Goal: Task Accomplishment & Management: Manage account settings

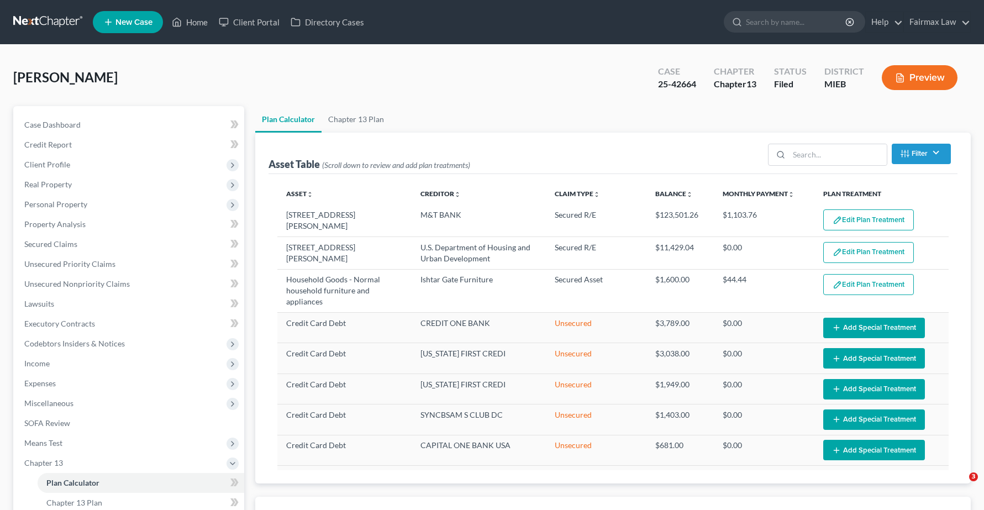
select select "35"
click at [203, 25] on link "Home" at bounding box center [189, 22] width 47 height 20
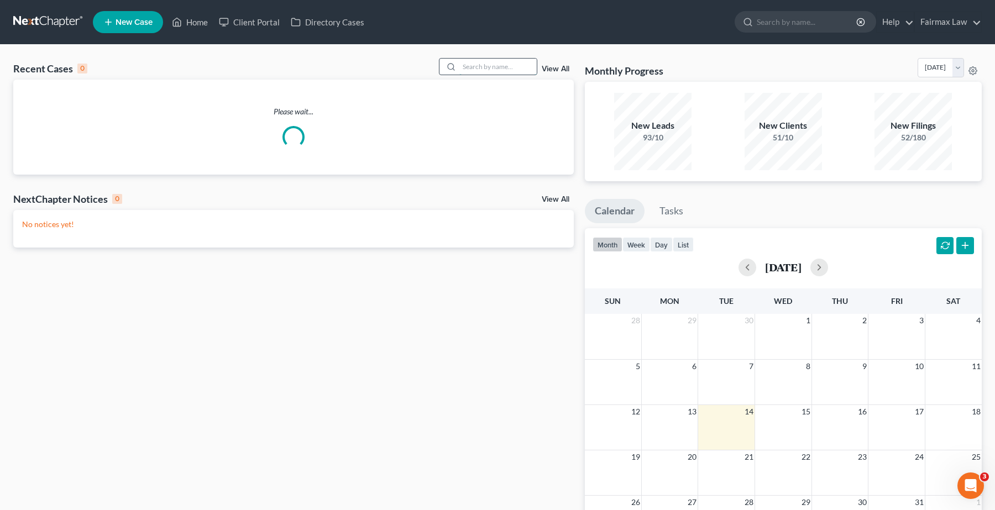
click at [486, 67] on input "search" at bounding box center [497, 67] width 77 height 16
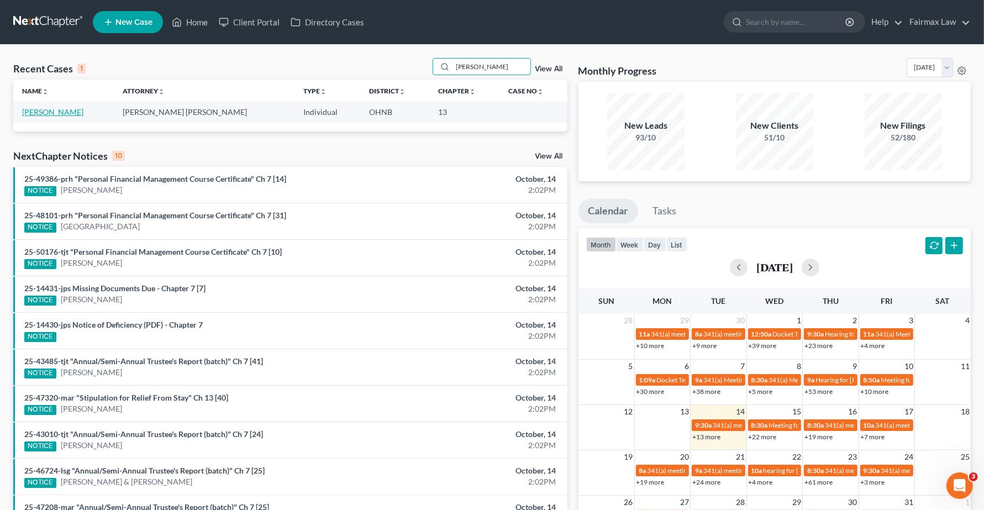
type input "daniel flores"
click at [41, 108] on link "Flores, Daniel" at bounding box center [52, 111] width 61 height 9
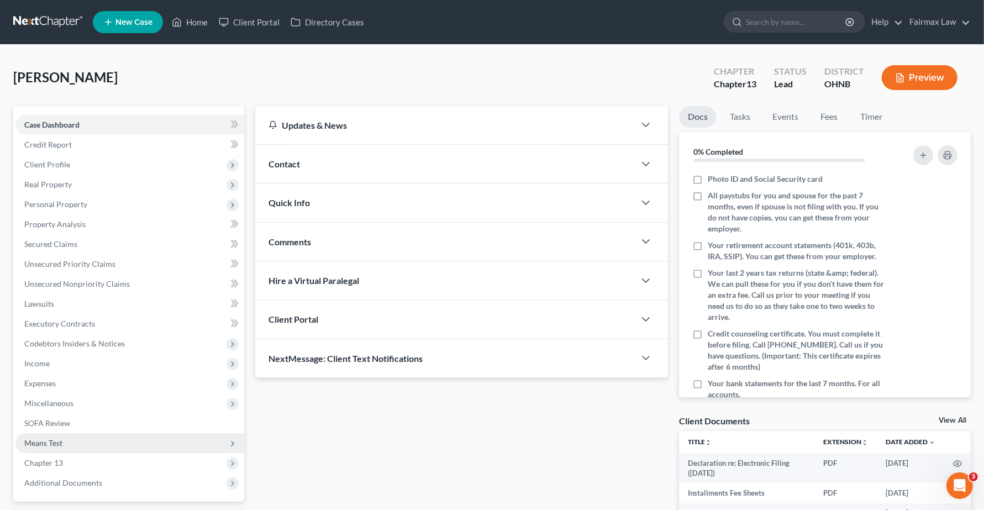
click at [45, 442] on span "Means Test" at bounding box center [43, 442] width 38 height 9
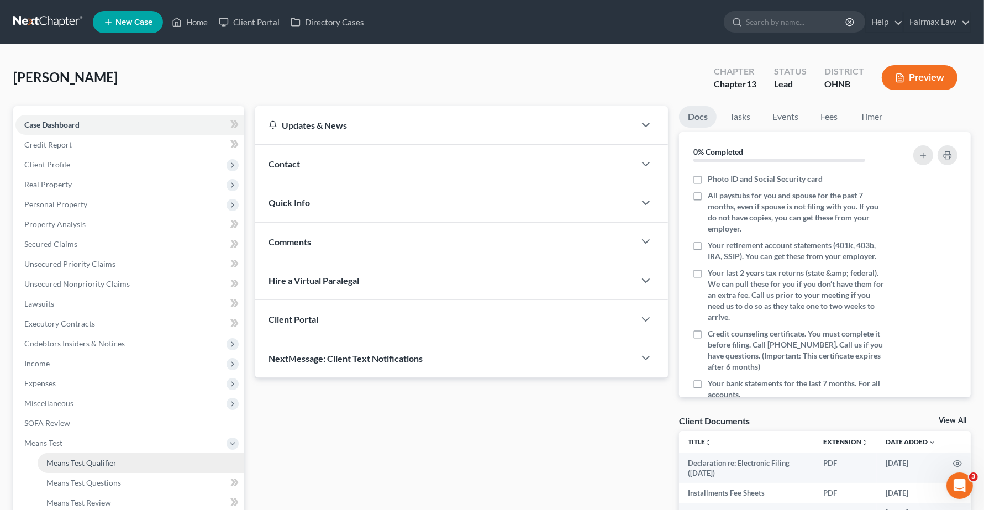
click at [53, 460] on span "Means Test Qualifier" at bounding box center [81, 462] width 70 height 9
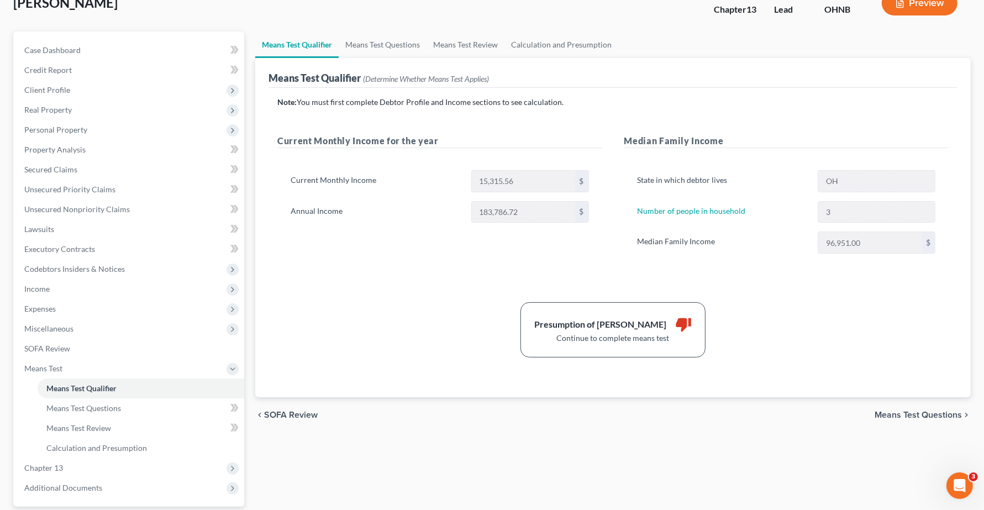
scroll to position [175, 0]
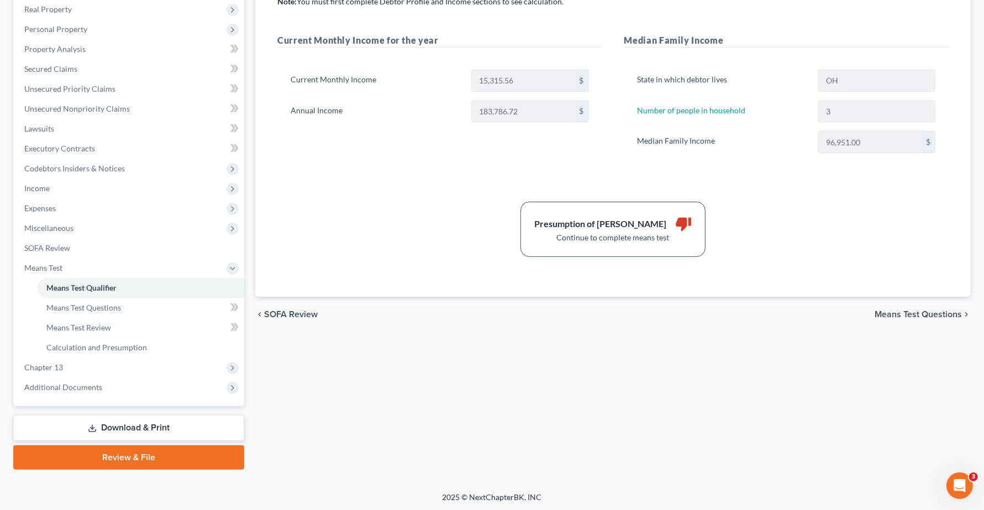
click at [893, 314] on span "Means Test Questions" at bounding box center [918, 314] width 87 height 9
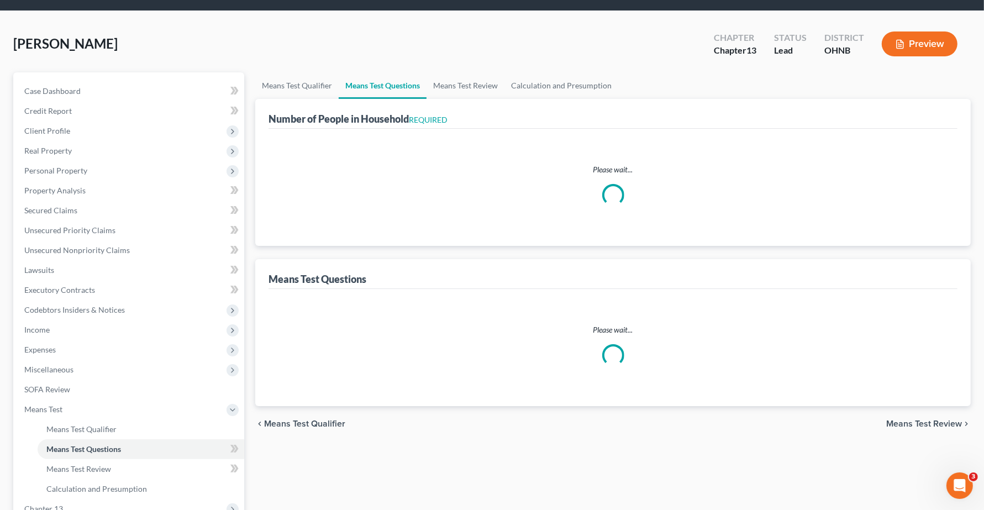
scroll to position [1, 0]
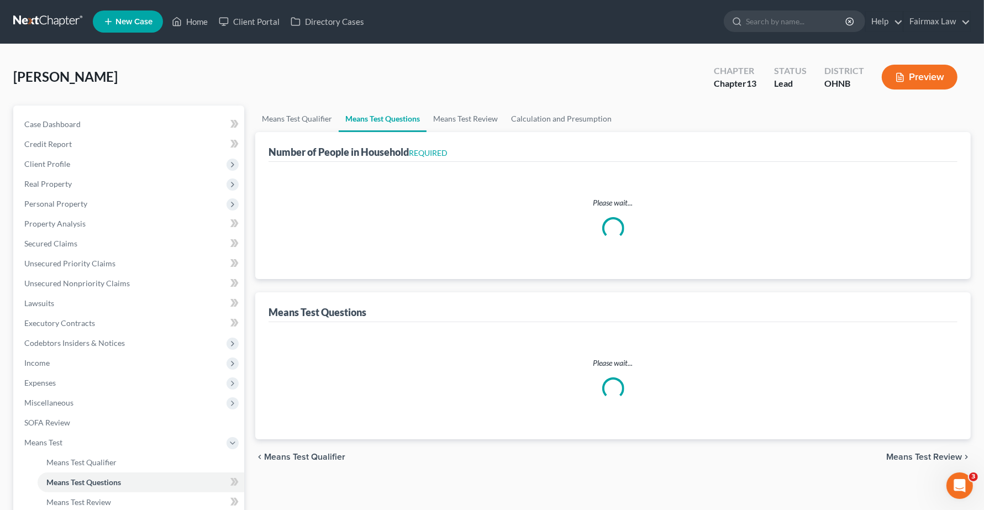
select select "1"
select select "60"
select select "1"
select select "60"
select select "0"
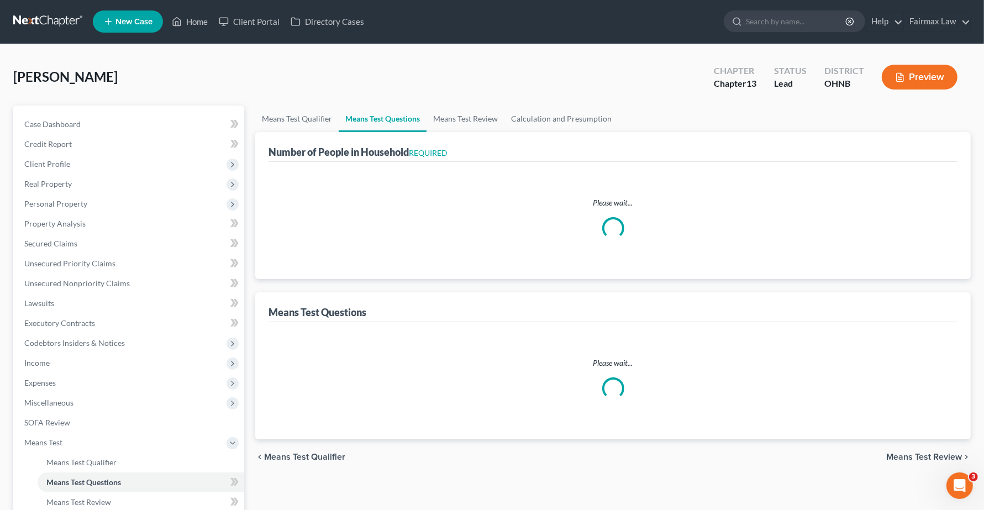
select select "60"
select select "1"
select select "60"
select select "4"
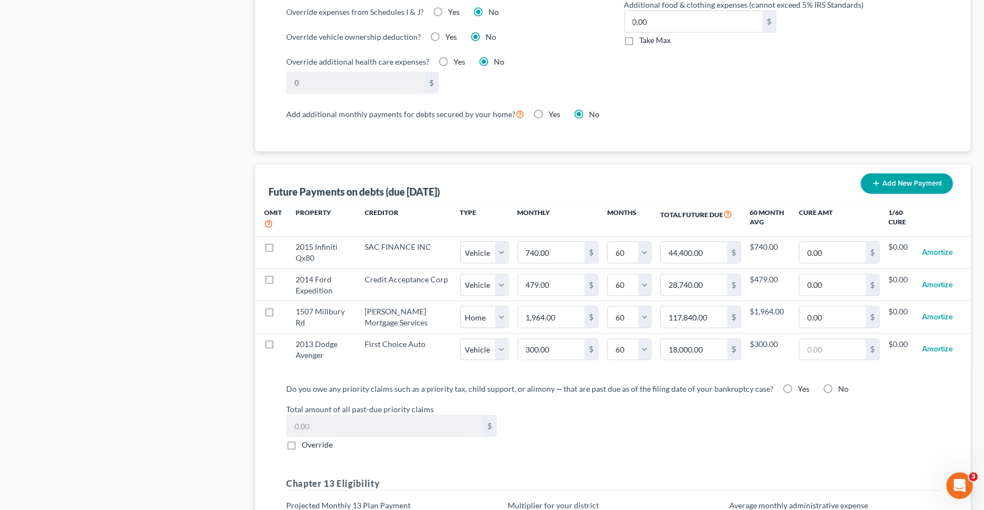
scroll to position [1139, 0]
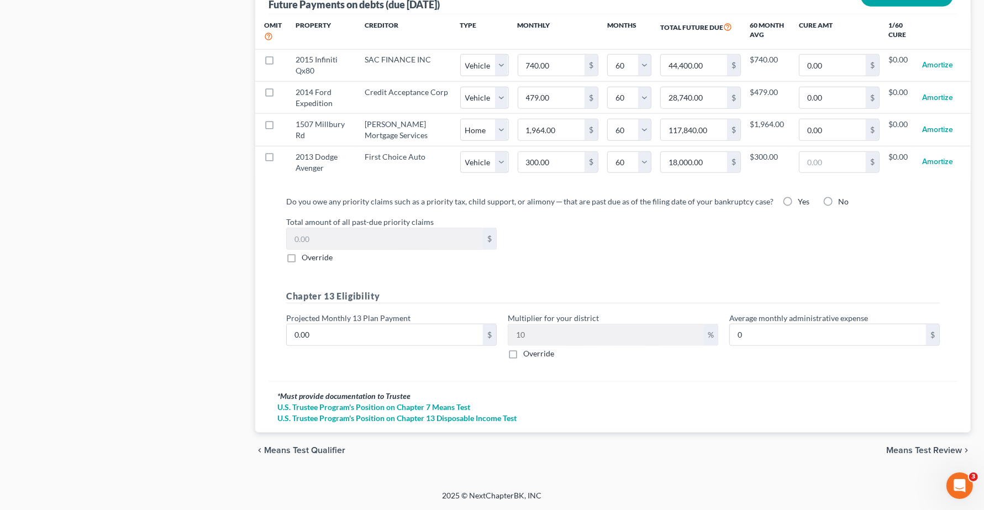
click at [921, 454] on span "Means Test Review" at bounding box center [925, 450] width 76 height 9
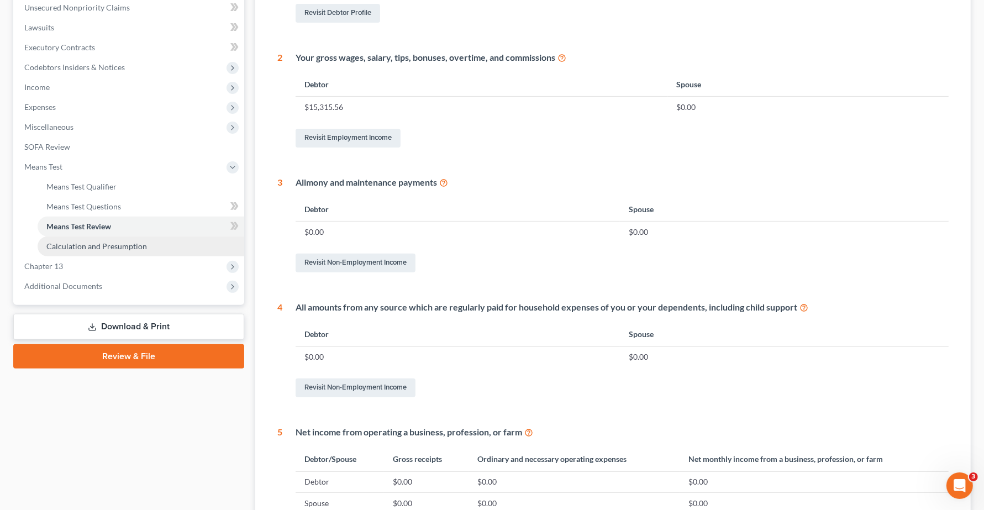
click at [90, 247] on span "Calculation and Presumption" at bounding box center [96, 246] width 101 height 9
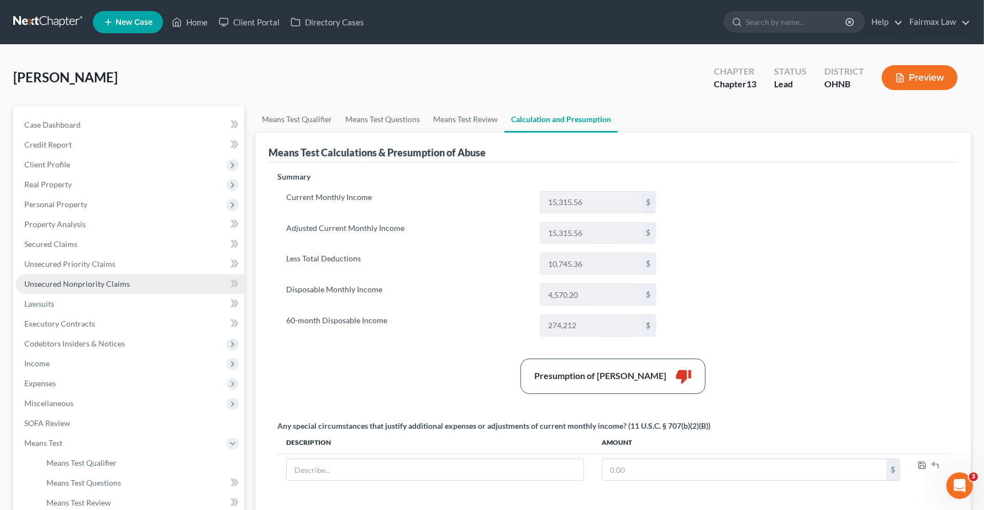
click at [48, 289] on link "Unsecured Nonpriority Claims" at bounding box center [129, 284] width 229 height 20
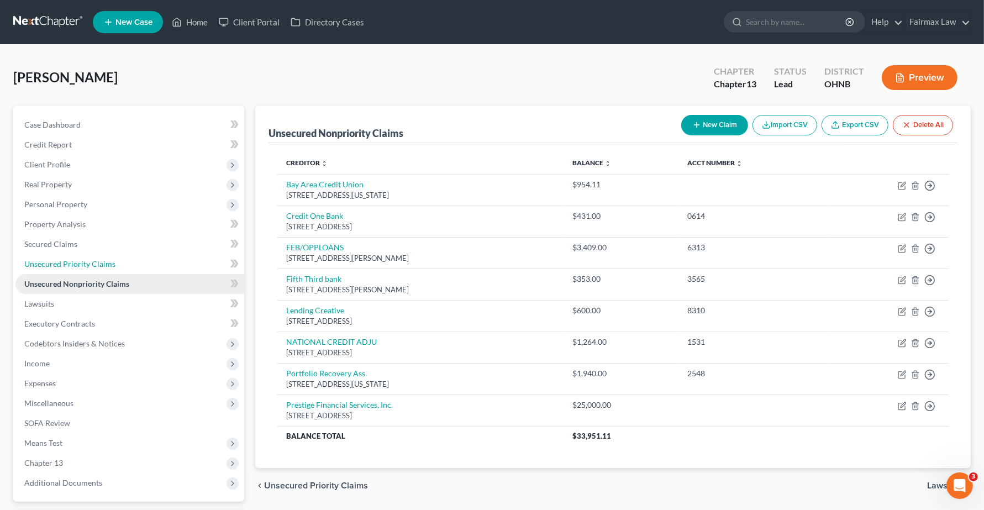
click at [40, 273] on ul "Case Dashboard Payments Invoices Payments Payments Credit Report Client Profile" at bounding box center [129, 304] width 229 height 378
click at [43, 260] on span "Unsecured Priority Claims" at bounding box center [69, 263] width 91 height 9
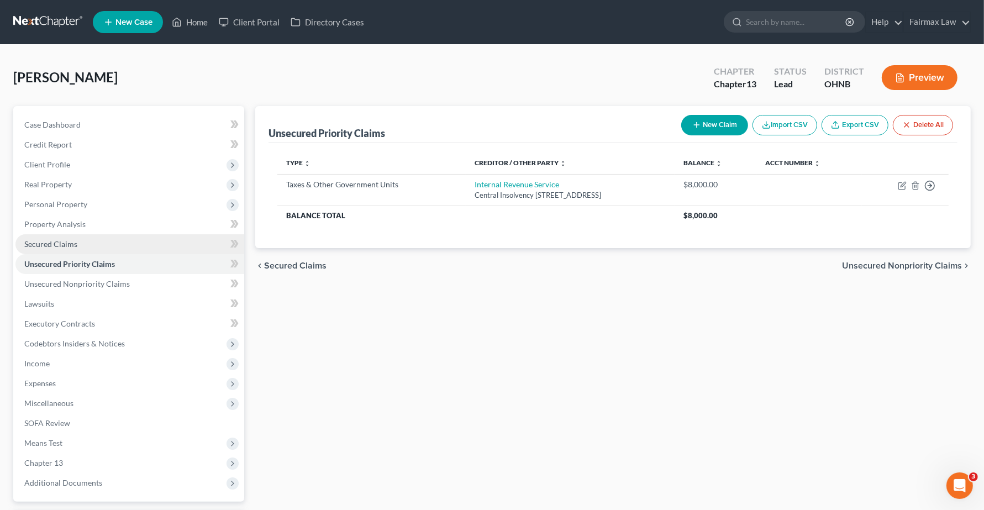
click at [43, 243] on span "Secured Claims" at bounding box center [50, 243] width 53 height 9
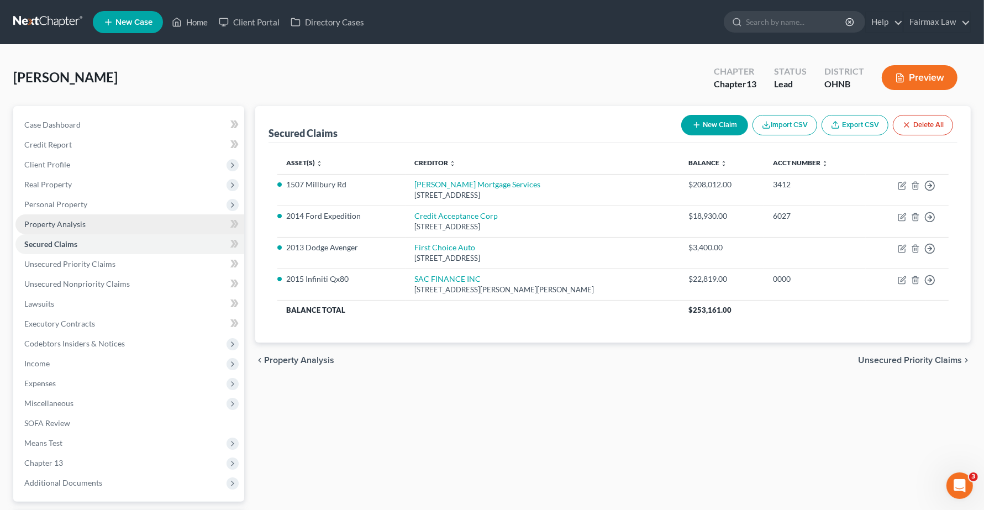
click at [53, 225] on span "Property Analysis" at bounding box center [54, 223] width 61 height 9
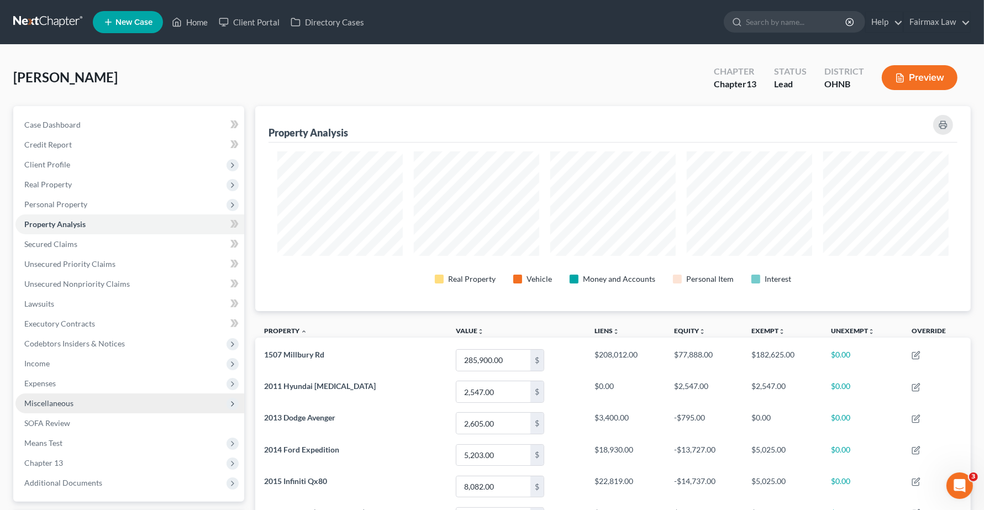
scroll to position [276, 0]
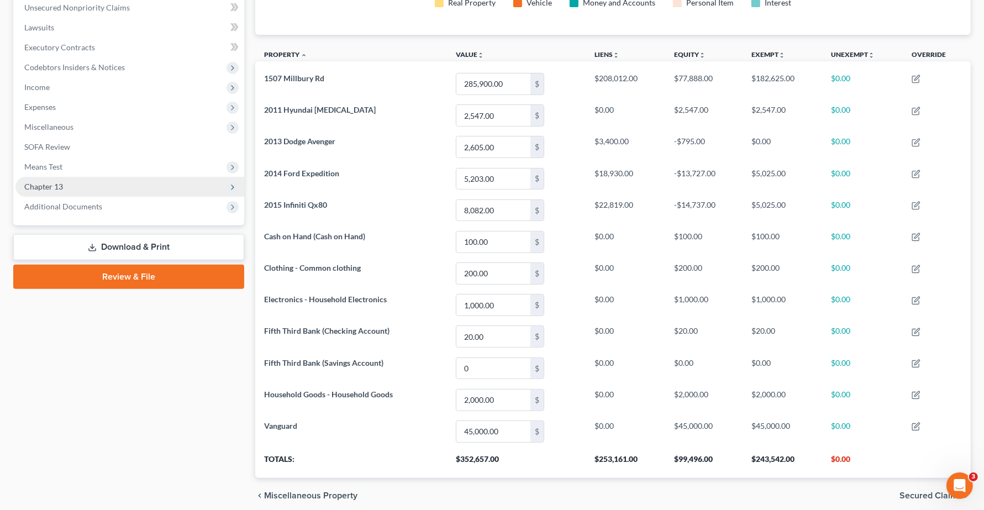
click at [53, 193] on span "Chapter 13" at bounding box center [129, 187] width 229 height 20
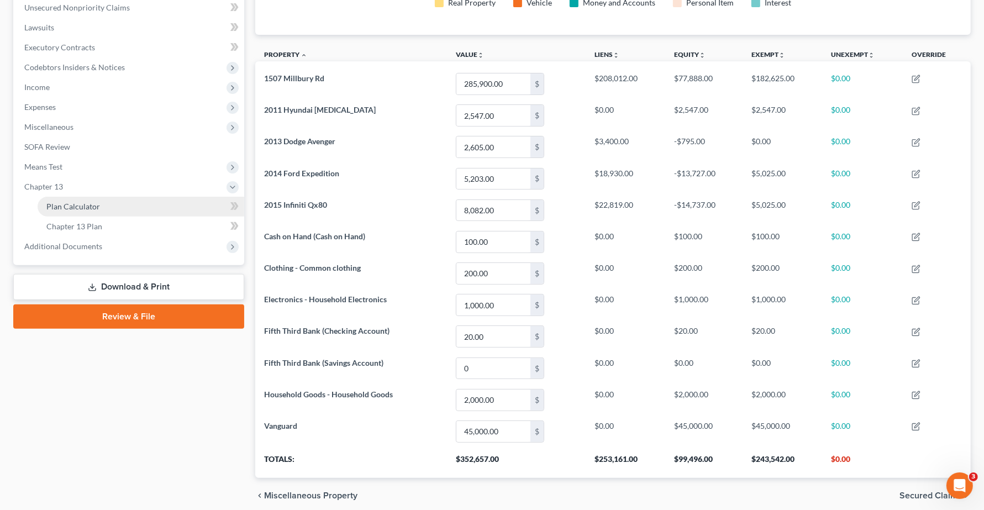
click at [70, 209] on span "Plan Calculator" at bounding box center [73, 206] width 54 height 9
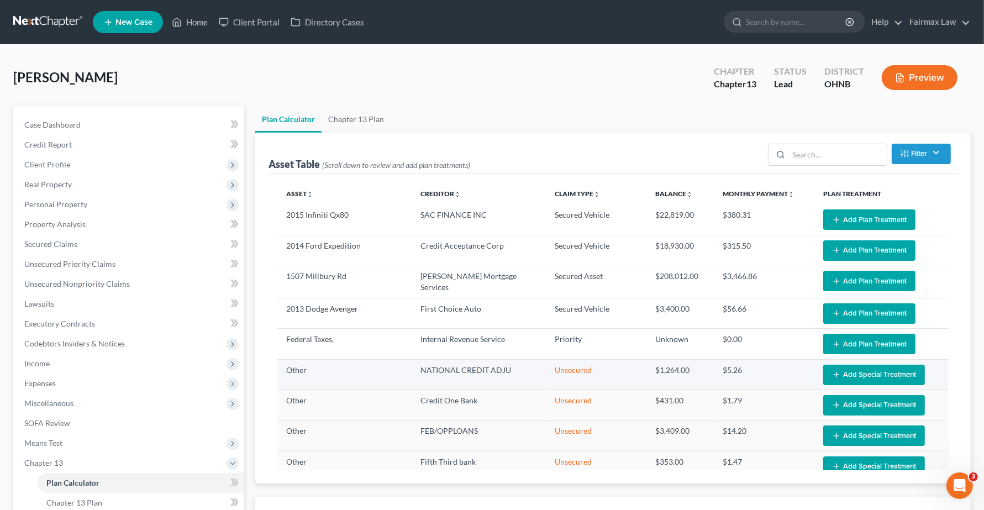
select select "59"
click at [28, 164] on span "Client Profile" at bounding box center [47, 164] width 46 height 9
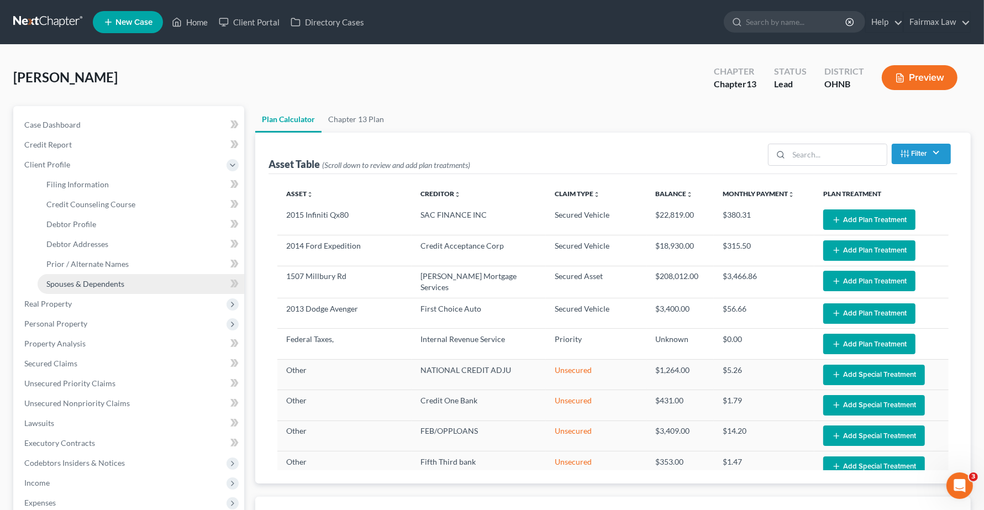
click at [70, 287] on span "Spouses & Dependents" at bounding box center [85, 283] width 78 height 9
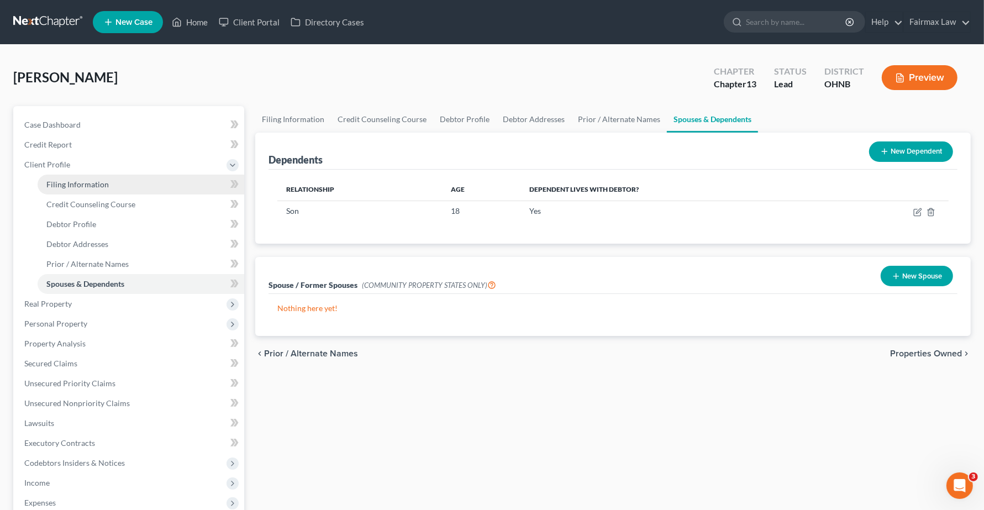
click at [67, 192] on link "Filing Information" at bounding box center [141, 185] width 207 height 20
select select "1"
select select "0"
select select "3"
select select "0"
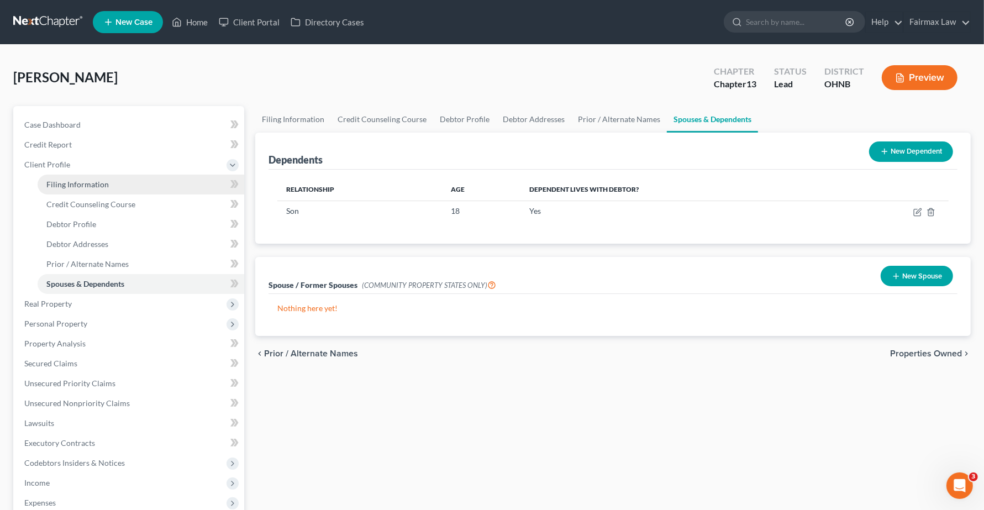
select select "36"
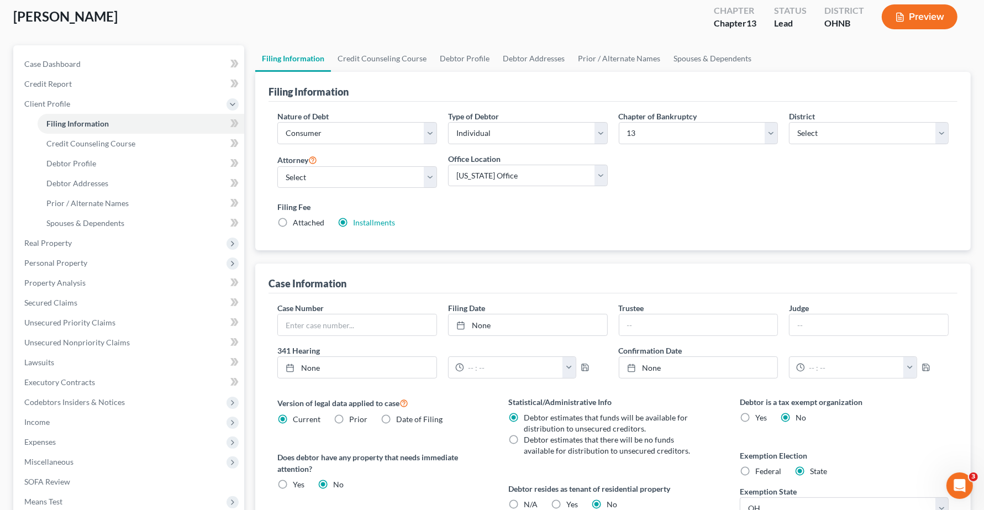
scroll to position [218, 0]
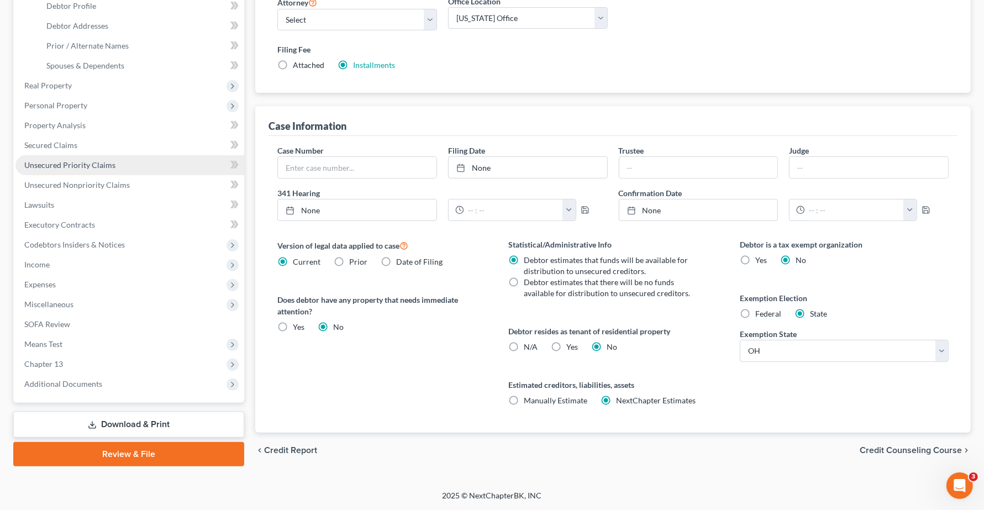
click at [50, 169] on link "Unsecured Priority Claims" at bounding box center [129, 165] width 229 height 20
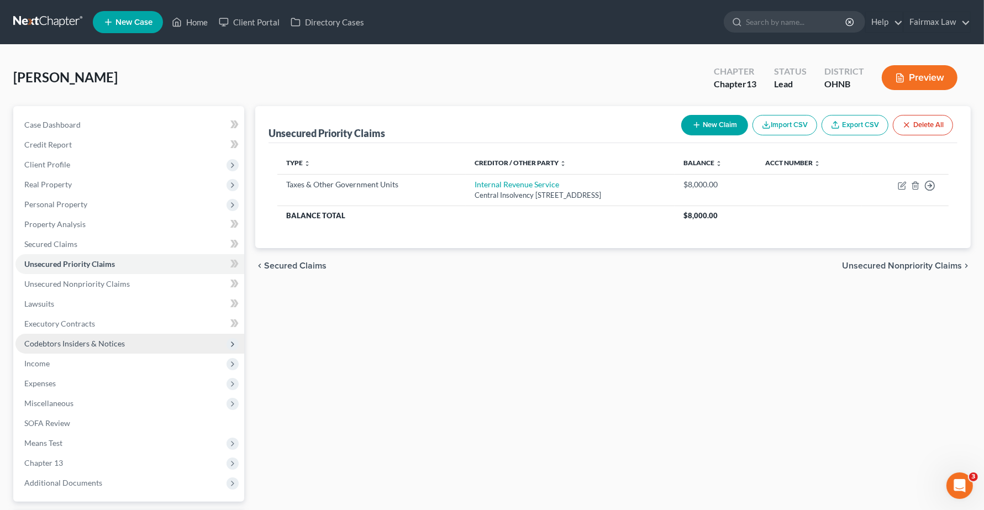
click at [60, 343] on span "Codebtors Insiders & Notices" at bounding box center [74, 343] width 101 height 9
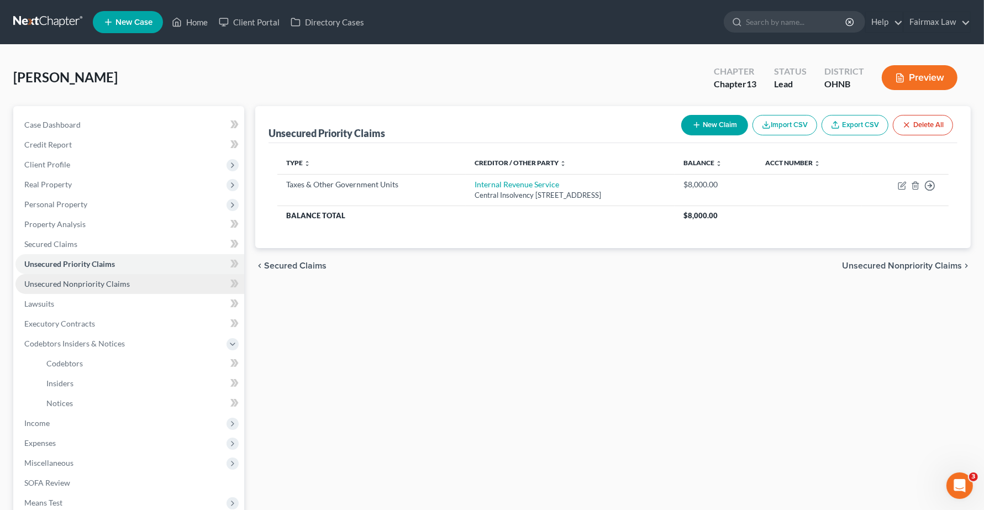
click at [72, 287] on span "Unsecured Nonpriority Claims" at bounding box center [77, 283] width 106 height 9
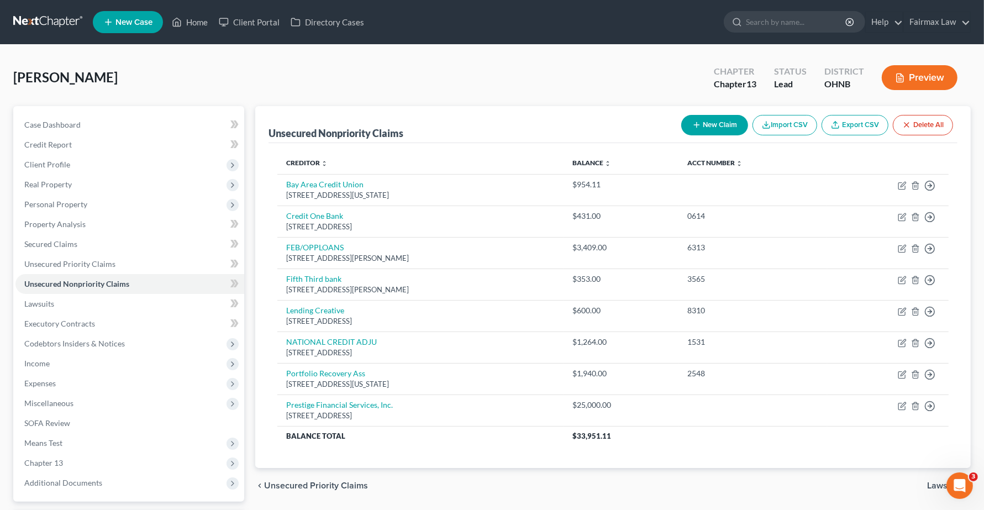
click at [705, 123] on button "New Claim" at bounding box center [715, 125] width 67 height 20
select select "0"
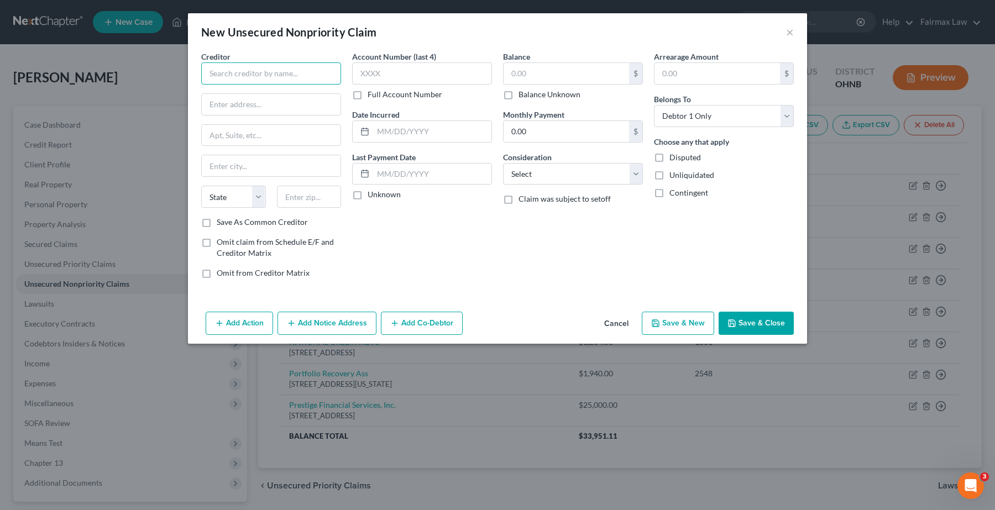
click at [296, 76] on input "text" at bounding box center [271, 73] width 140 height 22
type input "#"
click at [788, 34] on button "×" at bounding box center [790, 31] width 8 height 13
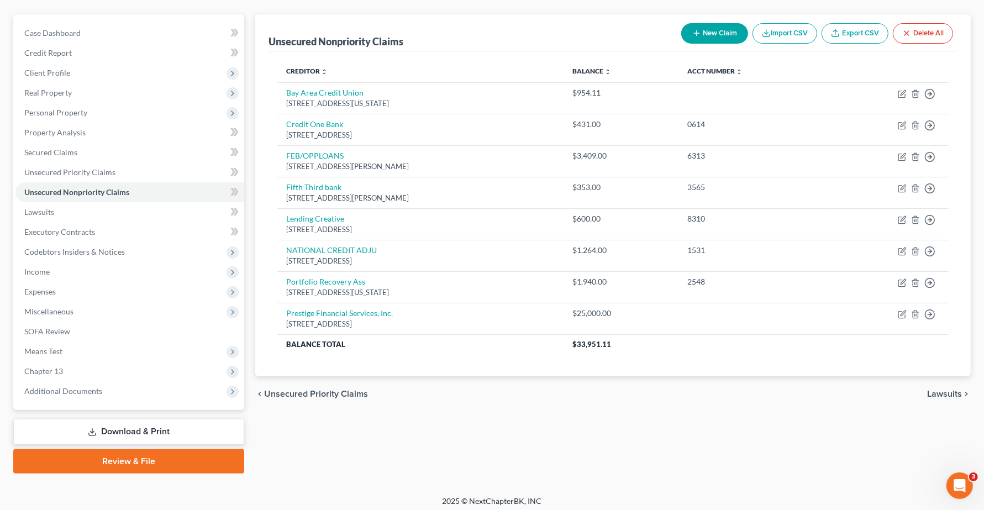
scroll to position [96, 0]
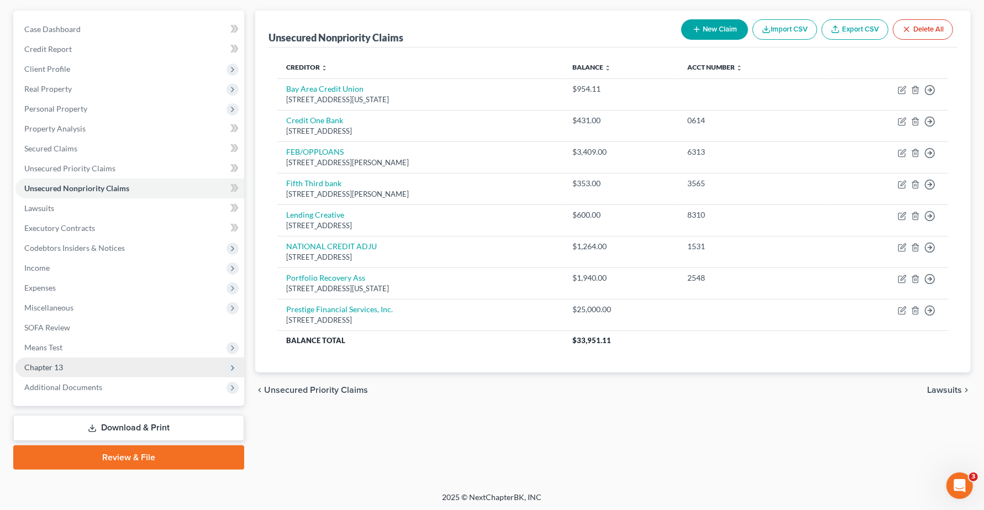
click at [45, 364] on span "Chapter 13" at bounding box center [43, 367] width 39 height 9
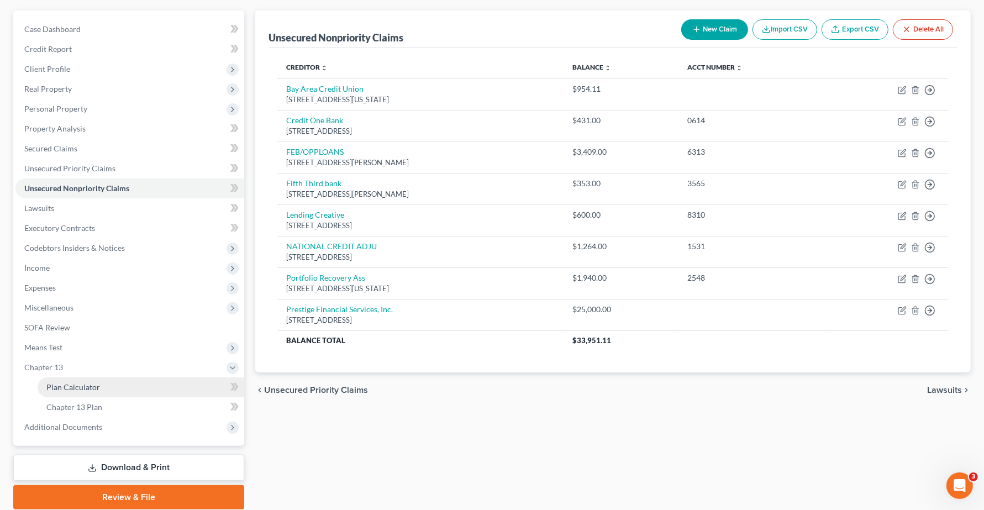
click at [61, 387] on span "Plan Calculator" at bounding box center [73, 387] width 54 height 9
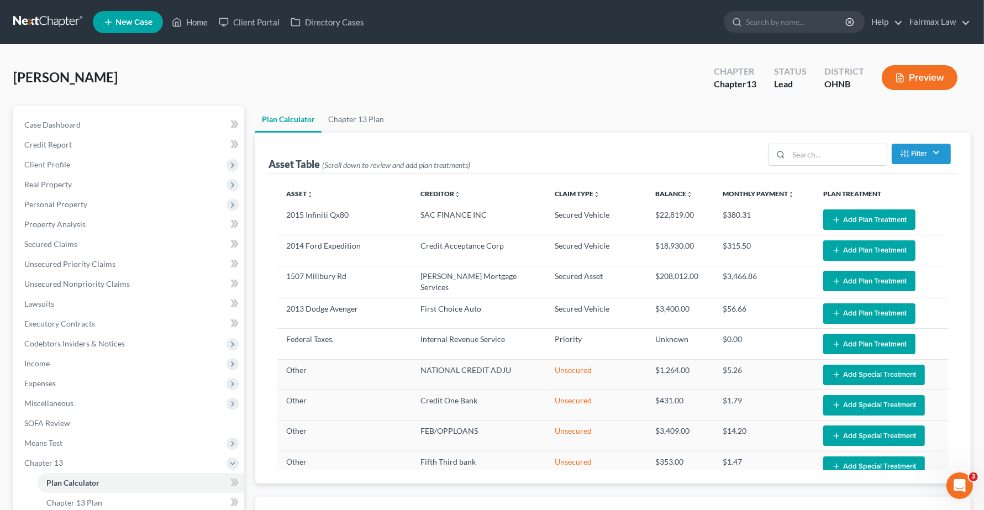
select select "59"
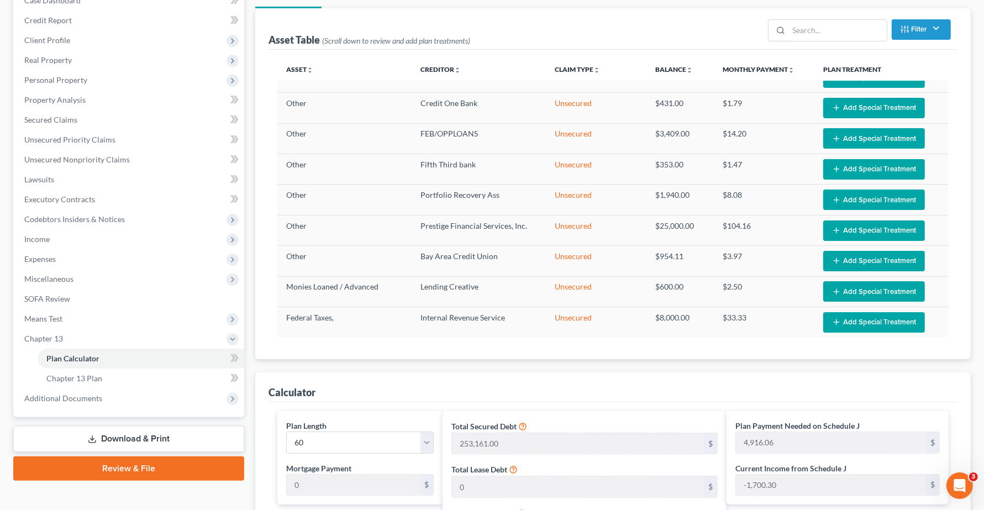
scroll to position [345, 0]
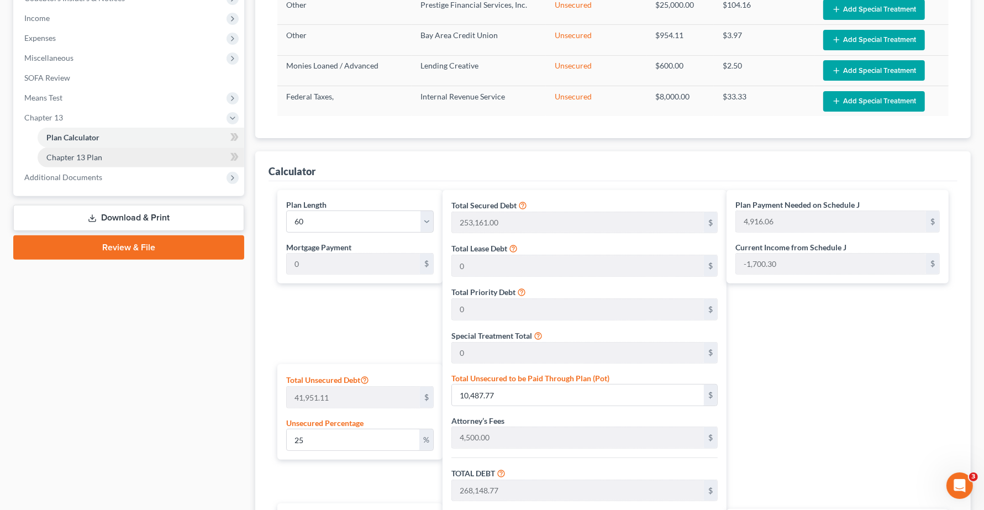
click at [82, 160] on span "Chapter 13 Plan" at bounding box center [74, 157] width 56 height 9
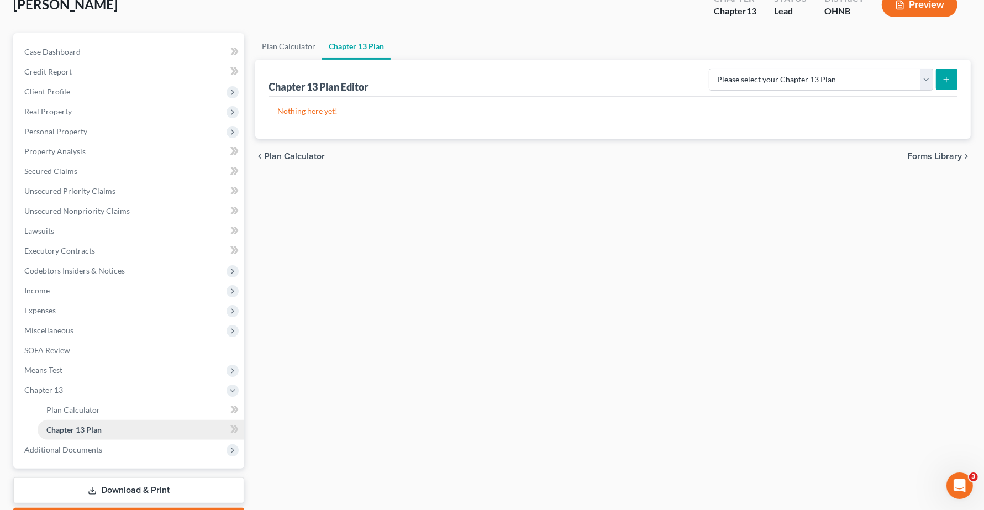
scroll to position [136, 0]
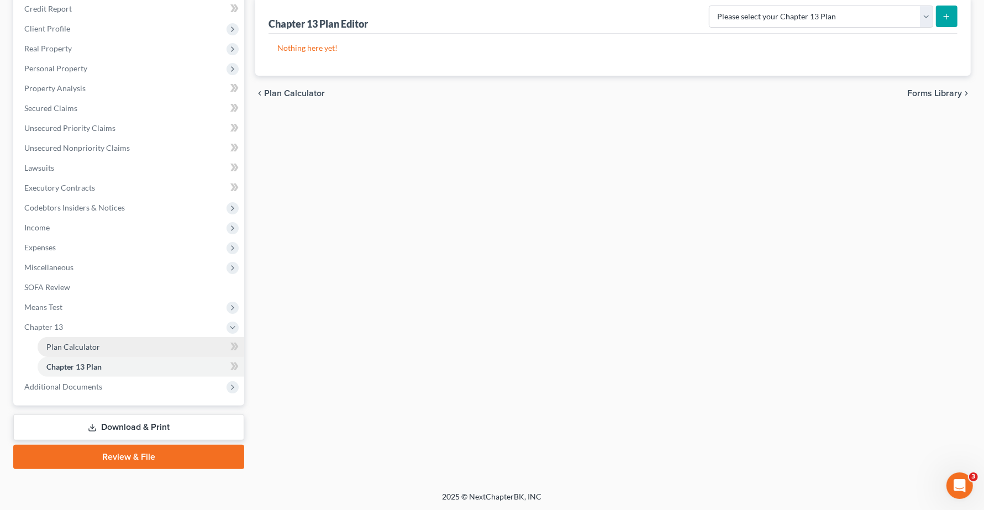
click at [75, 343] on span "Plan Calculator" at bounding box center [73, 346] width 54 height 9
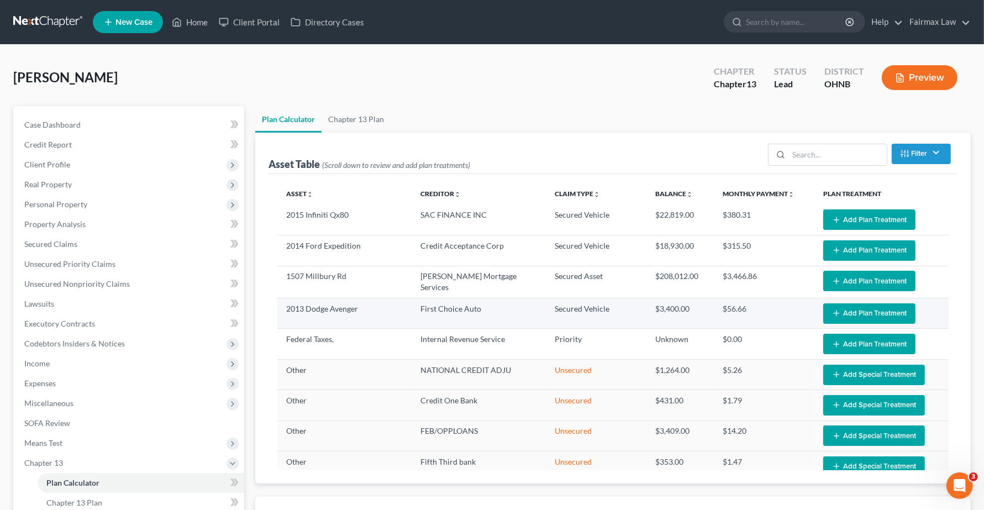
select select "59"
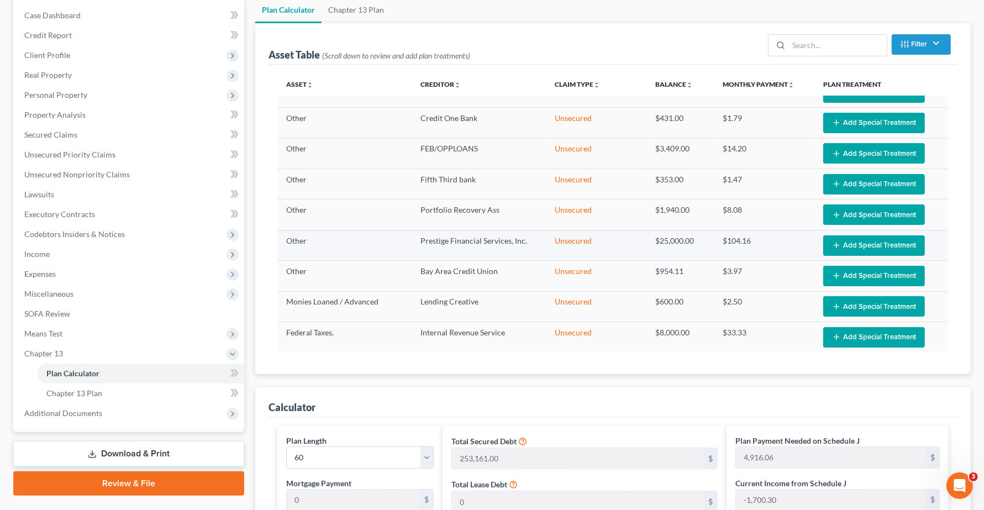
scroll to position [69, 0]
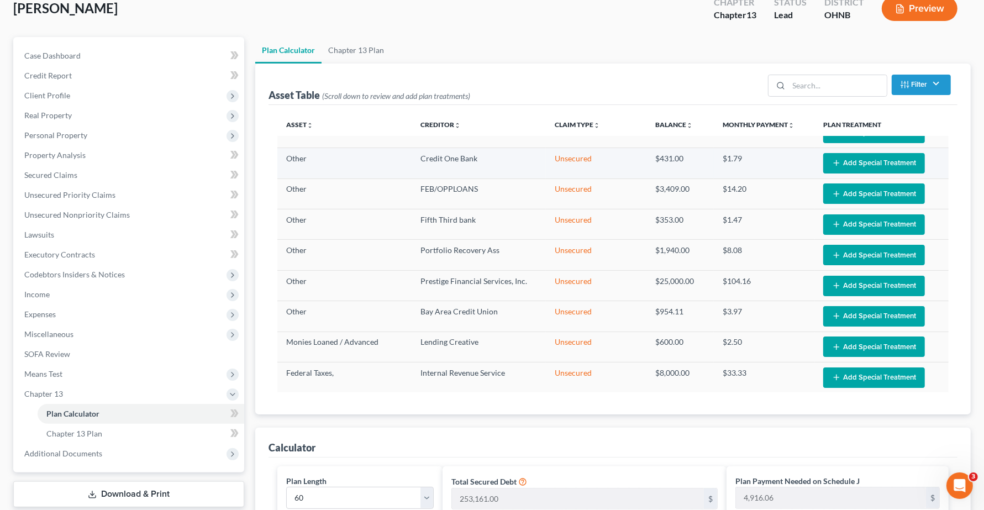
click at [876, 159] on button "Add Special Treatment" at bounding box center [875, 163] width 102 height 20
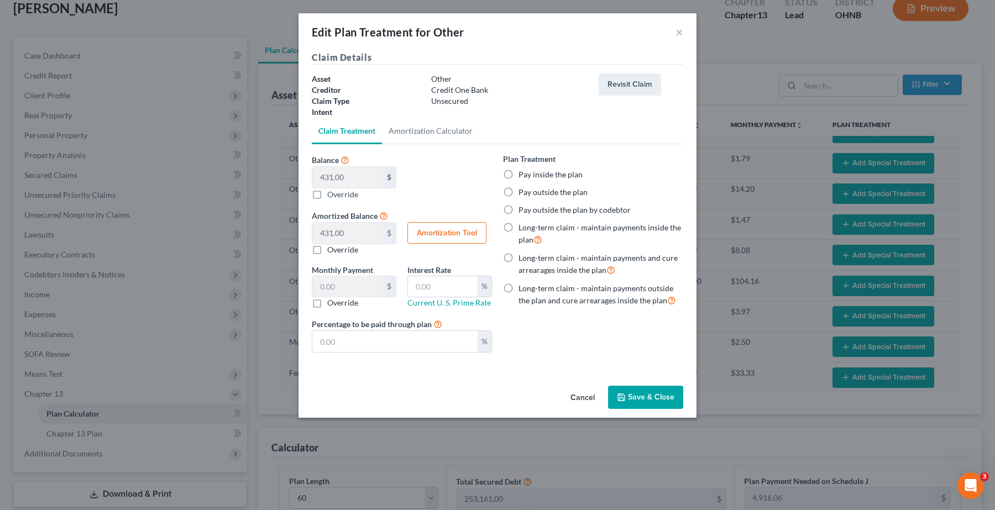
drag, startPoint x: 506, startPoint y: 195, endPoint x: 525, endPoint y: 265, distance: 72.8
click at [518, 195] on label "Pay outside the plan" at bounding box center [552, 192] width 69 height 11
click at [523, 194] on input "Pay outside the plan" at bounding box center [526, 190] width 7 height 7
radio input "true"
click at [680, 29] on button "×" at bounding box center [679, 31] width 8 height 13
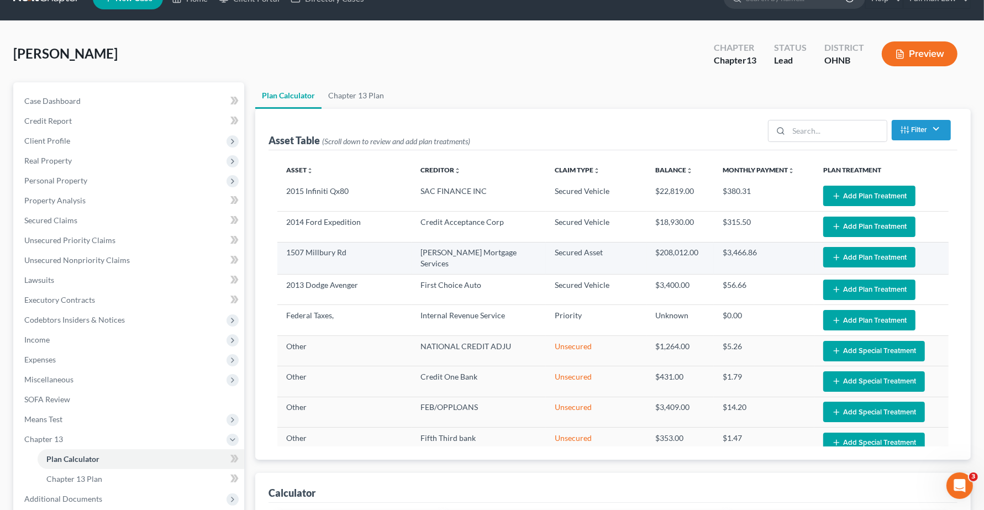
scroll to position [0, 0]
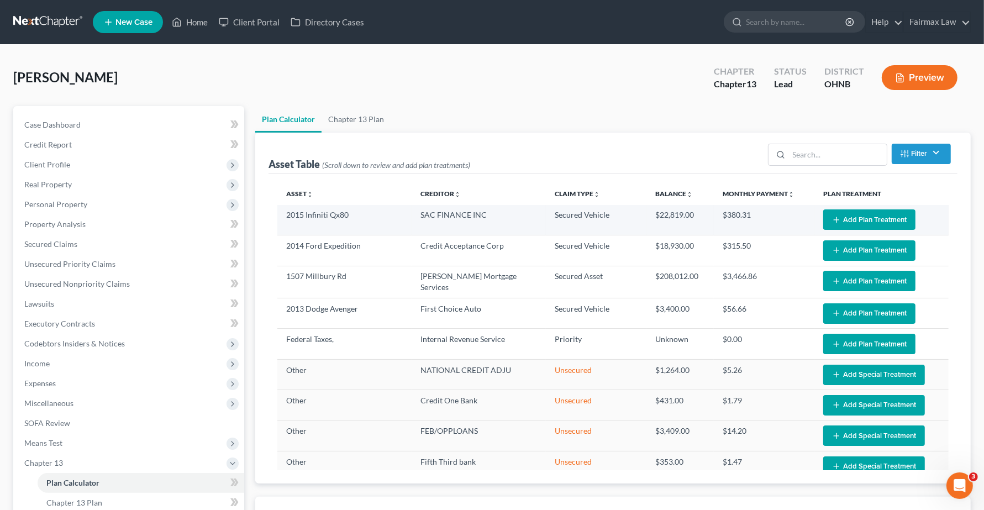
click at [867, 222] on button "Add Plan Treatment" at bounding box center [870, 219] width 92 height 20
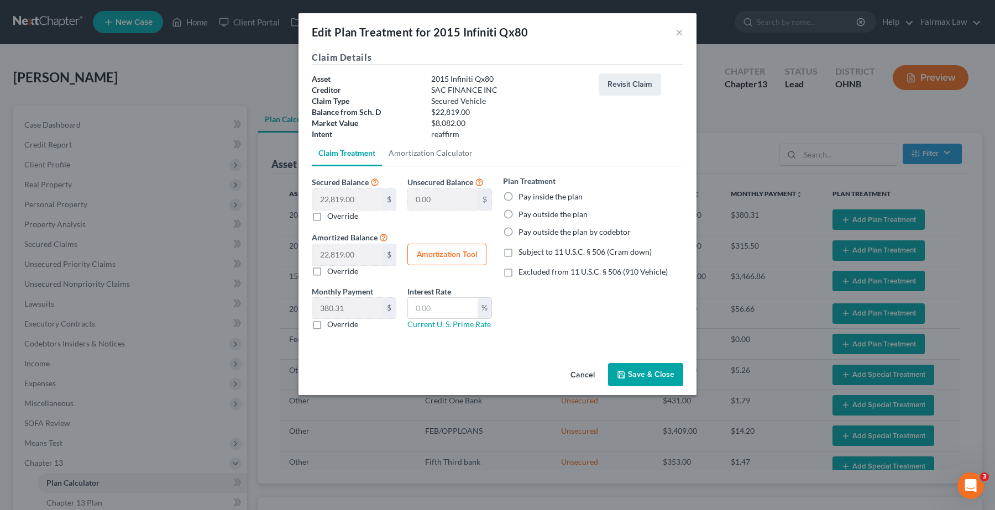
click at [518, 216] on label "Pay outside the plan" at bounding box center [552, 214] width 69 height 11
click at [523, 216] on input "Pay outside the plan" at bounding box center [526, 212] width 7 height 7
radio input "true"
click at [518, 216] on label "Pay outside the plan" at bounding box center [552, 214] width 69 height 11
click at [523, 216] on input "Pay outside the plan" at bounding box center [526, 212] width 7 height 7
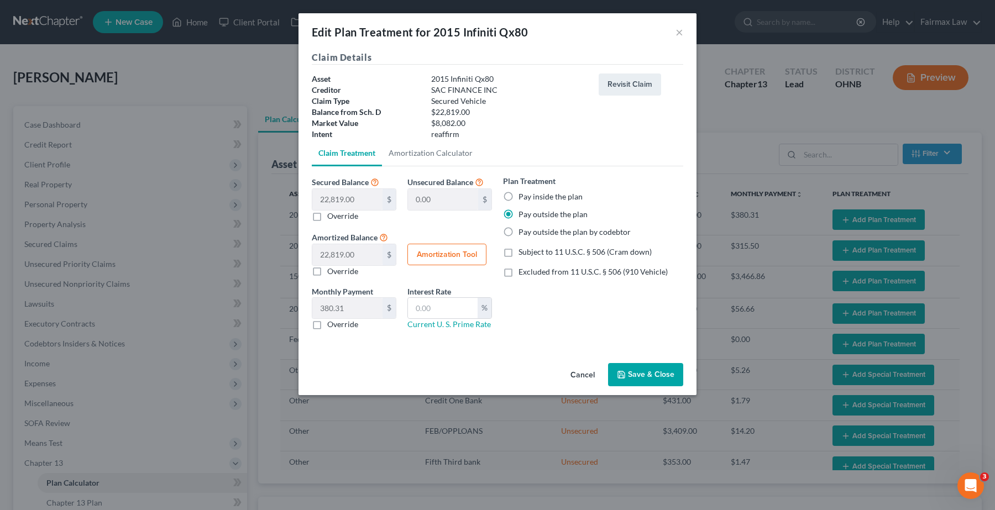
click at [626, 375] on icon "button" at bounding box center [621, 374] width 9 height 9
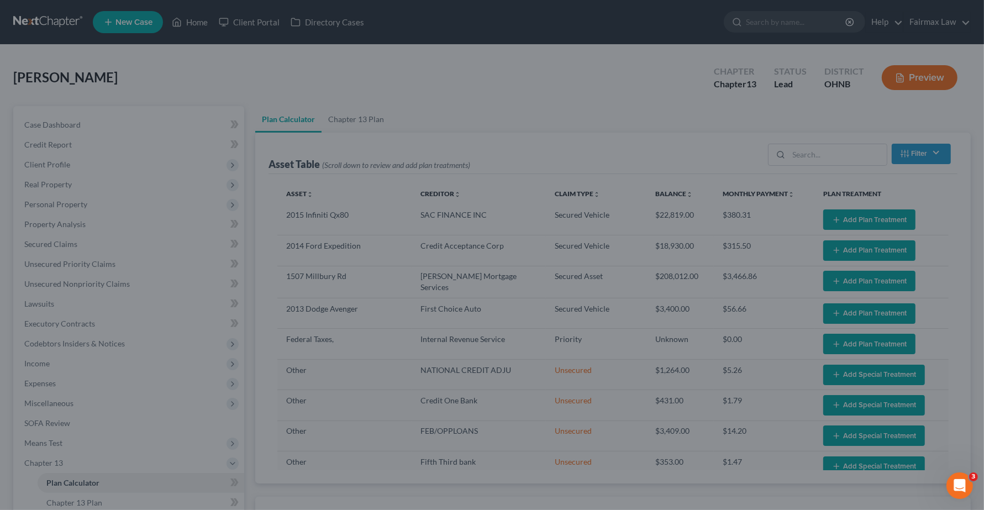
select select "59"
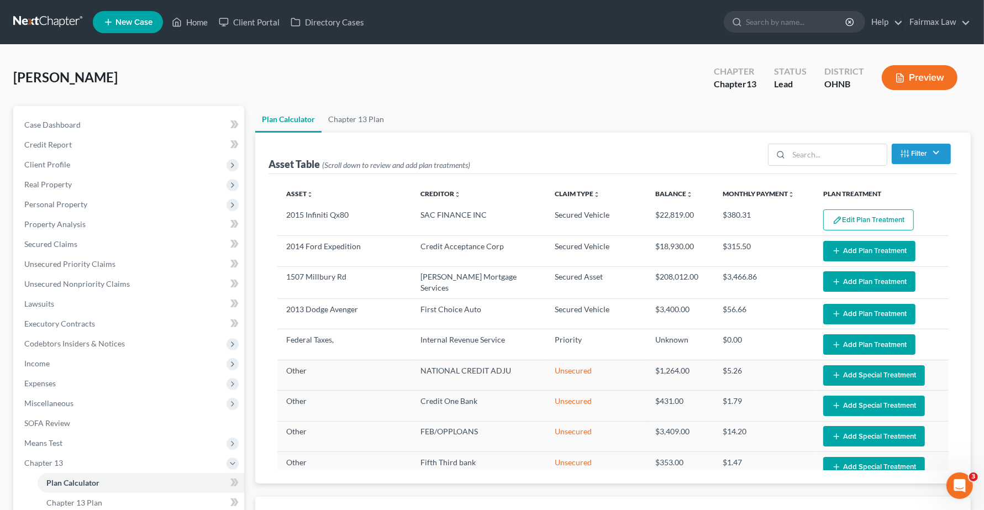
click at [871, 254] on button "Add Plan Treatment" at bounding box center [870, 251] width 92 height 20
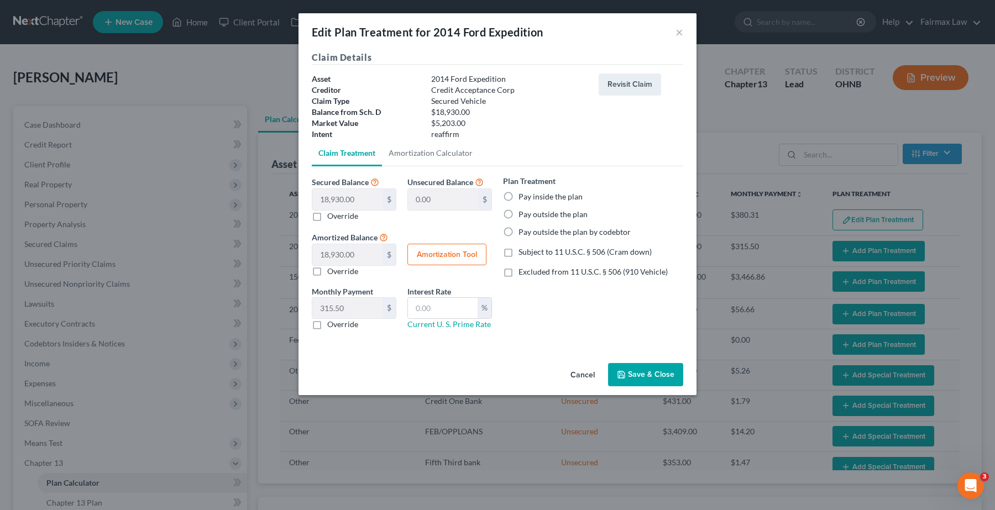
click at [518, 217] on label "Pay outside the plan" at bounding box center [552, 214] width 69 height 11
click at [523, 216] on input "Pay outside the plan" at bounding box center [526, 212] width 7 height 7
radio input "true"
click at [654, 385] on button "Save & Close" at bounding box center [645, 374] width 75 height 23
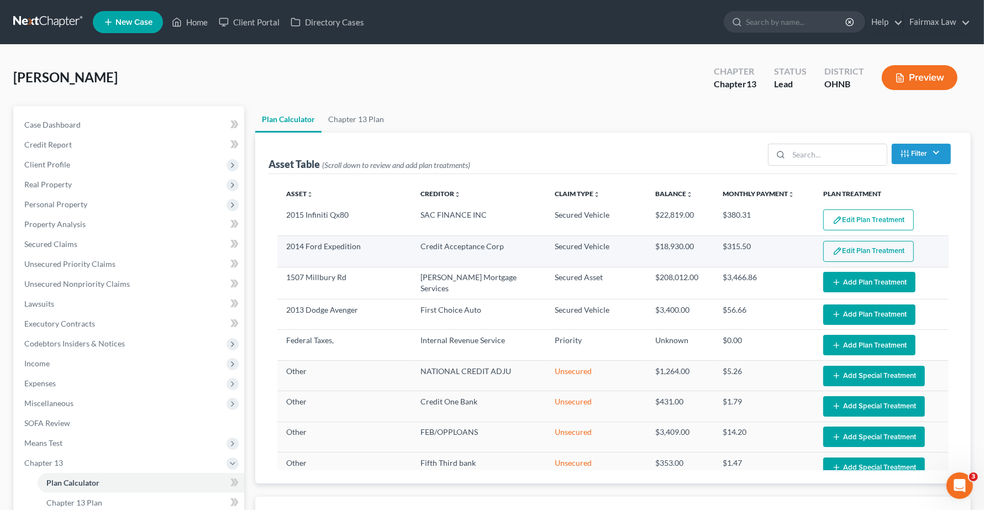
select select "59"
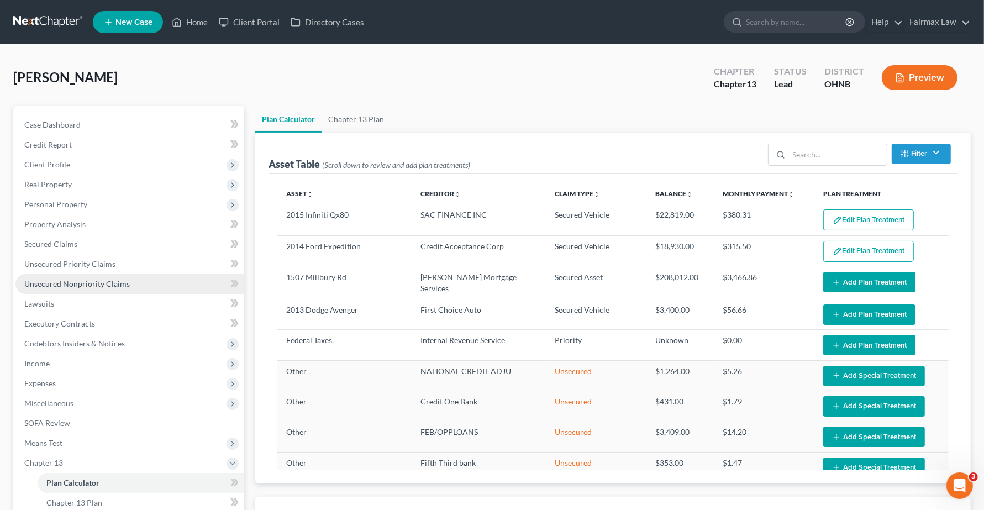
click at [36, 288] on link "Unsecured Nonpriority Claims" at bounding box center [129, 284] width 229 height 20
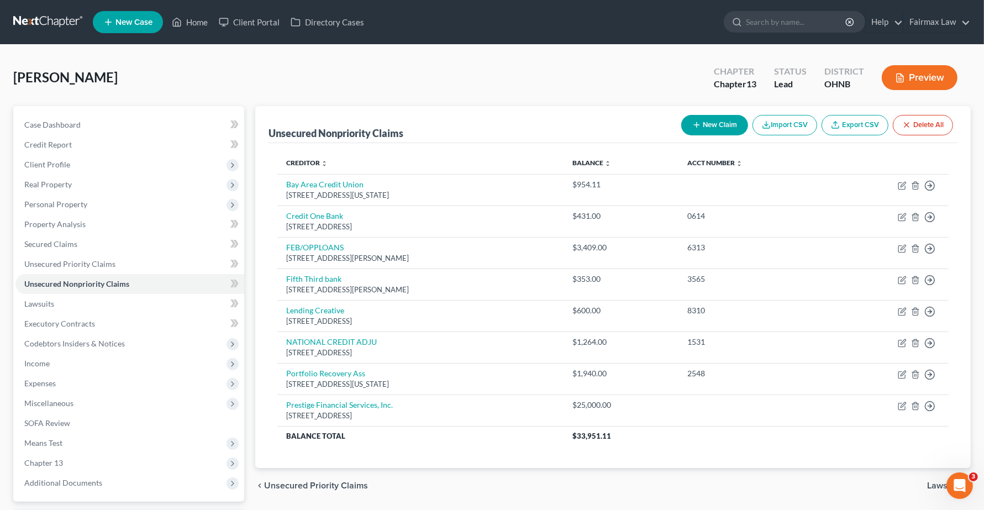
click at [711, 126] on button "New Claim" at bounding box center [715, 125] width 67 height 20
select select "0"
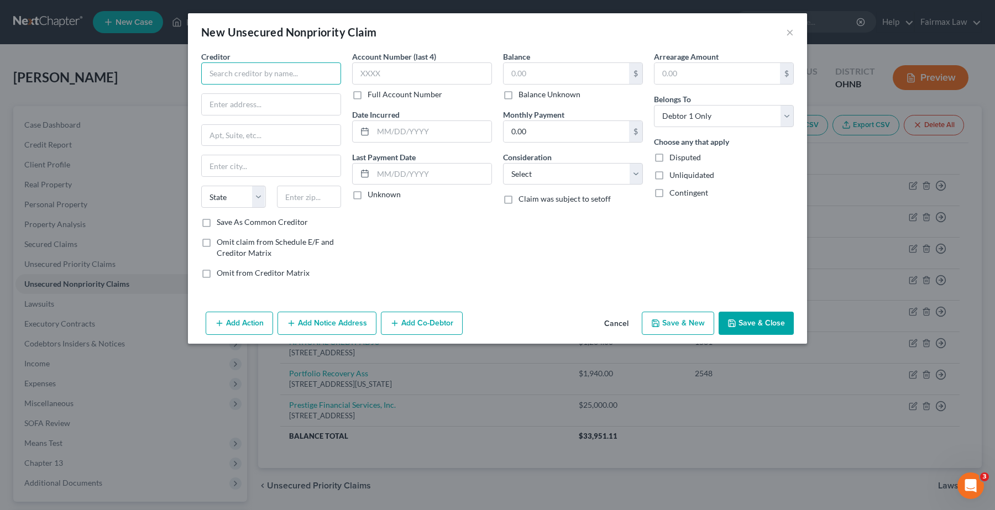
click at [314, 67] on input "text" at bounding box center [271, 73] width 140 height 22
type input "#"
click at [513, 78] on input "text" at bounding box center [566, 73] width 125 height 21
type input "40,000.00"
click at [755, 319] on button "Save & Close" at bounding box center [756, 323] width 75 height 23
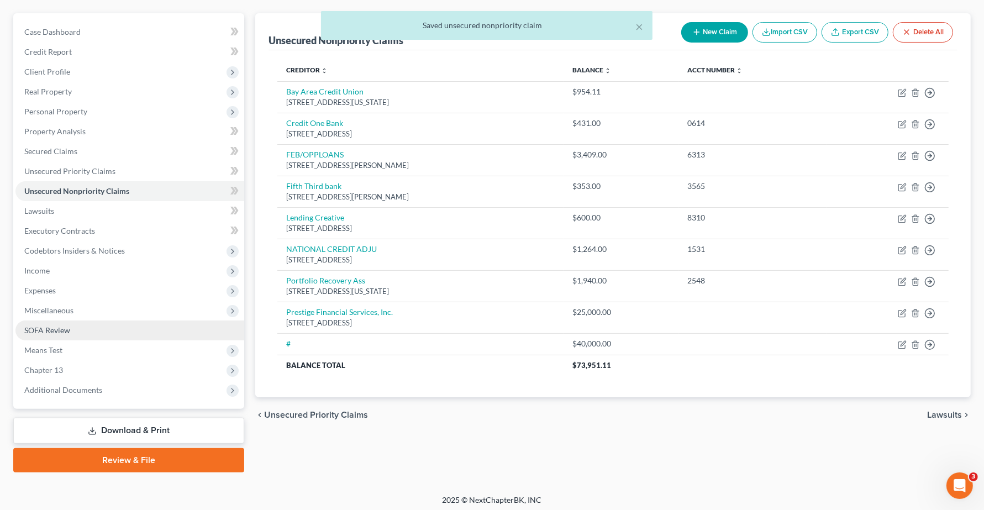
scroll to position [96, 0]
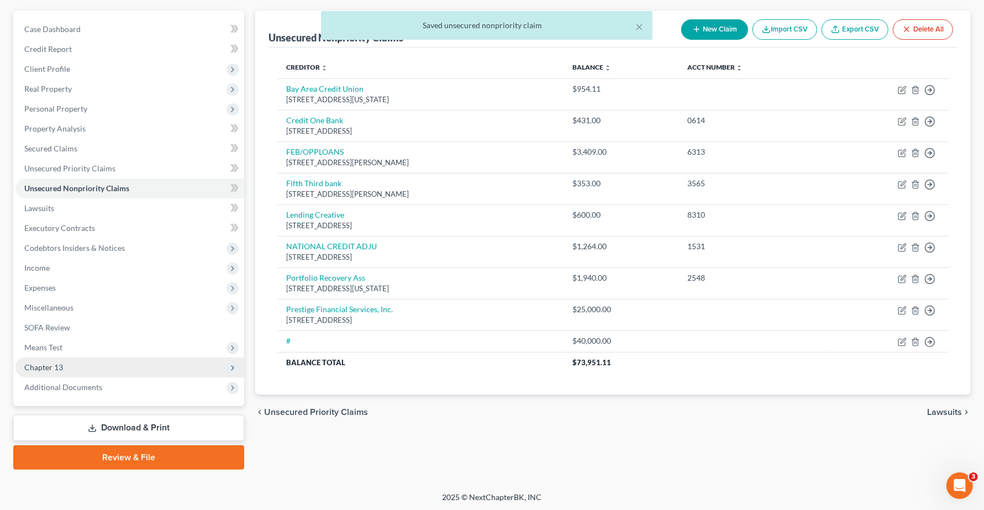
click at [59, 365] on span "Chapter 13" at bounding box center [43, 367] width 39 height 9
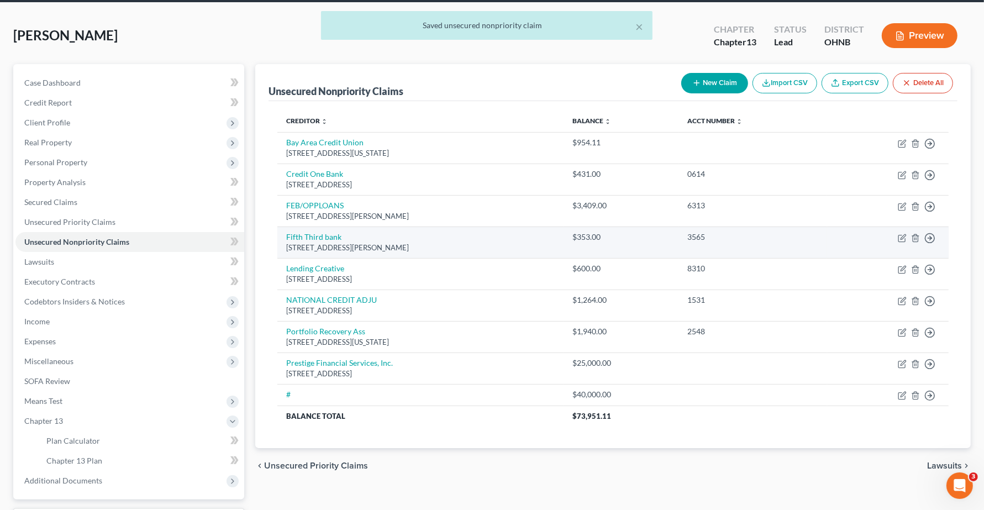
scroll to position [0, 0]
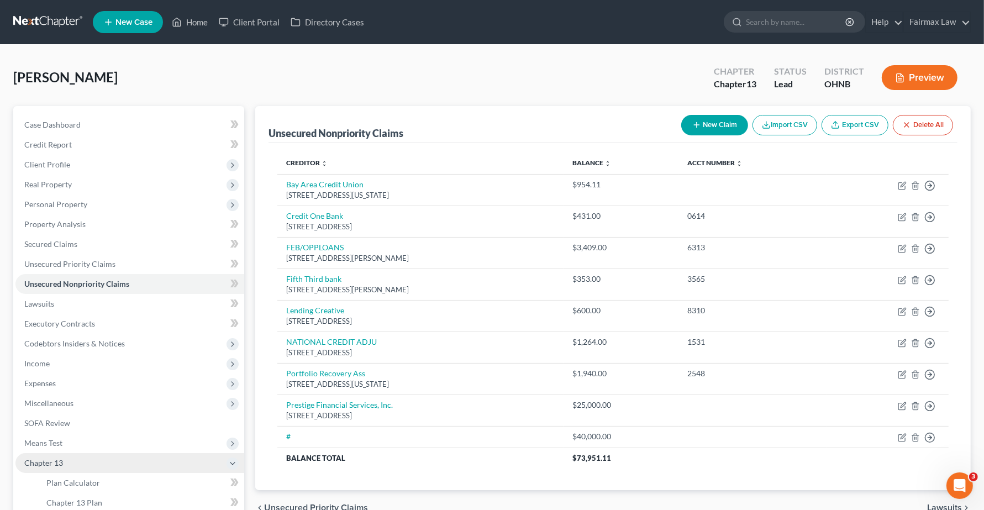
click at [61, 462] on span "Chapter 13" at bounding box center [43, 462] width 39 height 9
click at [65, 462] on span "Chapter 13" at bounding box center [129, 463] width 229 height 20
click at [76, 482] on span "Plan Calculator" at bounding box center [73, 482] width 54 height 9
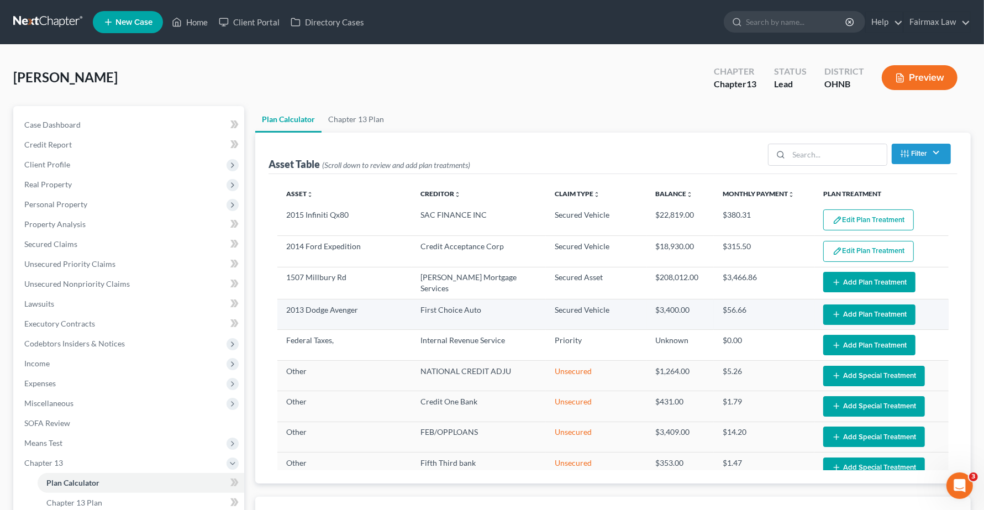
select select "59"
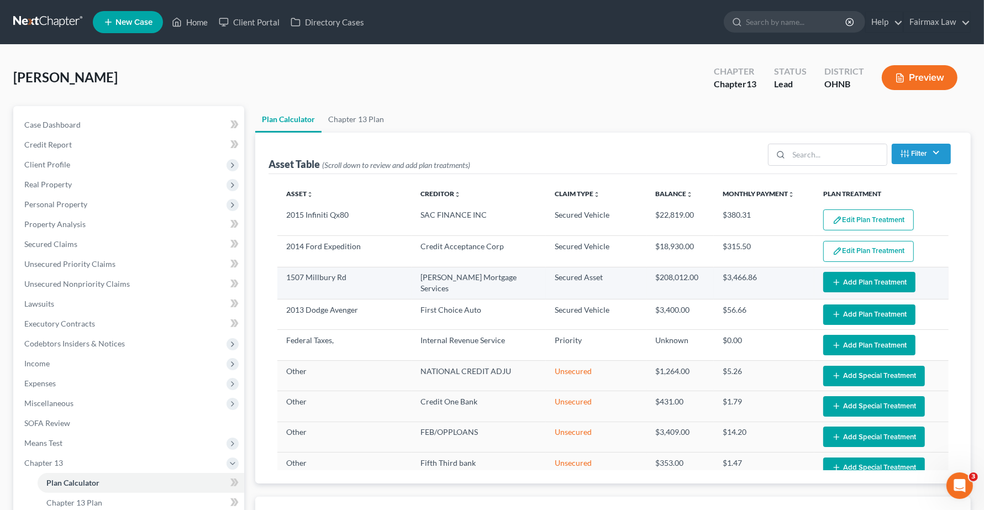
click at [832, 282] on icon "button" at bounding box center [836, 282] width 9 height 9
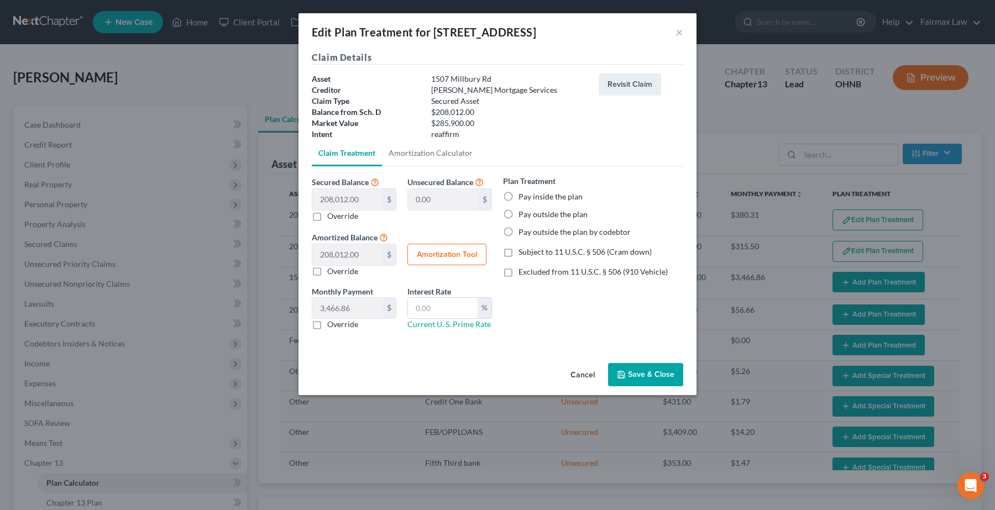
drag, startPoint x: 504, startPoint y: 217, endPoint x: 512, endPoint y: 239, distance: 23.9
click at [518, 217] on label "Pay outside the plan" at bounding box center [552, 214] width 69 height 11
click at [523, 216] on input "Pay outside the plan" at bounding box center [526, 212] width 7 height 7
radio input "true"
click at [643, 372] on button "Save & Close" at bounding box center [645, 374] width 75 height 23
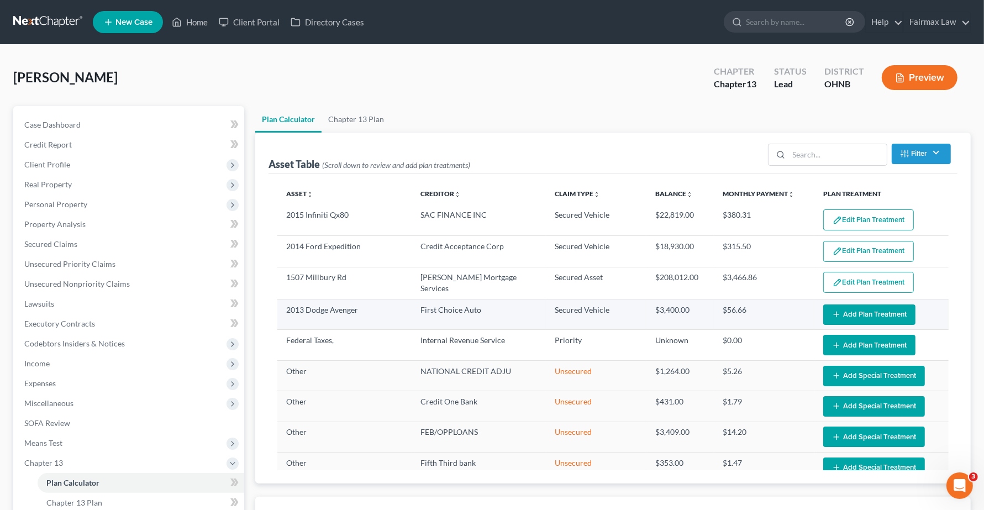
select select "59"
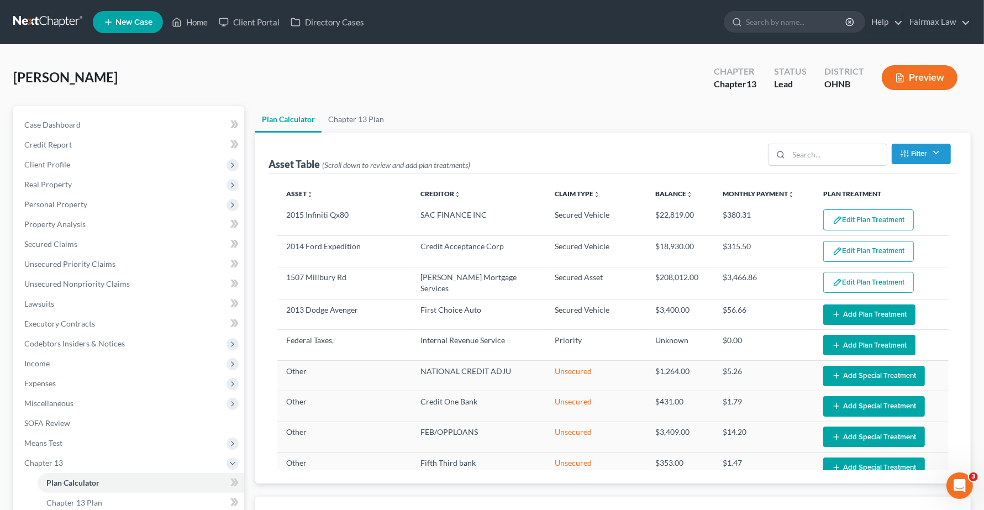
click at [869, 312] on button "Add Plan Treatment" at bounding box center [870, 315] width 92 height 20
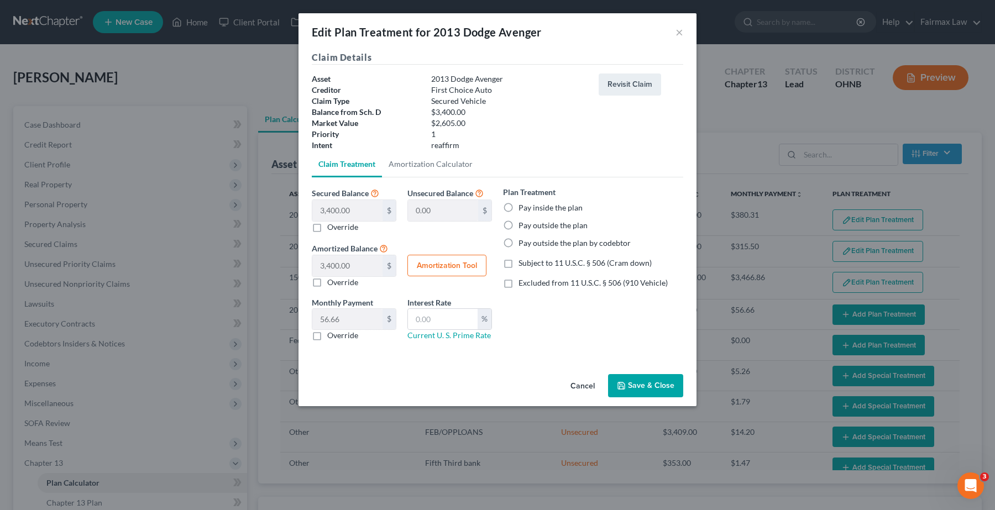
click at [518, 227] on label "Pay outside the plan" at bounding box center [552, 225] width 69 height 11
click at [523, 227] on input "Pay outside the plan" at bounding box center [526, 223] width 7 height 7
radio input "true"
click at [661, 385] on button "Save & Close" at bounding box center [645, 385] width 75 height 23
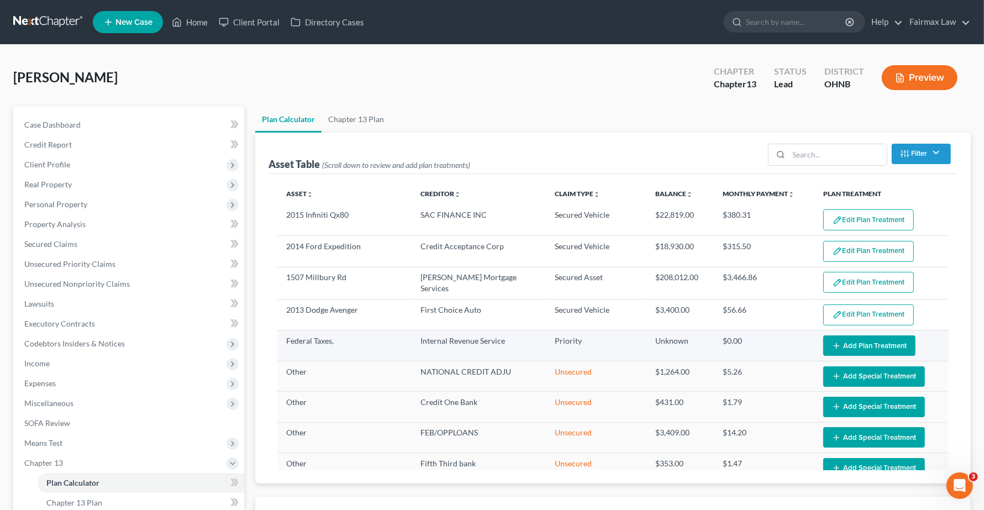
select select "59"
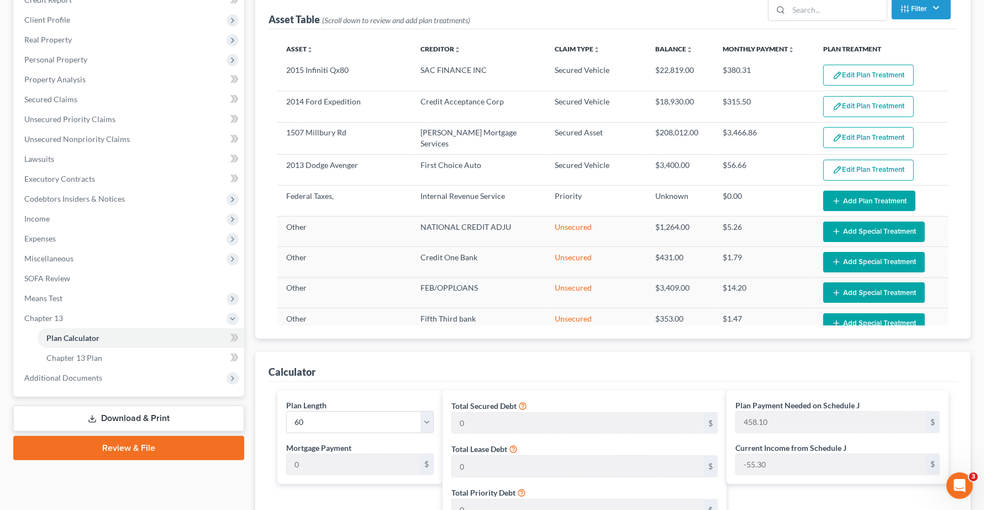
scroll to position [415, 0]
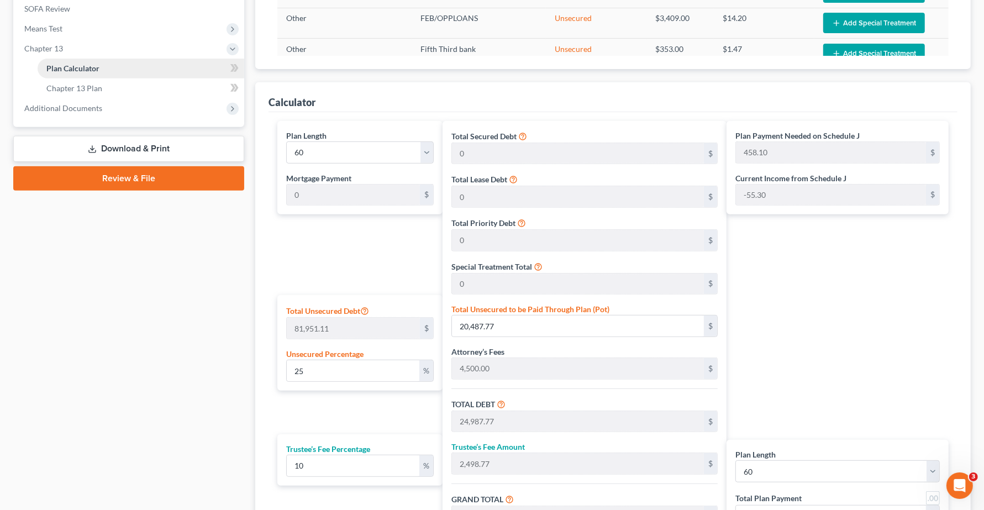
click at [83, 67] on span "Plan Calculator" at bounding box center [72, 68] width 53 height 9
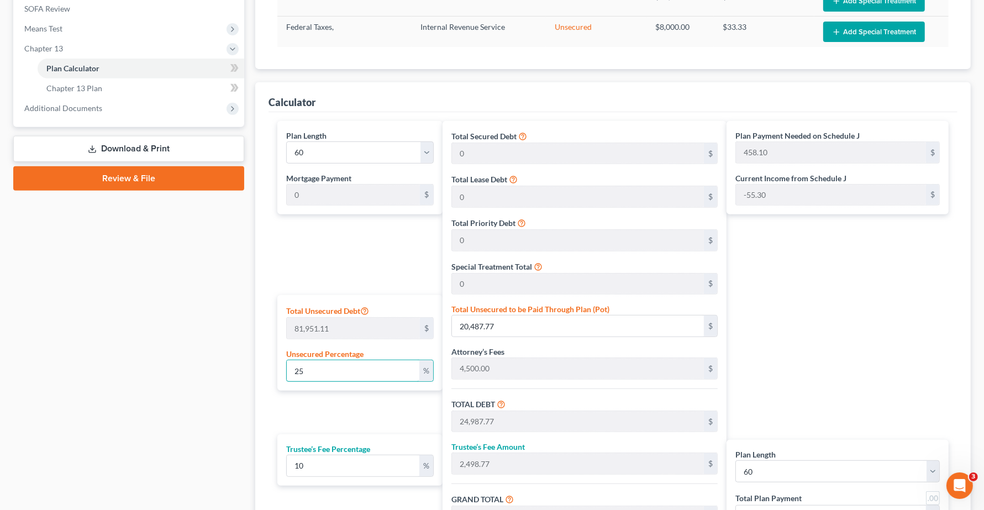
drag, startPoint x: 333, startPoint y: 374, endPoint x: 6, endPoint y: 291, distance: 337.0
click at [0, 312] on div "Flores, Daniel Upgraded Chapter Chapter 13 Status Lead District OHNB Preview Pe…" at bounding box center [492, 135] width 984 height 1010
type input "1"
type input "819.51"
type input "5,319.51"
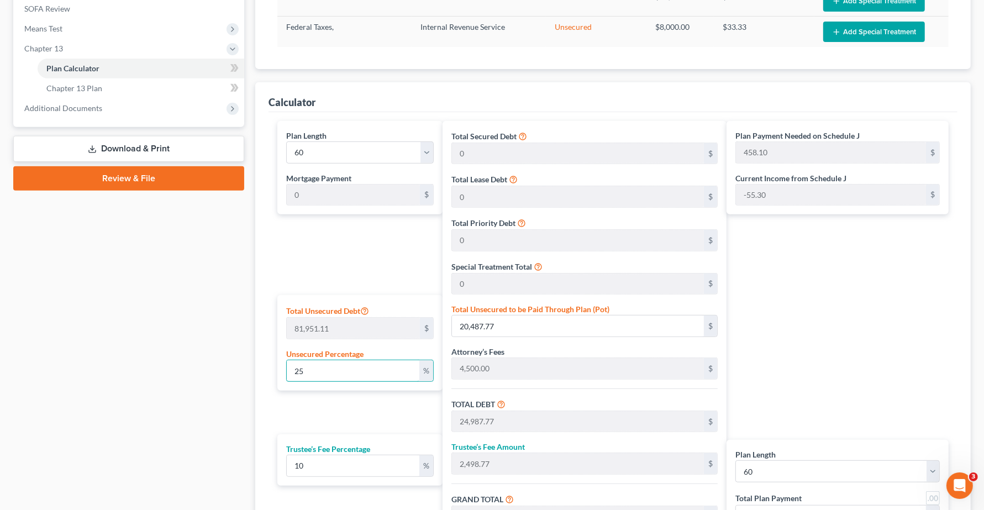
type input "531.95"
type input "5,851.46"
type input "97.52"
type input "10"
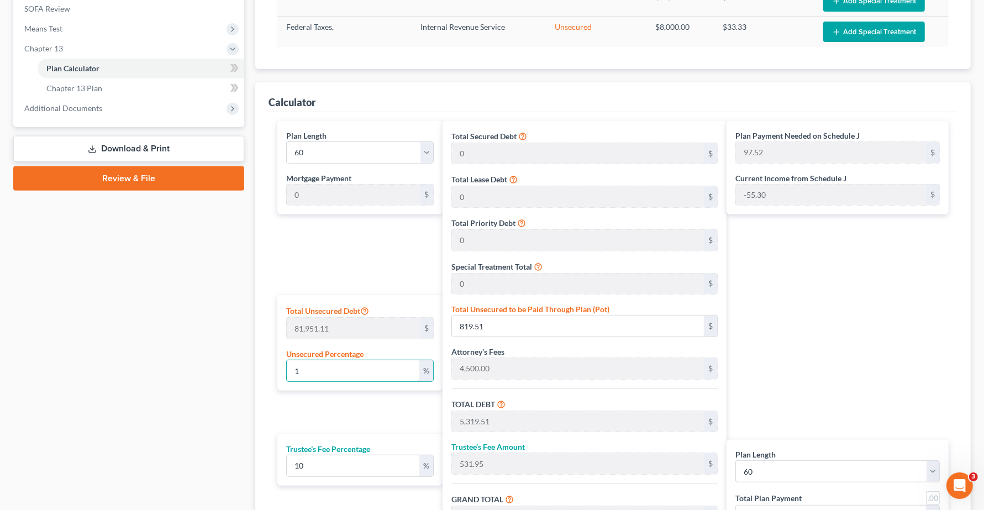
type input "8,195.11"
type input "12,695.11"
type input "1,269.51"
type input "13,964.62"
type input "232.74"
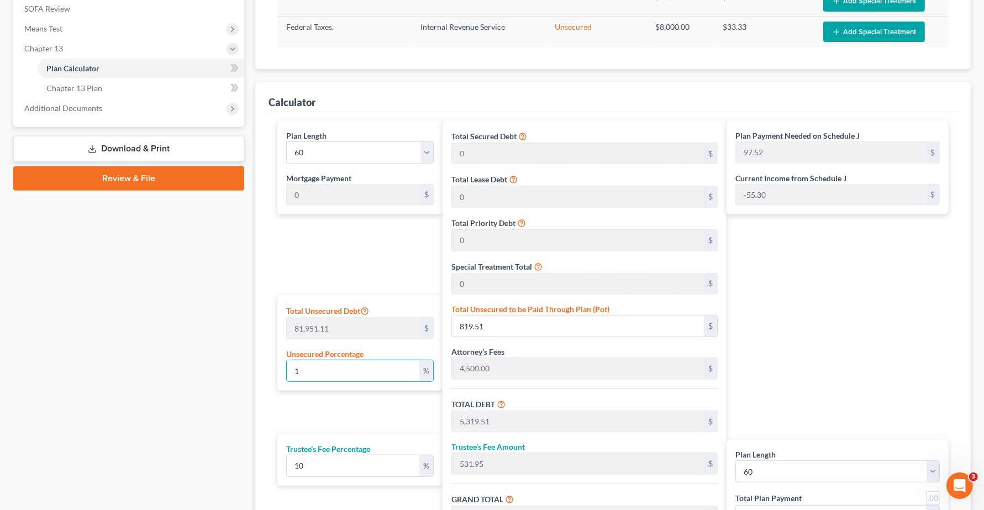
type input "232.74"
type input "100"
type input "81,951.11"
type input "86,451.11"
type input "8,645.11"
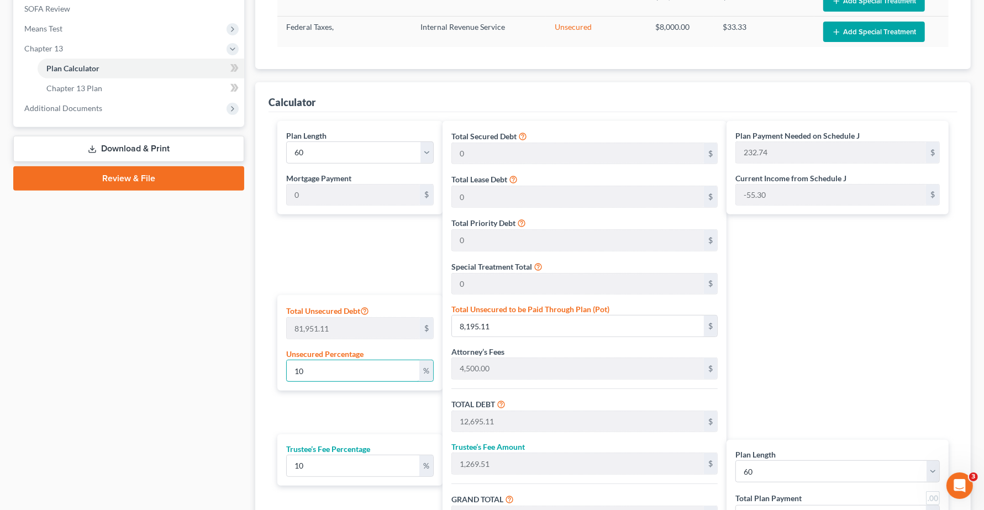
type input "95,096.22"
type input "1,584.93"
type input "100"
click at [880, 287] on div "Plan Payment Needed on Schedule J 1,584.93 $ Current Income from Schedule J -55…" at bounding box center [841, 345] width 228 height 449
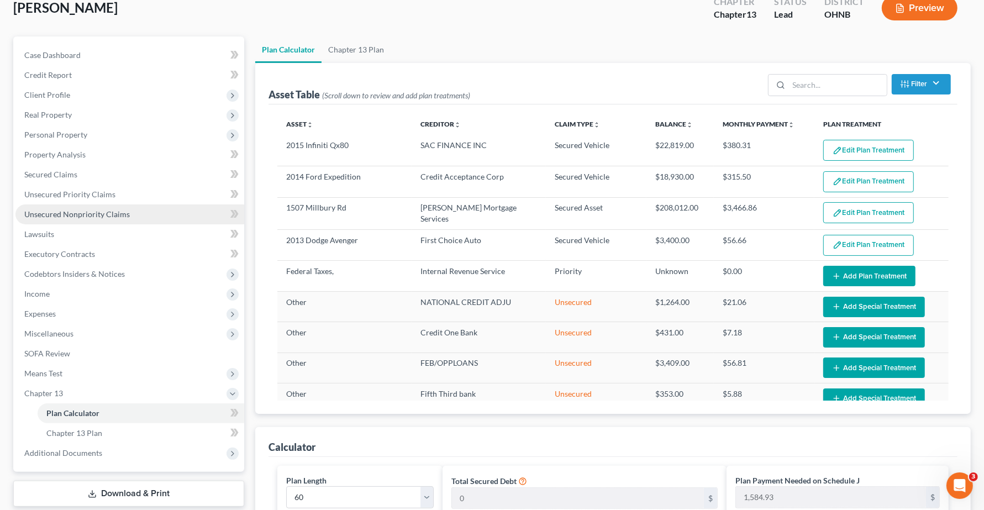
scroll to position [69, 0]
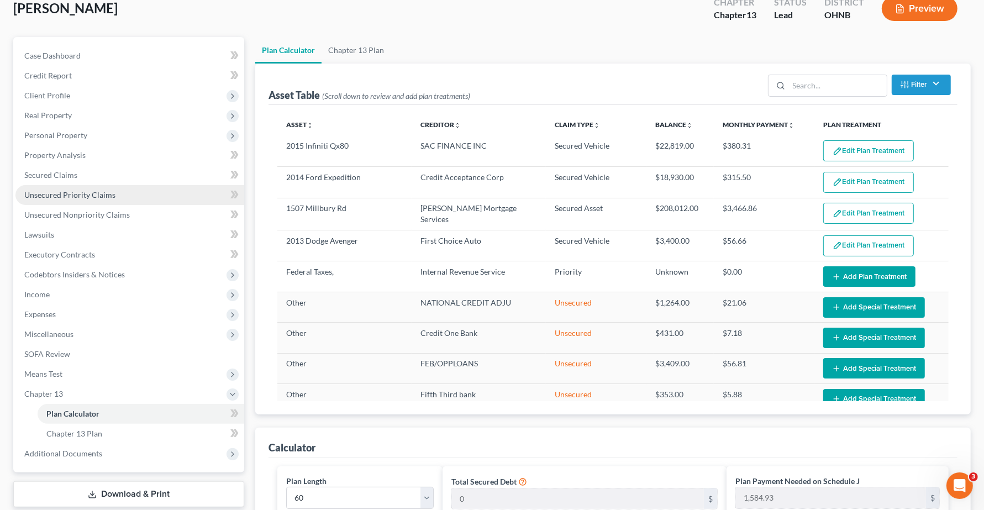
click at [55, 200] on link "Unsecured Priority Claims" at bounding box center [129, 195] width 229 height 20
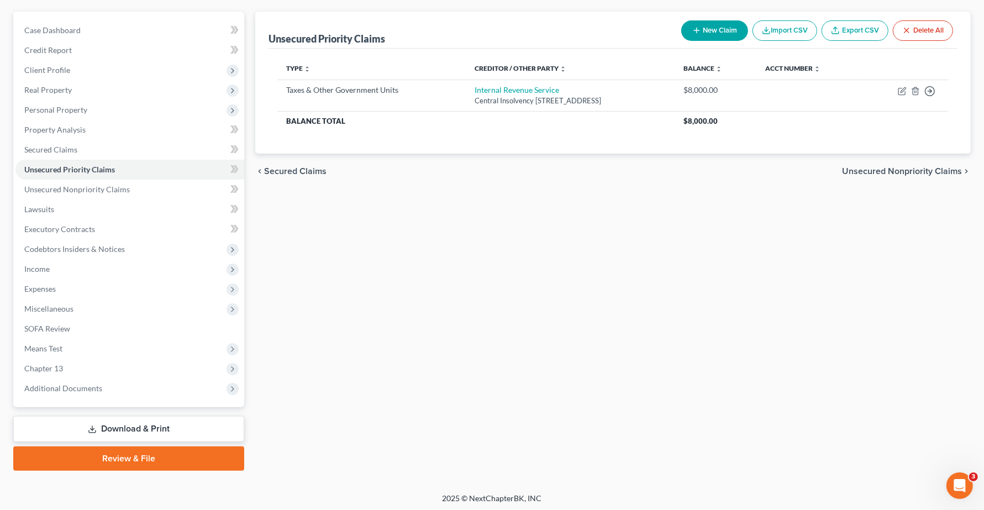
scroll to position [96, 0]
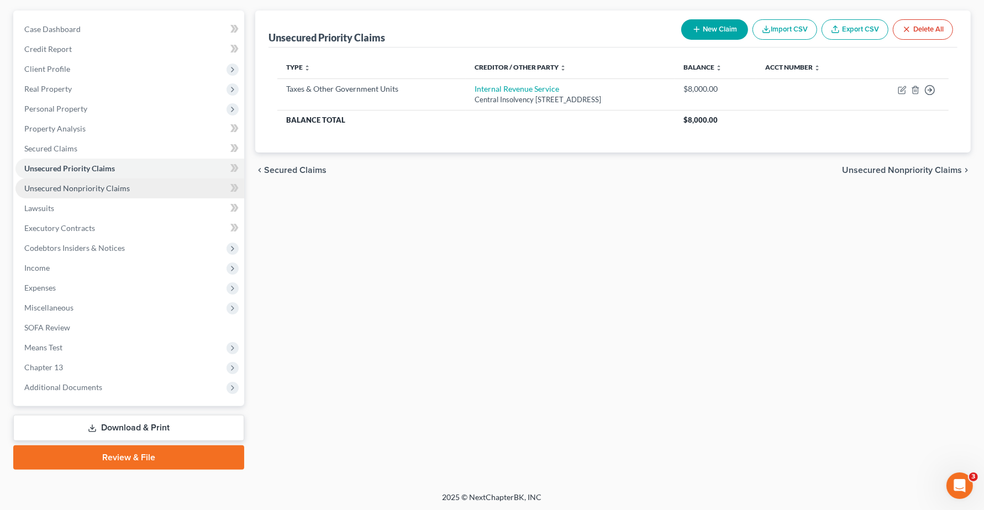
click at [79, 186] on span "Unsecured Nonpriority Claims" at bounding box center [77, 188] width 106 height 9
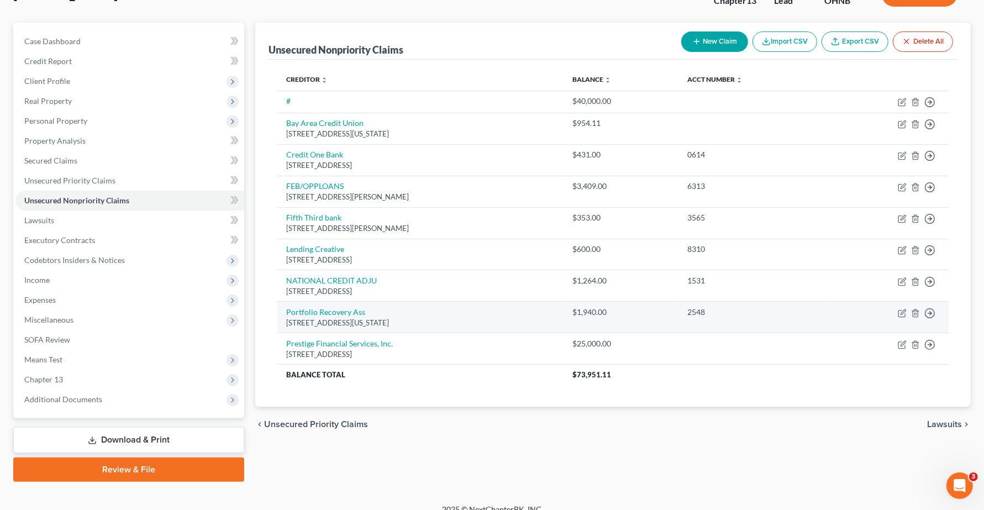
scroll to position [96, 0]
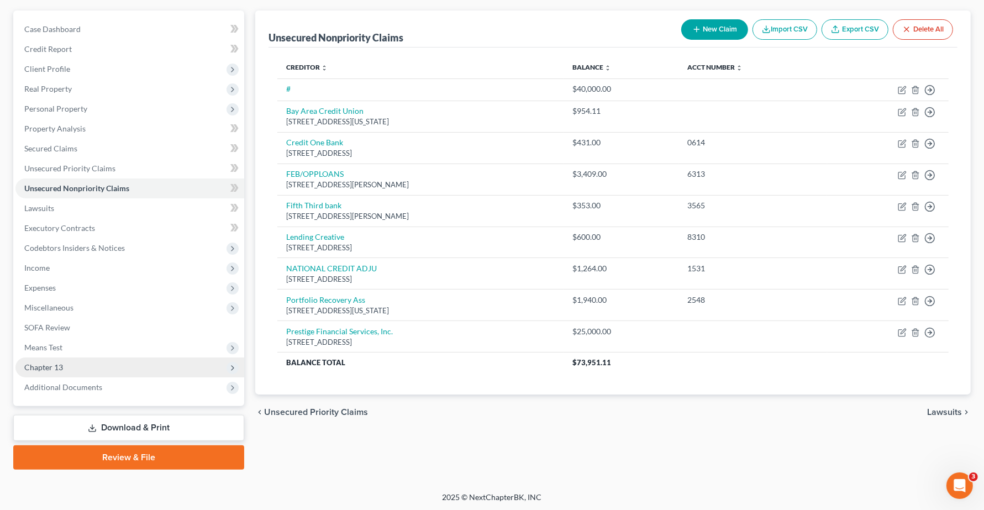
click at [50, 371] on span "Chapter 13" at bounding box center [129, 368] width 229 height 20
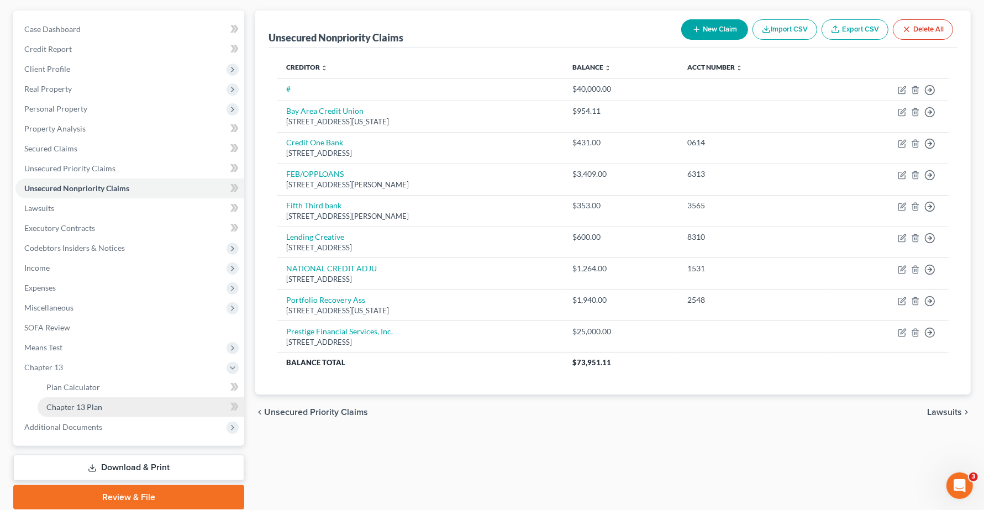
click at [70, 408] on span "Chapter 13 Plan" at bounding box center [74, 406] width 56 height 9
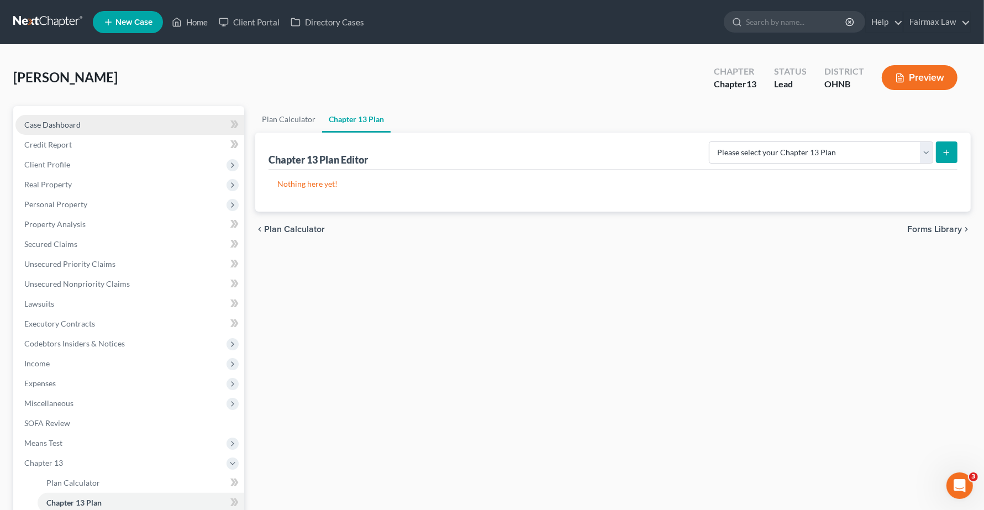
click at [71, 123] on span "Case Dashboard" at bounding box center [52, 124] width 56 height 9
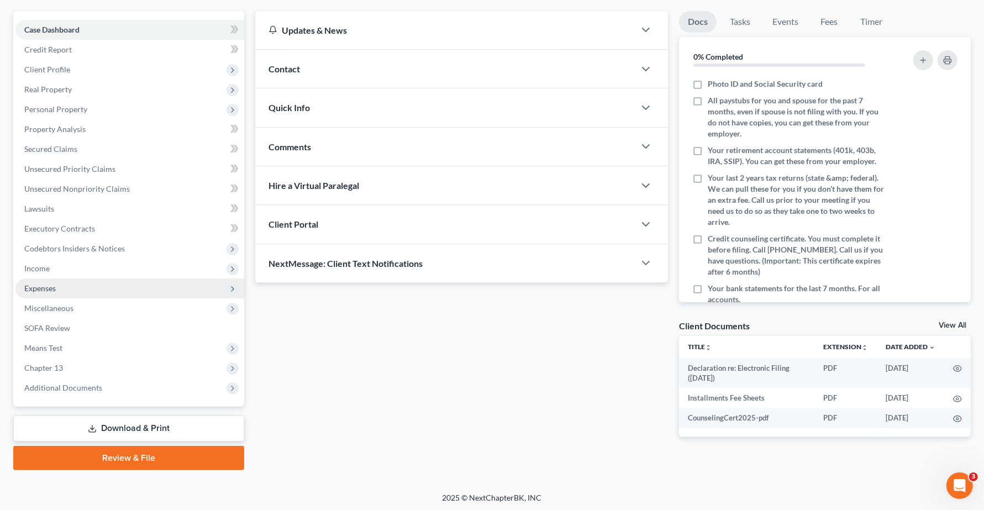
scroll to position [96, 0]
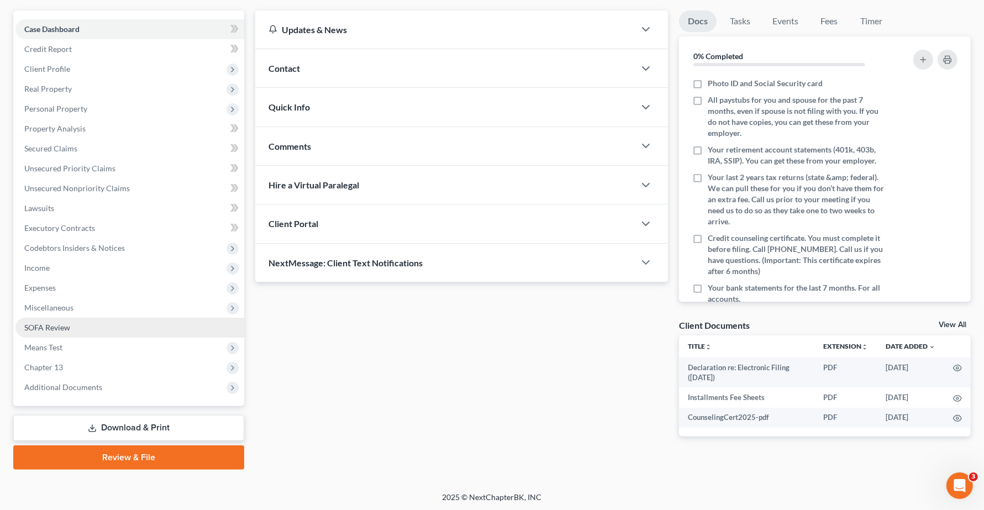
click at [39, 323] on span "SOFA Review" at bounding box center [47, 327] width 46 height 9
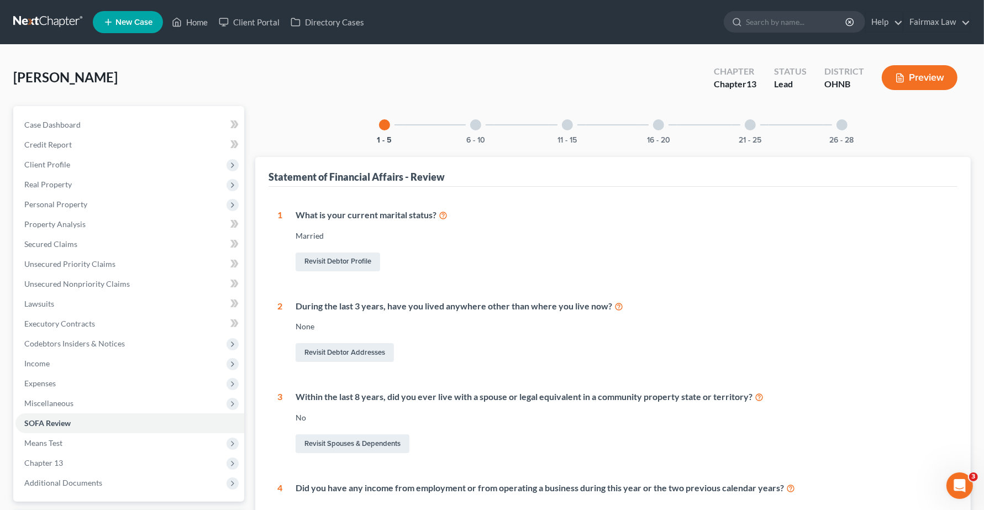
click at [474, 127] on div at bounding box center [475, 124] width 11 height 11
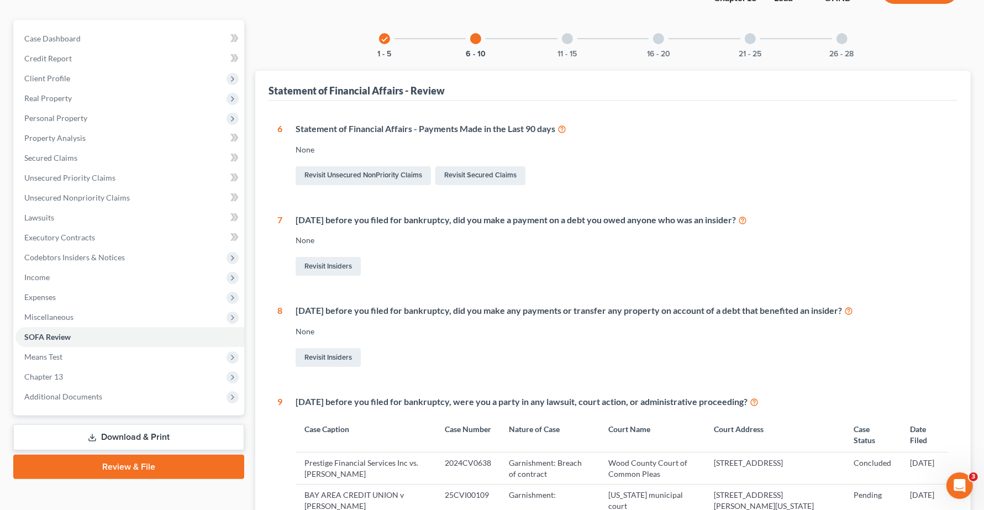
scroll to position [138, 0]
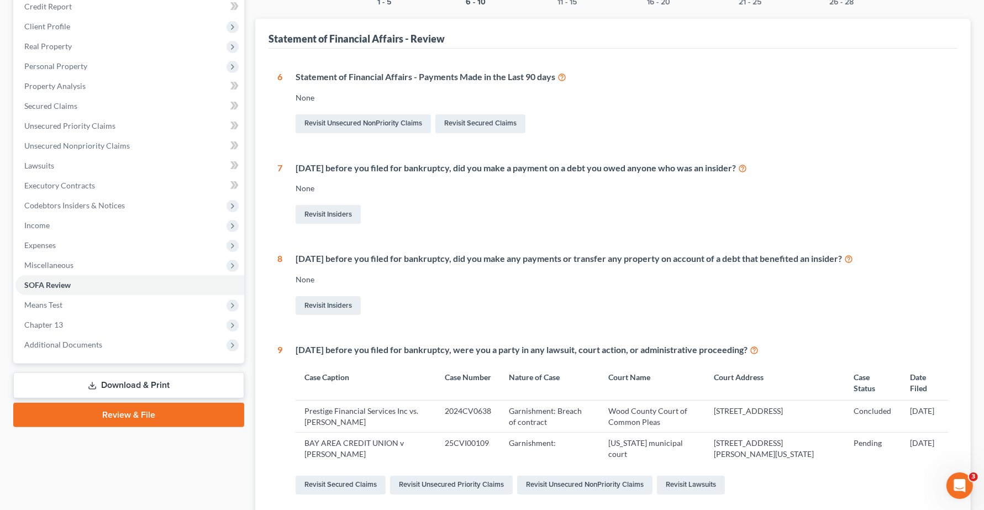
click at [564, 75] on icon at bounding box center [562, 76] width 9 height 11
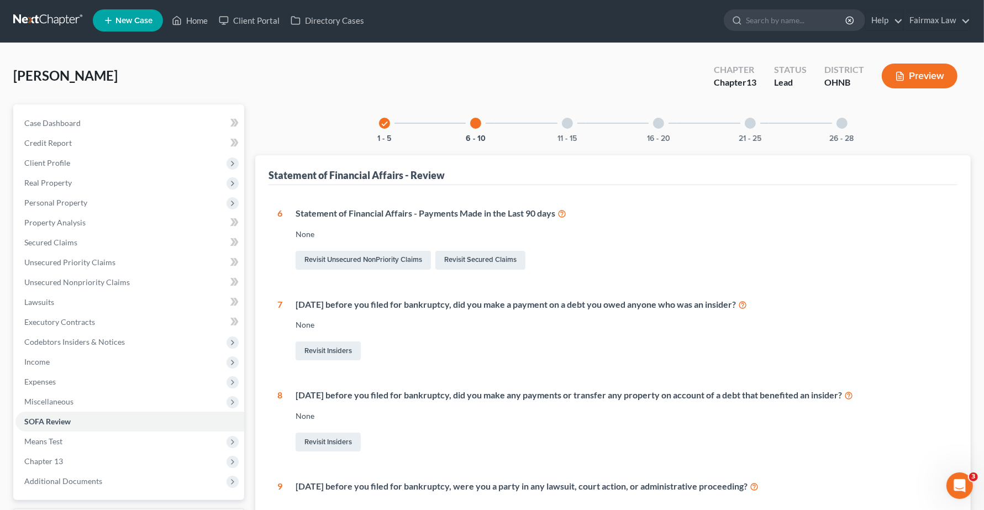
scroll to position [0, 0]
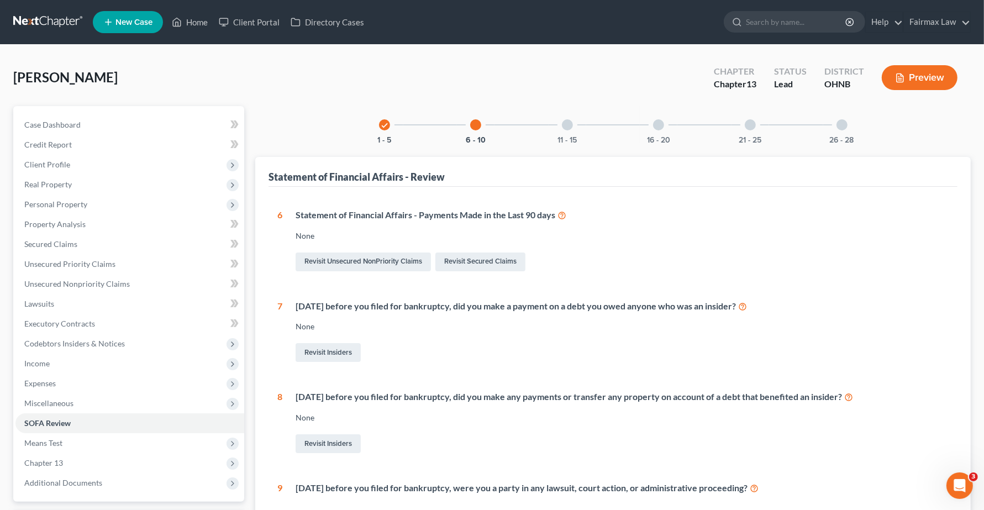
click at [570, 130] on div "11 - 15" at bounding box center [568, 125] width 38 height 38
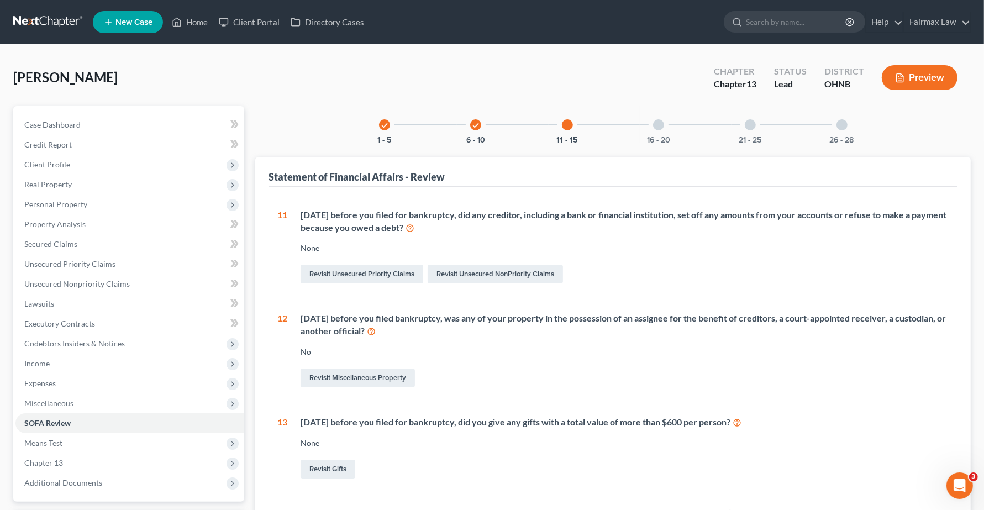
click at [659, 128] on div at bounding box center [658, 124] width 11 height 11
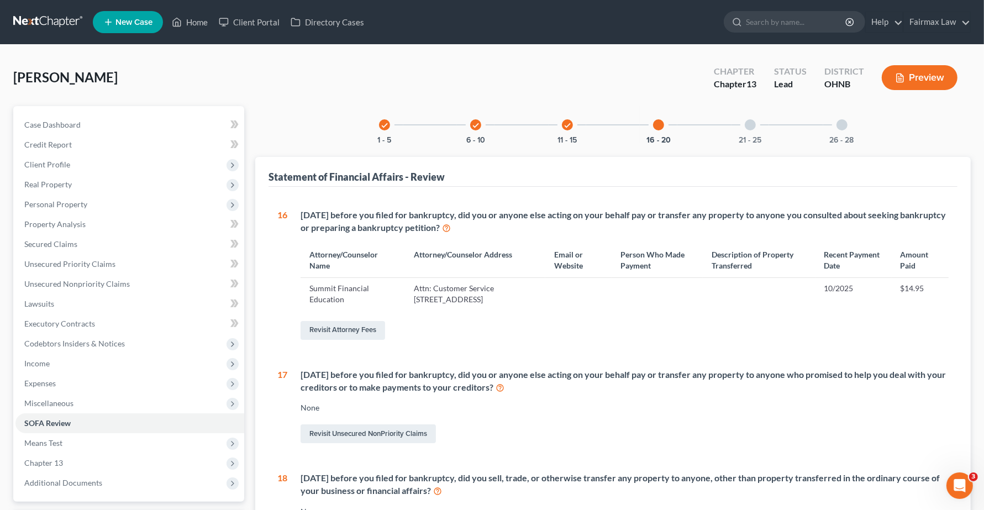
click at [752, 128] on div at bounding box center [750, 124] width 11 height 11
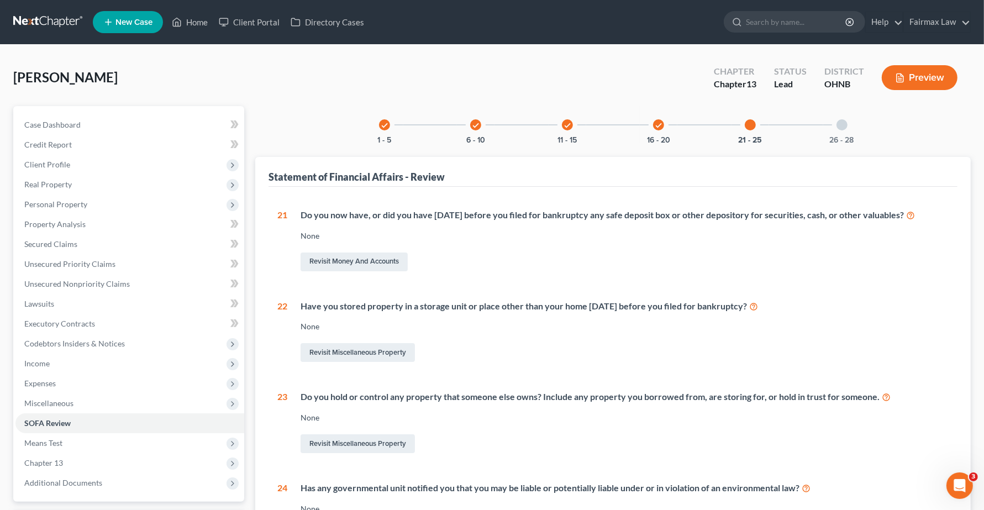
click at [841, 123] on div at bounding box center [842, 124] width 11 height 11
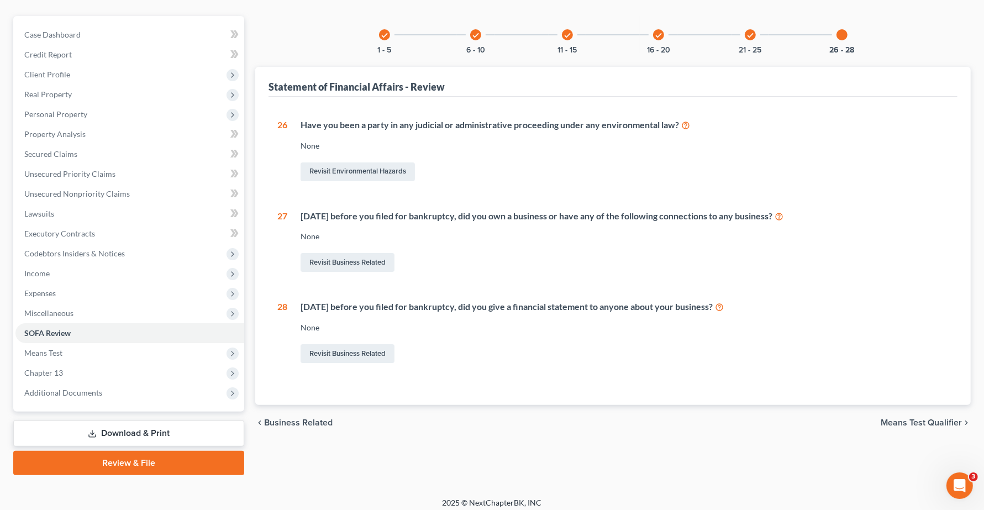
scroll to position [96, 0]
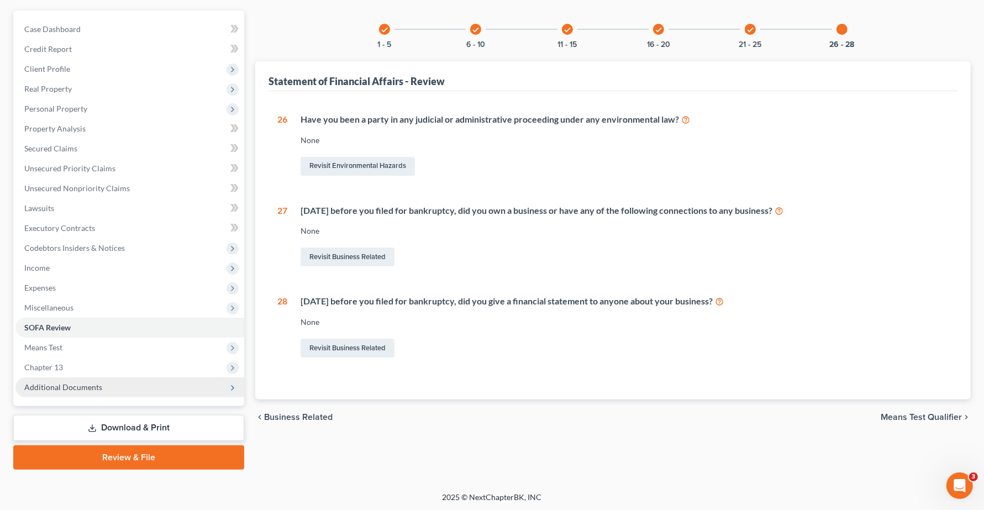
click at [78, 392] on span "Additional Documents" at bounding box center [129, 388] width 229 height 20
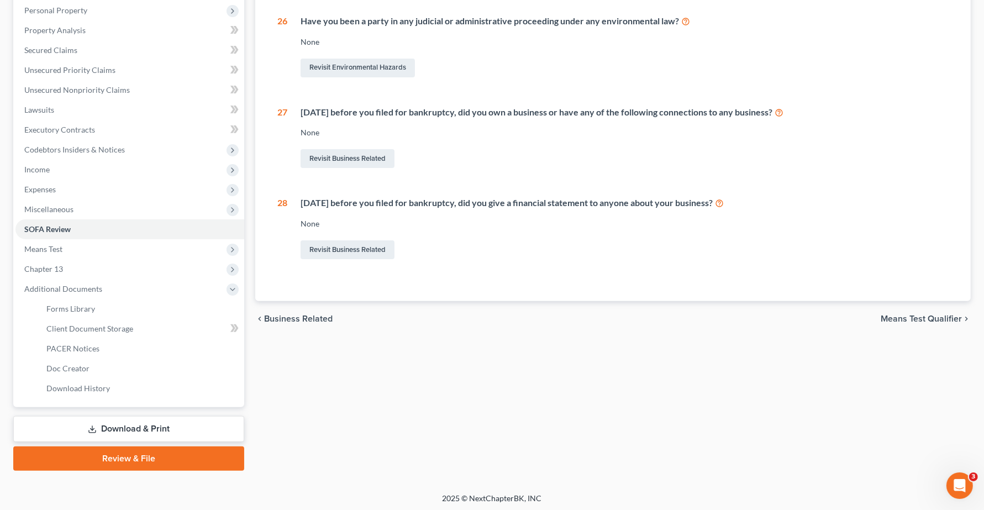
scroll to position [195, 0]
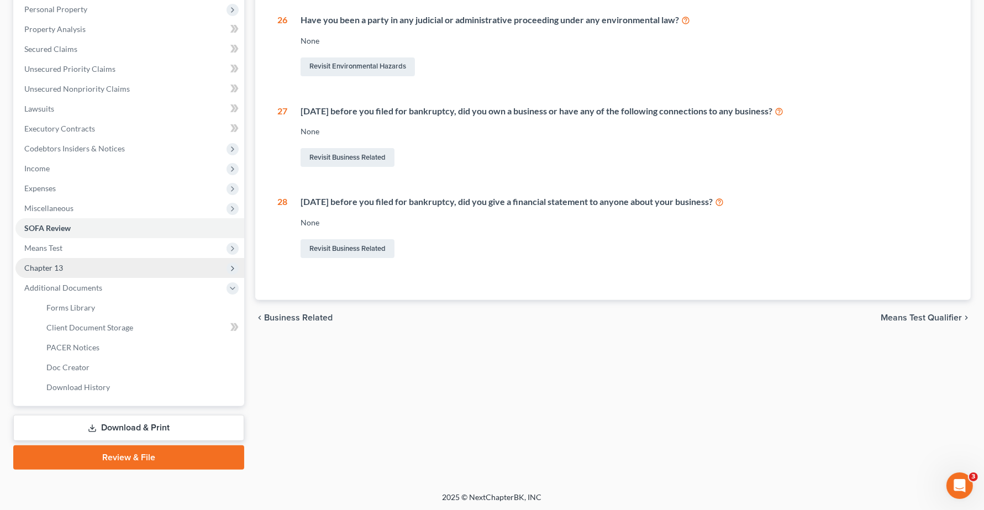
click at [51, 266] on span "Chapter 13" at bounding box center [43, 267] width 39 height 9
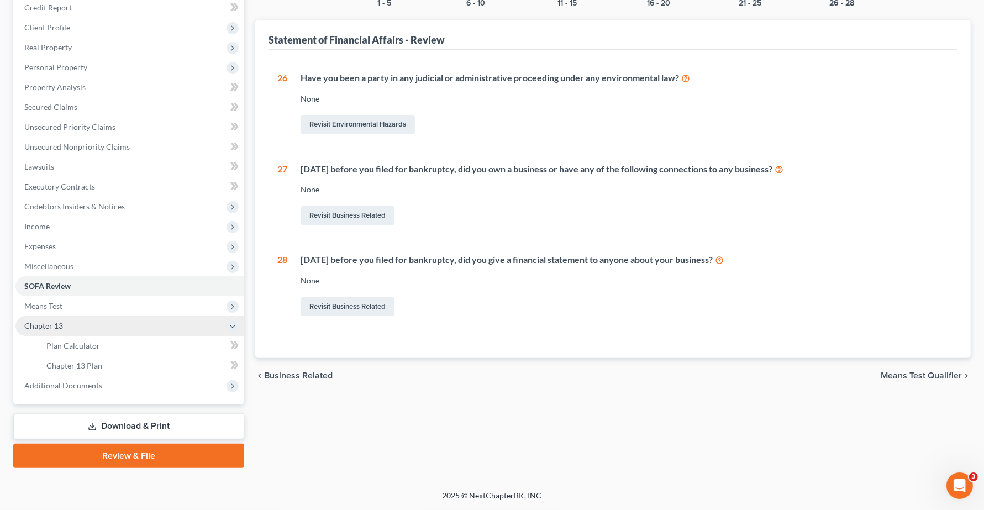
scroll to position [136, 0]
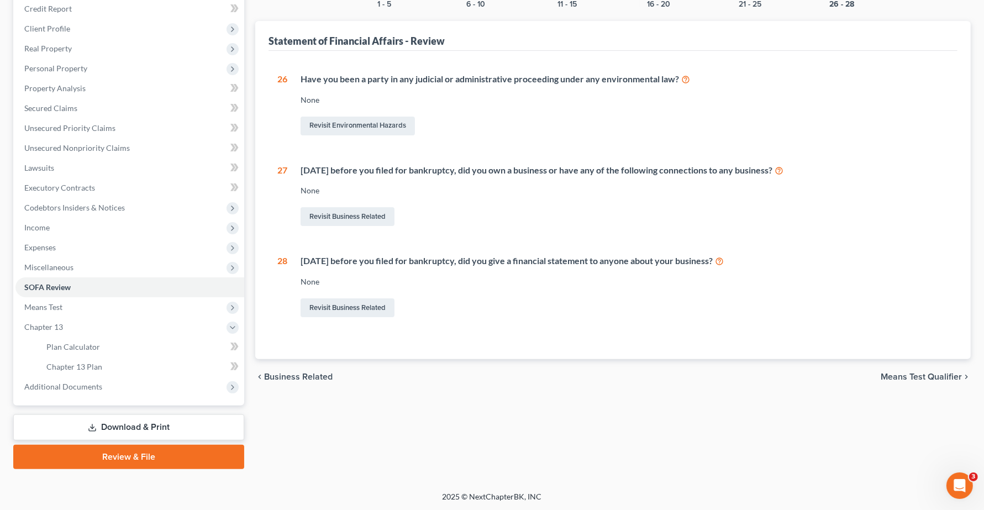
click at [578, 371] on div "chevron_left Business Related Means Test Qualifier chevron_right" at bounding box center [613, 376] width 716 height 35
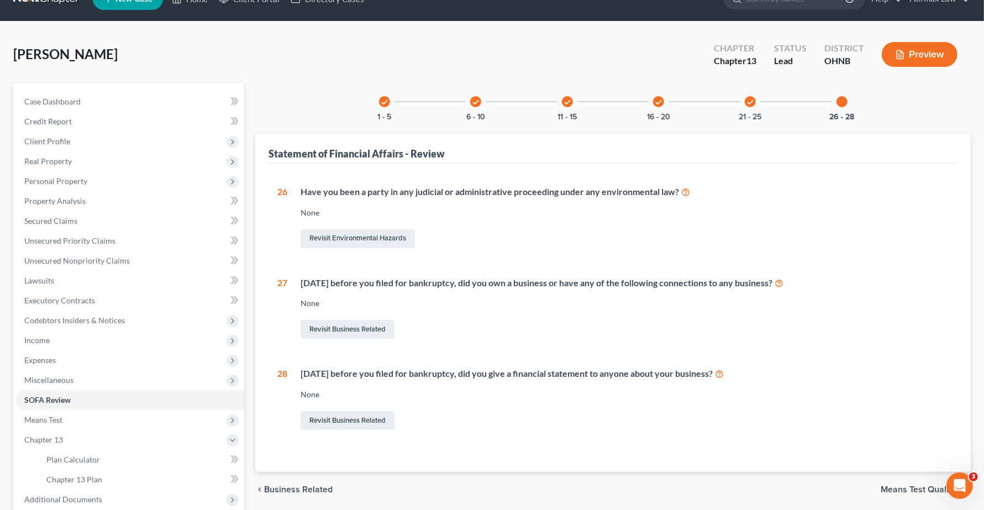
scroll to position [0, 0]
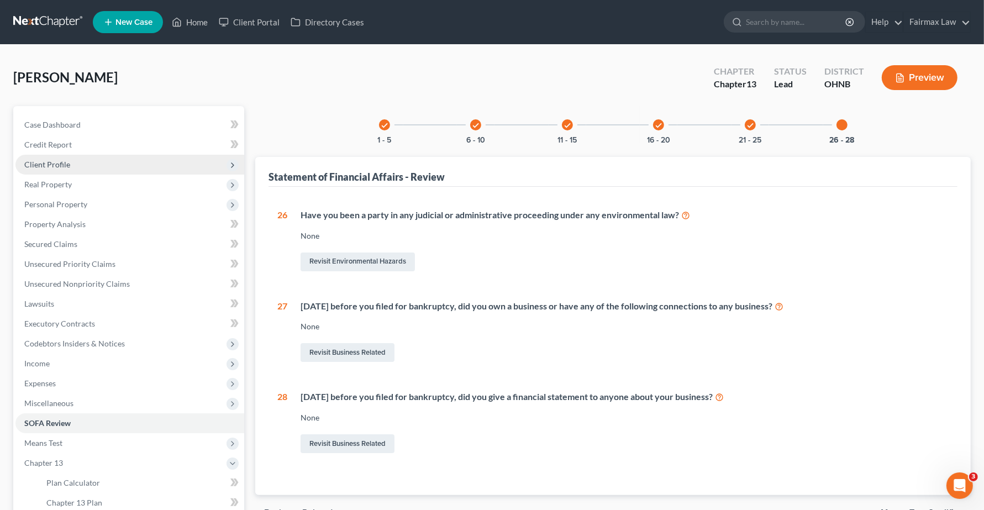
click at [61, 166] on span "Client Profile" at bounding box center [47, 164] width 46 height 9
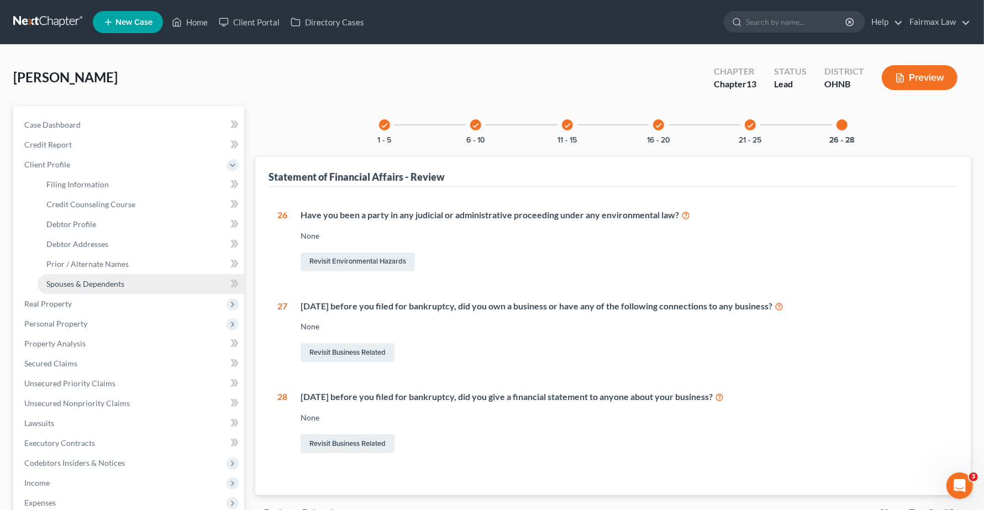
click at [78, 286] on span "Spouses & Dependents" at bounding box center [85, 283] width 78 height 9
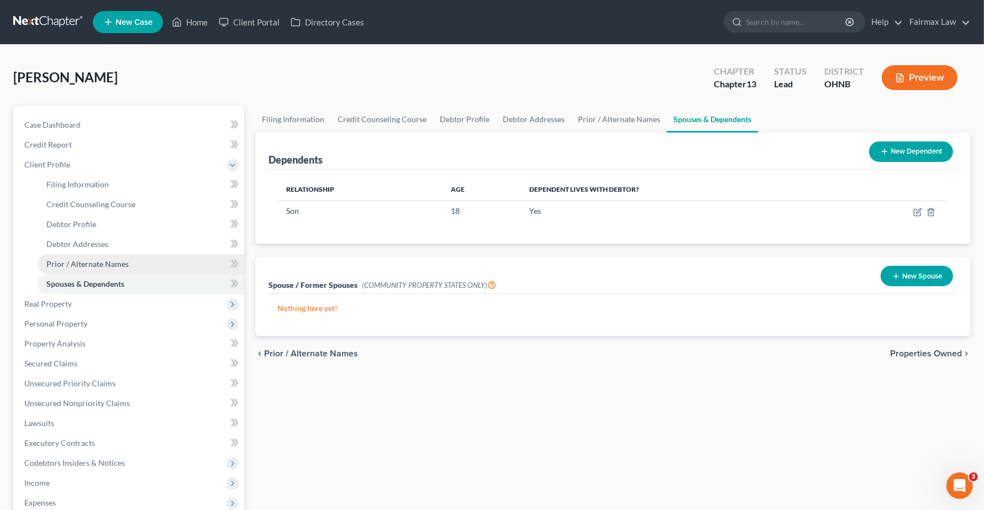
click at [78, 263] on span "Prior / Alternate Names" at bounding box center [87, 263] width 82 height 9
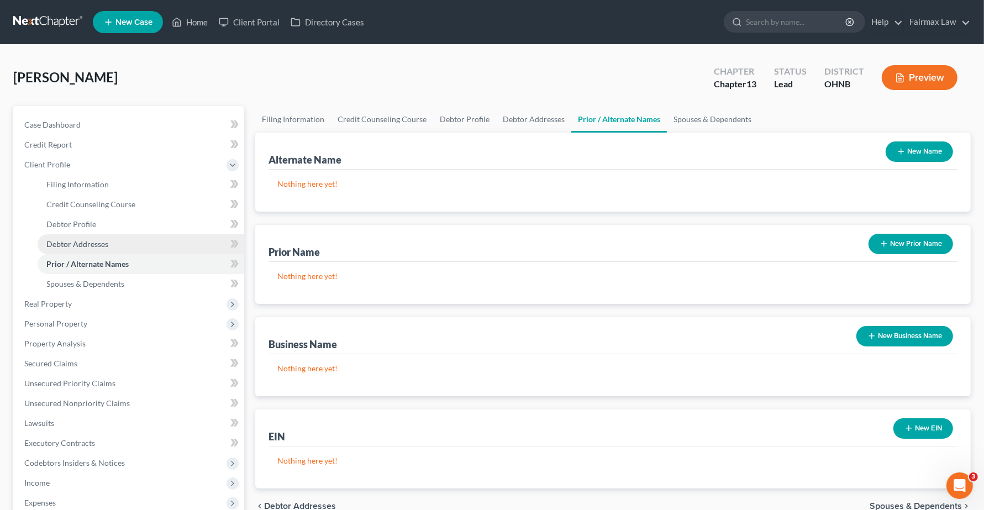
click at [74, 245] on span "Debtor Addresses" at bounding box center [77, 243] width 62 height 9
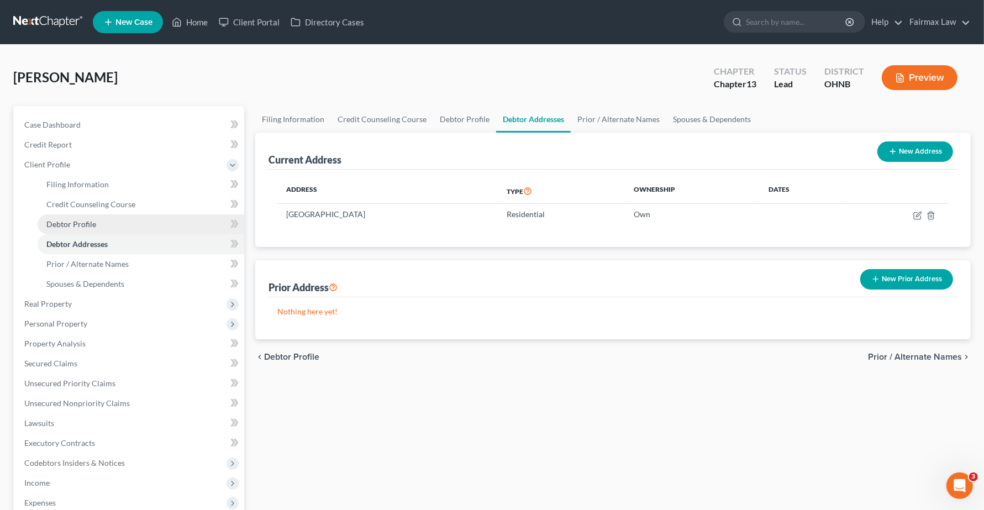
click at [74, 219] on span "Debtor Profile" at bounding box center [71, 223] width 50 height 9
select select "1"
select select "2"
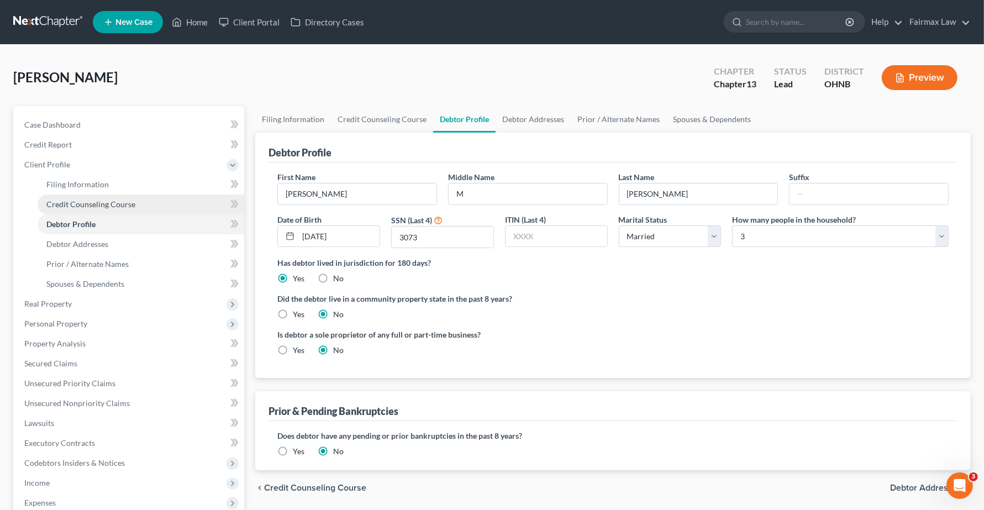
radio input "true"
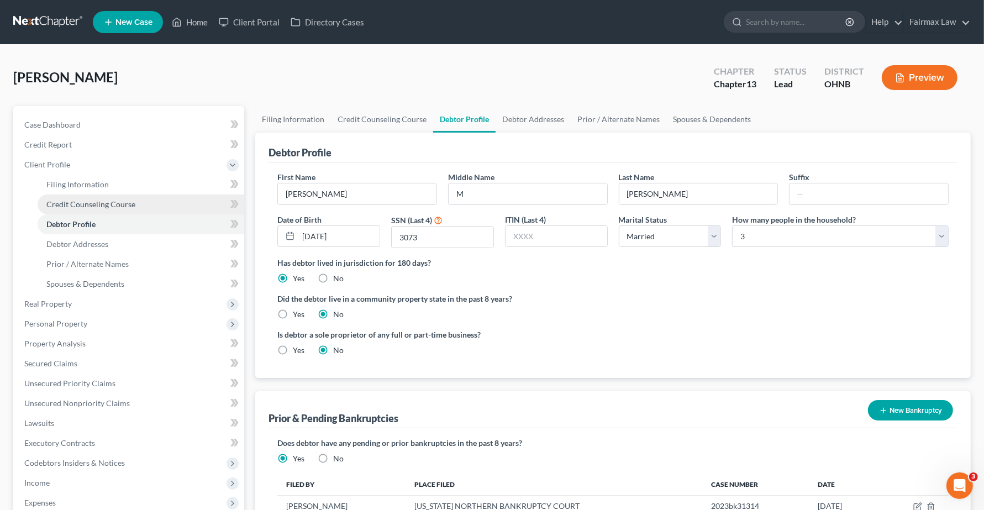
click at [79, 208] on link "Credit Counseling Course" at bounding box center [141, 205] width 207 height 20
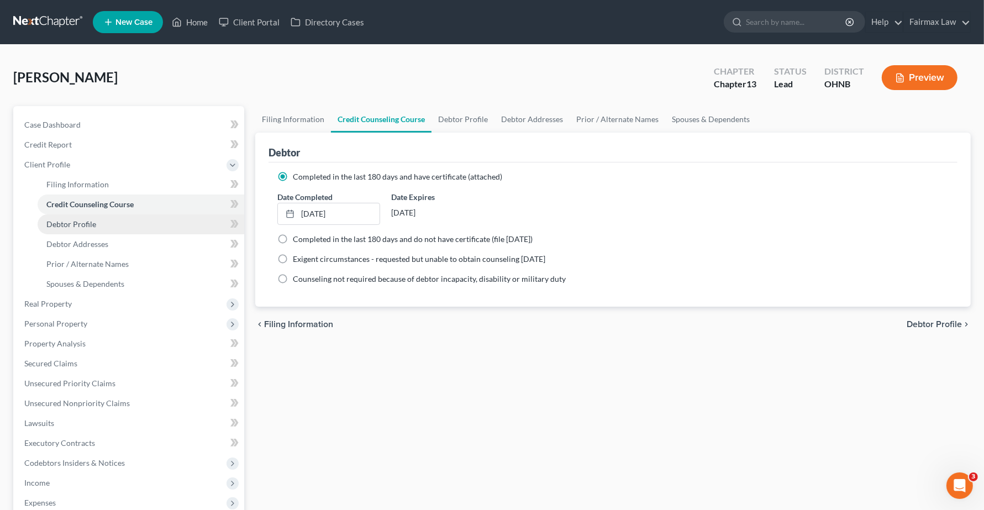
click at [84, 223] on span "Debtor Profile" at bounding box center [71, 223] width 50 height 9
select select "1"
select select "2"
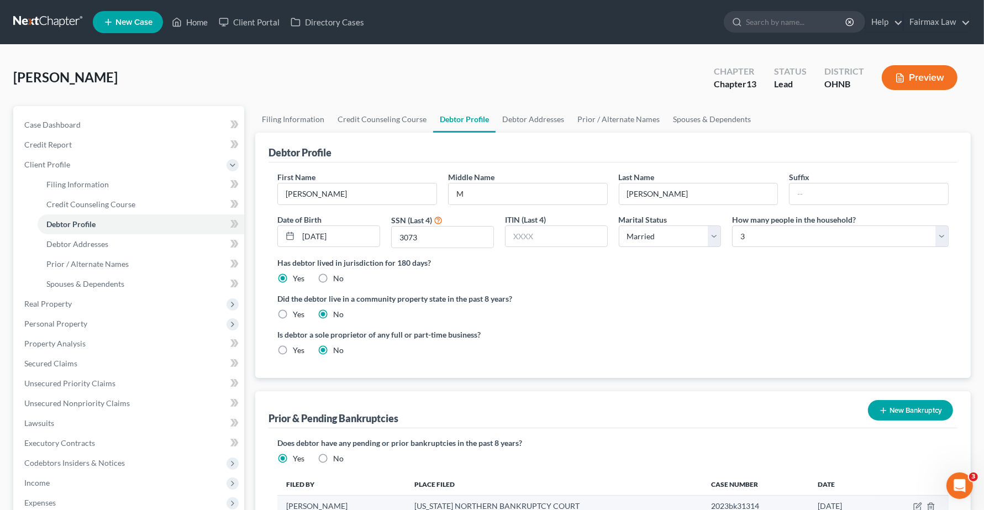
scroll to position [69, 0]
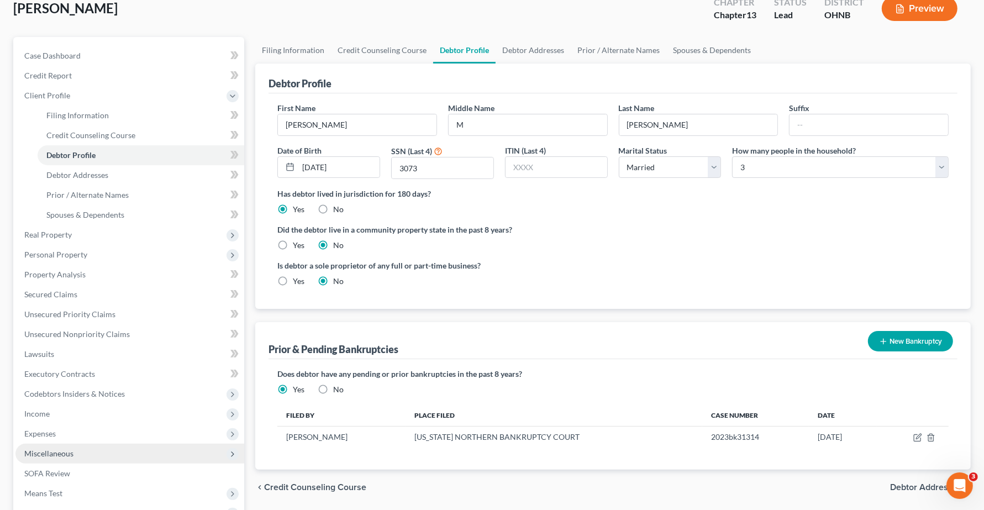
click at [51, 452] on span "Miscellaneous" at bounding box center [48, 453] width 49 height 9
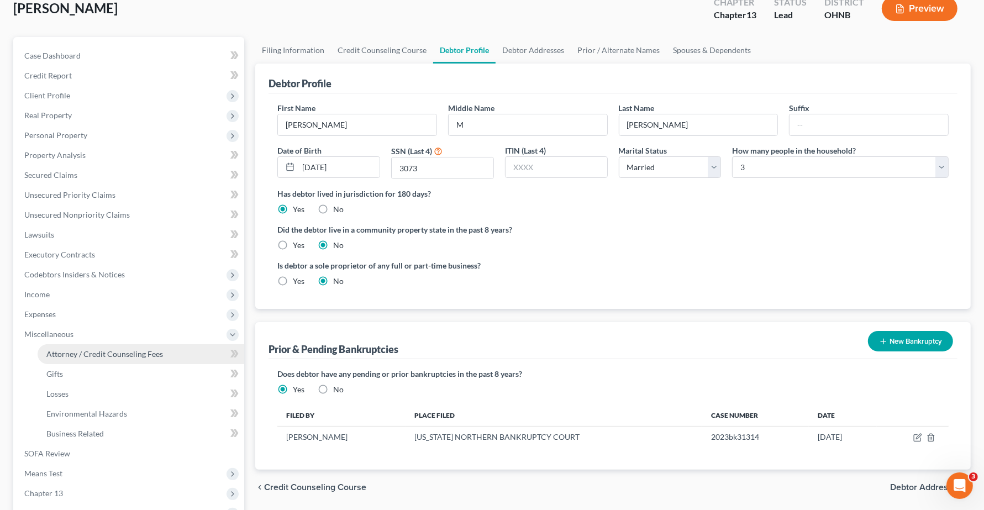
click at [51, 351] on span "Attorney / Credit Counseling Fees" at bounding box center [104, 353] width 117 height 9
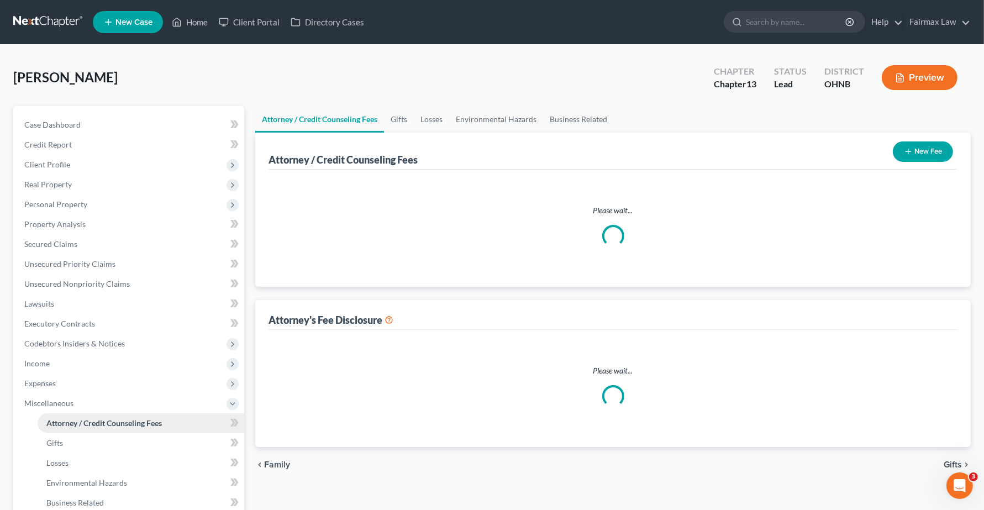
select select "4"
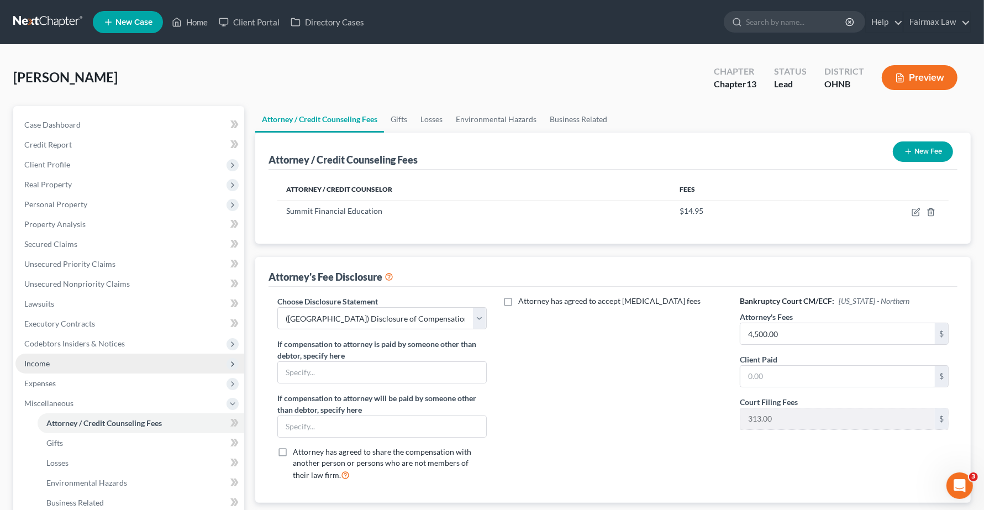
click at [40, 369] on span "Income" at bounding box center [129, 364] width 229 height 20
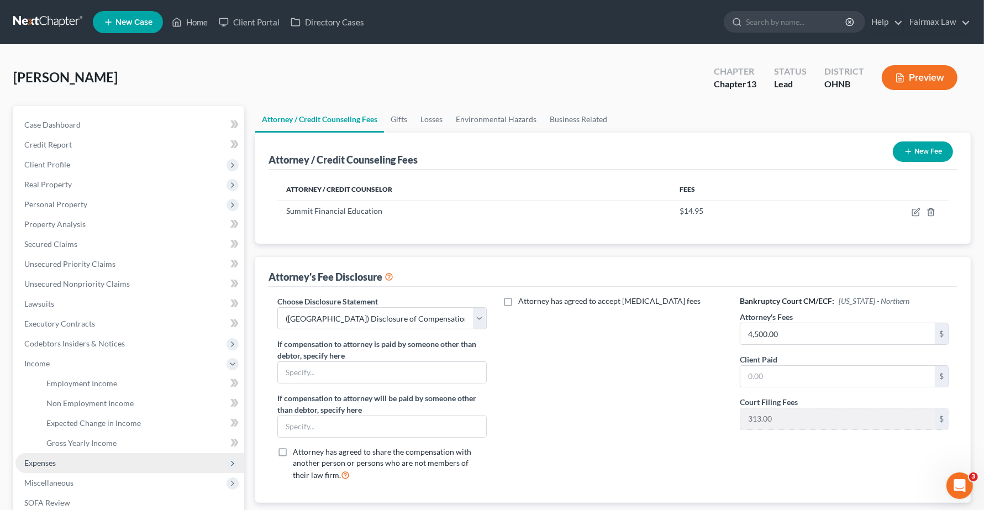
click at [48, 462] on span "Expenses" at bounding box center [40, 462] width 32 height 9
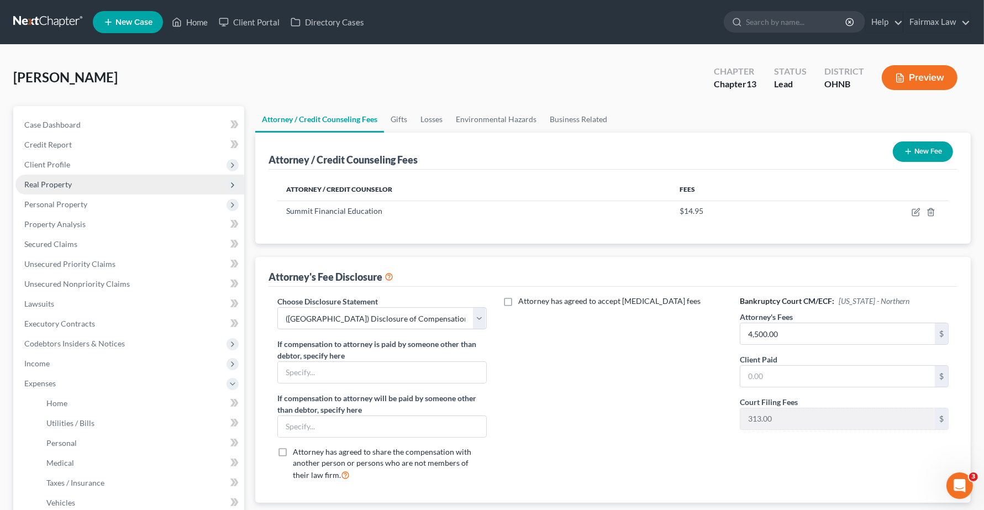
click at [53, 182] on span "Real Property" at bounding box center [48, 184] width 48 height 9
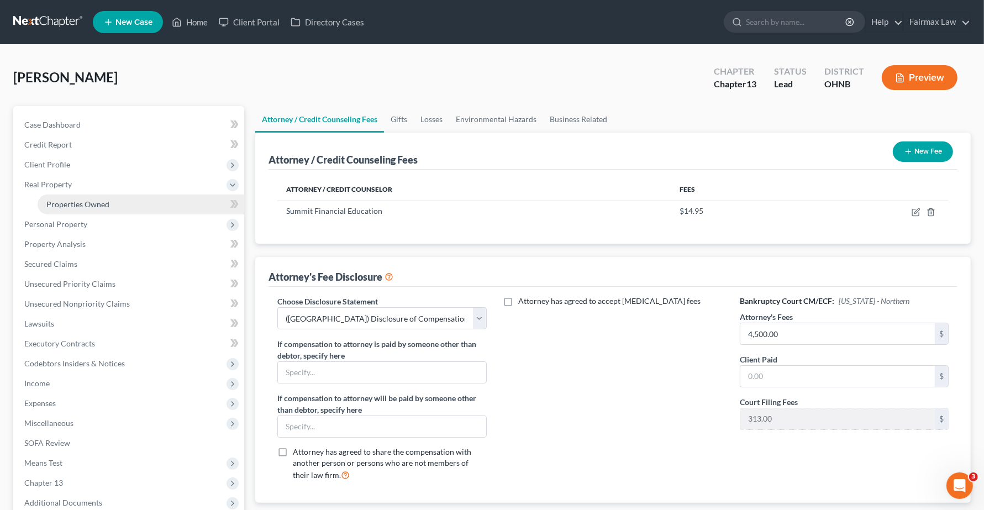
click at [59, 202] on span "Properties Owned" at bounding box center [77, 204] width 63 height 9
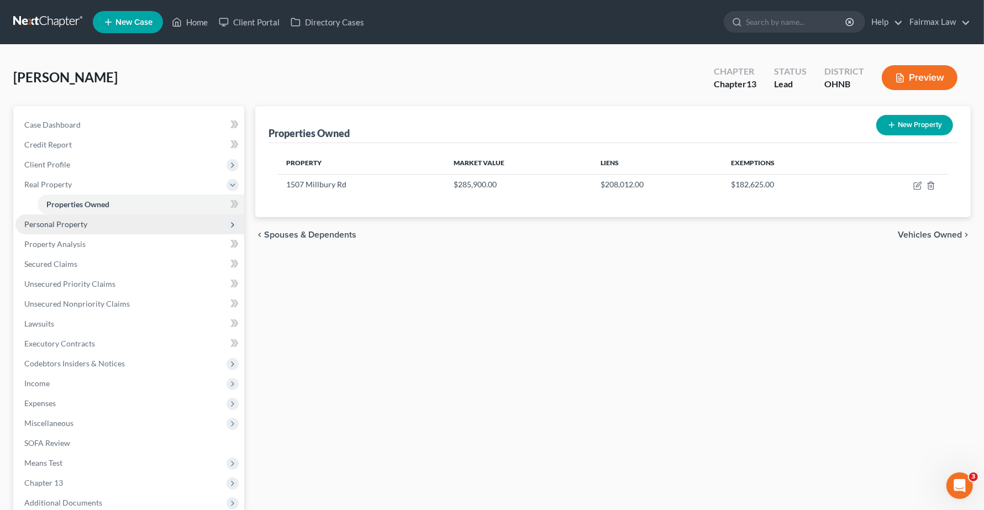
click at [55, 231] on span "Personal Property" at bounding box center [129, 224] width 229 height 20
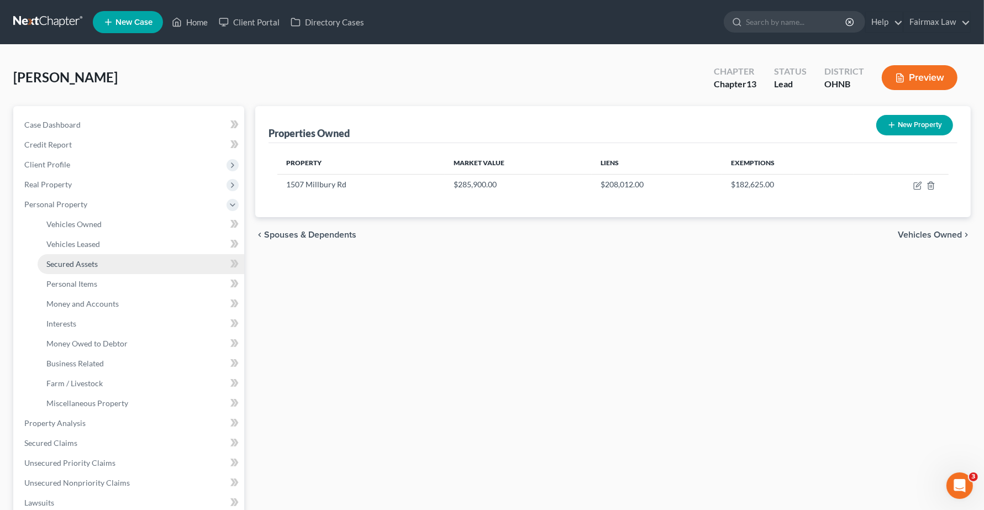
click at [58, 263] on span "Secured Assets" at bounding box center [71, 263] width 51 height 9
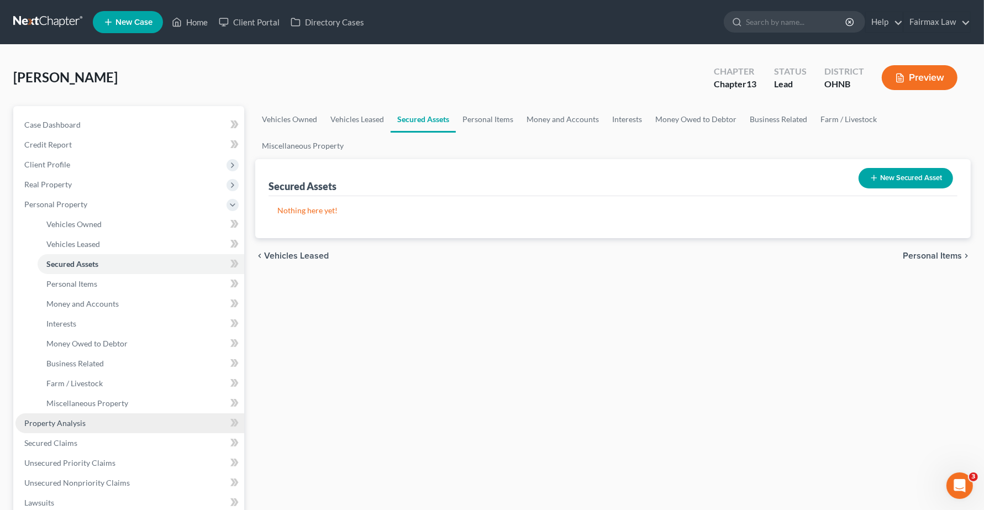
click at [61, 423] on span "Property Analysis" at bounding box center [54, 422] width 61 height 9
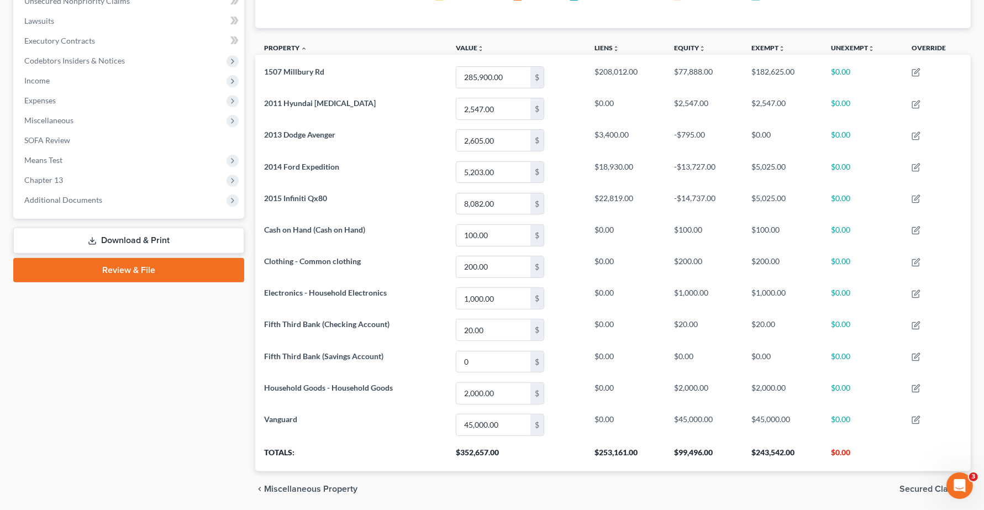
scroll to position [324, 0]
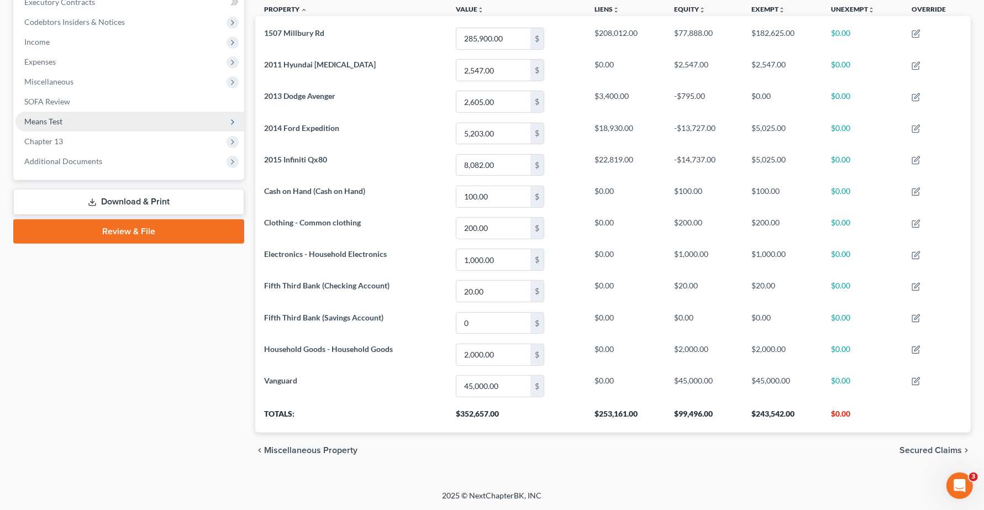
click at [53, 119] on span "Means Test" at bounding box center [43, 121] width 38 height 9
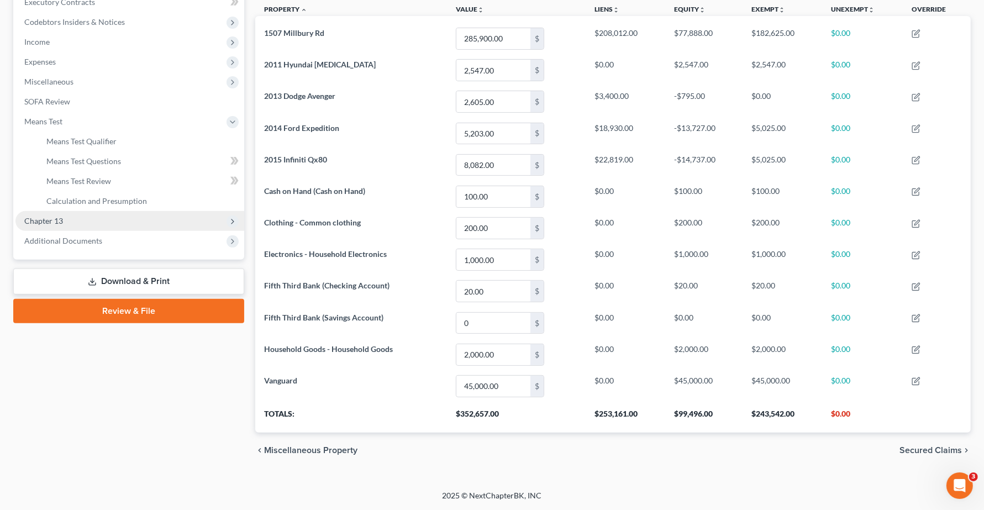
click at [56, 217] on span "Chapter 13" at bounding box center [43, 220] width 39 height 9
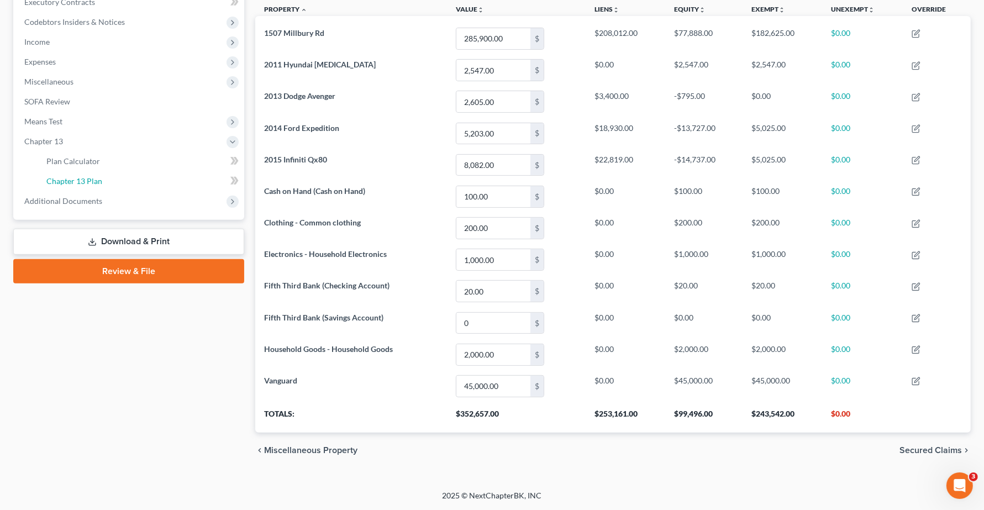
drag, startPoint x: 74, startPoint y: 181, endPoint x: 221, endPoint y: 216, distance: 151.8
click at [74, 180] on span "Chapter 13 Plan" at bounding box center [74, 180] width 56 height 9
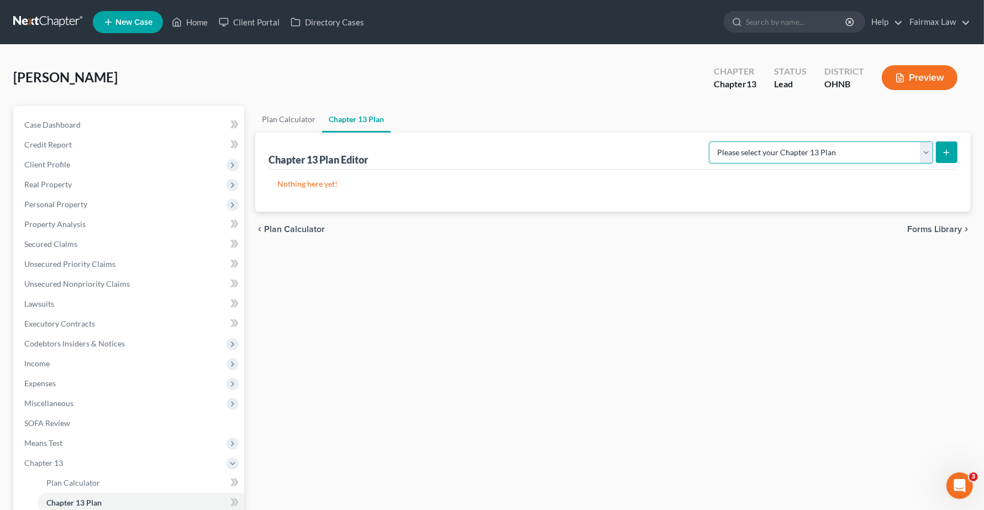
click at [874, 150] on select "Please select your Chapter 13 Plan National Form Plan - Official Form 113 North…" at bounding box center [821, 153] width 224 height 22
select select "0"
click at [774, 142] on select "Please select your Chapter 13 Plan National Form Plan - Official Form 113 North…" at bounding box center [821, 153] width 224 height 22
click at [949, 153] on line "submit" at bounding box center [947, 153] width 5 height 0
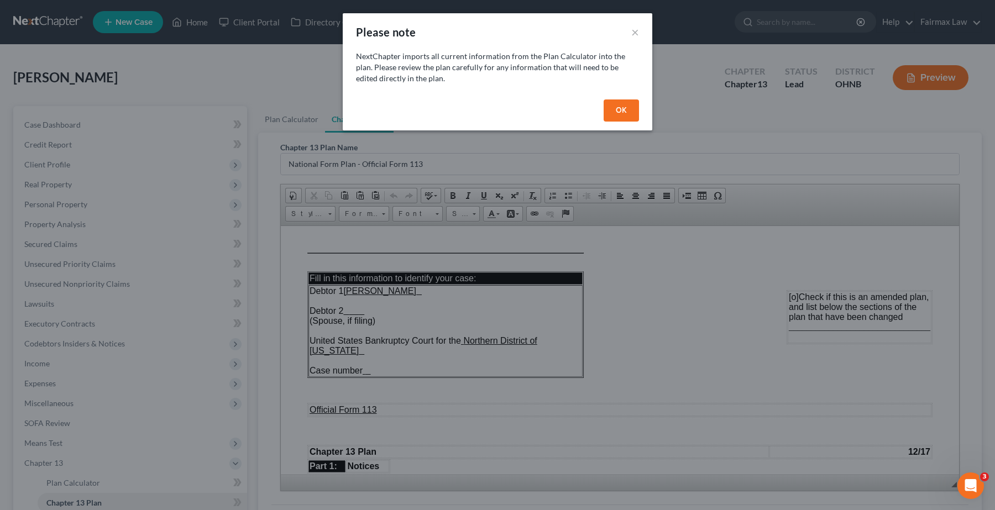
click at [627, 109] on button "OK" at bounding box center [621, 110] width 35 height 22
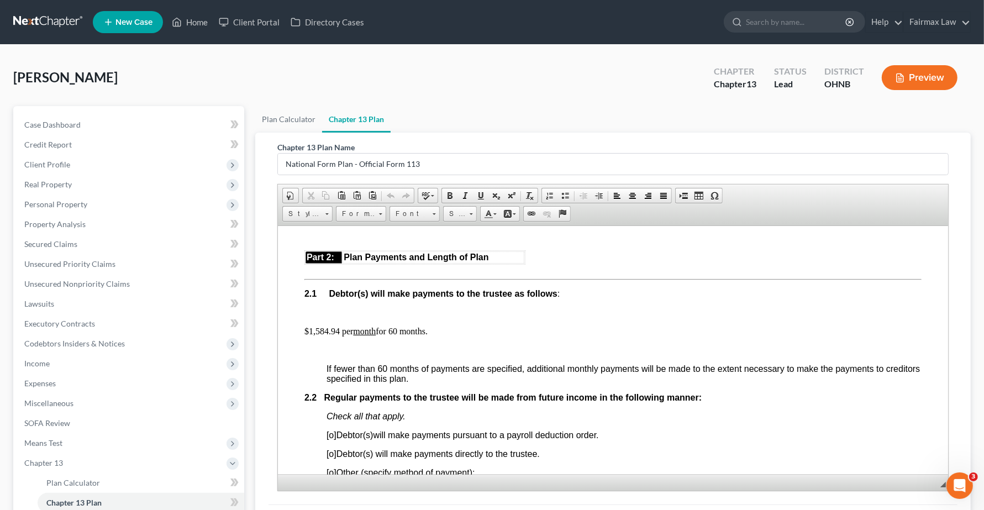
scroll to position [622, 0]
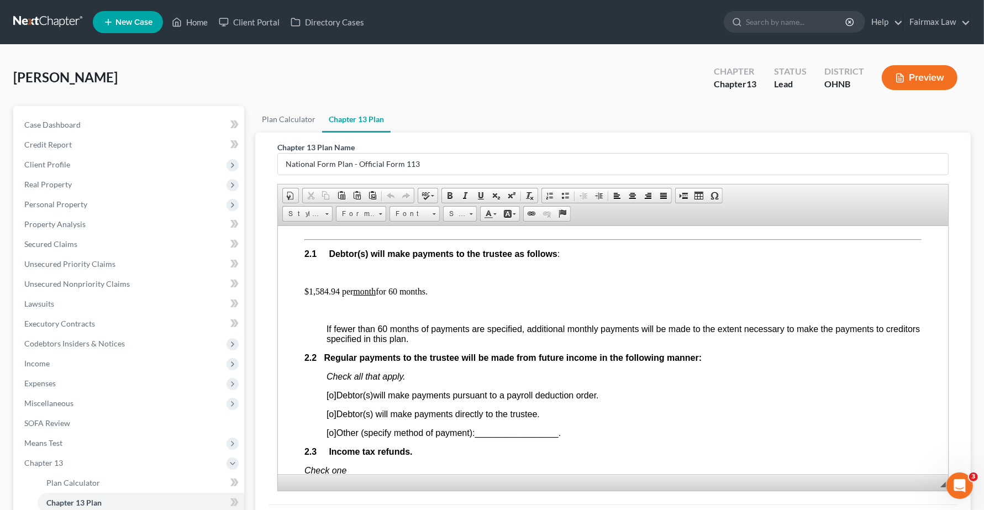
click at [334, 400] on span "[o]" at bounding box center [332, 394] width 10 height 9
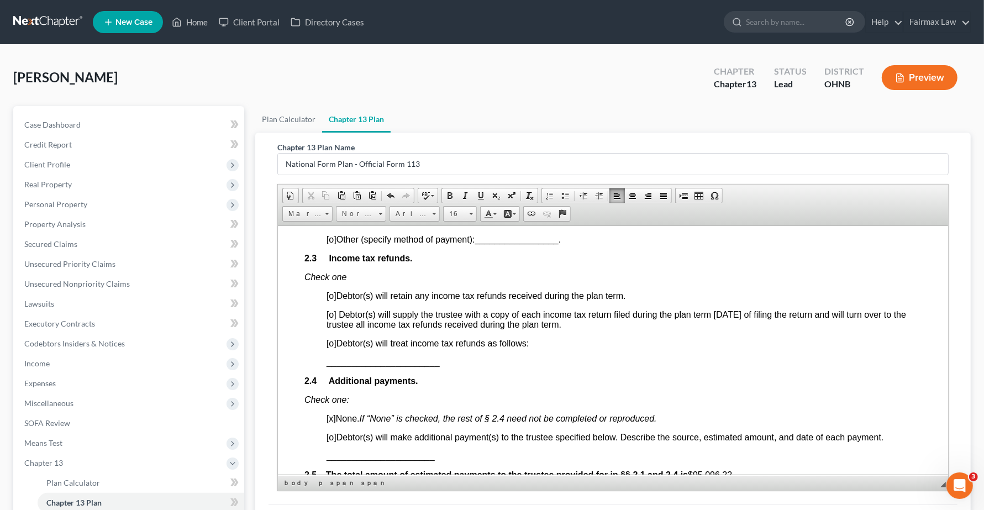
scroll to position [829, 0]
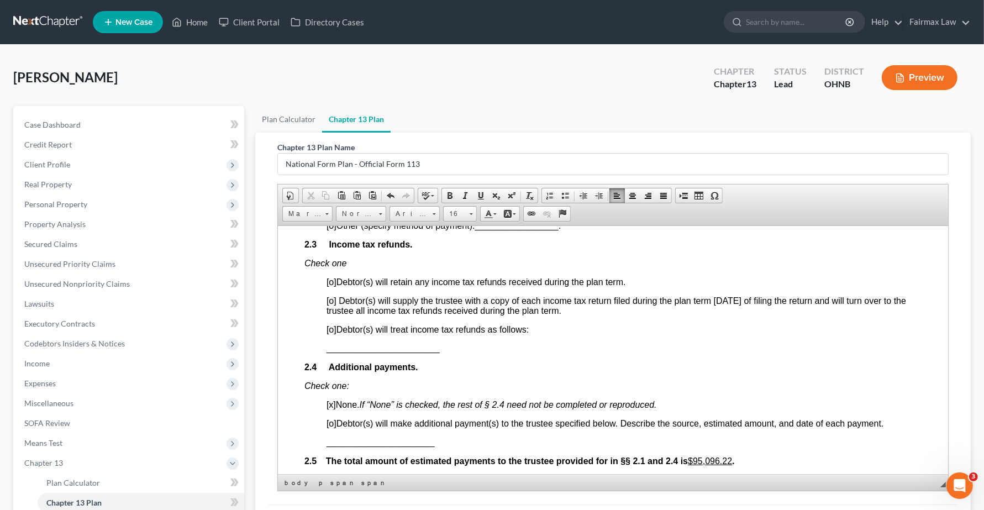
click at [333, 334] on span "[o]" at bounding box center [332, 328] width 10 height 9
drag, startPoint x: 315, startPoint y: 376, endPoint x: 515, endPoint y: 375, distance: 200.1
drag, startPoint x: 325, startPoint y: 371, endPoint x: 365, endPoint y: 370, distance: 39.8
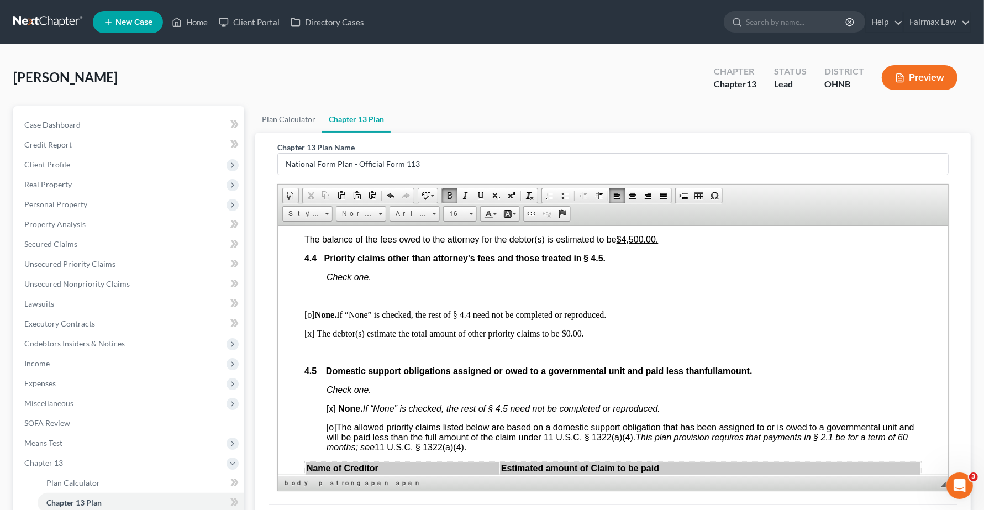
scroll to position [1866, 0]
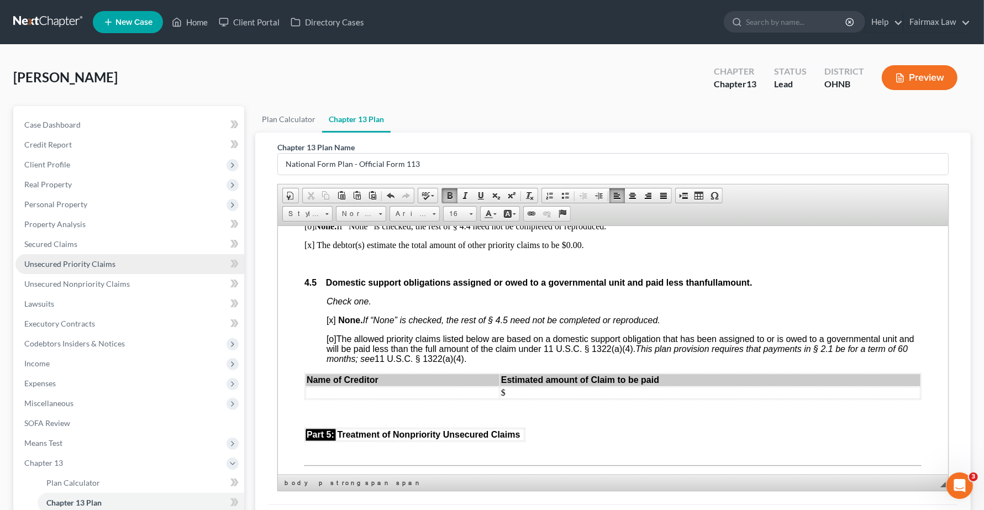
click at [45, 261] on span "Unsecured Priority Claims" at bounding box center [69, 263] width 91 height 9
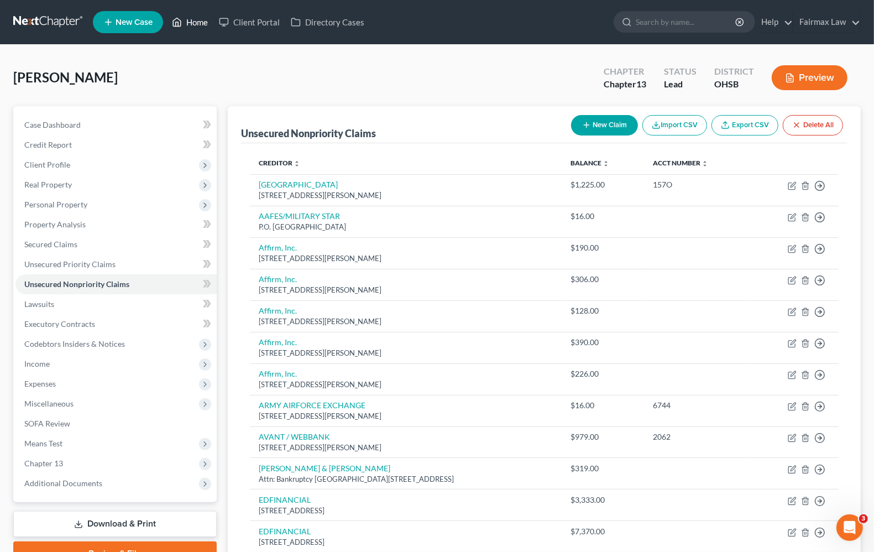
click at [193, 22] on link "Home" at bounding box center [189, 22] width 47 height 20
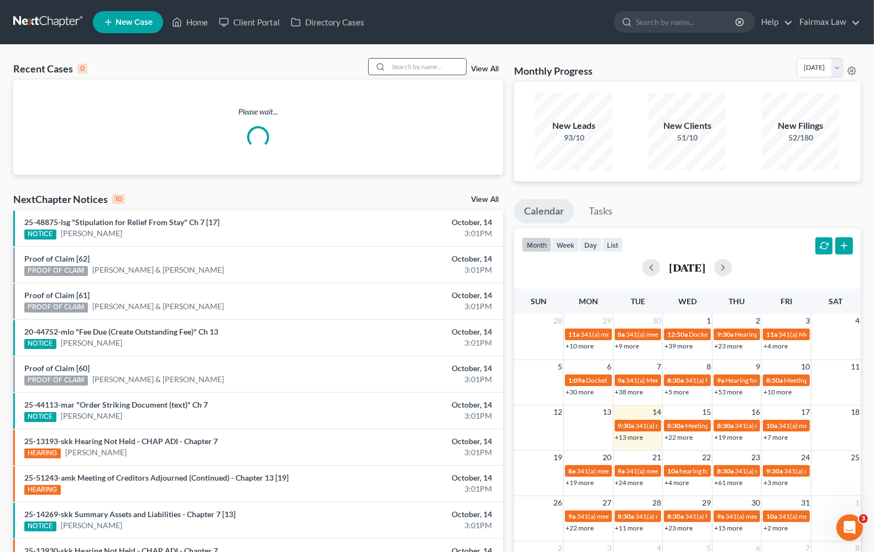
click at [410, 65] on input "search" at bounding box center [427, 67] width 77 height 16
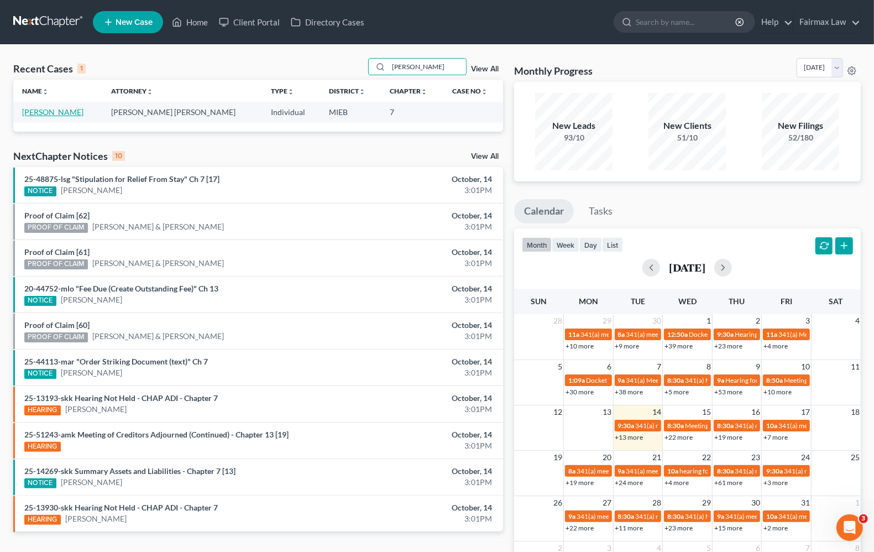
type input "[PERSON_NAME]"
click at [39, 112] on link "[PERSON_NAME]" at bounding box center [52, 111] width 61 height 9
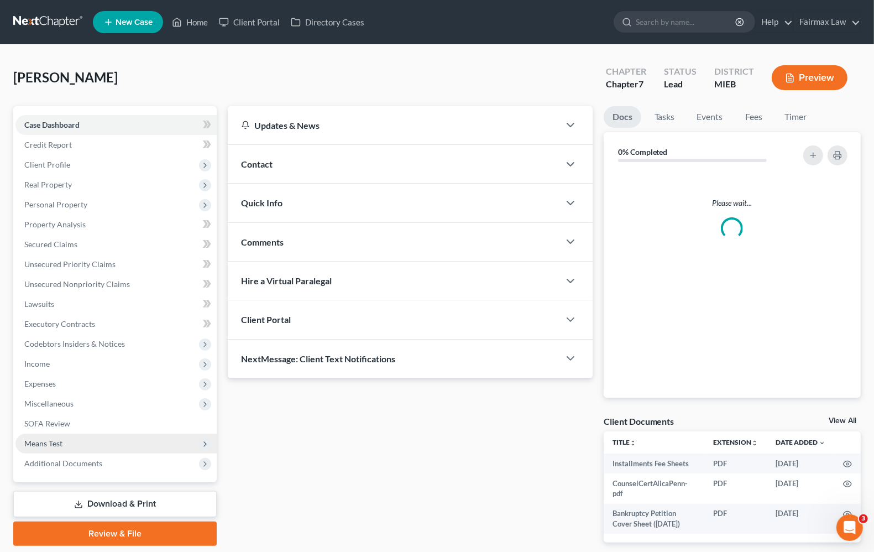
drag, startPoint x: 62, startPoint y: 440, endPoint x: 69, endPoint y: 443, distance: 7.2
click at [62, 440] on span "Means Test" at bounding box center [115, 443] width 201 height 20
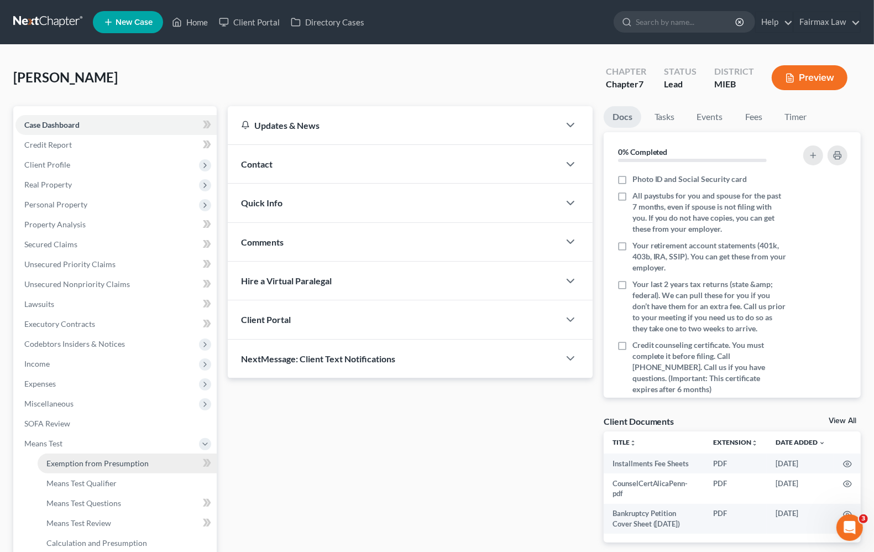
click at [78, 463] on span "Exemption from Presumption" at bounding box center [97, 462] width 102 height 9
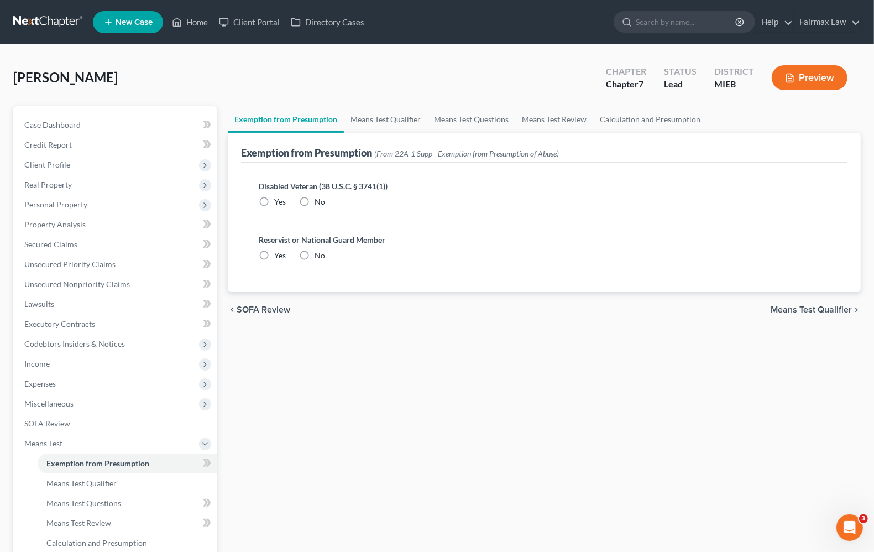
click at [818, 305] on span "Means Test Qualifier" at bounding box center [811, 309] width 81 height 9
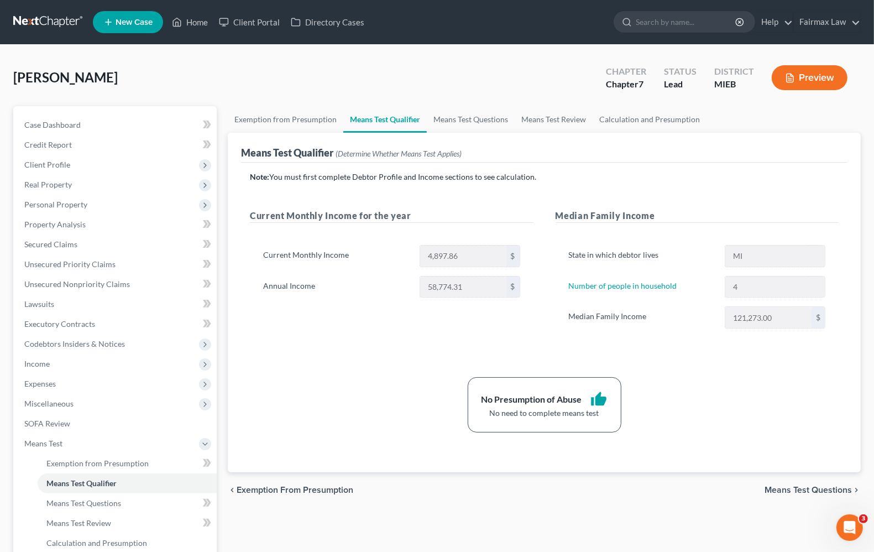
click at [800, 486] on span "Means Test Questions" at bounding box center [807, 489] width 87 height 9
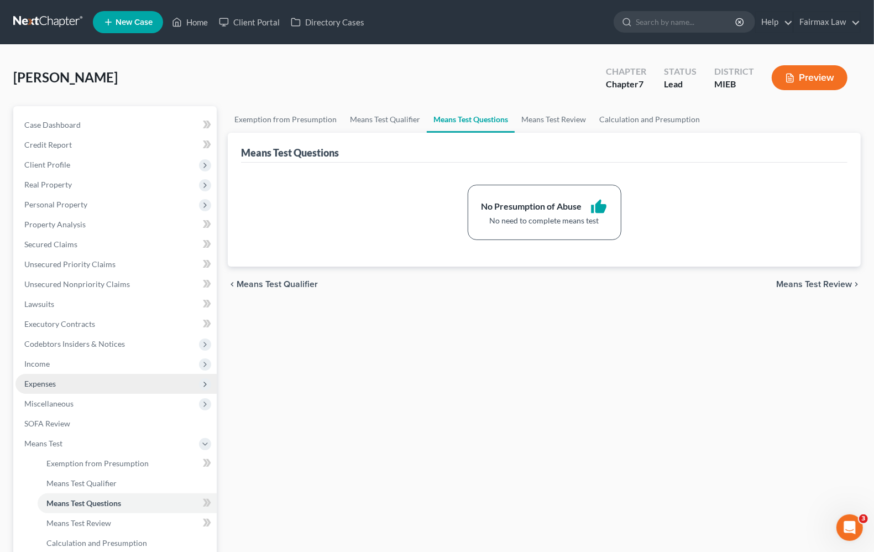
click at [23, 387] on span "Expenses" at bounding box center [115, 384] width 201 height 20
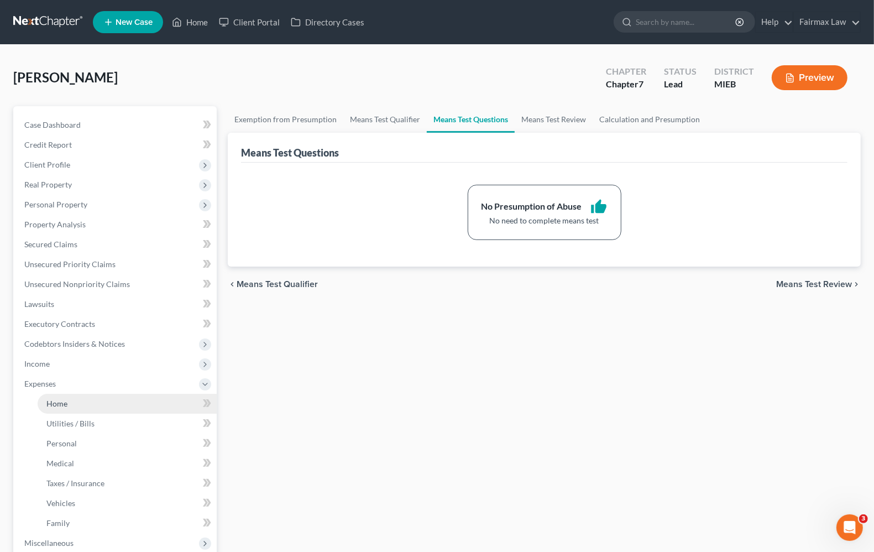
click at [40, 402] on link "Home" at bounding box center [127, 404] width 179 height 20
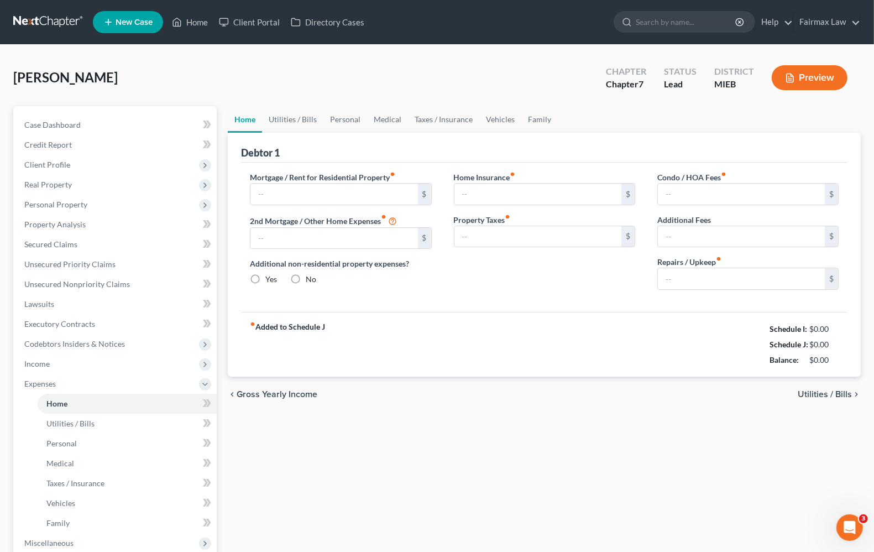
type input "1,300.00"
type input "0.00"
radio input "true"
type input "0.00"
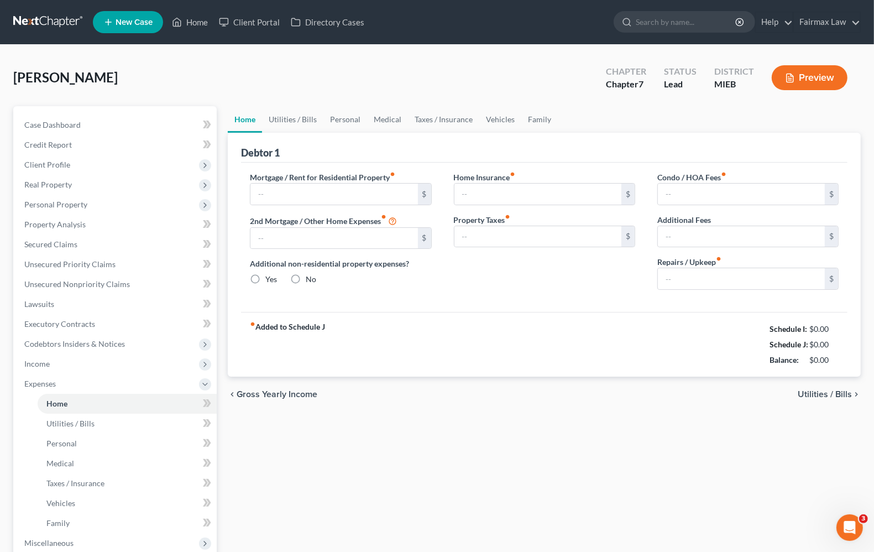
type input "0.00"
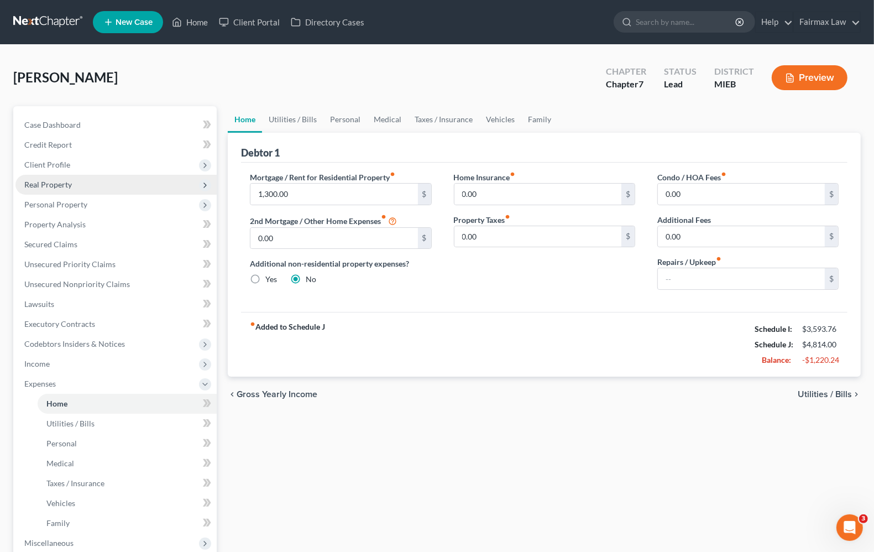
click at [65, 184] on span "Real Property" at bounding box center [48, 184] width 48 height 9
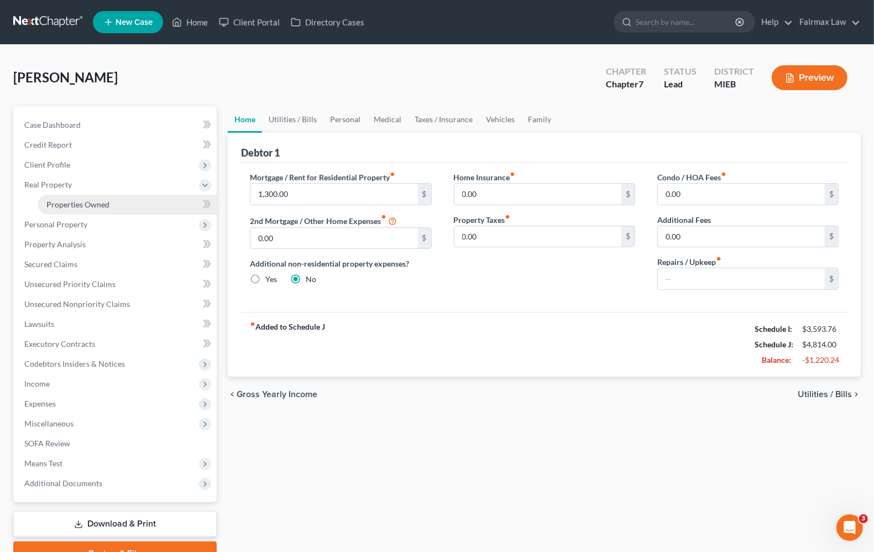
click at [83, 198] on link "Properties Owned" at bounding box center [127, 205] width 179 height 20
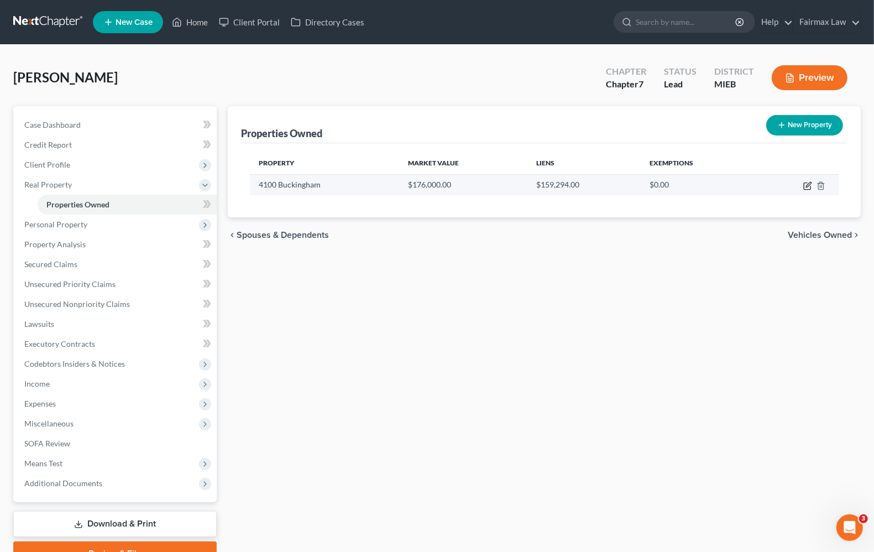
click at [804, 188] on icon "button" at bounding box center [807, 186] width 7 height 7
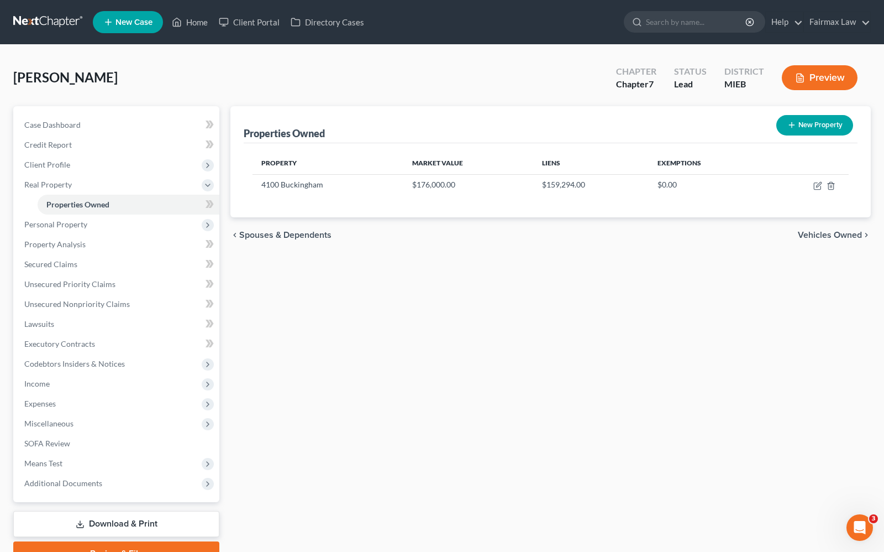
select select "23"
select select "0"
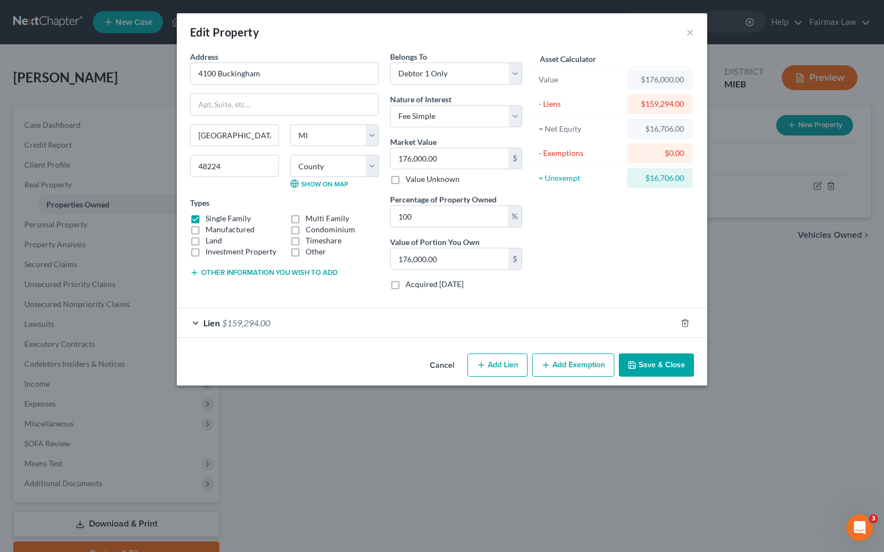
click at [575, 373] on button "Add Exemption" at bounding box center [573, 364] width 82 height 23
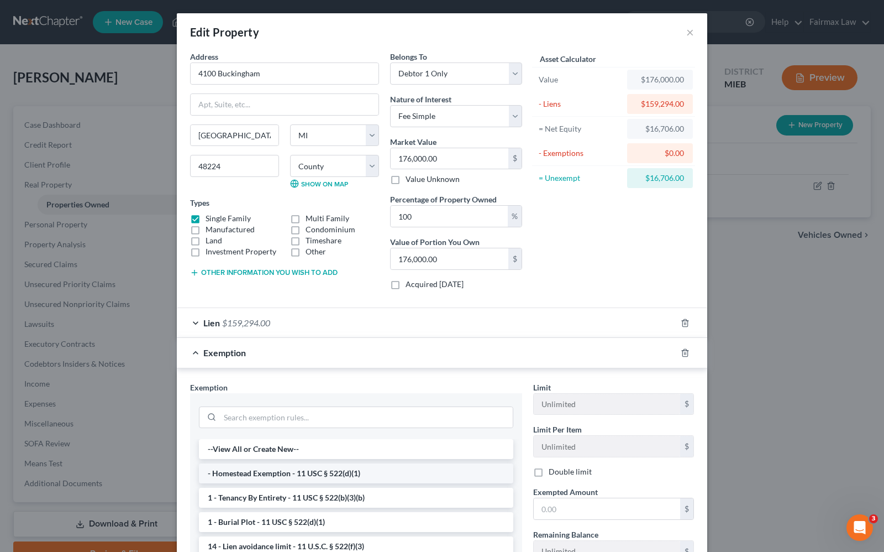
click at [314, 477] on li "- Homestead Exemption - 11 USC § 522(d)(1)" at bounding box center [356, 473] width 315 height 20
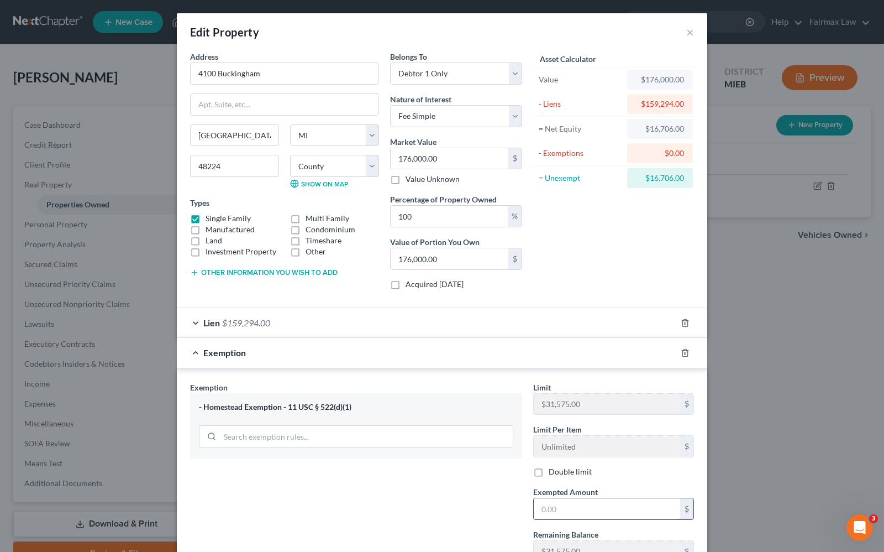
click at [601, 506] on input "text" at bounding box center [607, 508] width 146 height 21
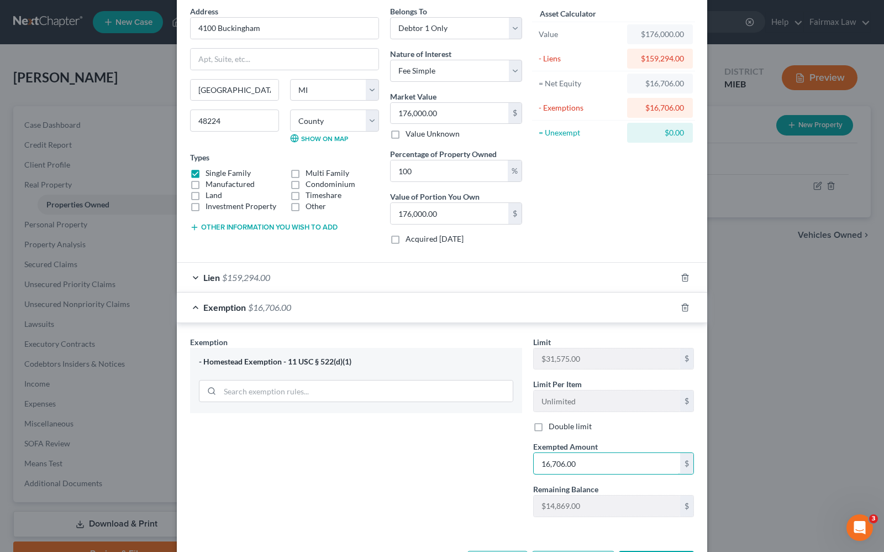
scroll to position [92, 0]
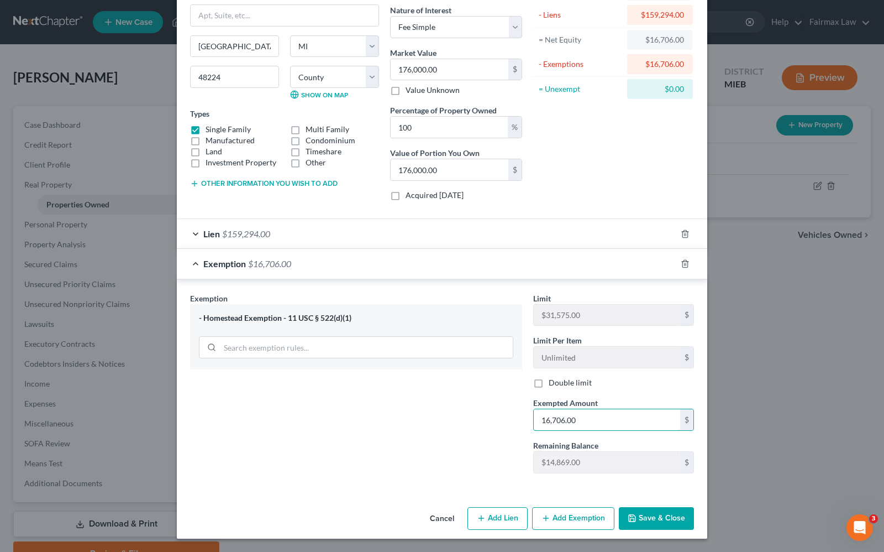
type input "16,706.00"
click at [661, 516] on button "Save & Close" at bounding box center [656, 518] width 75 height 23
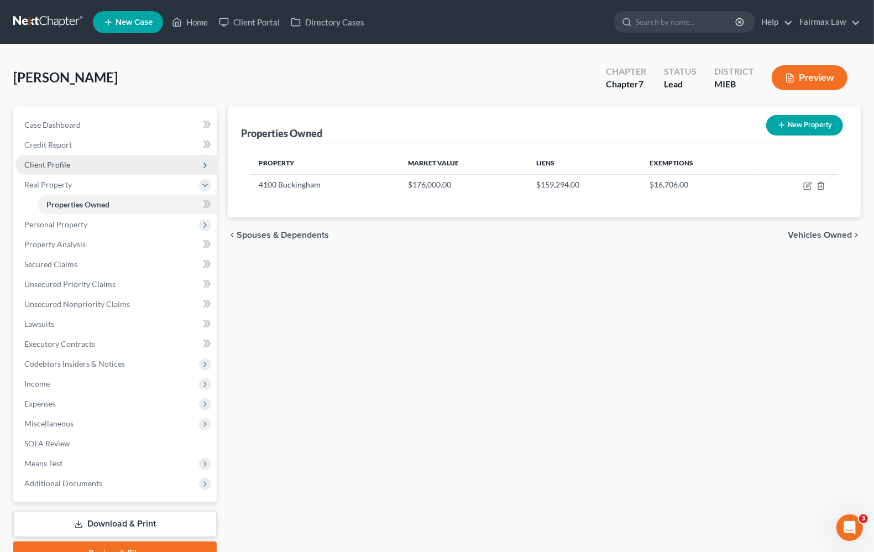
click at [59, 164] on span "Client Profile" at bounding box center [47, 164] width 46 height 9
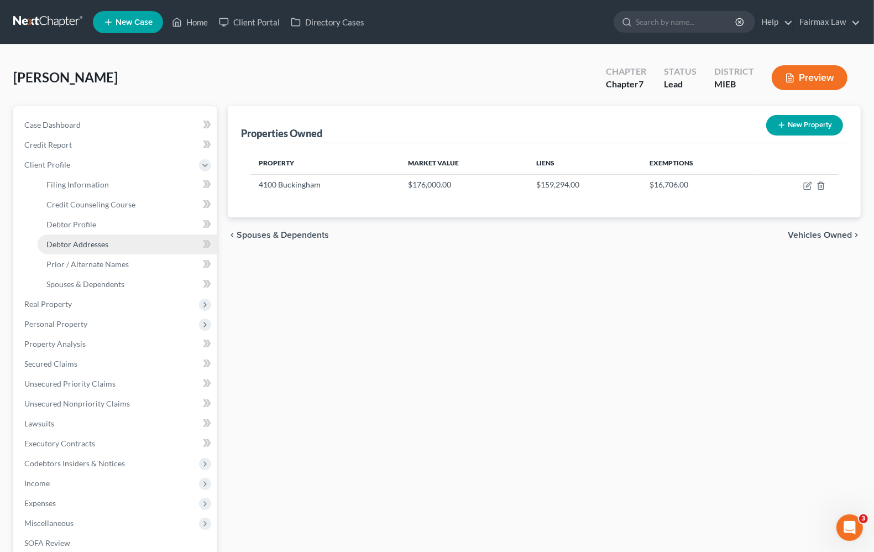
click at [70, 239] on span "Debtor Addresses" at bounding box center [77, 243] width 62 height 9
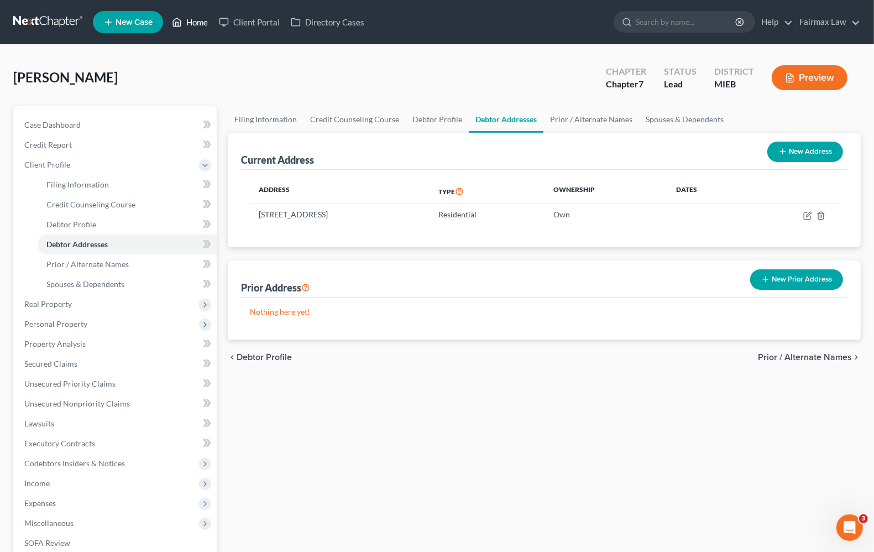
click at [203, 20] on link "Home" at bounding box center [189, 22] width 47 height 20
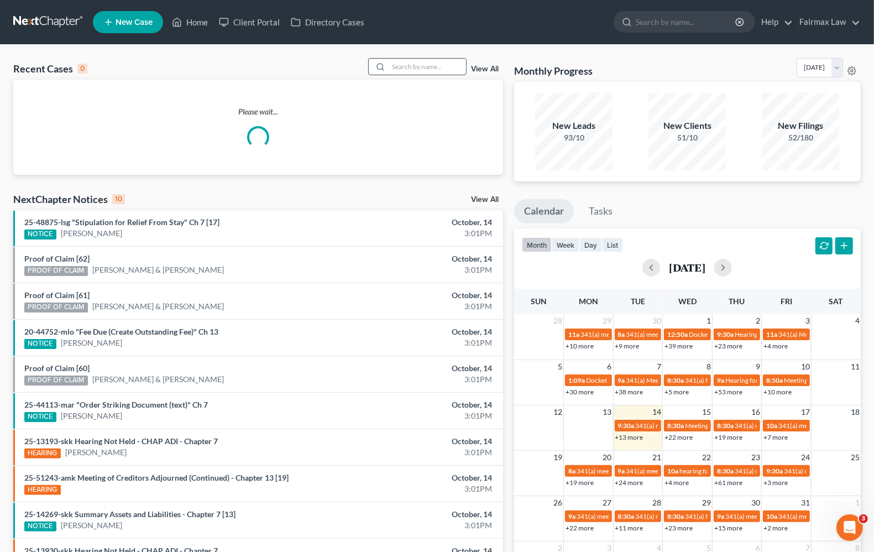
click at [396, 70] on input "search" at bounding box center [427, 67] width 77 height 16
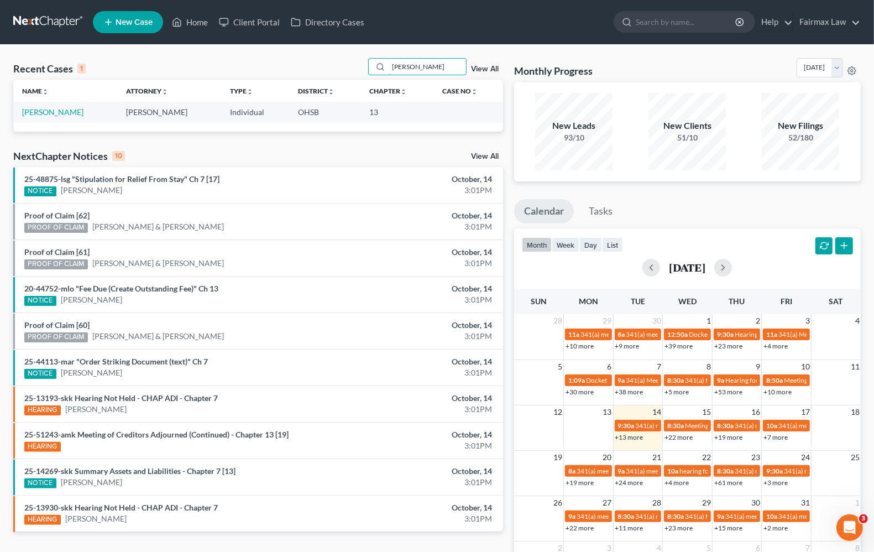
type input "[PERSON_NAME]"
click at [45, 117] on td "[PERSON_NAME]" at bounding box center [65, 112] width 104 height 20
click at [45, 114] on link "[PERSON_NAME]" at bounding box center [52, 111] width 61 height 9
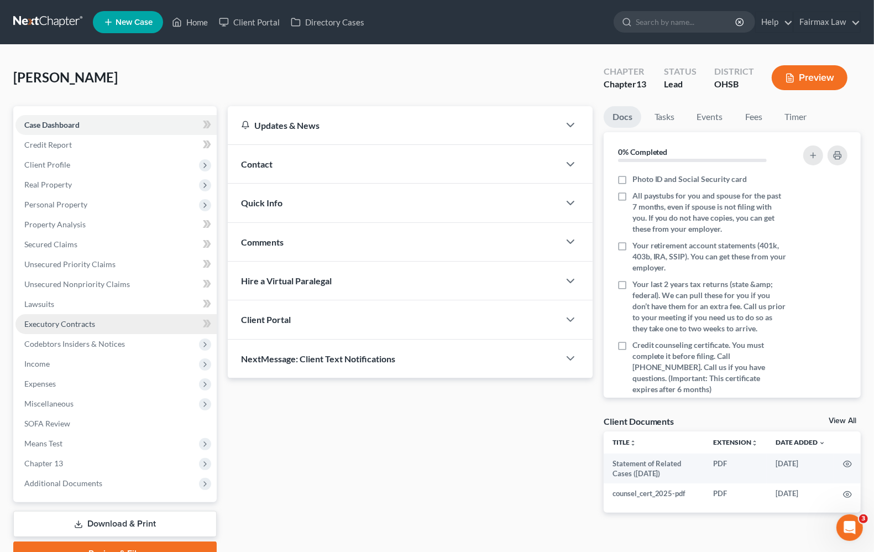
click at [87, 327] on span "Executory Contracts" at bounding box center [59, 323] width 71 height 9
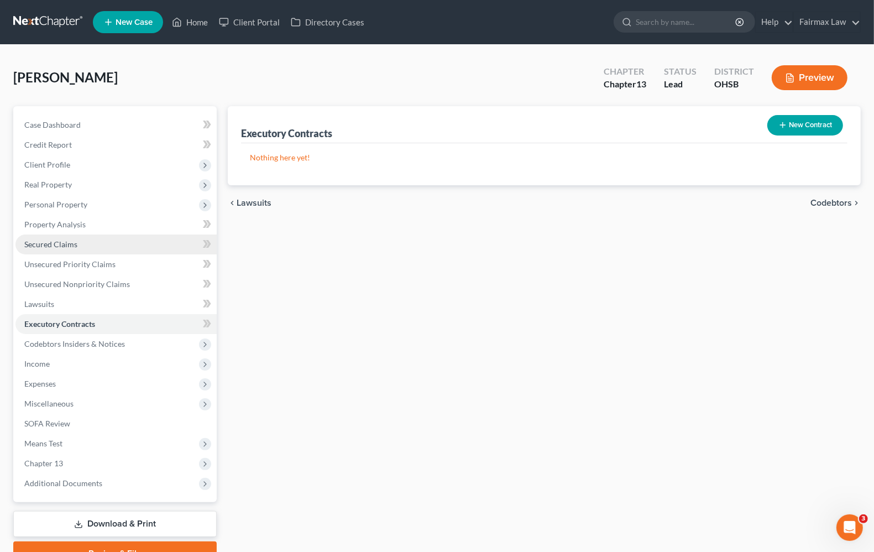
click at [72, 248] on link "Secured Claims" at bounding box center [115, 244] width 201 height 20
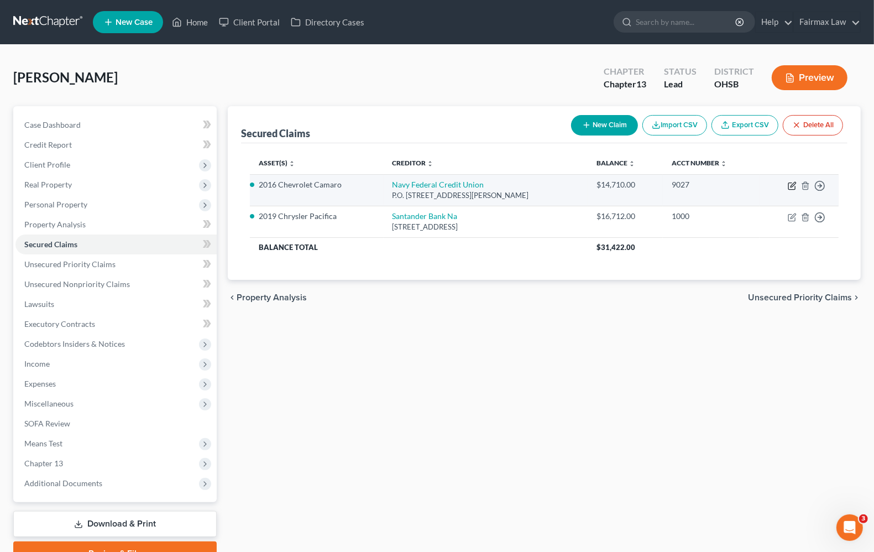
click at [789, 187] on icon "button" at bounding box center [792, 185] width 9 height 9
select select "48"
select select "2"
select select "0"
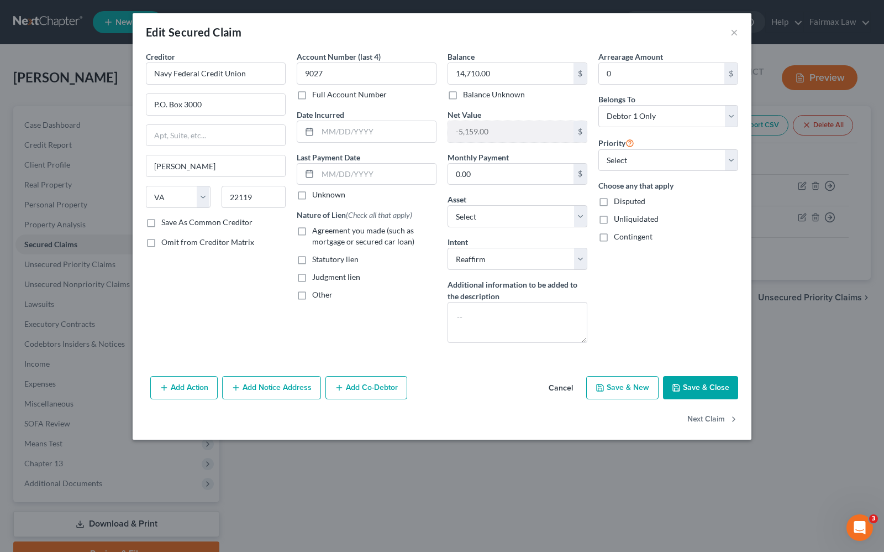
click at [739, 32] on div "Edit Secured Claim ×" at bounding box center [442, 32] width 619 height 38
click at [730, 33] on div "Edit Secured Claim ×" at bounding box center [442, 32] width 619 height 38
click at [732, 32] on button "×" at bounding box center [735, 31] width 8 height 13
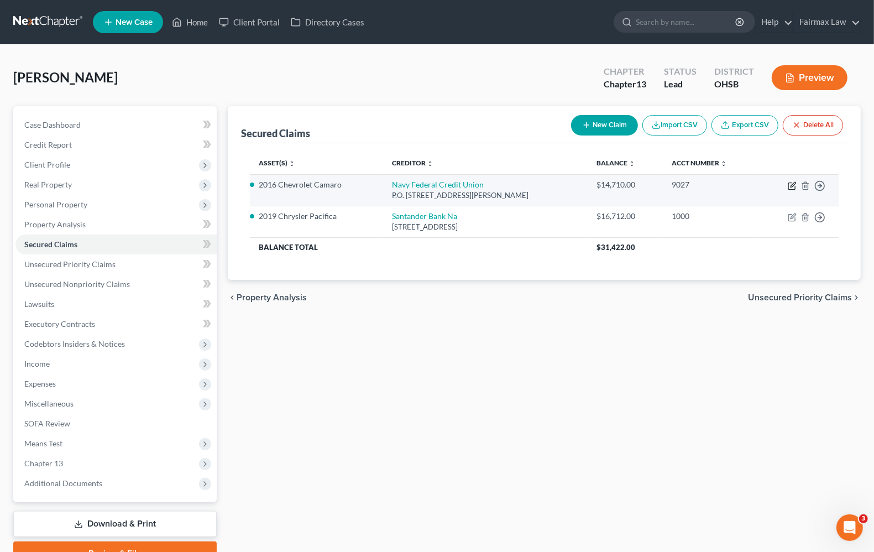
click at [788, 184] on icon "button" at bounding box center [792, 185] width 9 height 9
select select "48"
select select "10"
select select "2"
select select "0"
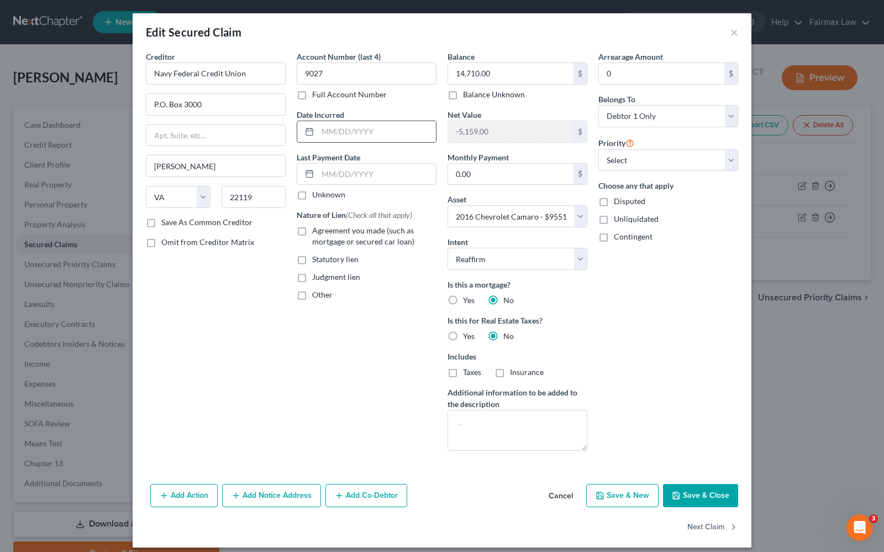
click at [361, 134] on input "text" at bounding box center [377, 131] width 118 height 21
type input "[DATE]"
click at [663, 355] on div "Arrearage Amount 0 $ Belongs To * Select Debtor 1 Only Debtor 2 Only Debtor 1 A…" at bounding box center [668, 255] width 151 height 408
click at [702, 495] on button "Save & Close" at bounding box center [700, 495] width 75 height 23
select select
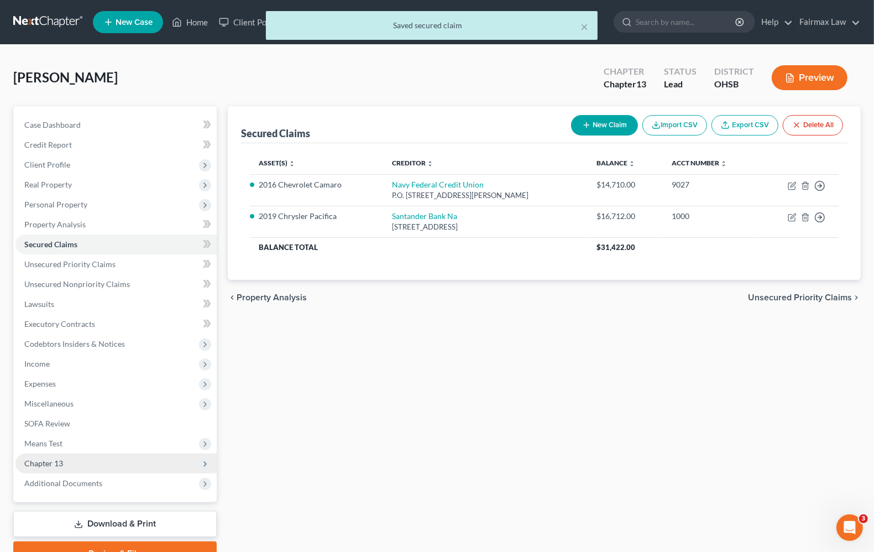
click at [61, 462] on span "Chapter 13" at bounding box center [43, 462] width 39 height 9
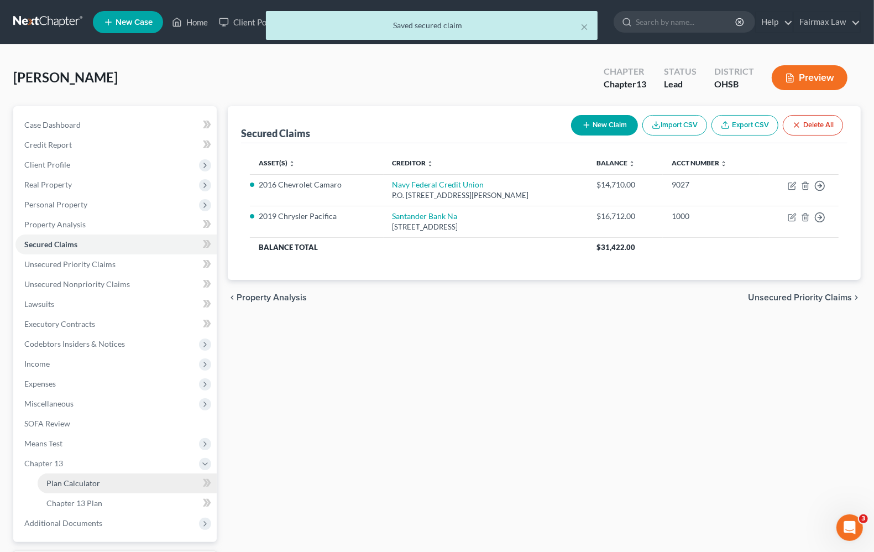
click at [103, 484] on link "Plan Calculator" at bounding box center [127, 483] width 179 height 20
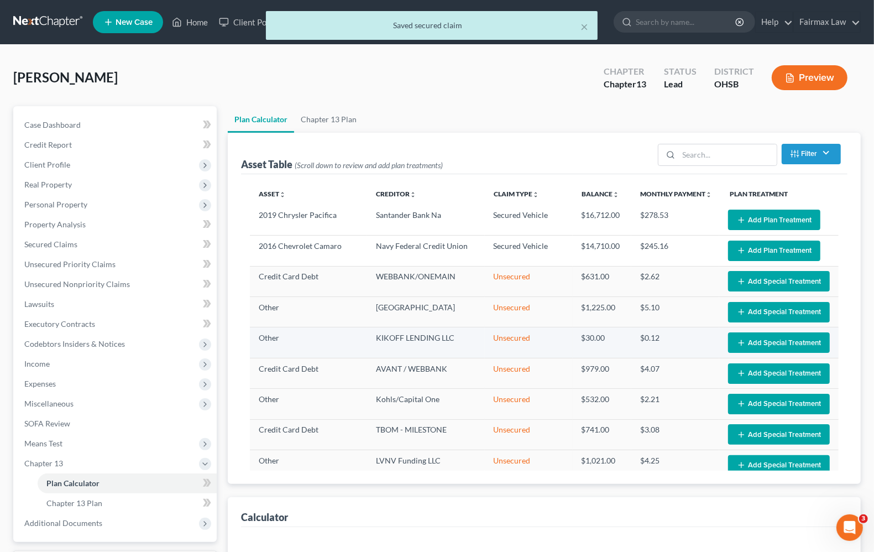
select select "59"
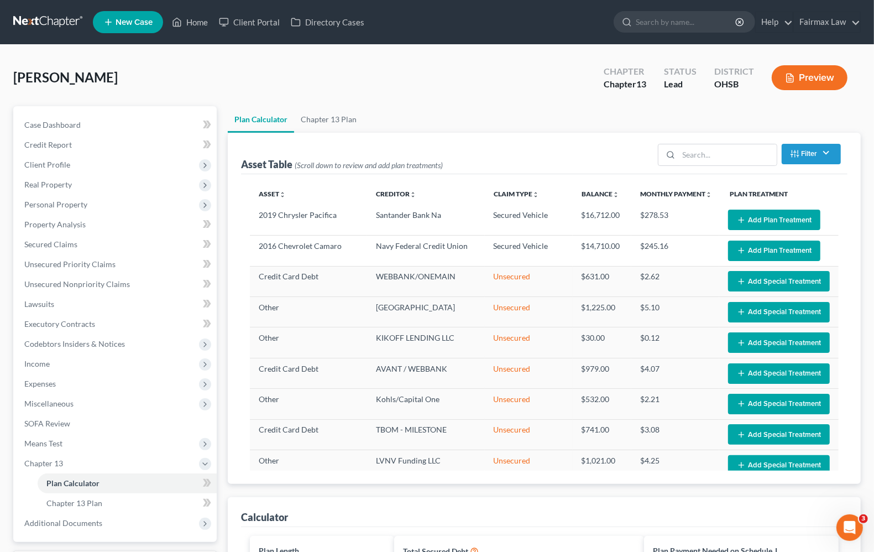
click at [758, 246] on button "Add Plan Treatment" at bounding box center [774, 250] width 92 height 20
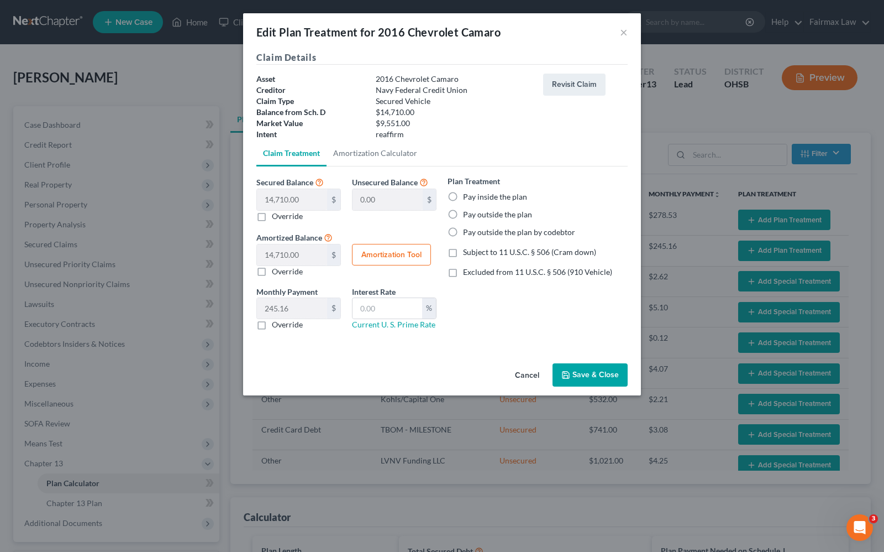
click at [272, 216] on label "Override" at bounding box center [287, 216] width 31 height 11
click at [276, 216] on input "Override" at bounding box center [279, 214] width 7 height 7
checkbox input "true"
click at [306, 193] on input "text" at bounding box center [292, 199] width 70 height 21
type input "9"
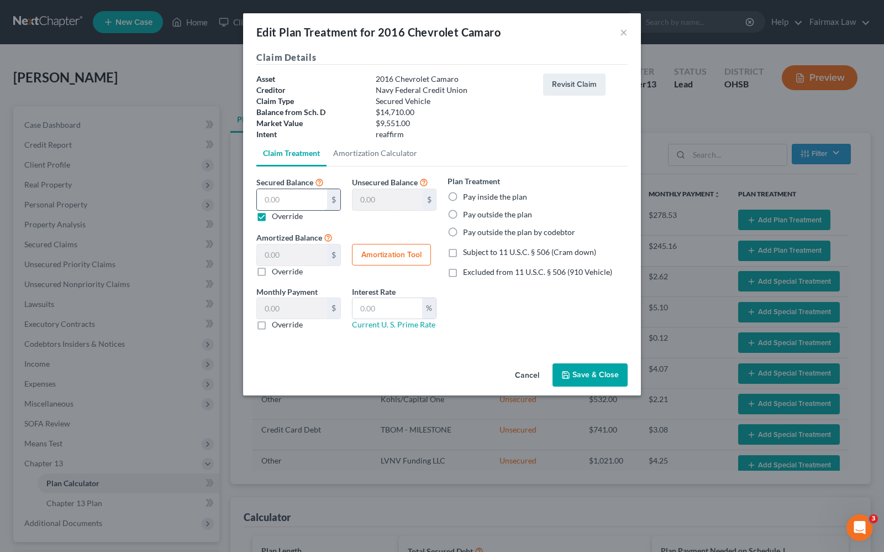
type input "14,701.00"
type input "9.00"
type input "0.15"
type input "95"
type input "14,615.00"
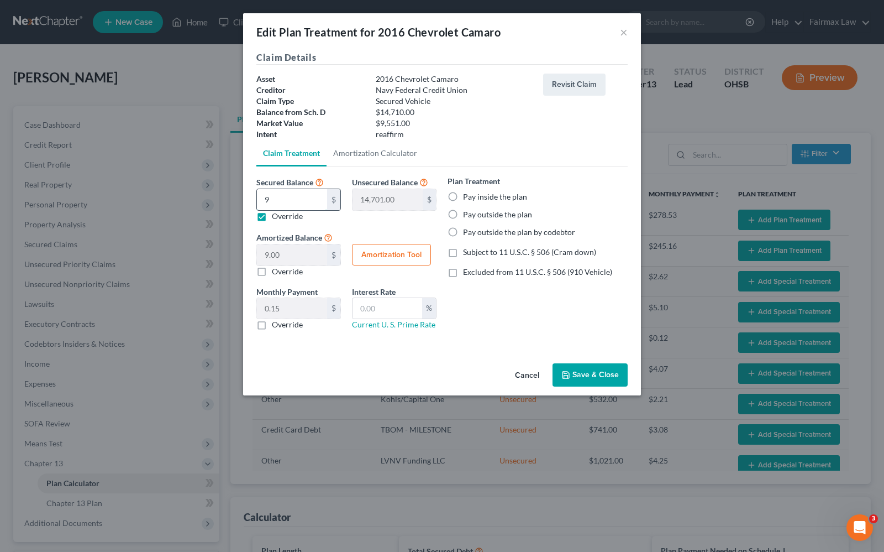
type input "95.00"
type input "1.58"
type input "955"
type input "13,755.00"
type input "955.00"
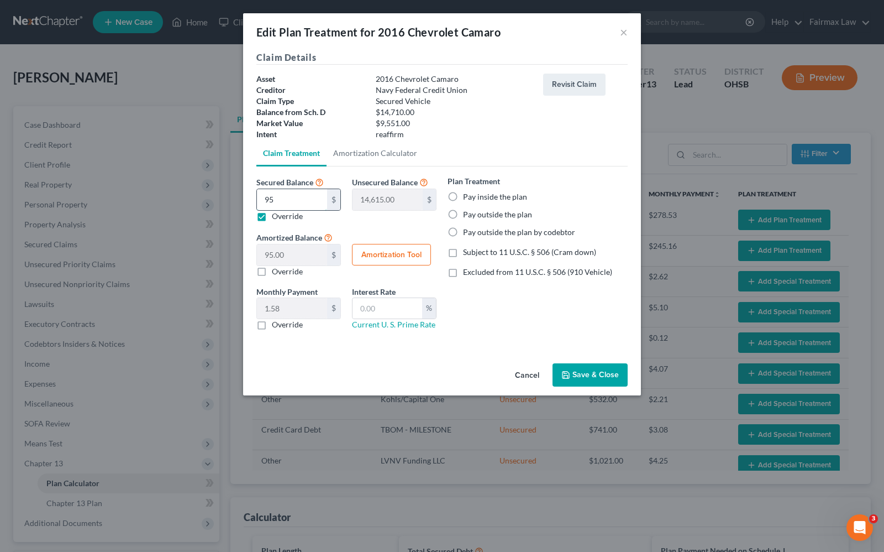
type input "15.91"
type input "9551"
type input "5,159.00"
type input "9,551.00"
type input "159.18"
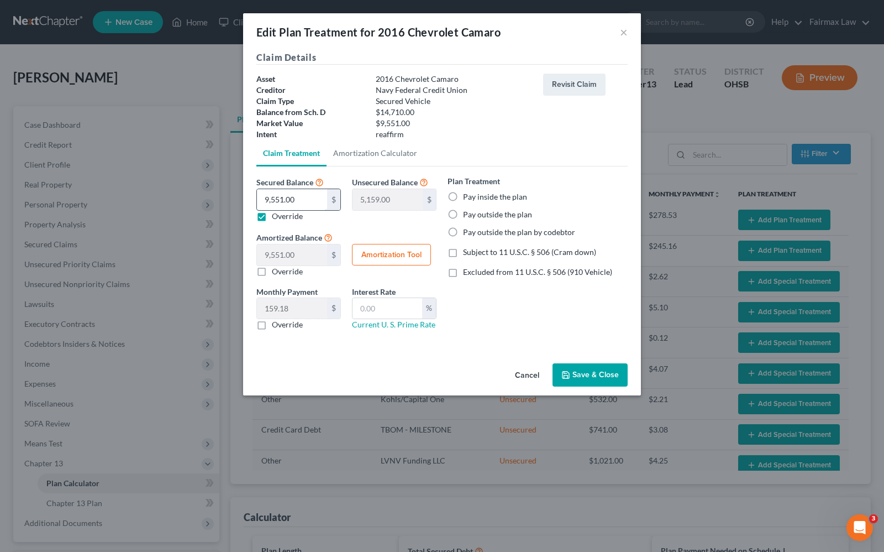
type input "9,551.00"
click at [463, 194] on label "Pay inside the plan" at bounding box center [495, 196] width 64 height 11
click at [468, 194] on input "Pay inside the plan" at bounding box center [471, 194] width 7 height 7
radio input "true"
click at [463, 252] on label "Subject to 11 U.S.C. § 506 (Cram down)" at bounding box center [529, 252] width 133 height 11
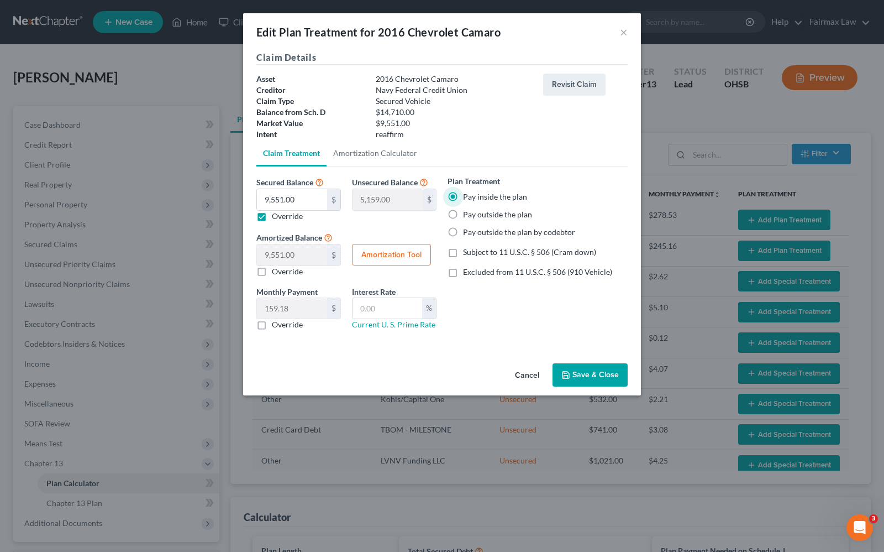
click at [468, 252] on input "Subject to 11 U.S.C. § 506 (Cram down)" at bounding box center [471, 250] width 7 height 7
checkbox input "true"
click at [463, 270] on label "Excluded from 11 U.S.C. § 506 (910 Vehicle)" at bounding box center [537, 271] width 149 height 11
click at [468, 270] on input "Excluded from 11 U.S.C. § 506 (910 Vehicle)" at bounding box center [471, 269] width 7 height 7
checkbox input "true"
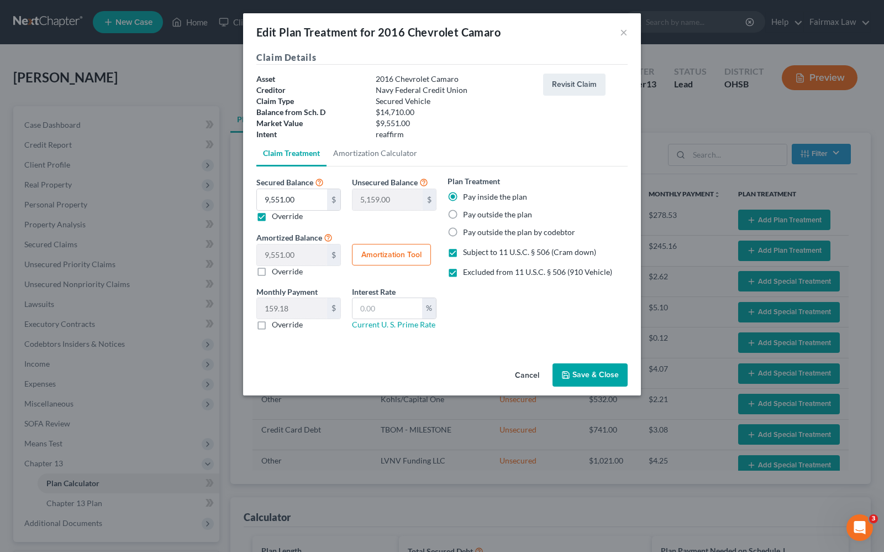
click at [368, 250] on button "Amortization Tool" at bounding box center [391, 255] width 79 height 22
type input "9,551.00"
type input "60"
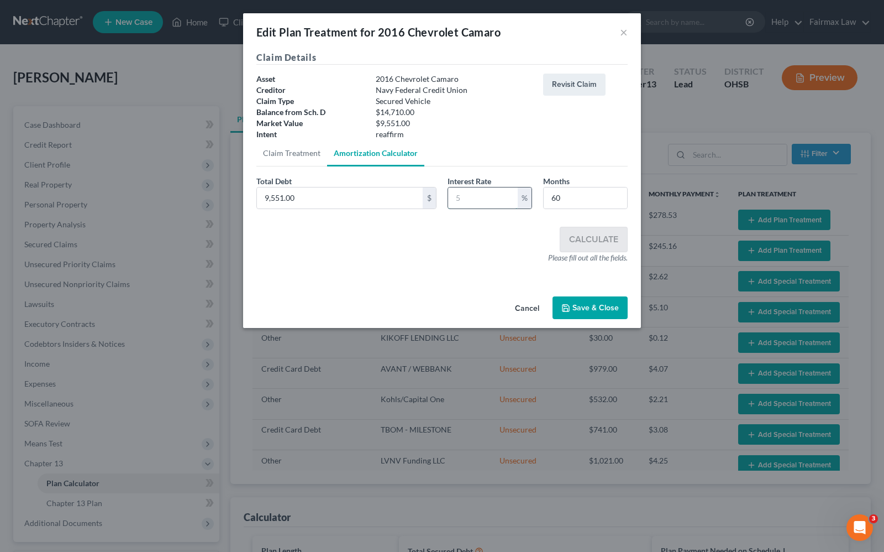
click at [506, 196] on input "text" at bounding box center [483, 197] width 70 height 21
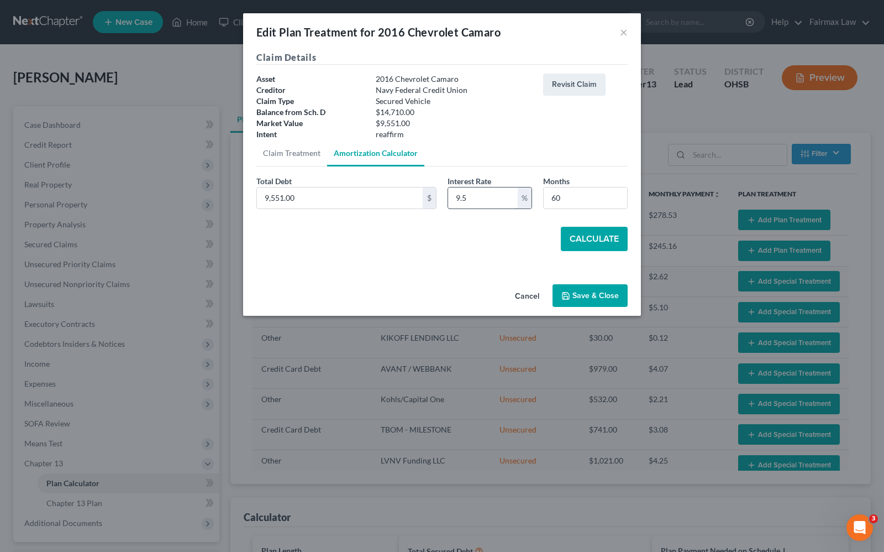
type input "9.5"
click at [618, 227] on button "Calculate" at bounding box center [594, 239] width 67 height 24
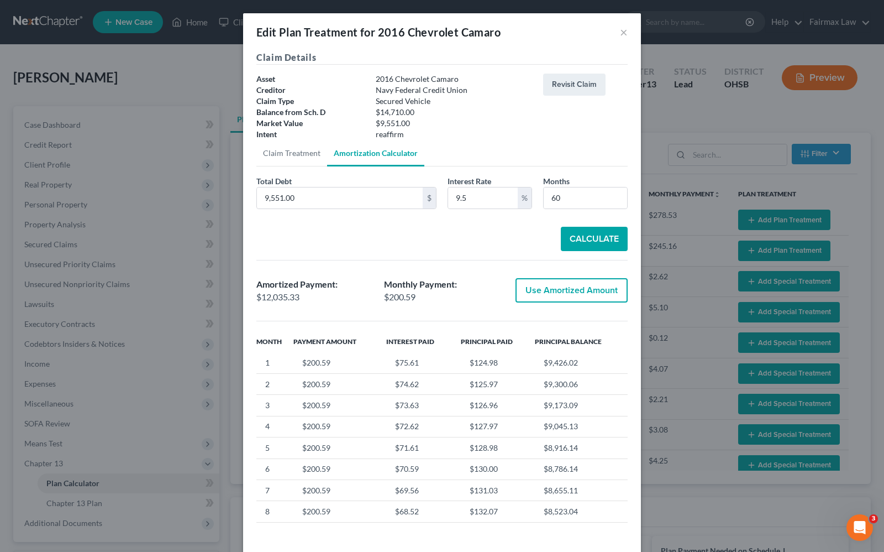
scroll to position [47, 0]
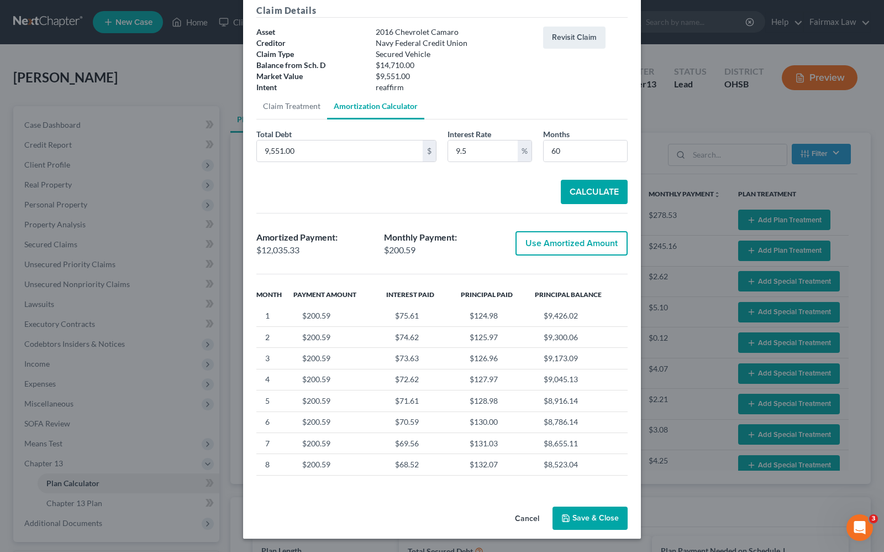
click at [606, 517] on button "Save & Close" at bounding box center [590, 517] width 75 height 23
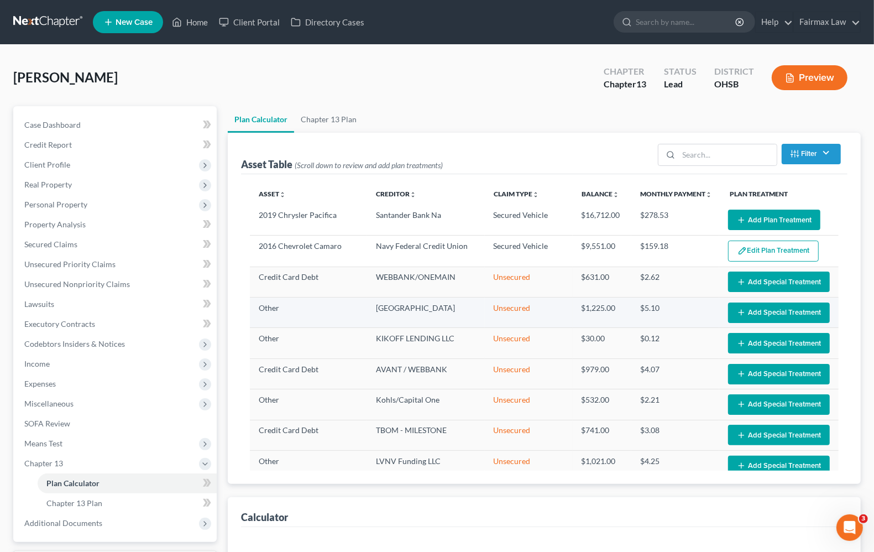
select select "59"
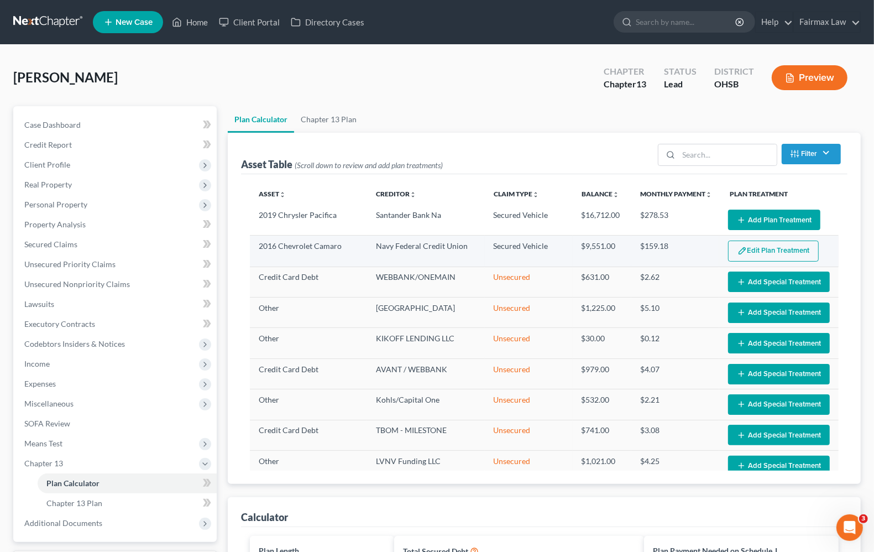
click at [756, 257] on button "Edit Plan Treatment" at bounding box center [773, 250] width 91 height 21
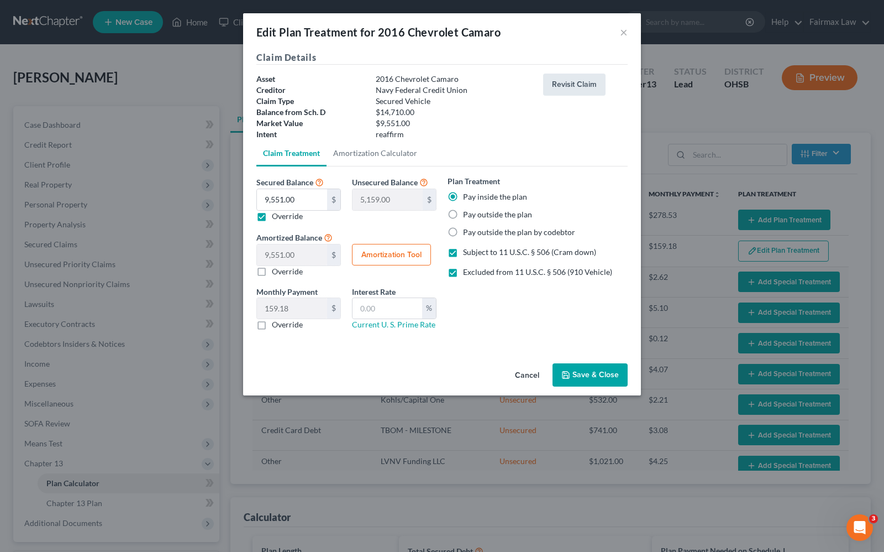
click at [600, 86] on button "Revisit Claim" at bounding box center [574, 85] width 62 height 22
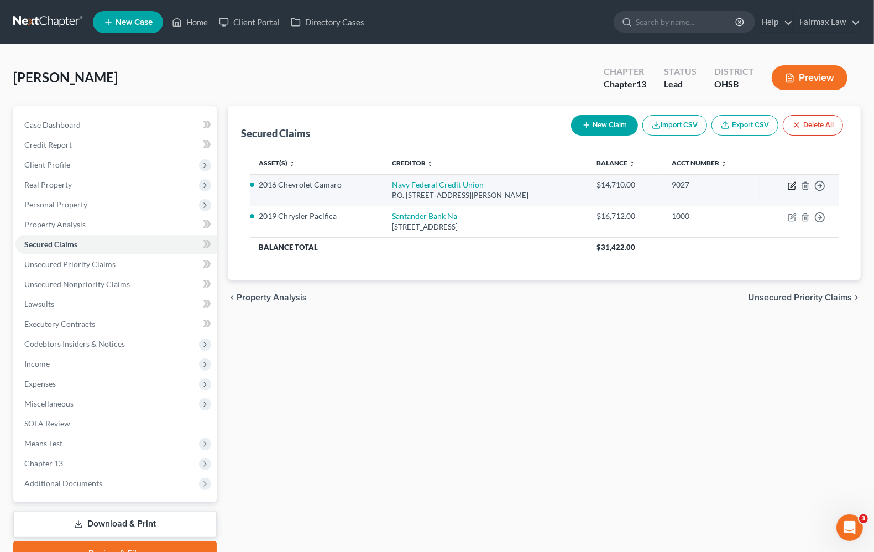
click at [791, 186] on icon "button" at bounding box center [792, 184] width 5 height 5
select select "48"
select select "2"
select select "0"
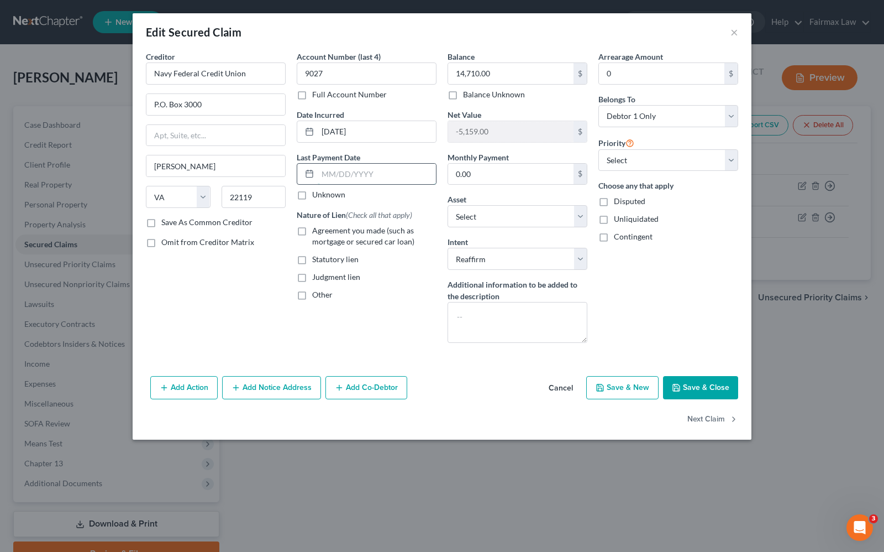
click at [371, 174] on input "text" at bounding box center [377, 174] width 118 height 21
drag, startPoint x: 385, startPoint y: 133, endPoint x: 125, endPoint y: 72, distance: 266.9
click at [125, 72] on div "Edit Secured Claim × Creditor * Navy Federal Credit Union P.O. [GEOGRAPHIC_DATA…" at bounding box center [442, 276] width 884 height 552
type input "[DATE]"
click at [348, 172] on input "text" at bounding box center [377, 174] width 118 height 21
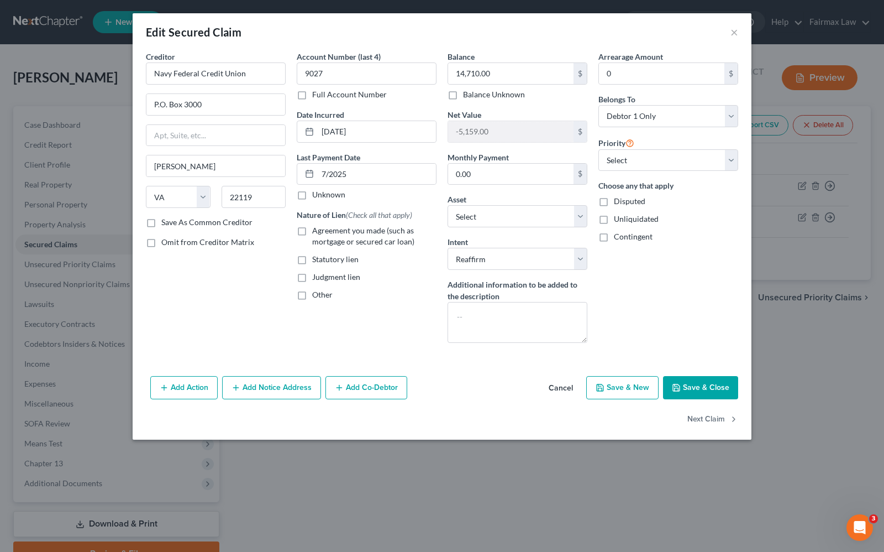
click at [698, 387] on button "Save & Close" at bounding box center [700, 387] width 75 height 23
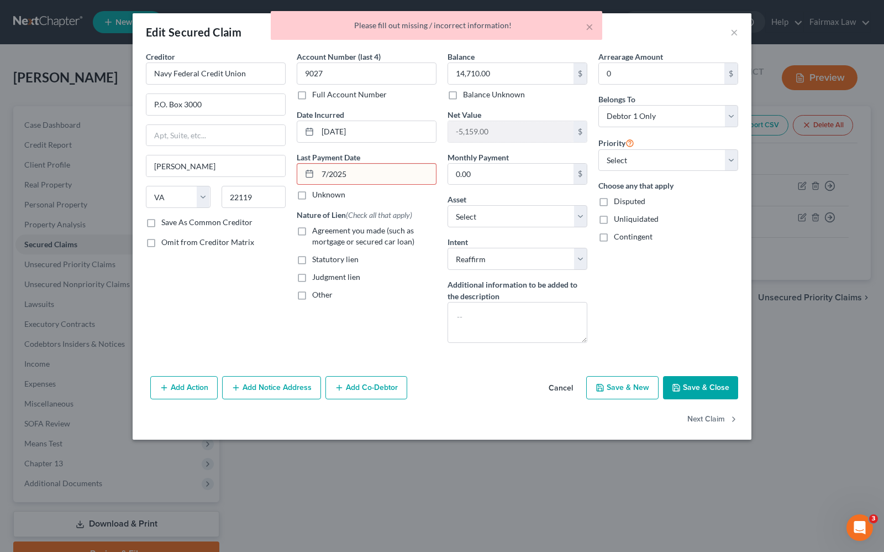
click at [404, 180] on input "7/2025" at bounding box center [377, 174] width 118 height 21
drag, startPoint x: 404, startPoint y: 180, endPoint x: 163, endPoint y: 143, distance: 243.9
click at [163, 143] on div "Creditor * Navy Federal Credit Union P.O. [GEOGRAPHIC_DATA][PERSON_NAME] [US_ST…" at bounding box center [442, 201] width 604 height 301
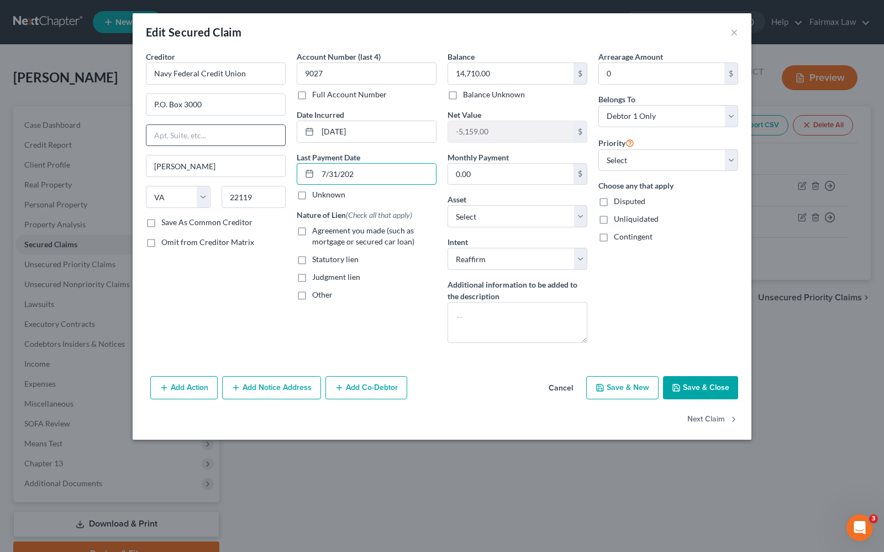
type input "[DATE]"
select select "4"
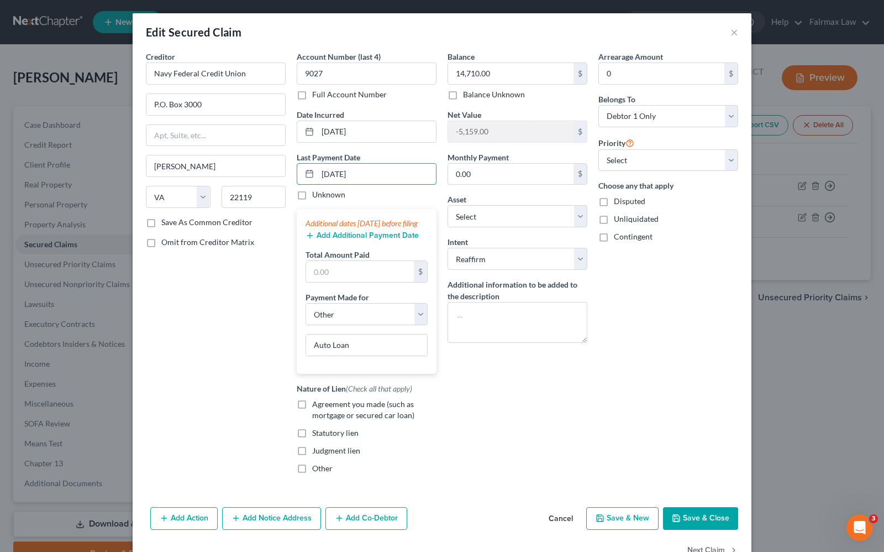
type input "[DATE]"
click at [684, 530] on button "Save & Close" at bounding box center [700, 518] width 75 height 23
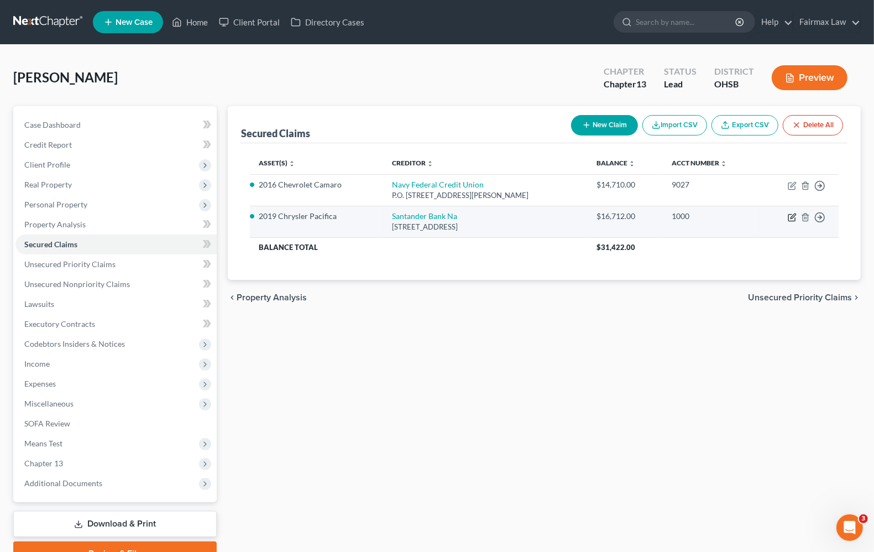
click at [793, 218] on icon "button" at bounding box center [792, 217] width 9 height 9
select select "14"
select select "2"
select select "0"
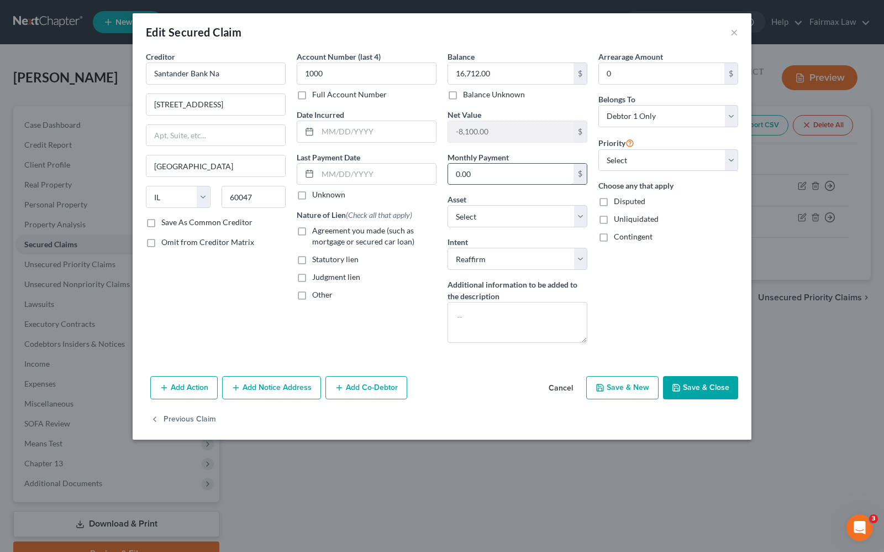
click at [492, 175] on input "0.00" at bounding box center [510, 174] width 125 height 21
click at [349, 125] on input "text" at bounding box center [377, 131] width 118 height 21
type input "[DATE]"
click at [408, 234] on span "Agreement you made (such as mortgage or secured car loan)" at bounding box center [363, 236] width 102 height 20
click at [324, 232] on input "Agreement you made (such as mortgage or secured car loan)" at bounding box center [320, 228] width 7 height 7
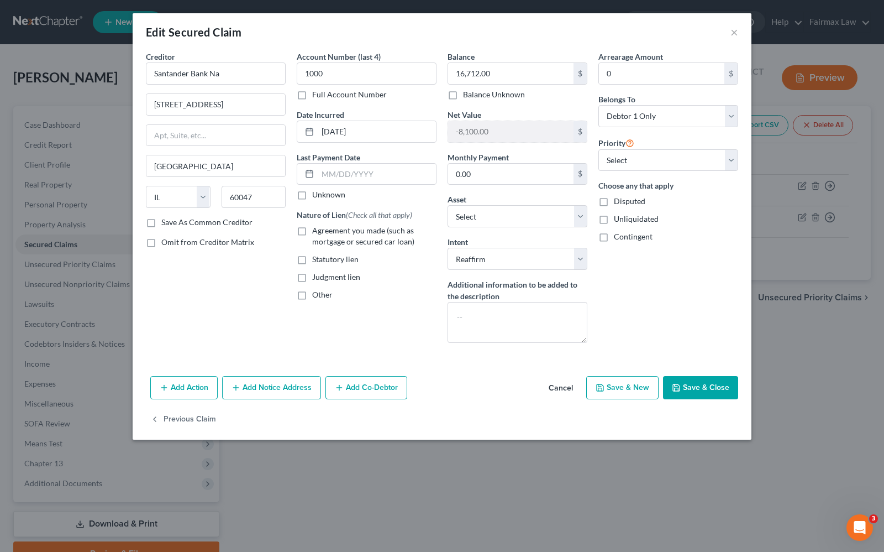
checkbox input "true"
click at [706, 390] on button "Save & Close" at bounding box center [700, 387] width 75 height 23
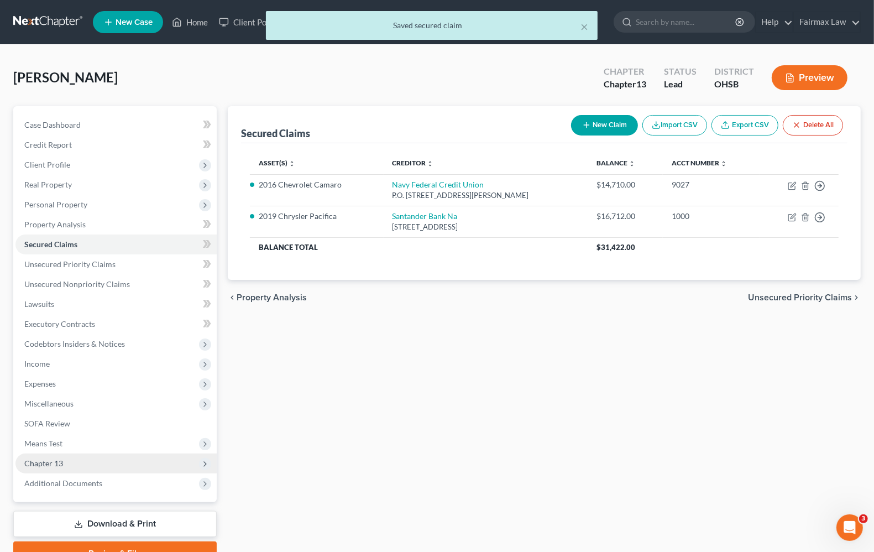
click at [74, 460] on span "Chapter 13" at bounding box center [115, 463] width 201 height 20
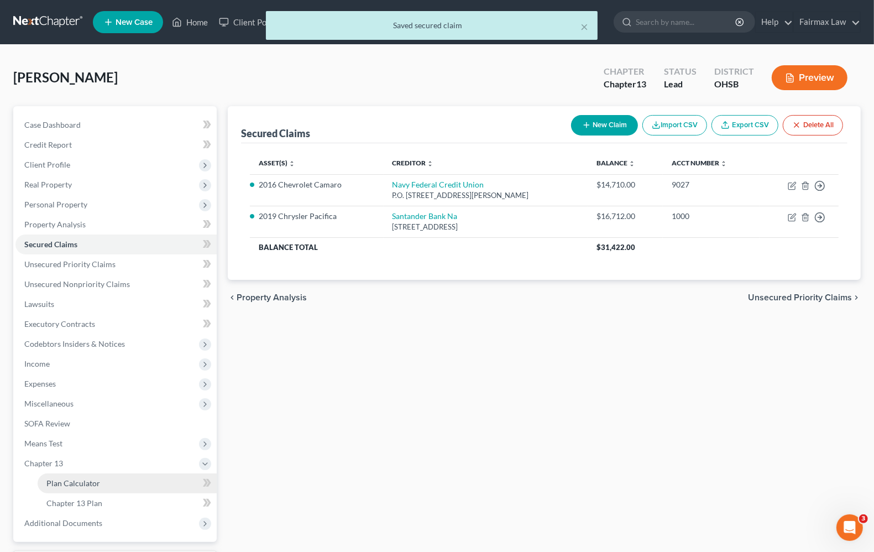
click at [76, 485] on span "Plan Calculator" at bounding box center [73, 482] width 54 height 9
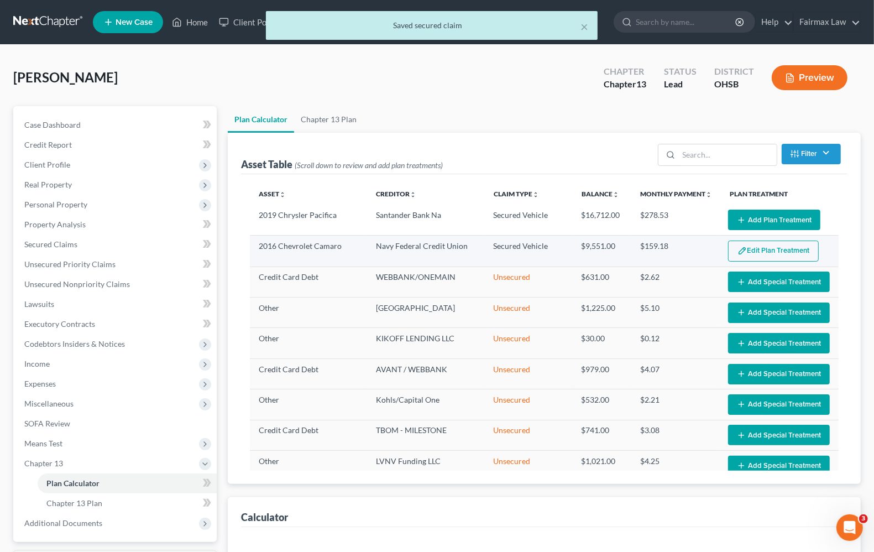
select select "59"
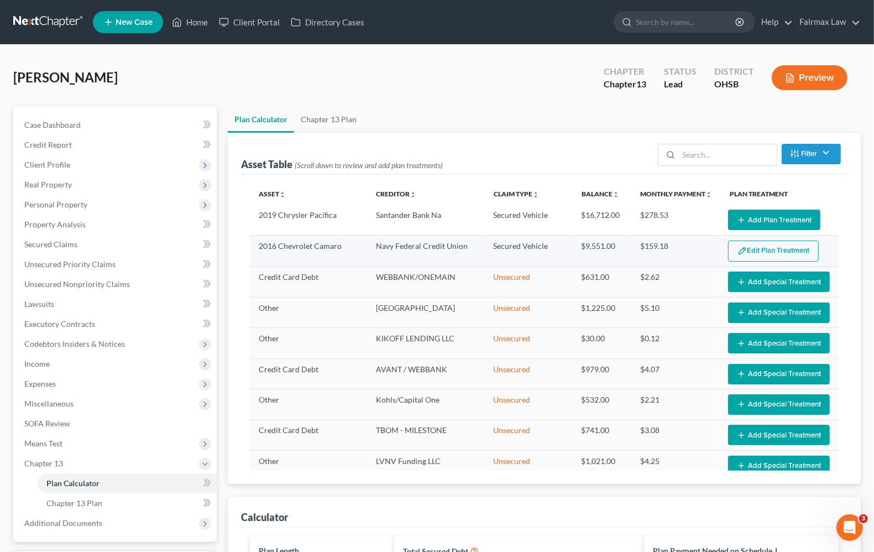
click at [781, 252] on button "Edit Plan Treatment" at bounding box center [773, 250] width 91 height 21
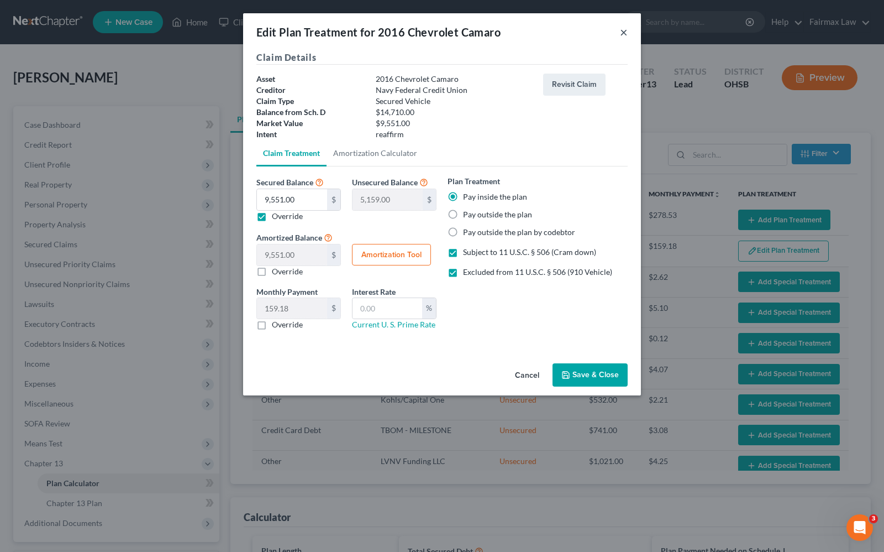
click at [625, 32] on button "×" at bounding box center [624, 31] width 8 height 13
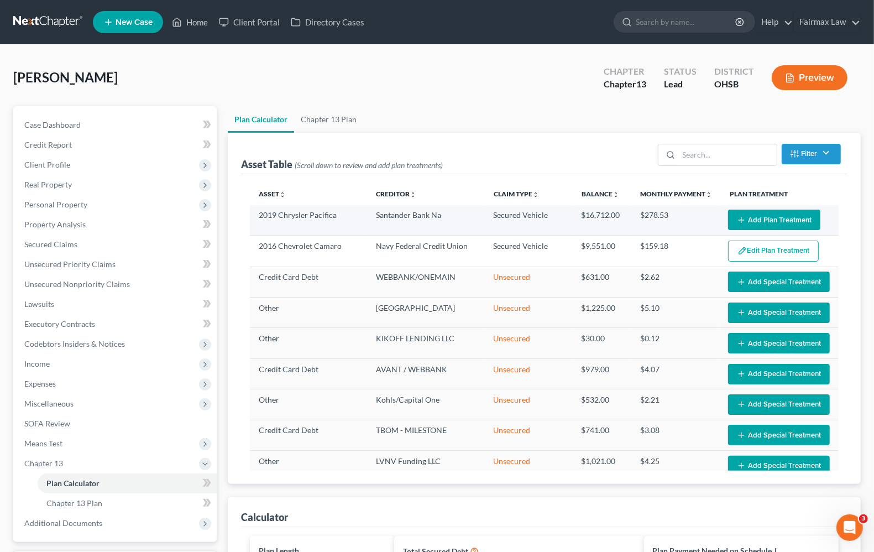
click at [762, 218] on button "Add Plan Treatment" at bounding box center [774, 219] width 92 height 20
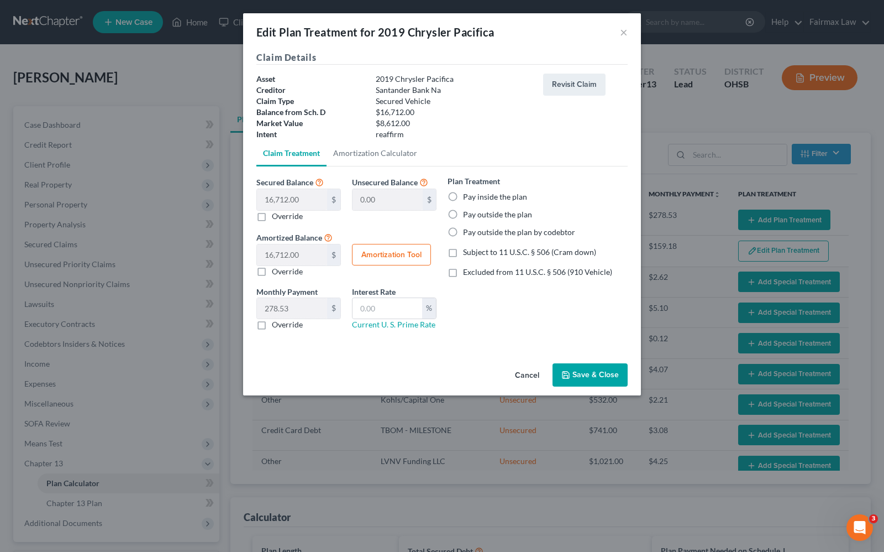
click at [272, 216] on label "Override" at bounding box center [287, 216] width 31 height 11
click at [276, 216] on input "Override" at bounding box center [279, 214] width 7 height 7
checkbox input "true"
click at [305, 200] on input "text" at bounding box center [292, 199] width 70 height 21
type input "8"
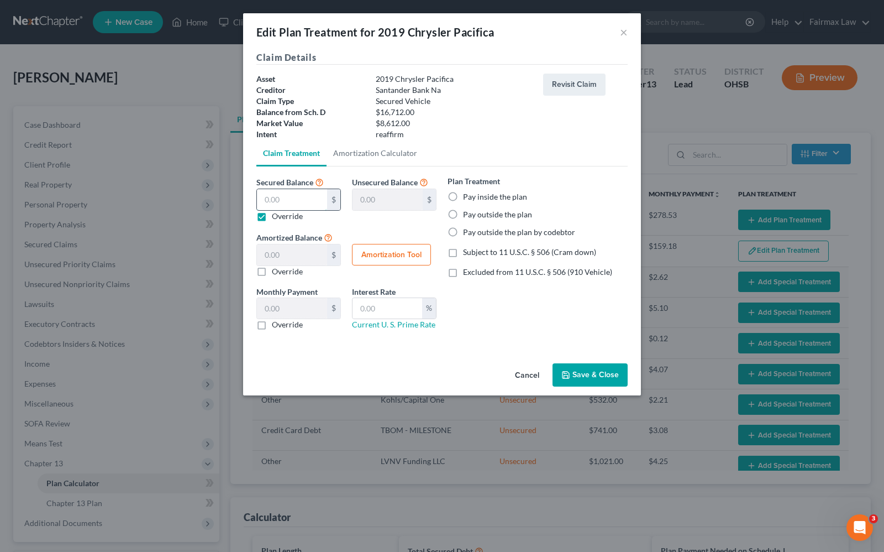
type input "16,704.00"
type input "8.00"
type input "0.13"
type input "86"
type input "16,626.00"
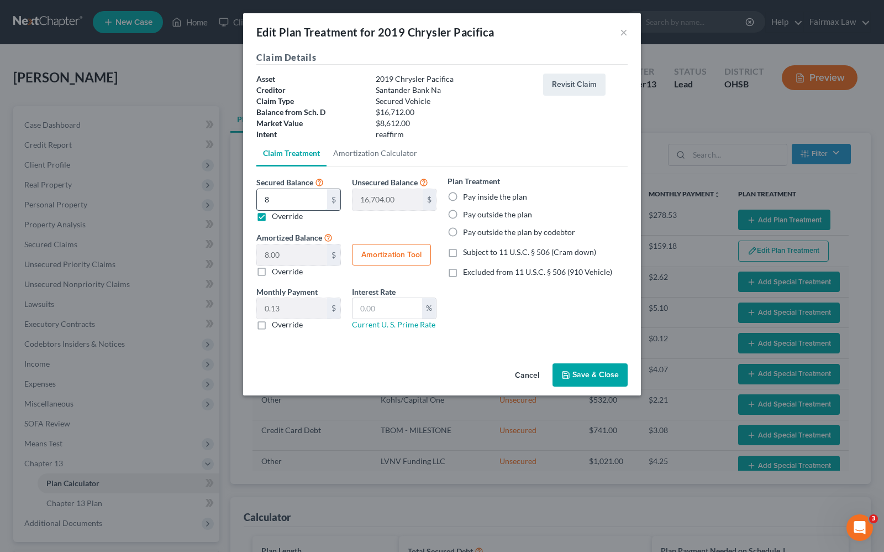
type input "86.00"
type input "1.43"
type input "861"
type input "15,851.00"
type input "861.00"
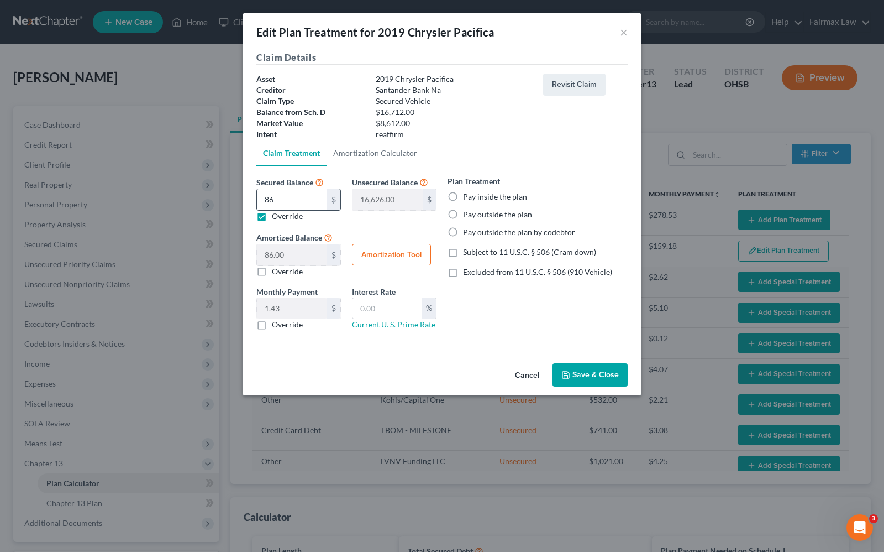
type input "14.35"
type input "8612"
type input "8,100.00"
type input "8,612.00"
type input "143.53"
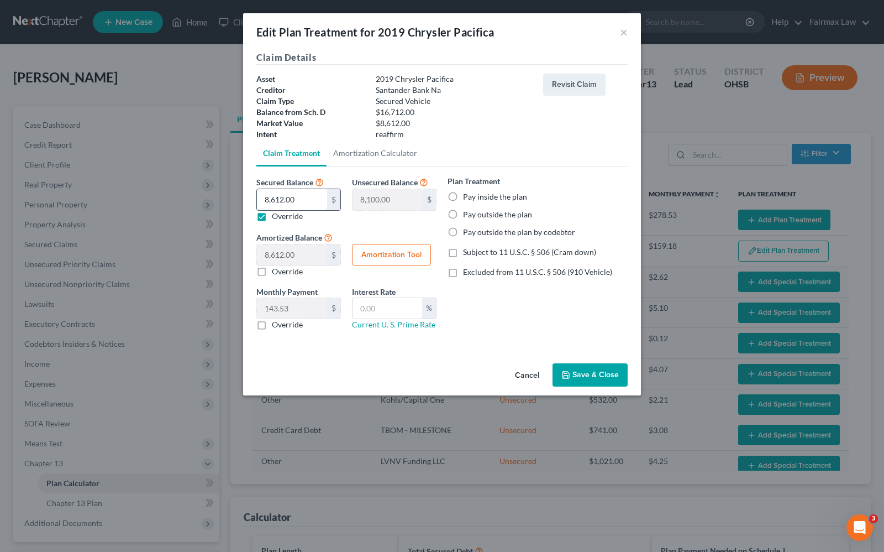
type input "8,612.00"
click at [514, 313] on div "Plan Treatment Pay inside the plan Pay outside the plan Pay outside the plan by…" at bounding box center [537, 257] width 191 height 164
click at [463, 198] on label "Pay inside the plan" at bounding box center [495, 196] width 64 height 11
click at [468, 198] on input "Pay inside the plan" at bounding box center [471, 194] width 7 height 7
radio input "true"
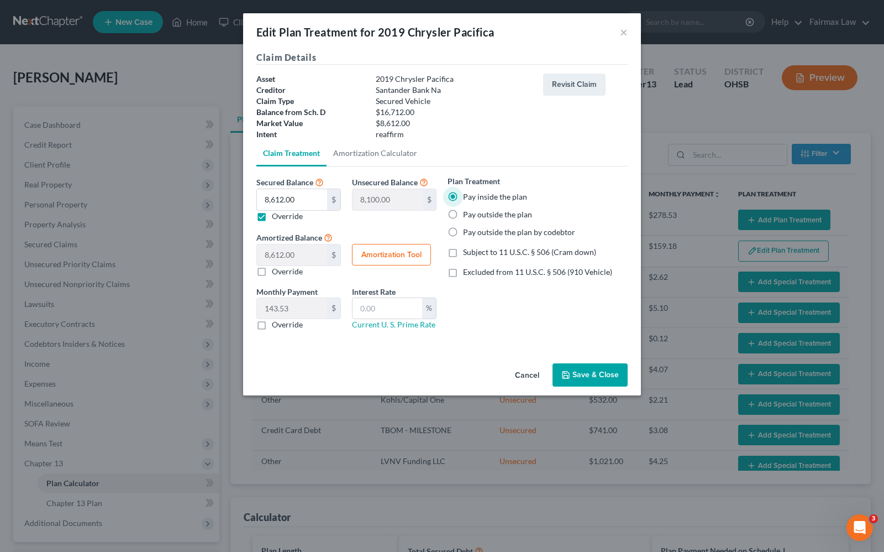
click at [463, 254] on label "Subject to 11 U.S.C. § 506 (Cram down)" at bounding box center [529, 252] width 133 height 11
click at [468, 254] on input "Subject to 11 U.S.C. § 506 (Cram down)" at bounding box center [471, 250] width 7 height 7
checkbox input "true"
click at [463, 274] on label "Excluded from 11 U.S.C. § 506 (910 Vehicle)" at bounding box center [537, 271] width 149 height 11
click at [468, 274] on input "Excluded from 11 U.S.C. § 506 (910 Vehicle)" at bounding box center [471, 269] width 7 height 7
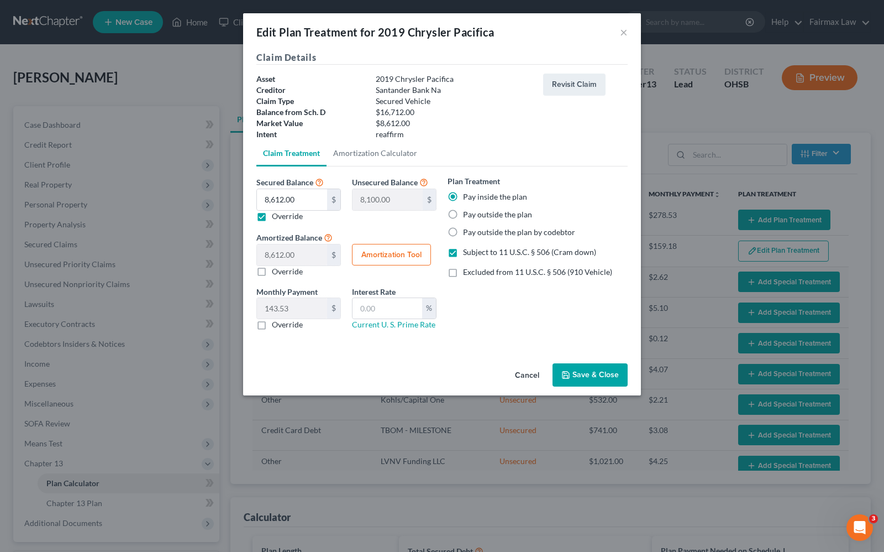
checkbox input "true"
click at [373, 253] on button "Amortization Tool" at bounding box center [391, 255] width 79 height 22
type input "8,612.00"
type input "60"
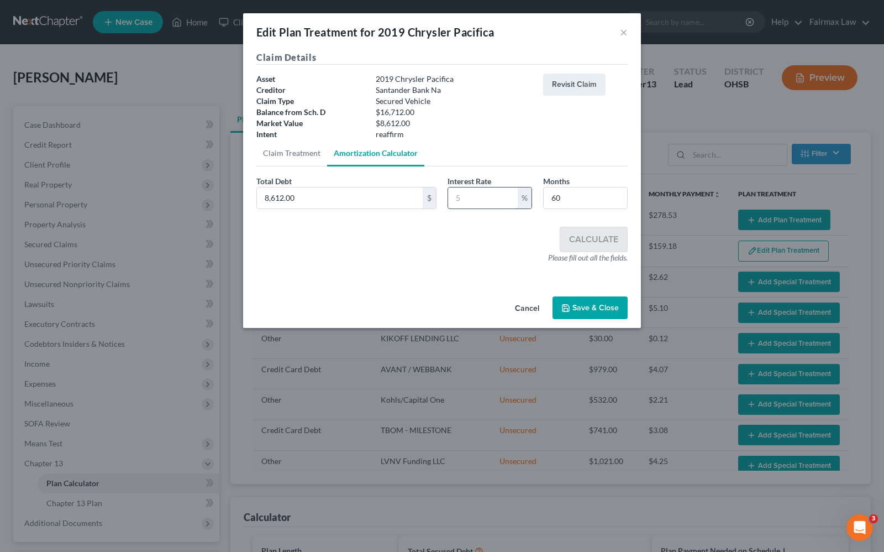
click at [463, 195] on input "text" at bounding box center [483, 197] width 70 height 21
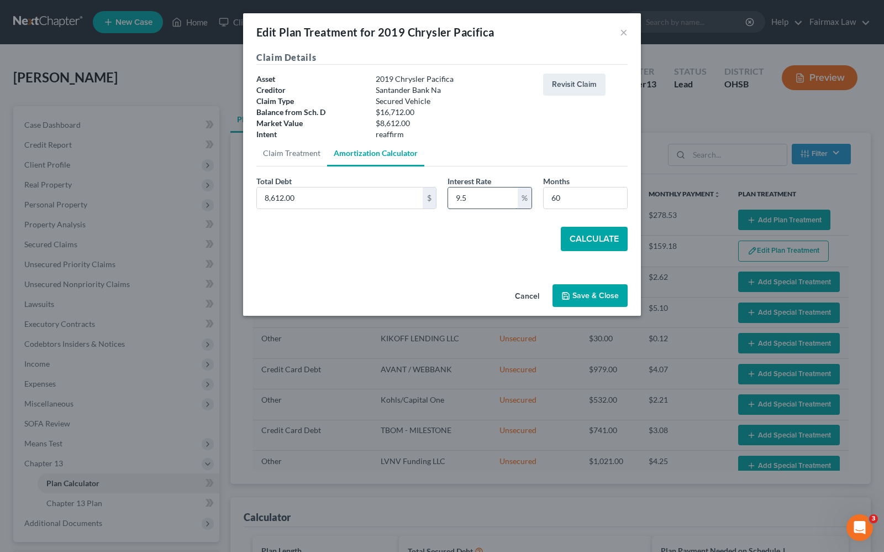
type input "9.5"
click at [601, 231] on button "Calculate" at bounding box center [594, 239] width 67 height 24
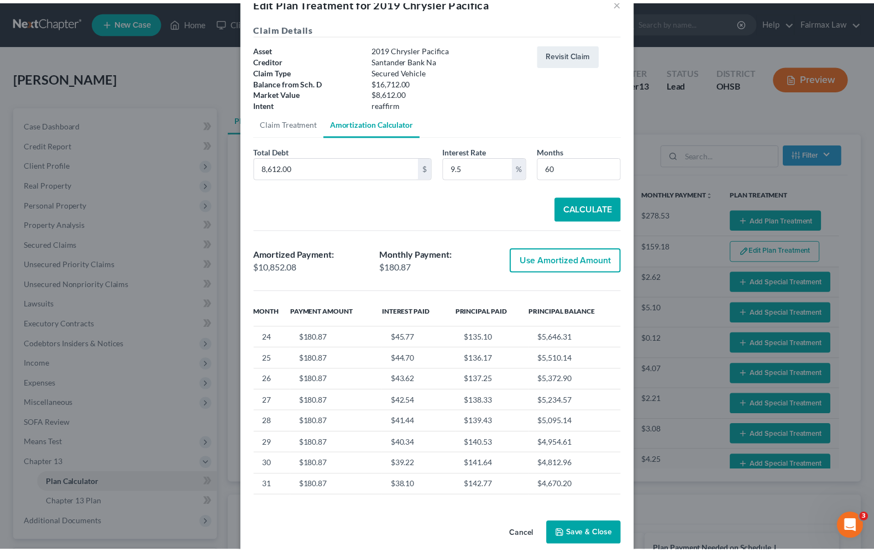
scroll to position [47, 0]
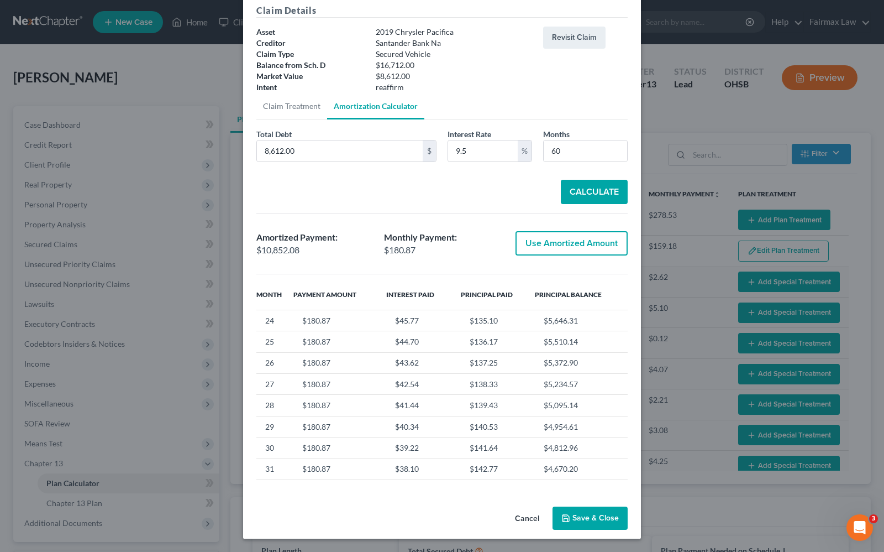
click at [590, 522] on button "Save & Close" at bounding box center [590, 517] width 75 height 23
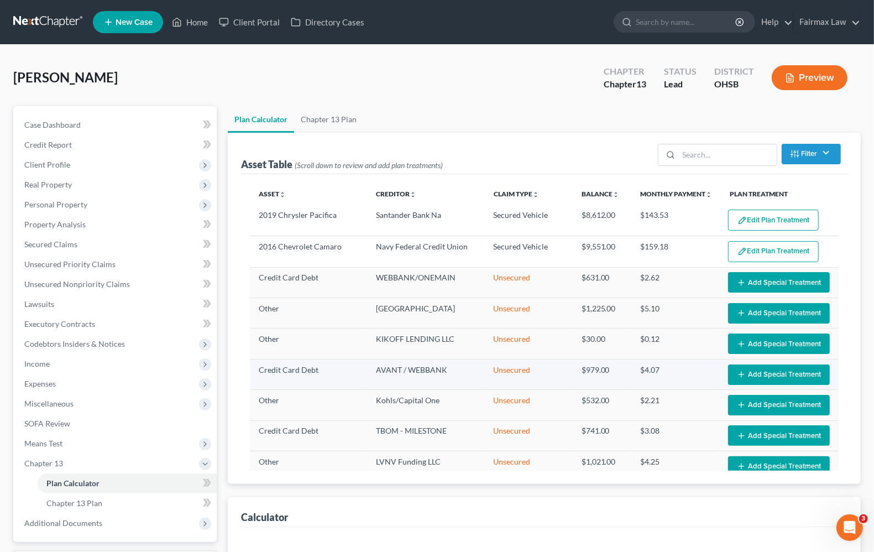
select select "59"
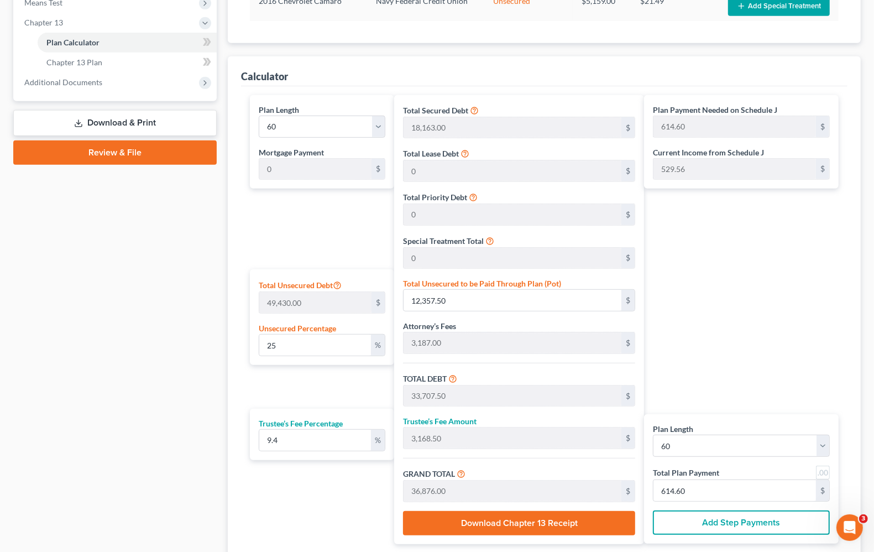
scroll to position [207, 0]
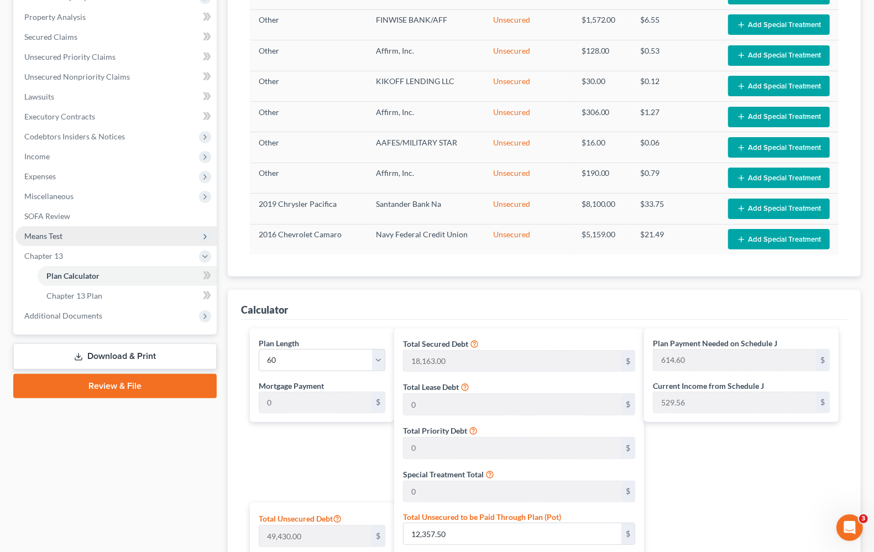
click at [50, 233] on span "Means Test" at bounding box center [43, 235] width 38 height 9
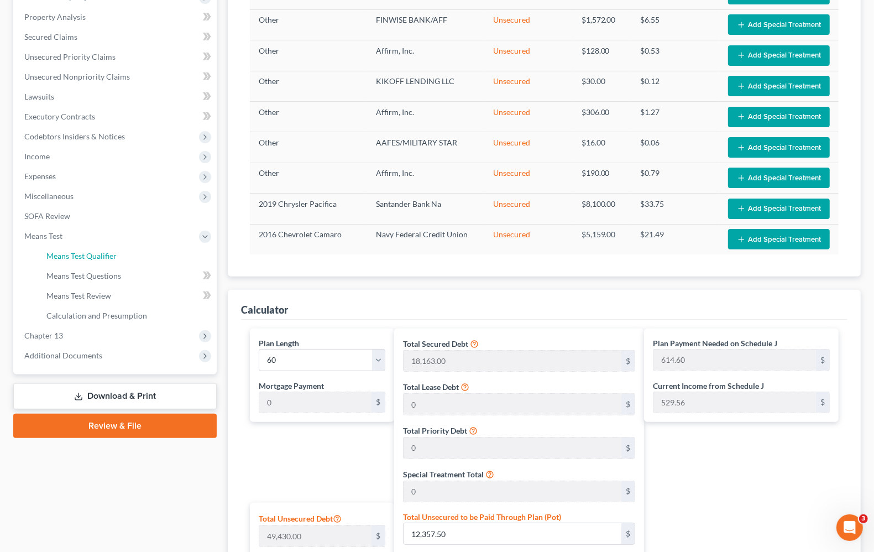
drag, startPoint x: 97, startPoint y: 250, endPoint x: 281, endPoint y: 250, distance: 184.1
click at [97, 252] on span "Means Test Qualifier" at bounding box center [81, 255] width 70 height 9
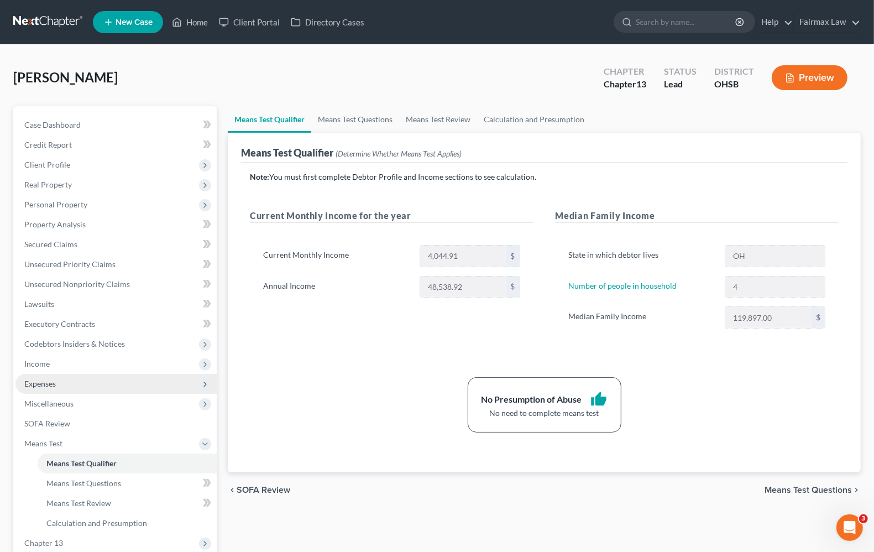
click at [34, 380] on span "Expenses" at bounding box center [40, 383] width 32 height 9
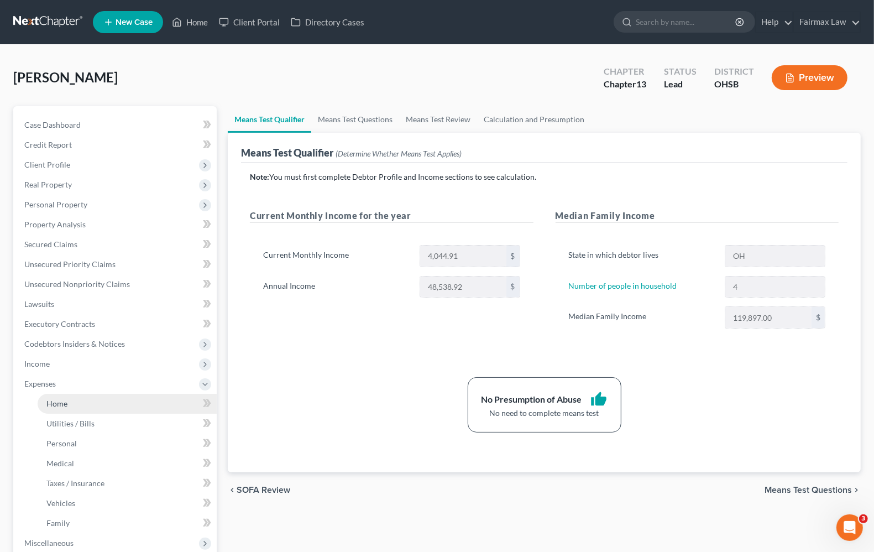
click at [46, 404] on span "Home" at bounding box center [56, 403] width 21 height 9
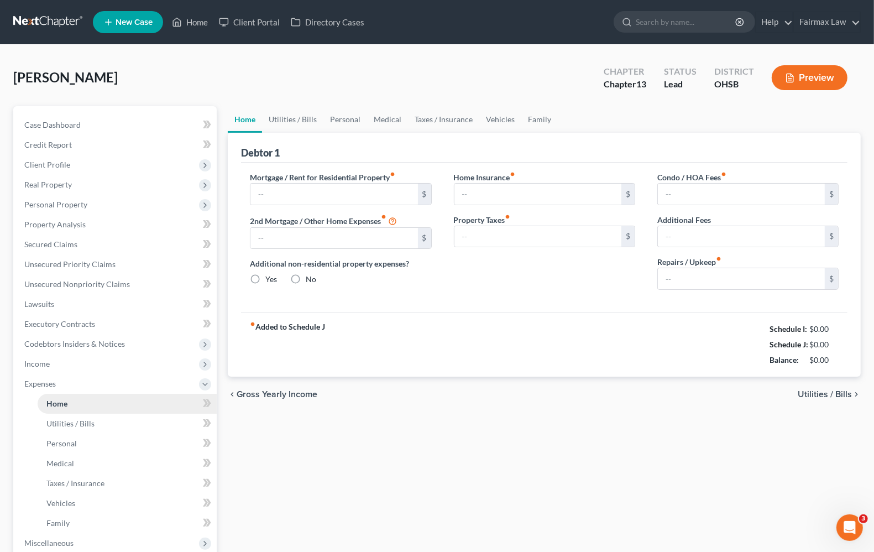
type input "1,350.00"
type input "0.00"
radio input "true"
type input "0.00"
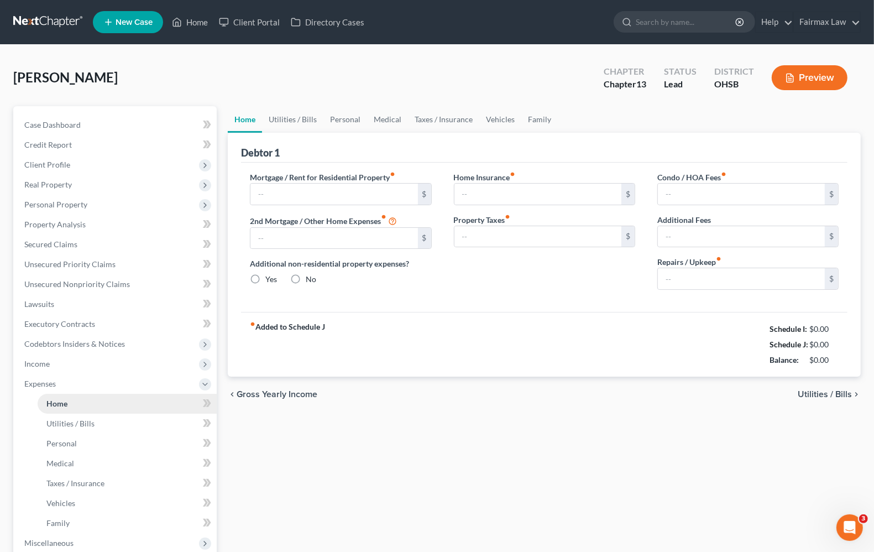
type input "0.00"
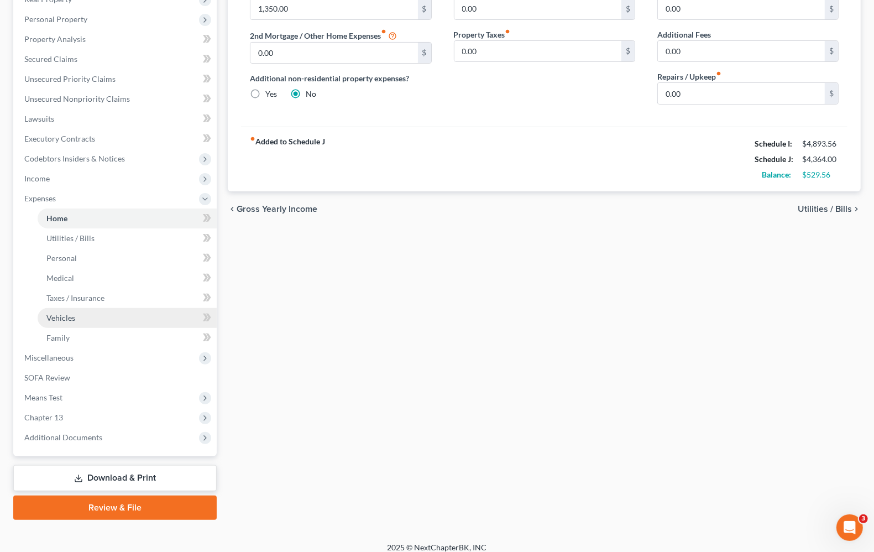
scroll to position [194, 0]
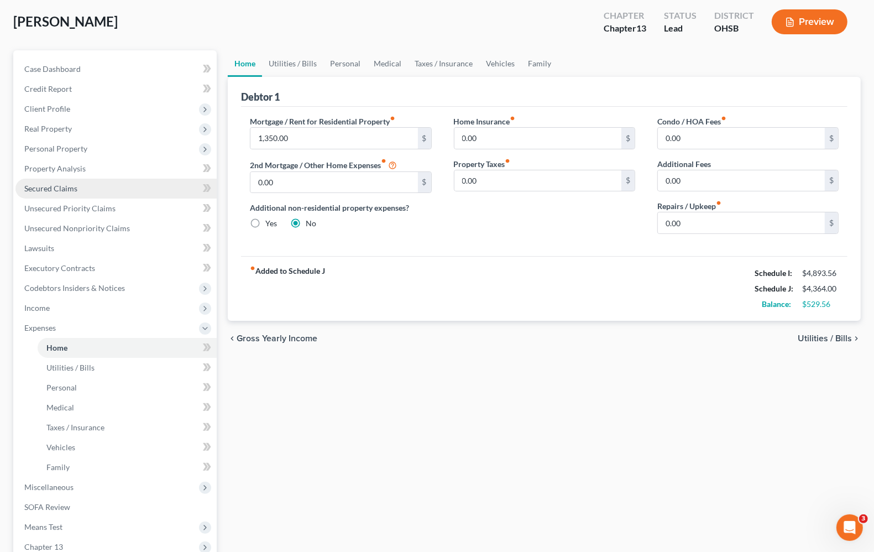
click at [74, 191] on span "Secured Claims" at bounding box center [50, 188] width 53 height 9
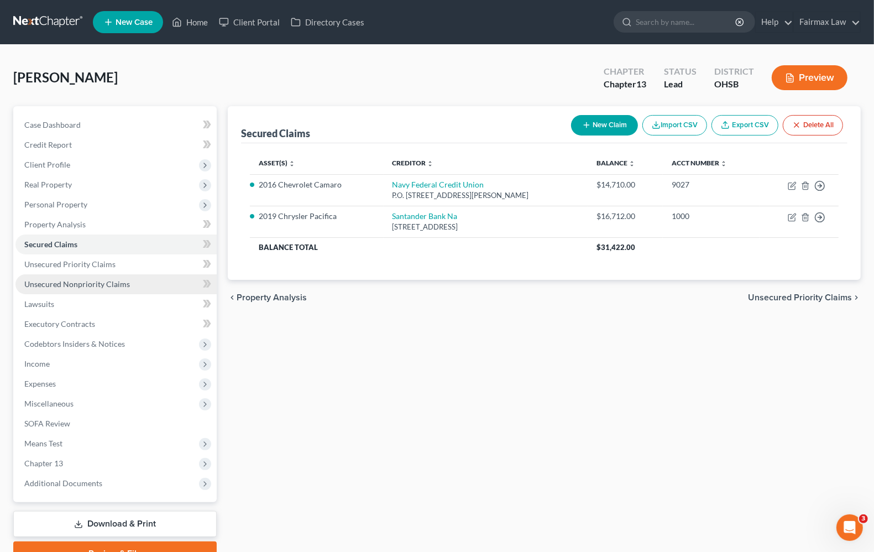
click at [66, 286] on span "Unsecured Nonpriority Claims" at bounding box center [77, 283] width 106 height 9
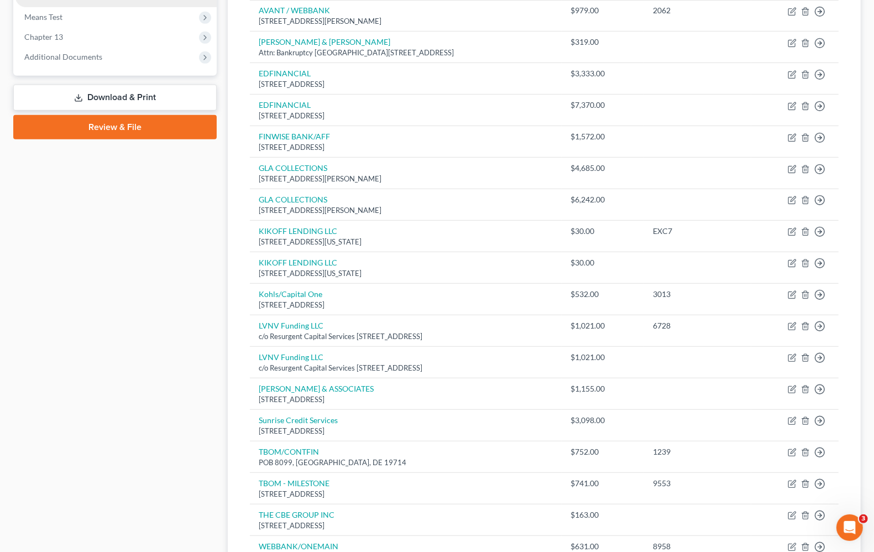
scroll to position [150, 0]
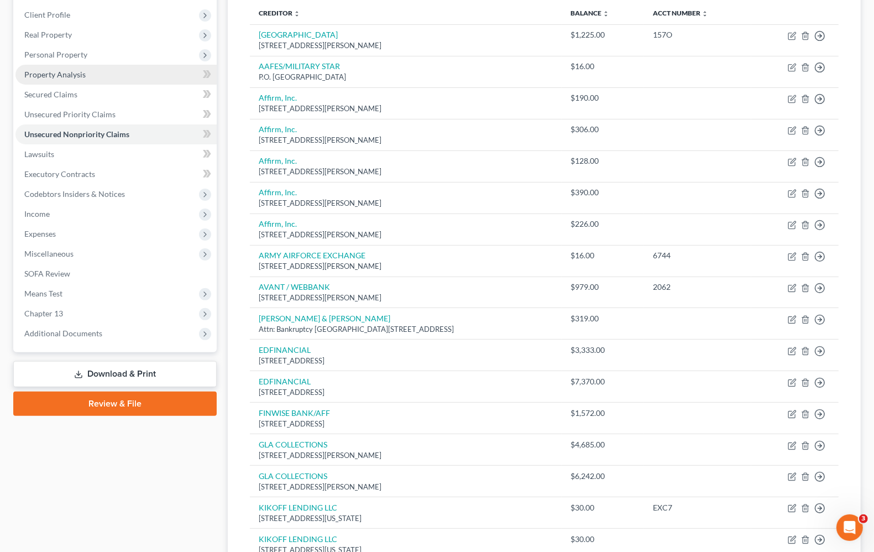
click at [61, 76] on span "Property Analysis" at bounding box center [54, 74] width 61 height 9
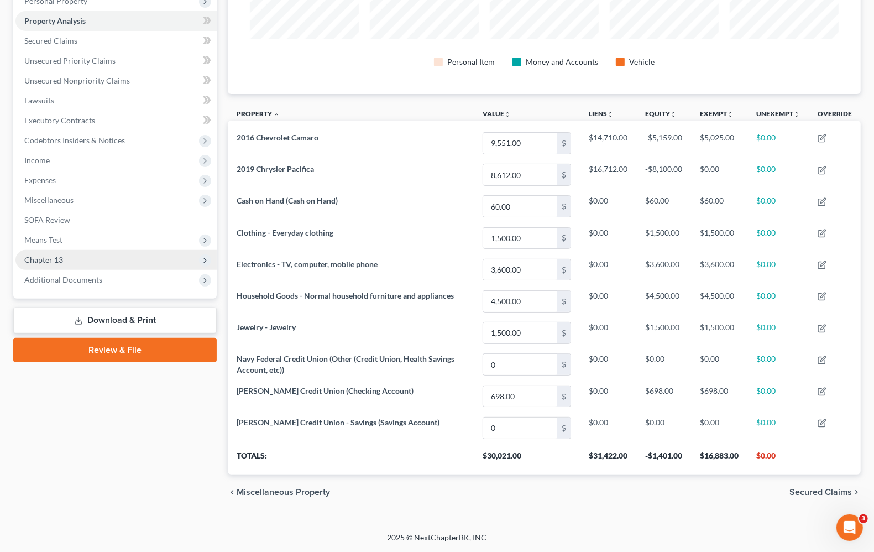
click at [54, 255] on span "Chapter 13" at bounding box center [43, 259] width 39 height 9
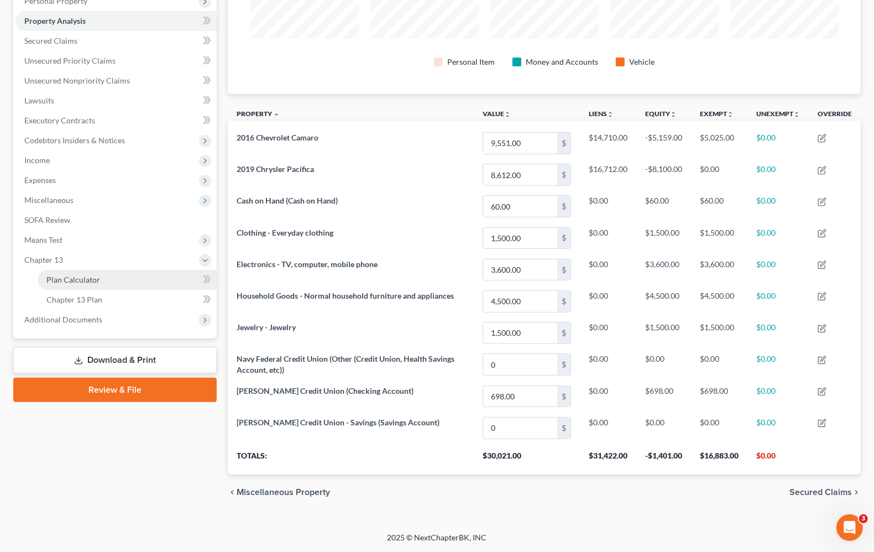
click at [54, 275] on span "Plan Calculator" at bounding box center [73, 279] width 54 height 9
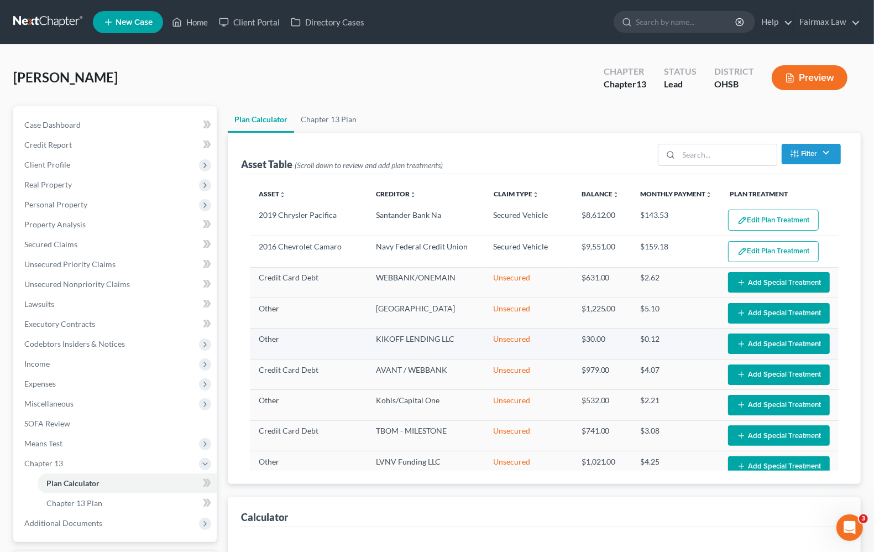
select select "59"
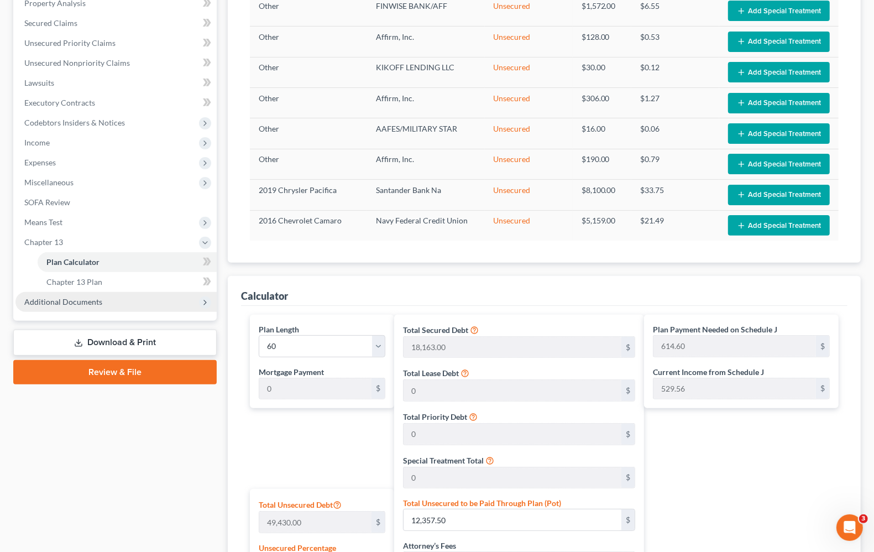
scroll to position [207, 0]
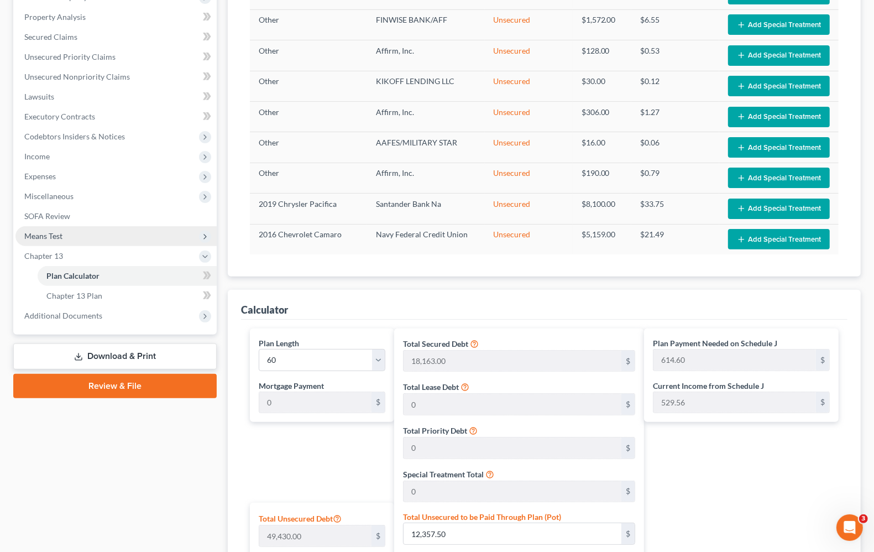
click at [47, 235] on span "Means Test" at bounding box center [43, 235] width 38 height 9
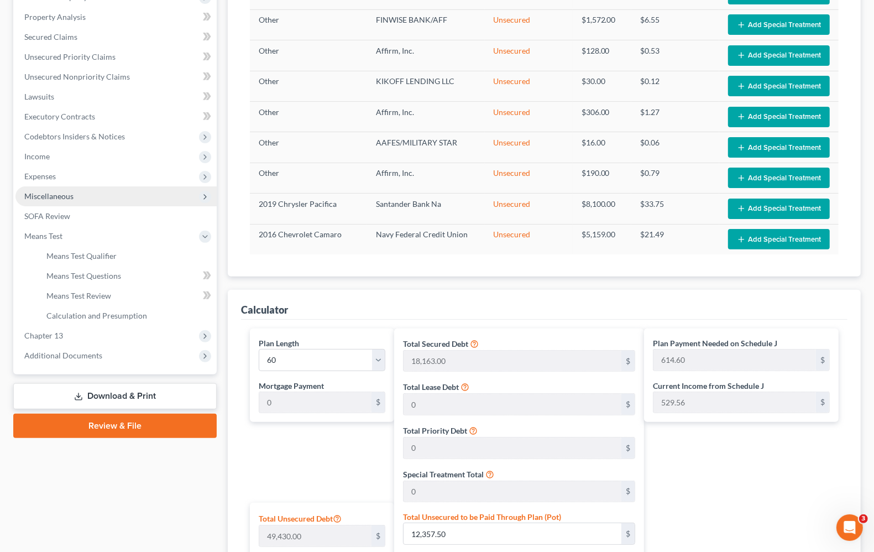
click at [51, 191] on span "Miscellaneous" at bounding box center [48, 195] width 49 height 9
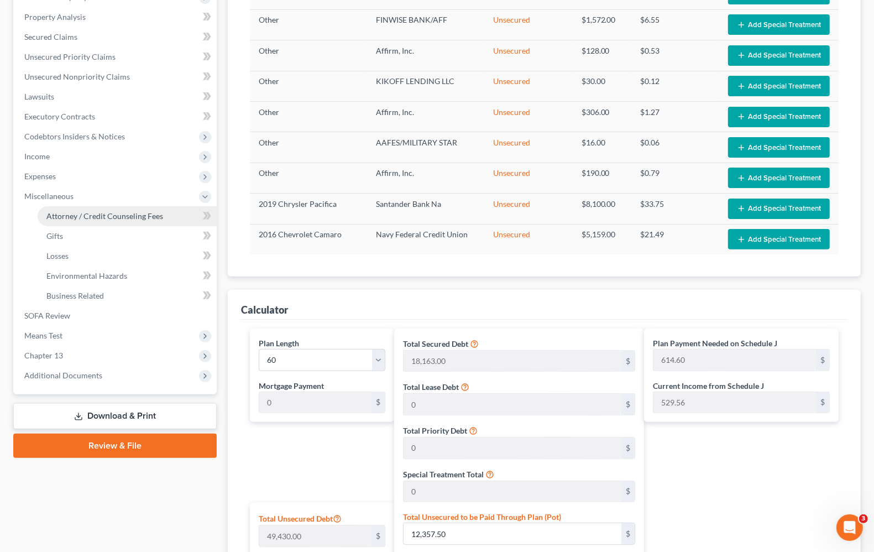
click at [86, 219] on span "Attorney / Credit Counseling Fees" at bounding box center [104, 215] width 117 height 9
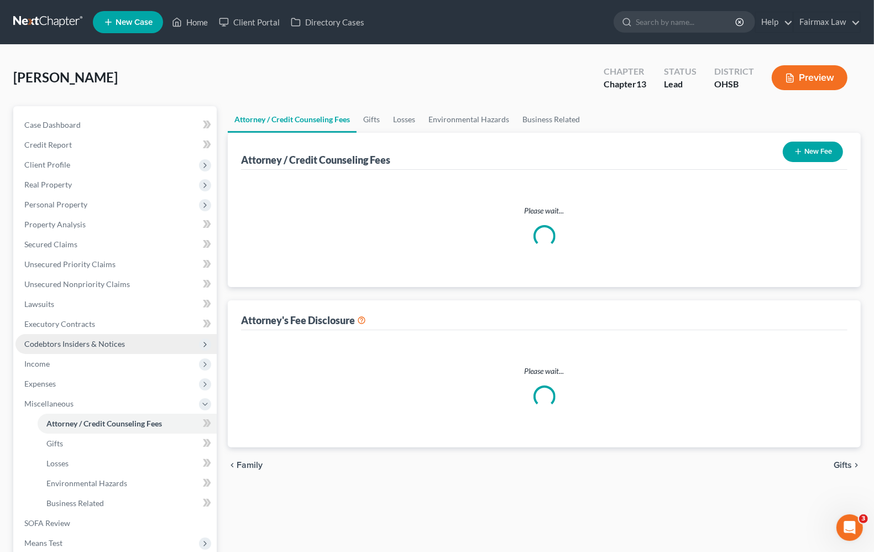
select select "4"
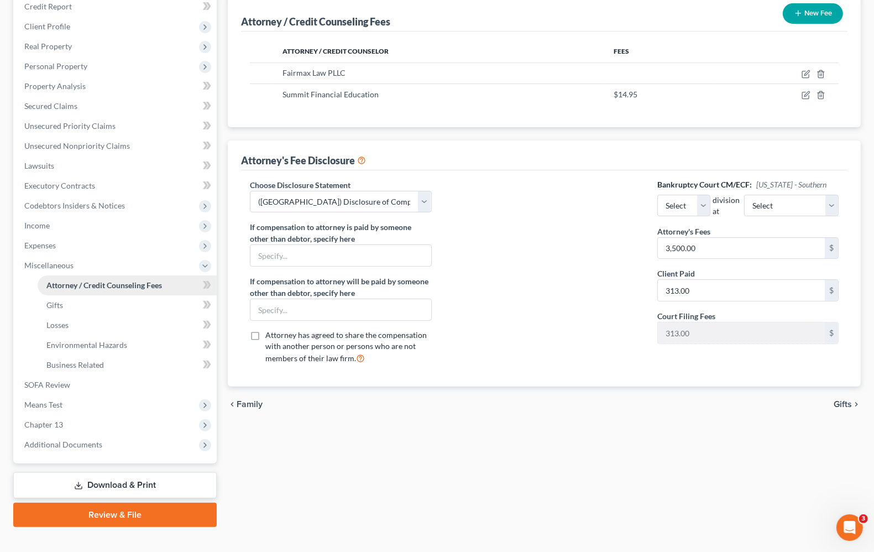
click at [80, 291] on link "Attorney / Credit Counseling Fees" at bounding box center [127, 285] width 179 height 20
click at [700, 294] on input "313.00" at bounding box center [741, 290] width 167 height 21
type input "0.00"
click at [720, 249] on input "3,500.00" at bounding box center [741, 248] width 167 height 21
click at [556, 411] on div "chevron_left Family Gifts chevron_right" at bounding box center [544, 403] width 633 height 35
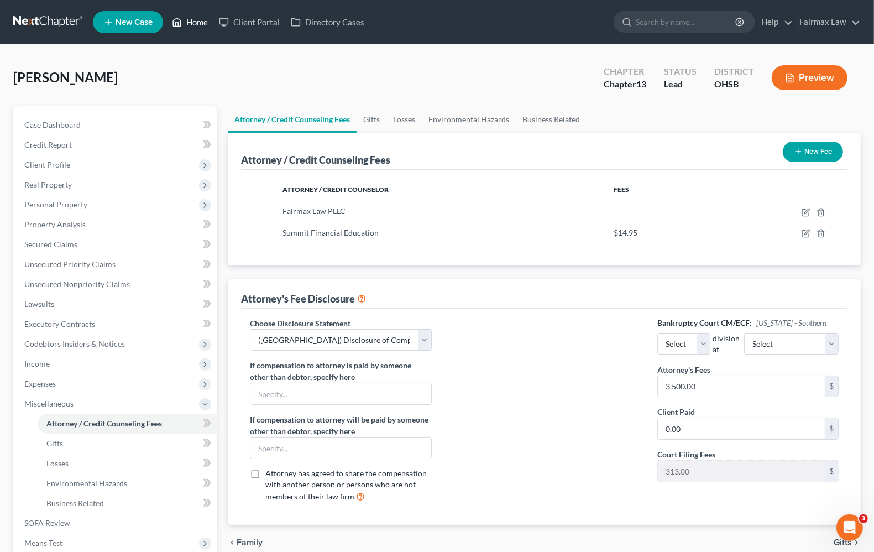
drag, startPoint x: 210, startPoint y: 25, endPoint x: 203, endPoint y: 51, distance: 26.3
click at [210, 25] on link "Home" at bounding box center [189, 22] width 47 height 20
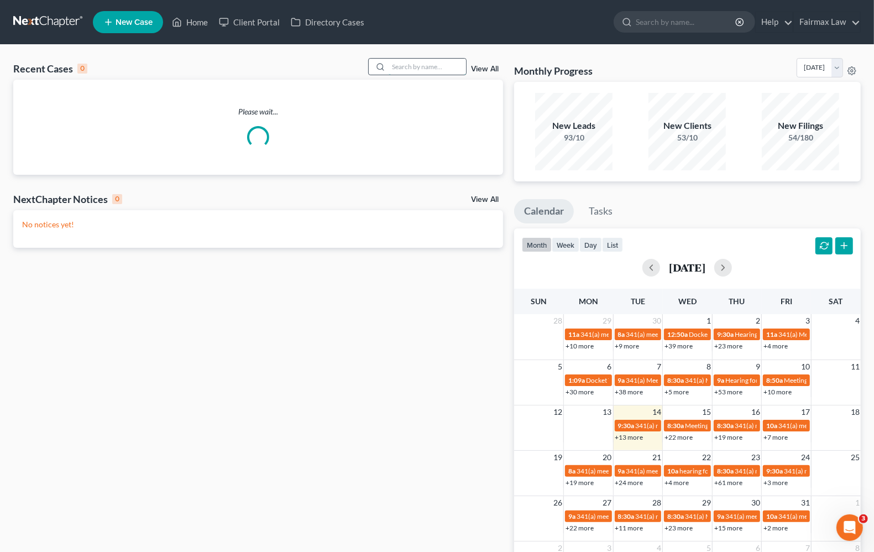
click at [429, 66] on input "search" at bounding box center [427, 67] width 77 height 16
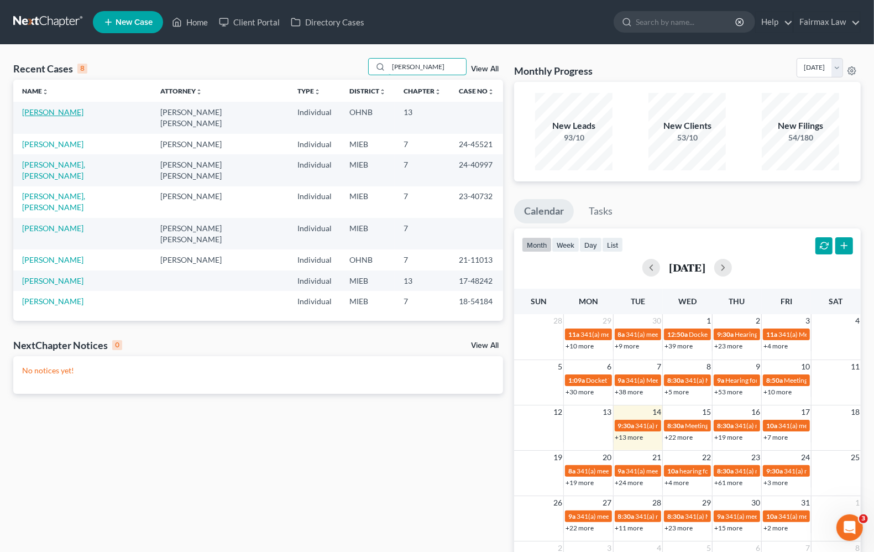
type input "[PERSON_NAME]"
click at [64, 111] on link "[PERSON_NAME]" at bounding box center [52, 111] width 61 height 9
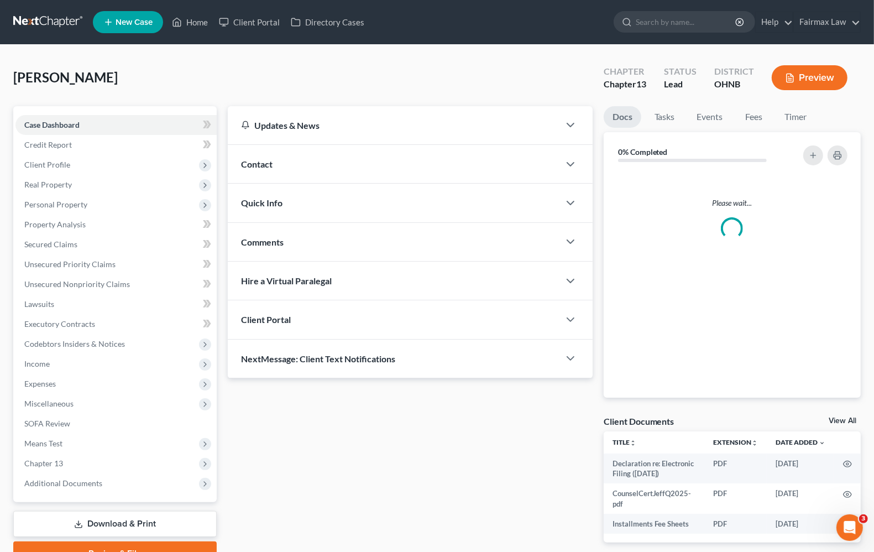
scroll to position [54, 0]
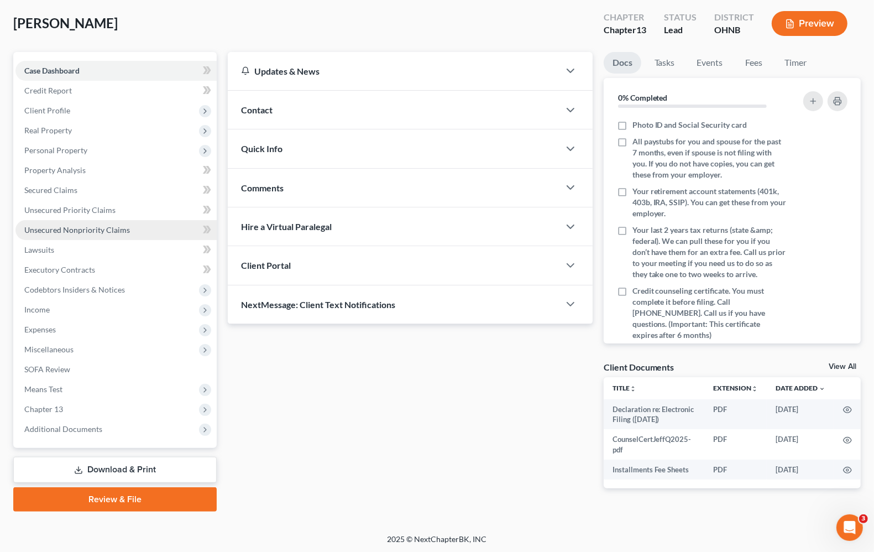
click at [75, 235] on link "Unsecured Nonpriority Claims" at bounding box center [115, 230] width 201 height 20
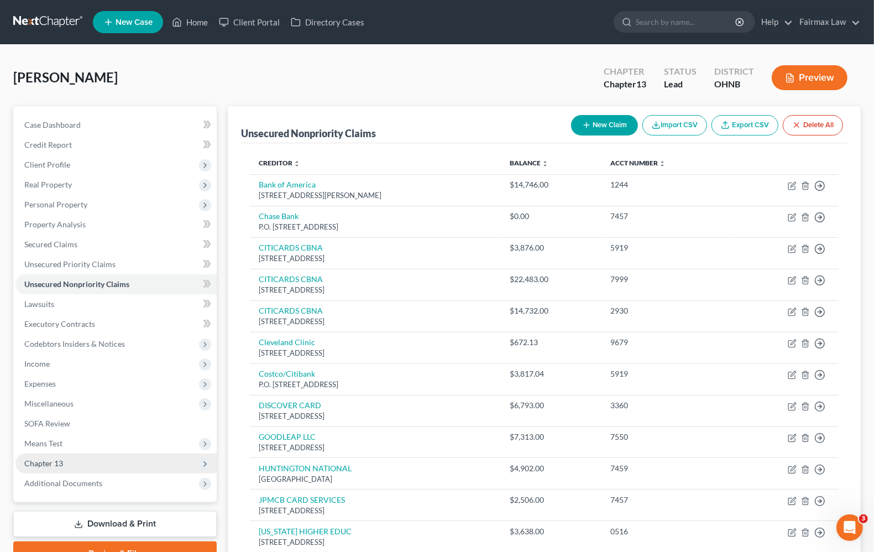
click at [53, 470] on span "Chapter 13" at bounding box center [115, 463] width 201 height 20
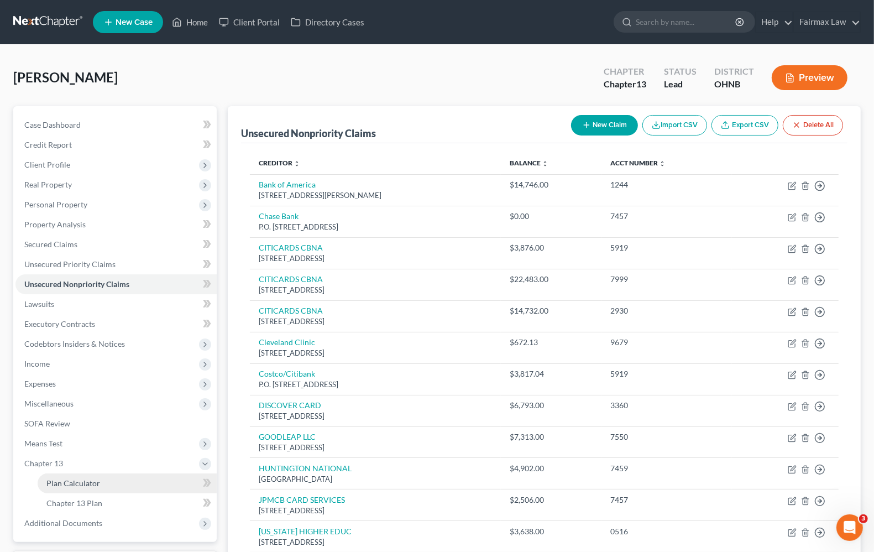
click at [72, 480] on span "Plan Calculator" at bounding box center [73, 482] width 54 height 9
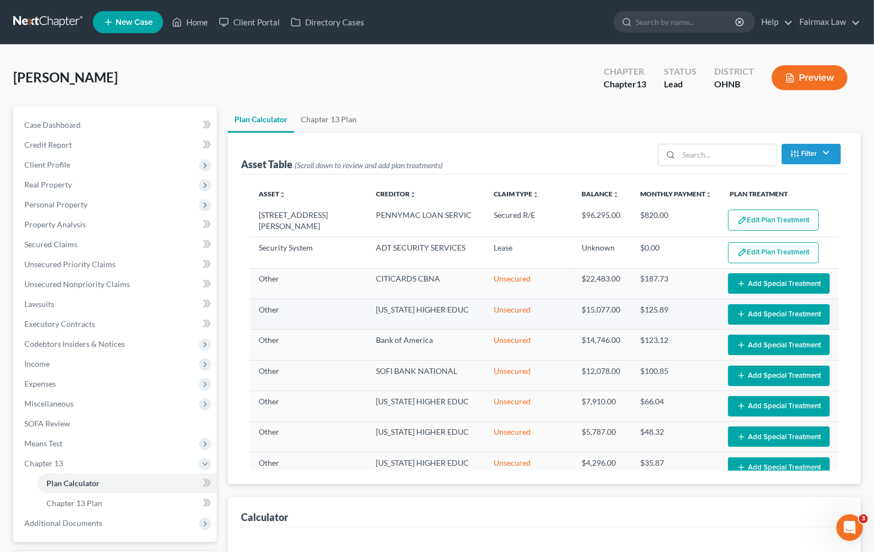
select select "59"
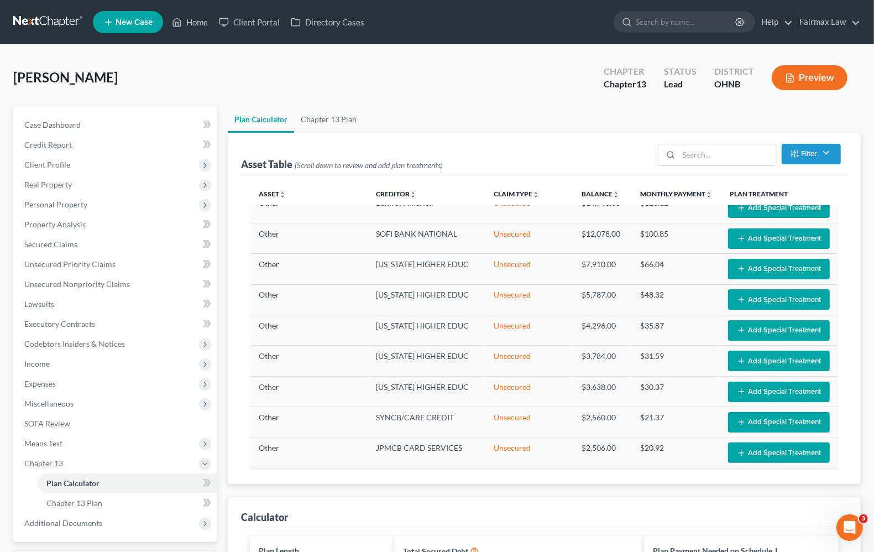
scroll to position [138, 0]
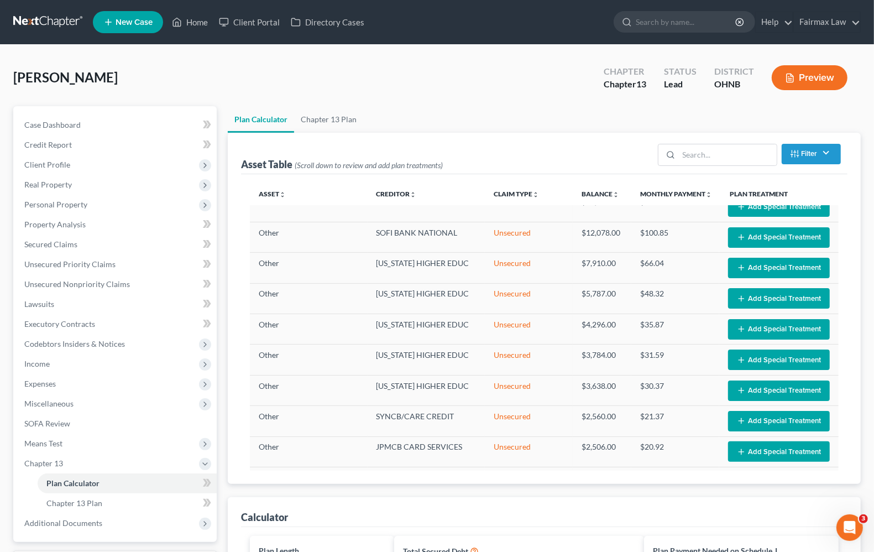
click at [755, 267] on button "Add Special Treatment" at bounding box center [779, 268] width 102 height 20
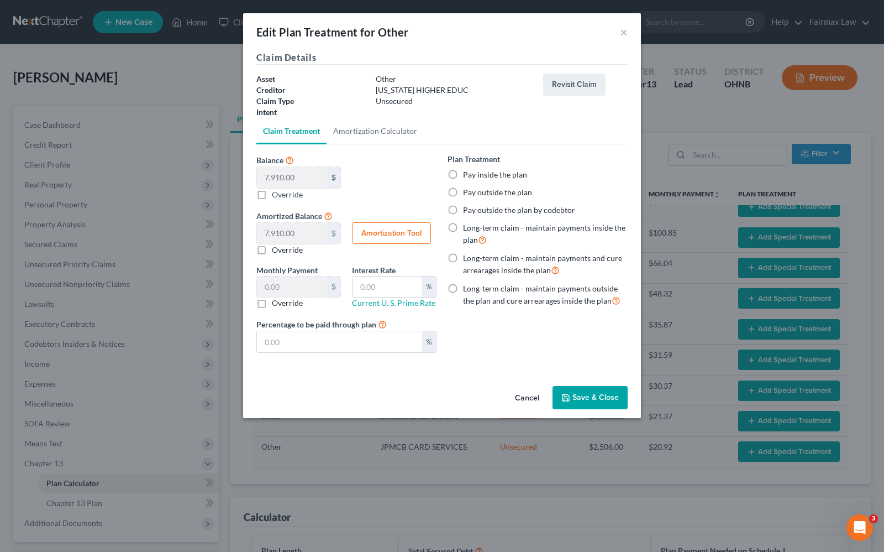
click at [463, 194] on label "Pay outside the plan" at bounding box center [497, 192] width 69 height 11
click at [468, 194] on input "Pay outside the plan" at bounding box center [471, 190] width 7 height 7
radio input "true"
click at [615, 401] on button "Save & Close" at bounding box center [590, 397] width 75 height 23
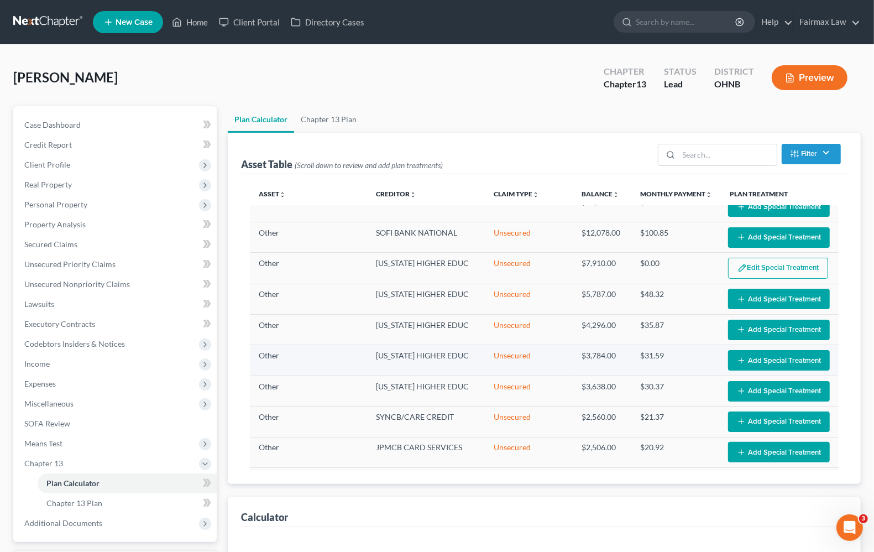
select select "59"
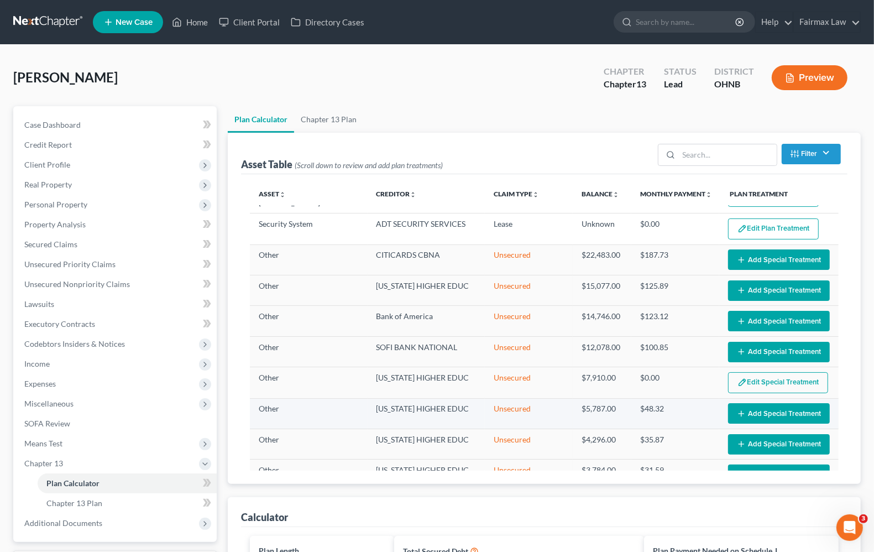
click at [755, 417] on button "Add Special Treatment" at bounding box center [779, 413] width 102 height 20
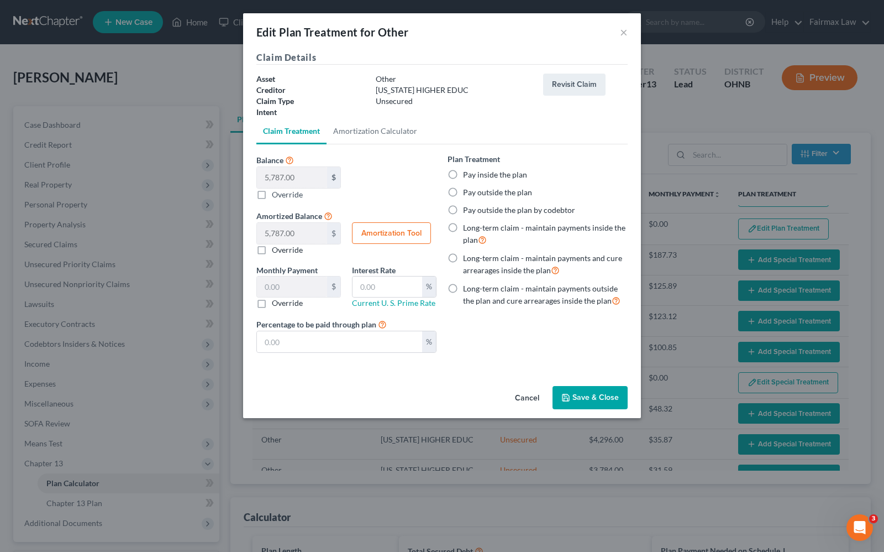
click at [463, 192] on label "Pay outside the plan" at bounding box center [497, 192] width 69 height 11
click at [468, 192] on input "Pay outside the plan" at bounding box center [471, 190] width 7 height 7
radio input "true"
click at [590, 396] on button "Save & Close" at bounding box center [590, 397] width 75 height 23
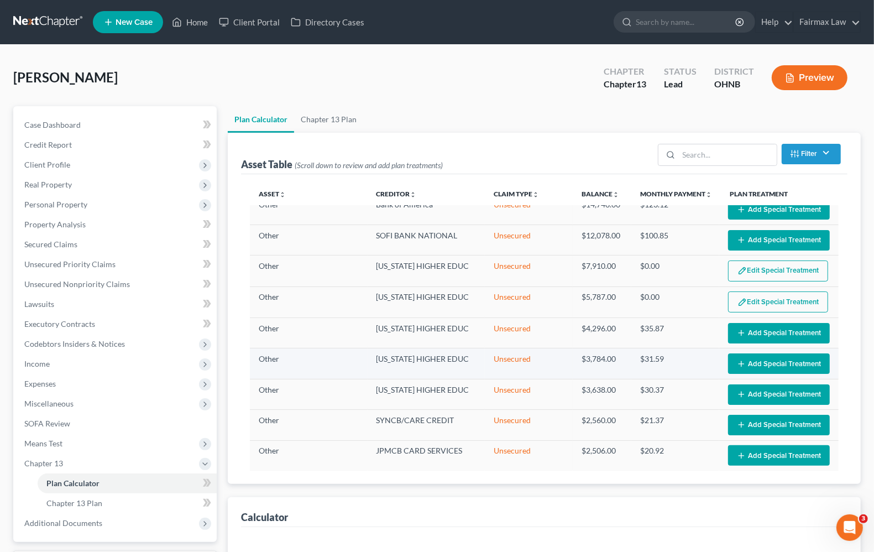
scroll to position [162, 0]
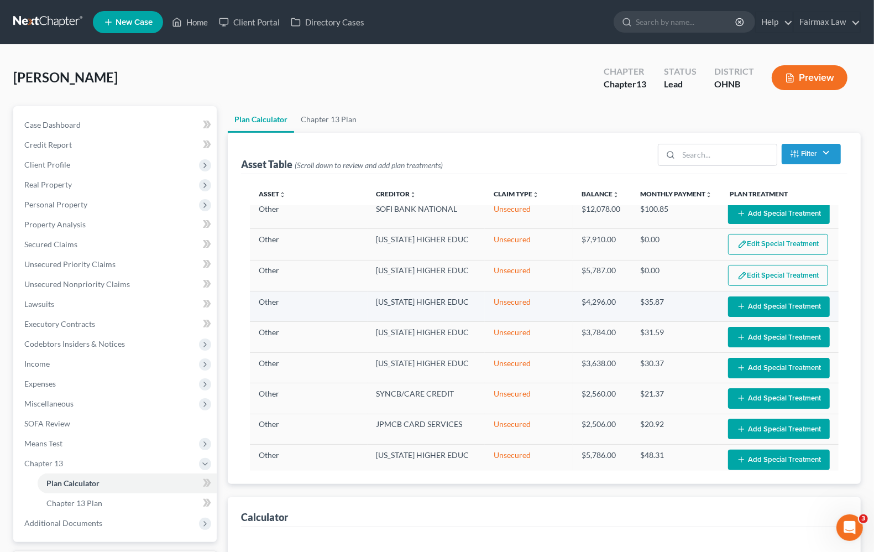
select select "59"
click at [764, 305] on button "Add Special Treatment" at bounding box center [779, 306] width 102 height 20
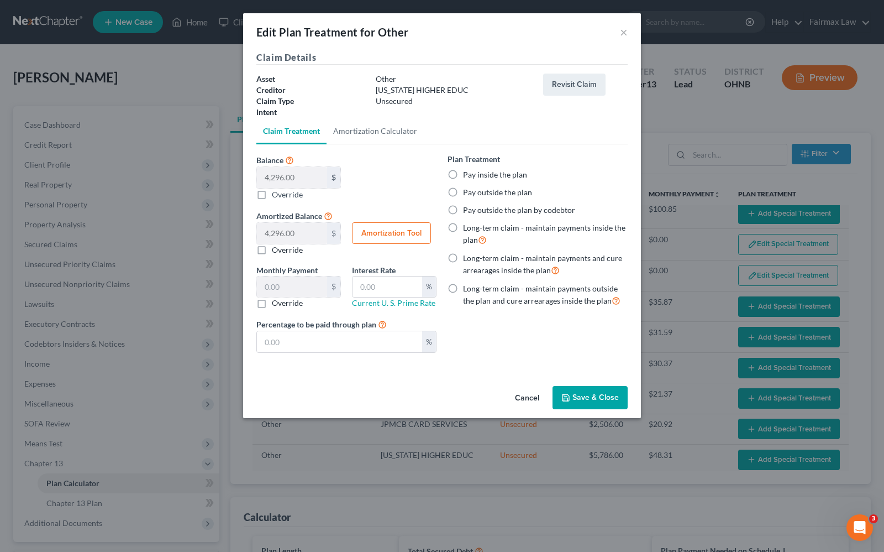
click at [463, 191] on label "Pay outside the plan" at bounding box center [497, 192] width 69 height 11
click at [468, 191] on input "Pay outside the plan" at bounding box center [471, 190] width 7 height 7
radio input "true"
click at [606, 396] on button "Save & Close" at bounding box center [590, 397] width 75 height 23
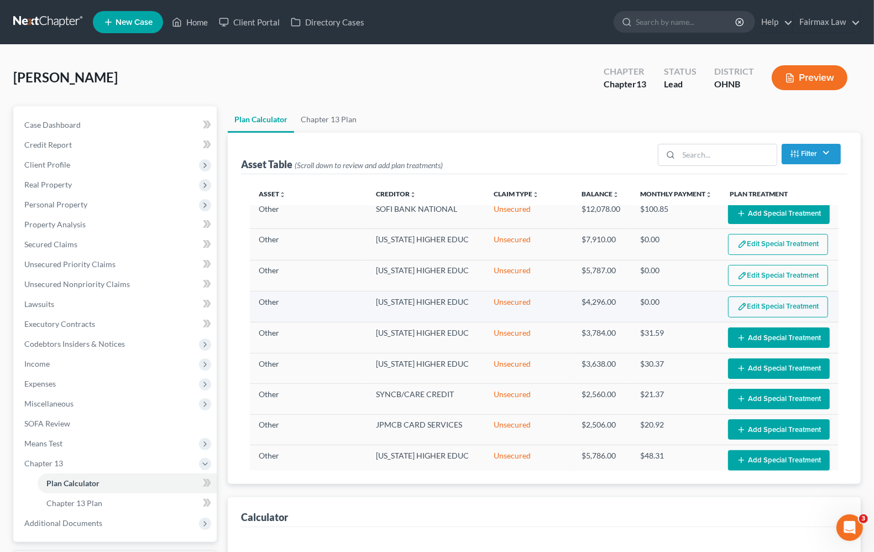
click at [766, 313] on button "Edit Special Treatment" at bounding box center [778, 306] width 100 height 21
select select "59"
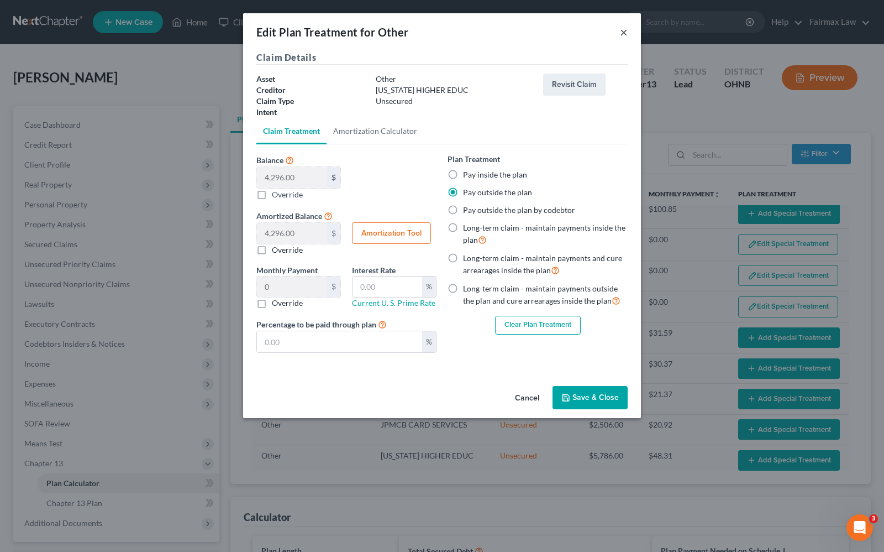
click at [627, 32] on button "×" at bounding box center [624, 31] width 8 height 13
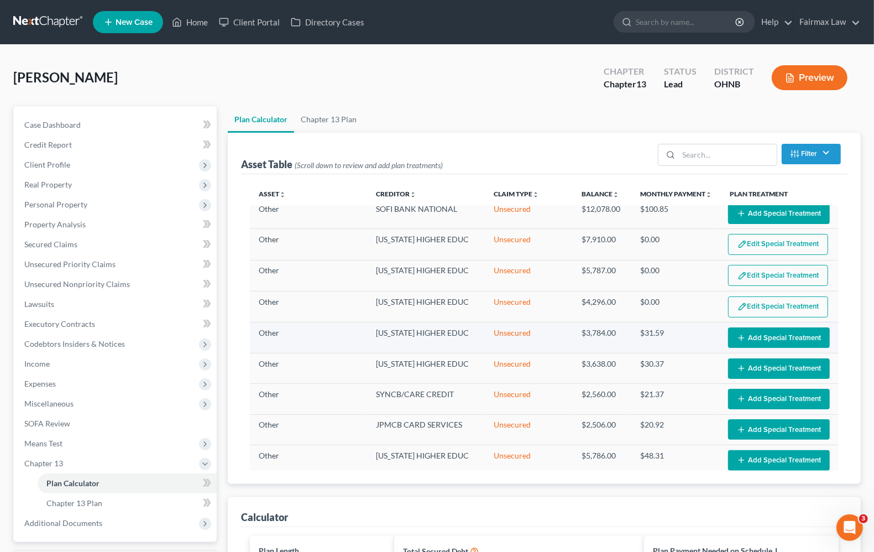
click at [785, 342] on button "Add Special Treatment" at bounding box center [779, 337] width 102 height 20
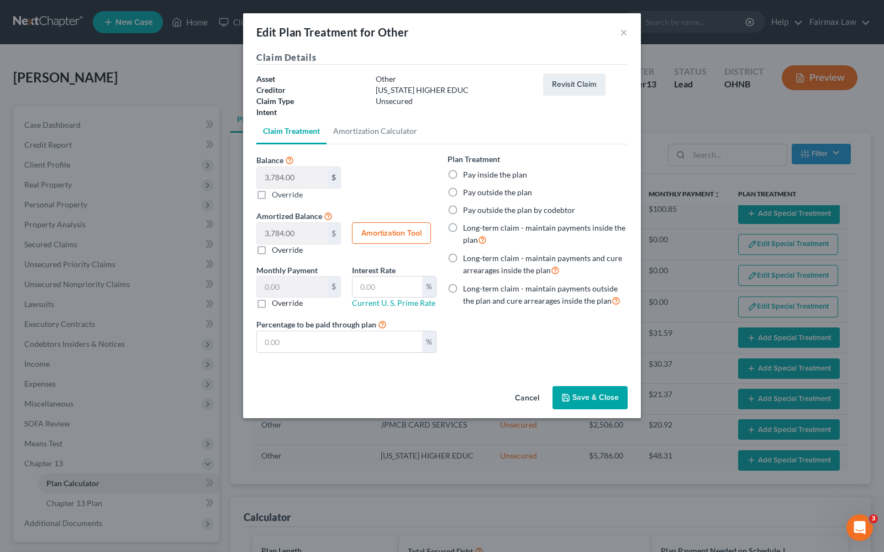
click at [463, 193] on label "Pay outside the plan" at bounding box center [497, 192] width 69 height 11
click at [468, 193] on input "Pay outside the plan" at bounding box center [471, 190] width 7 height 7
radio input "true"
click at [589, 397] on button "Save & Close" at bounding box center [590, 397] width 75 height 23
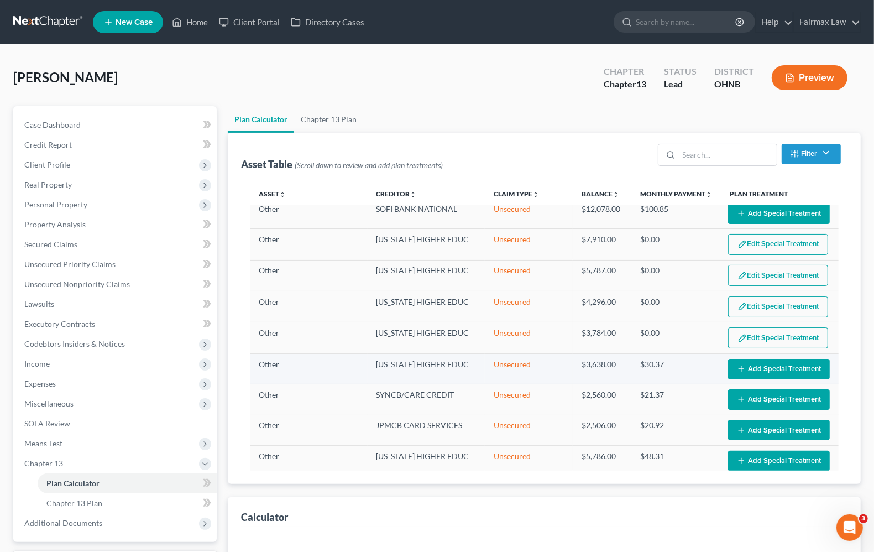
select select "59"
click at [750, 371] on button "Add Special Treatment" at bounding box center [779, 369] width 102 height 20
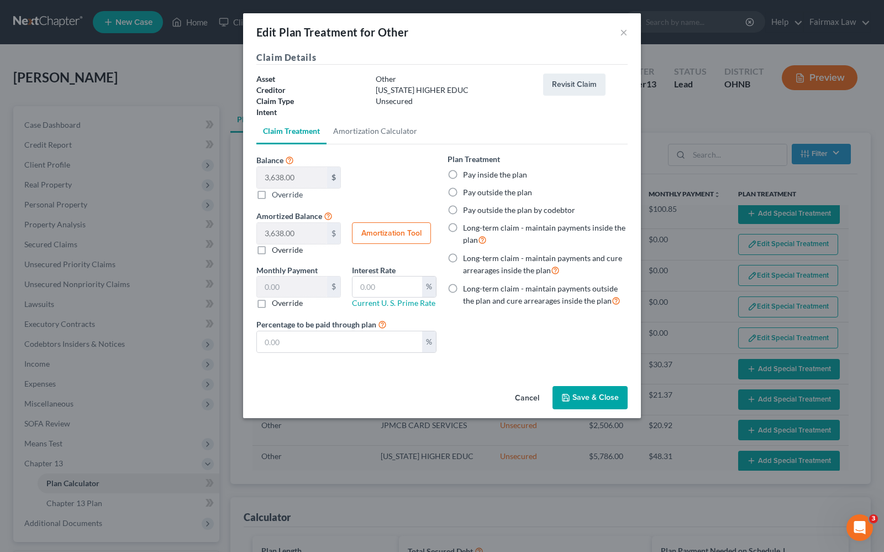
click at [463, 191] on label "Pay outside the plan" at bounding box center [497, 192] width 69 height 11
click at [468, 191] on input "Pay outside the plan" at bounding box center [471, 190] width 7 height 7
radio input "true"
click at [581, 401] on button "Save & Close" at bounding box center [590, 397] width 75 height 23
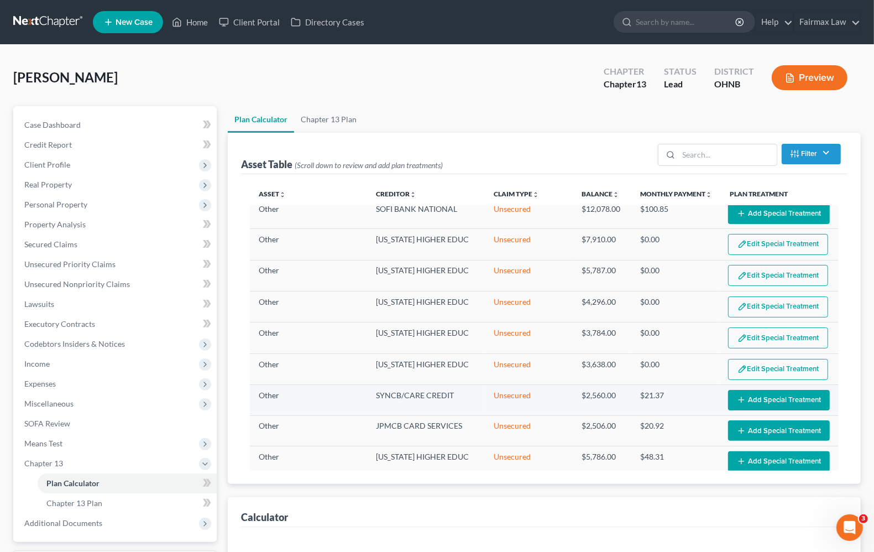
select select "59"
click at [756, 410] on button "Add Special Treatment" at bounding box center [779, 400] width 102 height 20
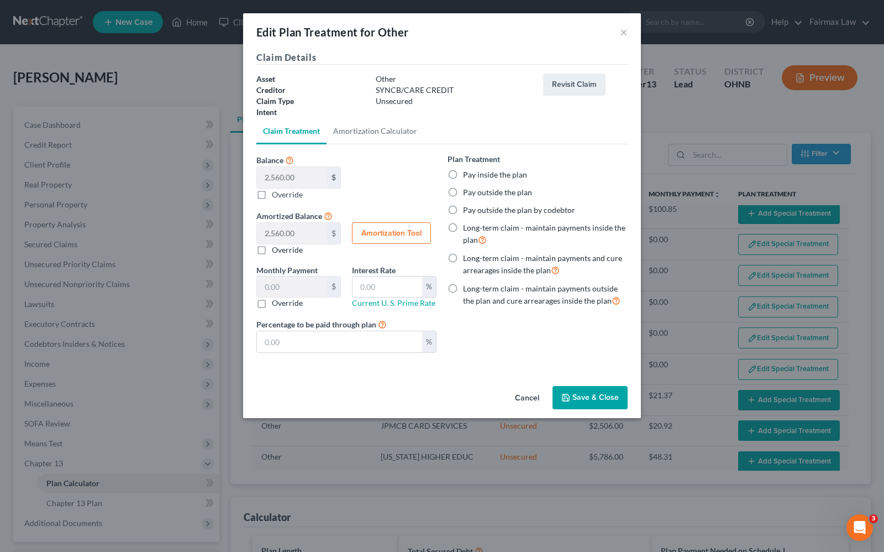
click at [463, 190] on label "Pay outside the plan" at bounding box center [497, 192] width 69 height 11
click at [468, 190] on input "Pay outside the plan" at bounding box center [471, 190] width 7 height 7
radio input "true"
click at [605, 399] on button "Save & Close" at bounding box center [590, 397] width 75 height 23
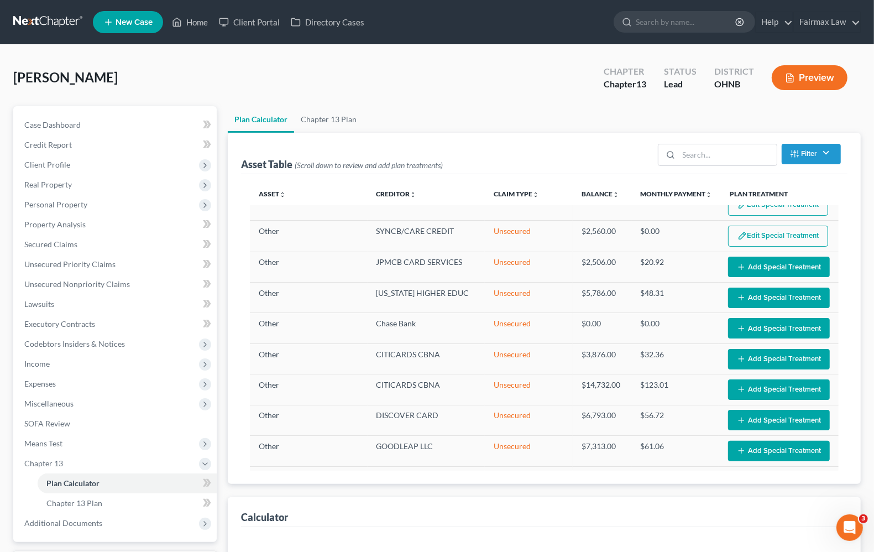
scroll to position [369, 0]
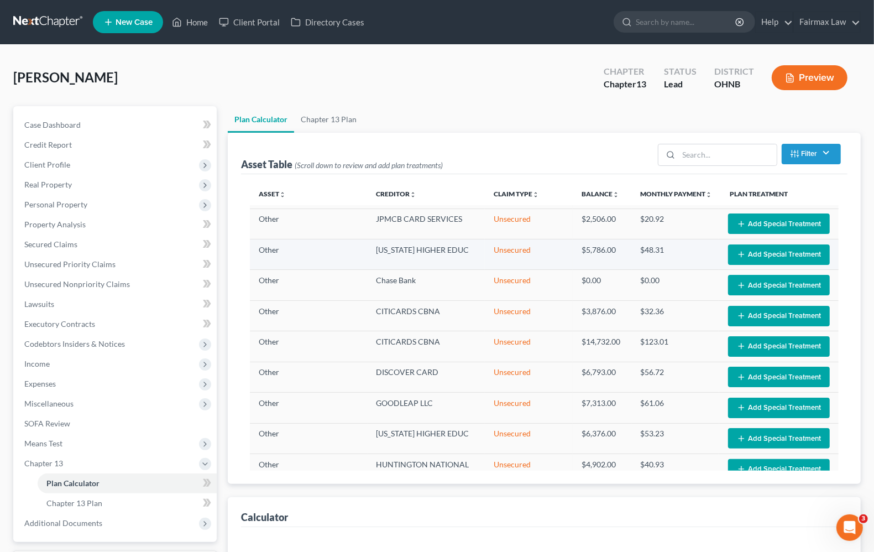
select select "59"
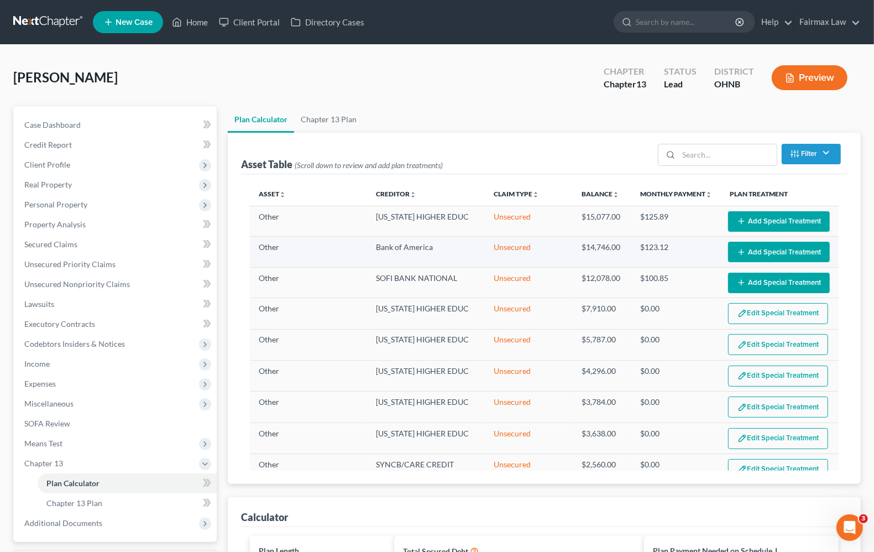
scroll to position [162, 0]
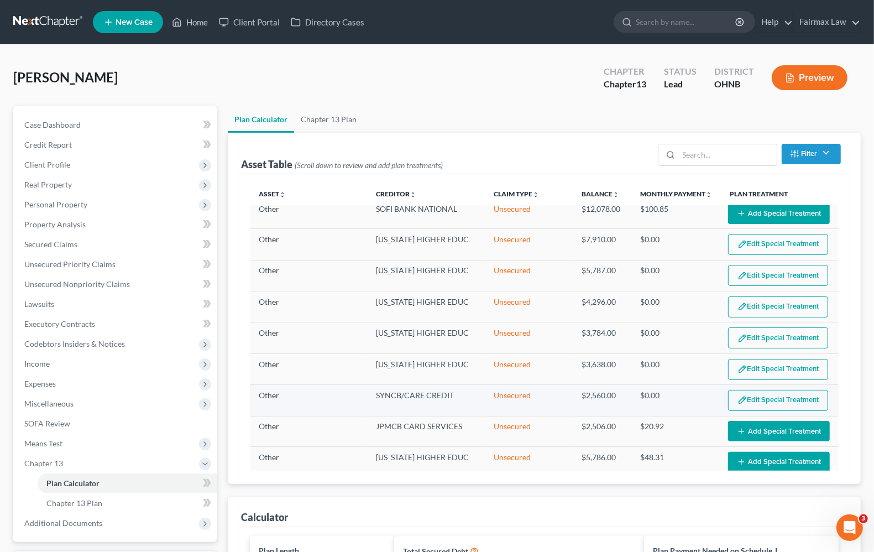
click at [789, 405] on button "Edit Special Treatment" at bounding box center [778, 400] width 100 height 21
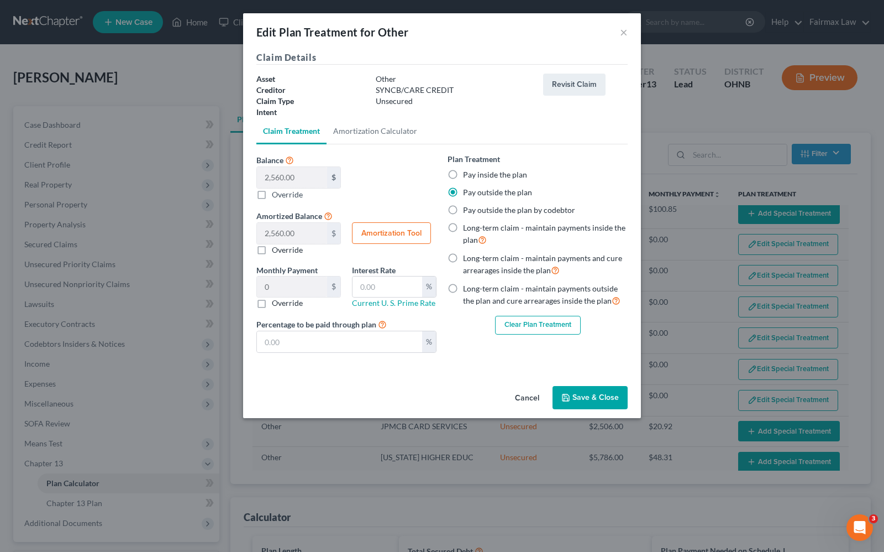
click at [554, 329] on button "Clear Plan Treatment" at bounding box center [538, 325] width 86 height 19
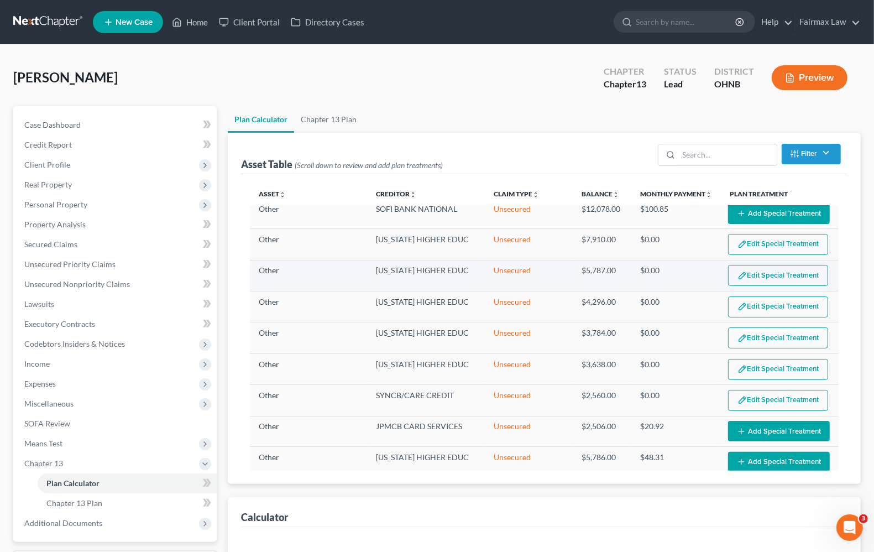
select select "59"
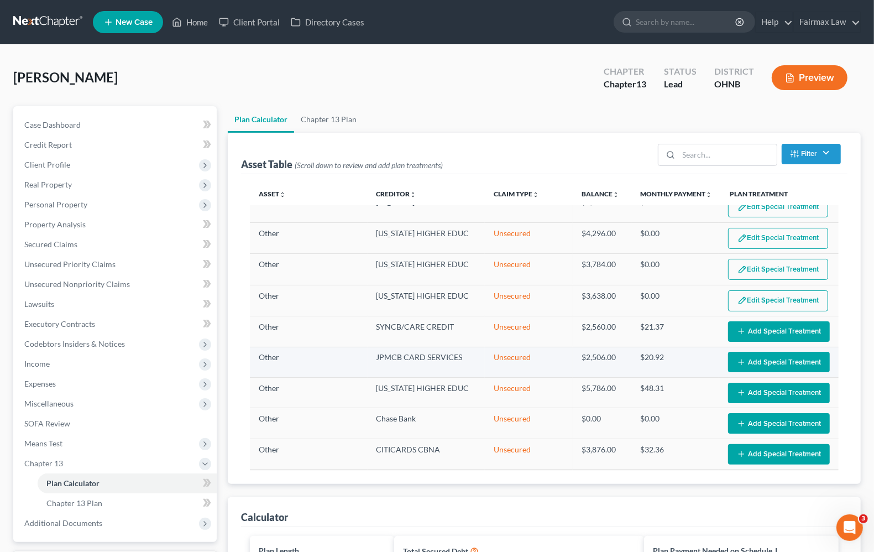
scroll to position [231, 0]
click at [737, 395] on icon "button" at bounding box center [741, 391] width 9 height 9
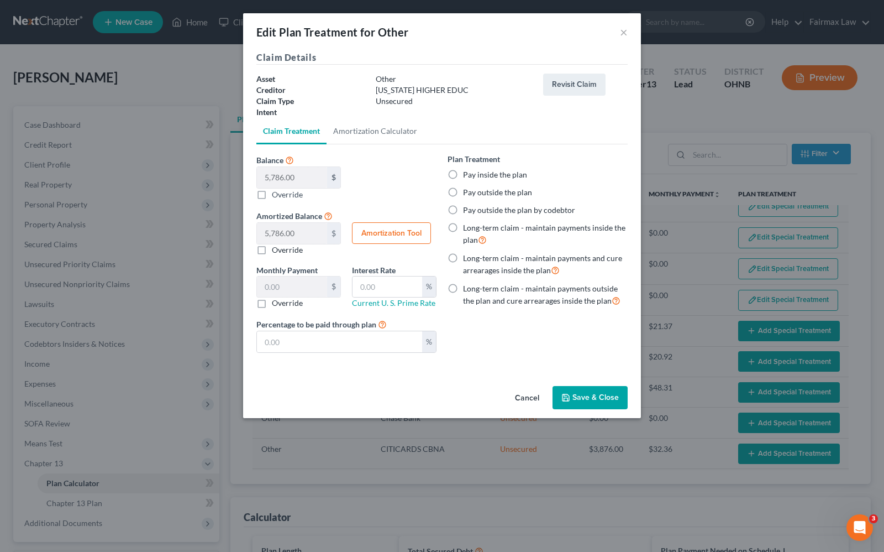
click at [463, 191] on label "Pay outside the plan" at bounding box center [497, 192] width 69 height 11
click at [468, 191] on input "Pay outside the plan" at bounding box center [471, 190] width 7 height 7
radio input "true"
click at [598, 402] on button "Save & Close" at bounding box center [590, 397] width 75 height 23
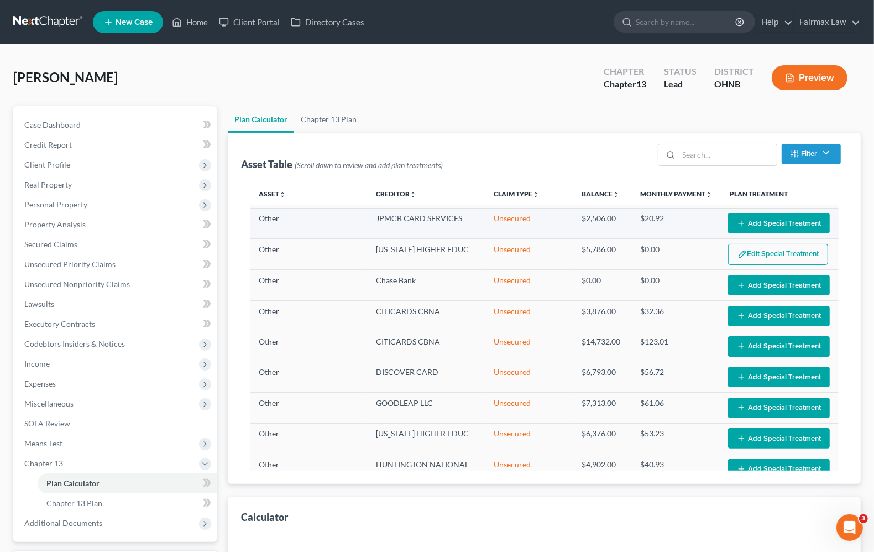
select select "59"
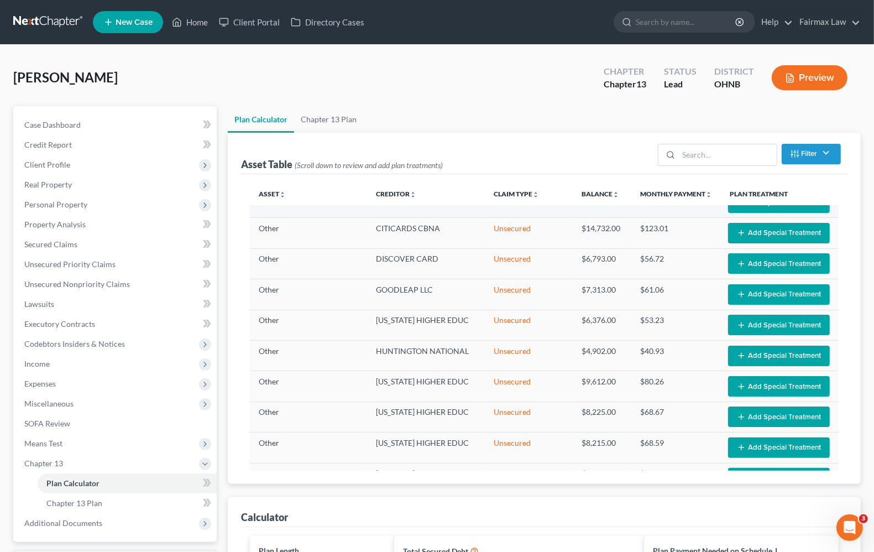
scroll to position [507, 0]
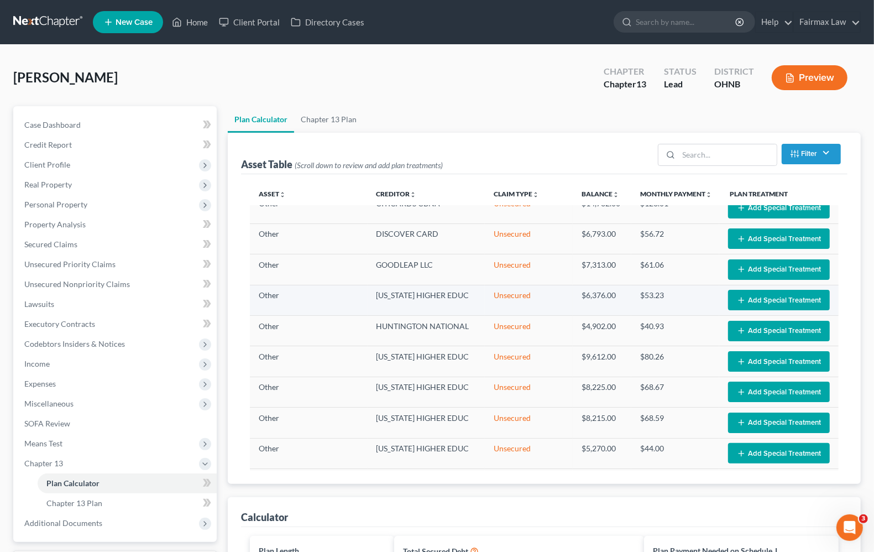
click at [763, 308] on button "Add Special Treatment" at bounding box center [779, 300] width 102 height 20
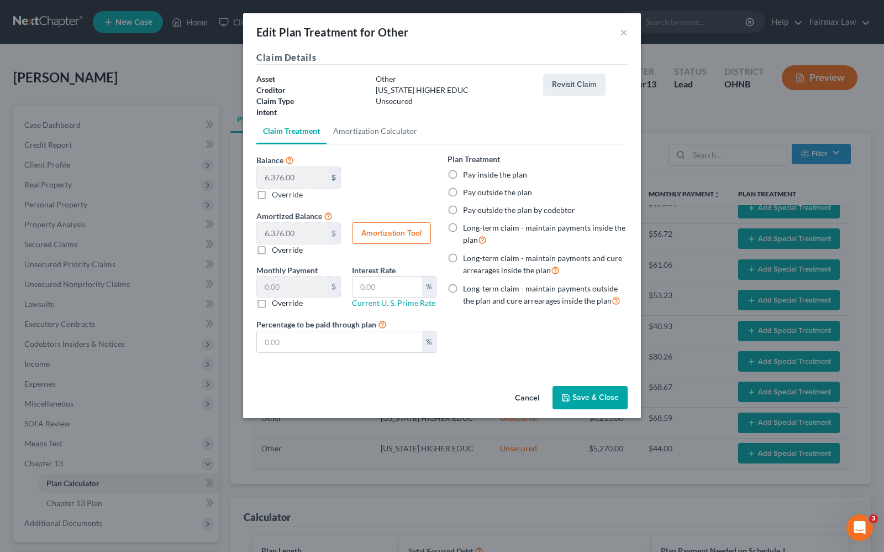
click at [463, 195] on label "Pay outside the plan" at bounding box center [497, 192] width 69 height 11
click at [468, 194] on input "Pay outside the plan" at bounding box center [471, 190] width 7 height 7
radio input "true"
click at [595, 396] on button "Save & Close" at bounding box center [590, 397] width 75 height 23
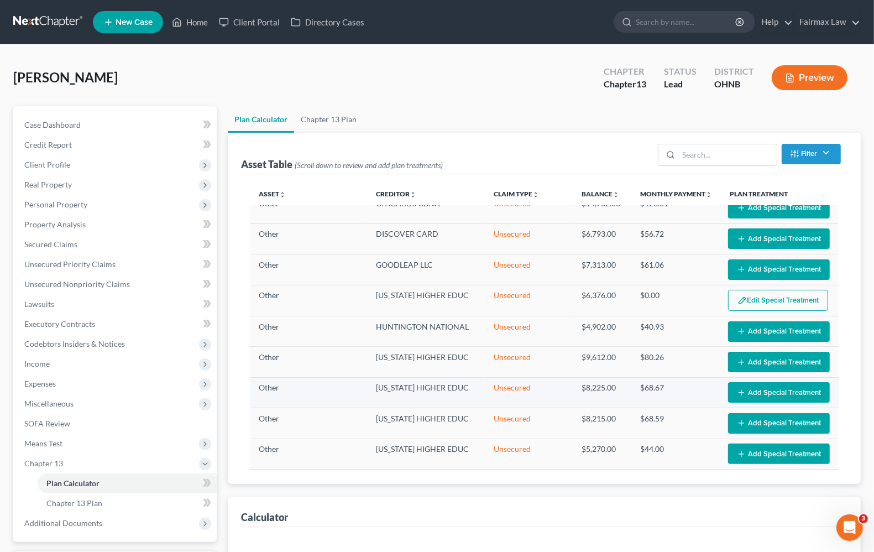
select select "59"
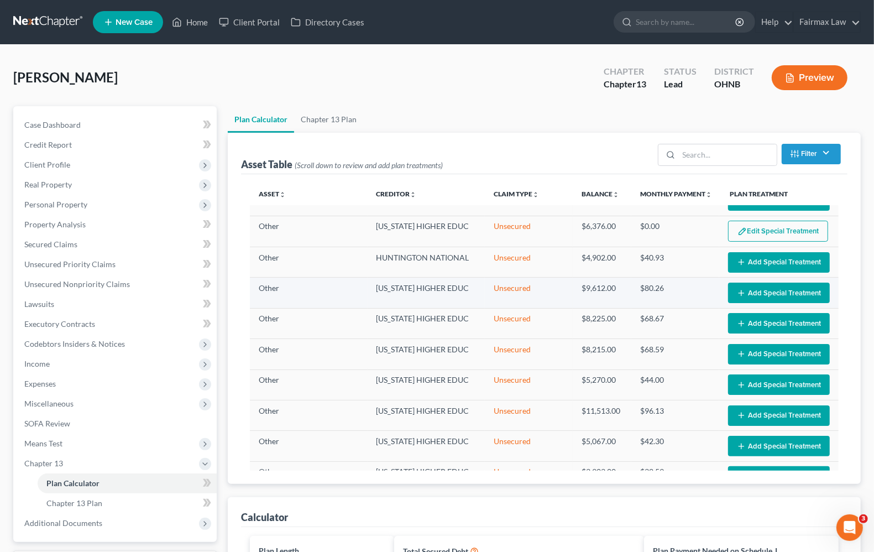
click at [747, 294] on button "Add Special Treatment" at bounding box center [779, 292] width 102 height 20
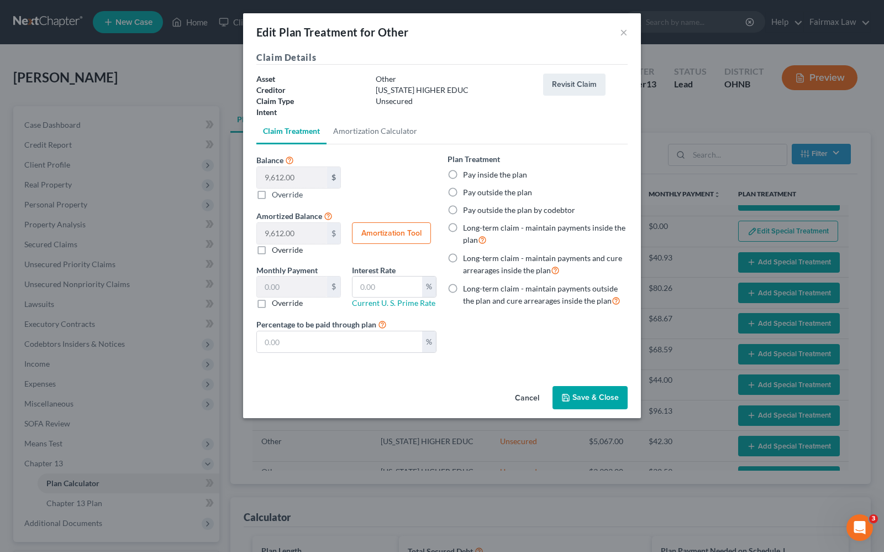
click at [463, 192] on label "Pay outside the plan" at bounding box center [497, 192] width 69 height 11
click at [468, 192] on input "Pay outside the plan" at bounding box center [471, 190] width 7 height 7
radio input "true"
click at [603, 407] on button "Save & Close" at bounding box center [590, 397] width 75 height 23
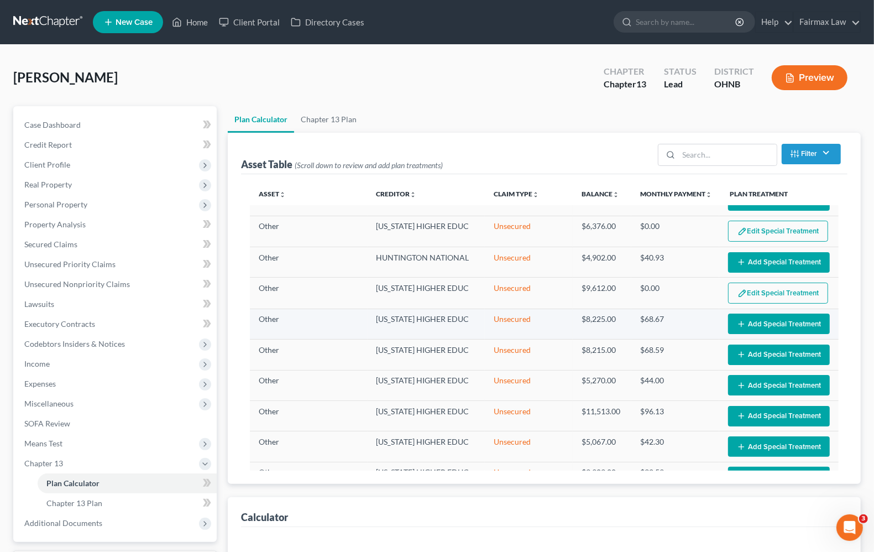
select select "59"
click at [749, 324] on button "Add Special Treatment" at bounding box center [779, 323] width 102 height 20
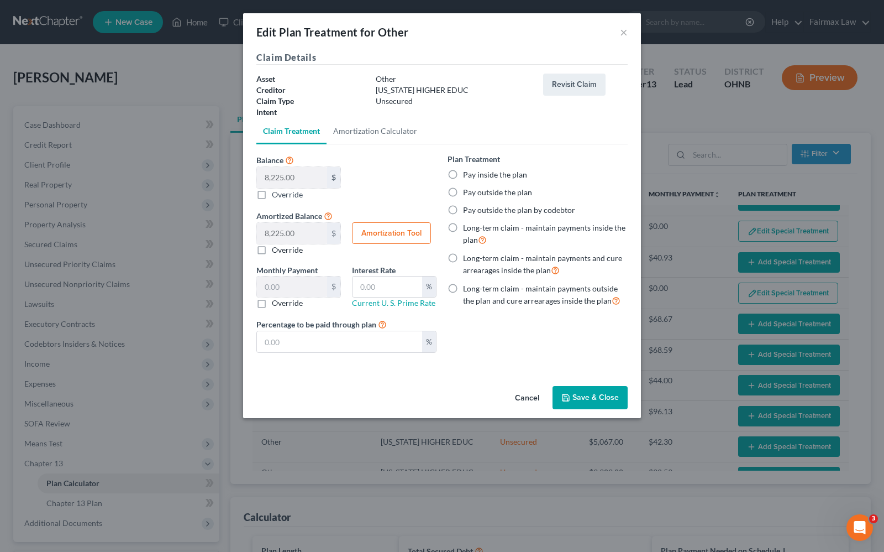
click at [463, 197] on label "Pay outside the plan" at bounding box center [497, 192] width 69 height 11
click at [468, 194] on input "Pay outside the plan" at bounding box center [471, 190] width 7 height 7
radio input "true"
click at [606, 398] on button "Save & Close" at bounding box center [590, 397] width 75 height 23
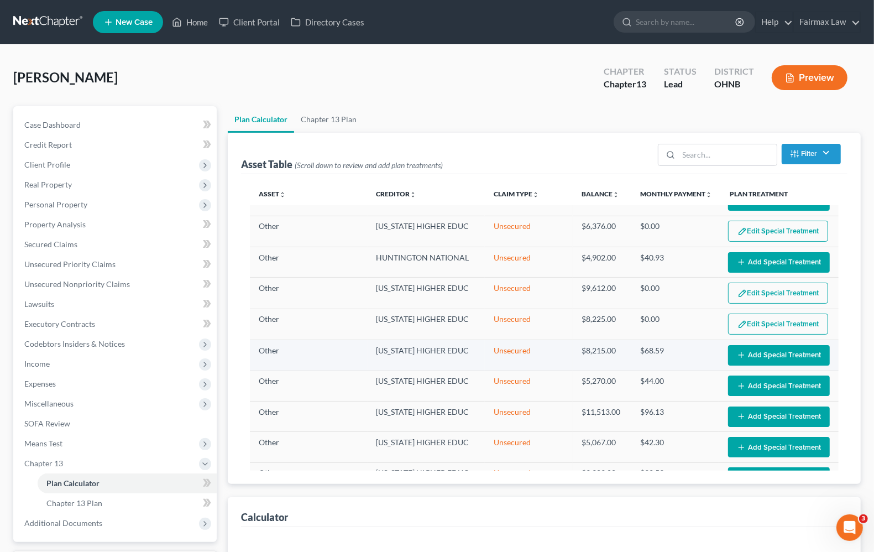
select select "59"
click at [737, 360] on button "Add Special Treatment" at bounding box center [779, 355] width 102 height 20
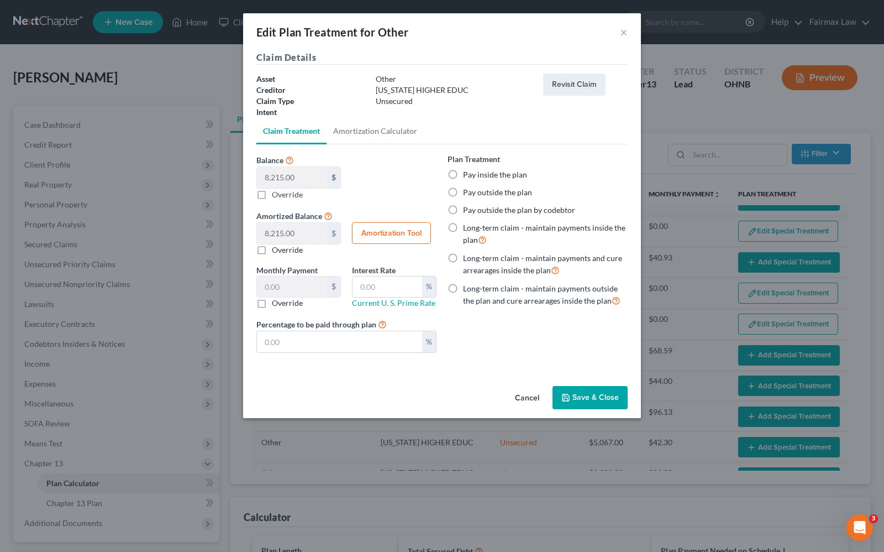
click at [463, 192] on label "Pay outside the plan" at bounding box center [497, 192] width 69 height 11
click at [468, 192] on input "Pay outside the plan" at bounding box center [471, 190] width 7 height 7
radio input "true"
click at [590, 395] on button "Save & Close" at bounding box center [590, 397] width 75 height 23
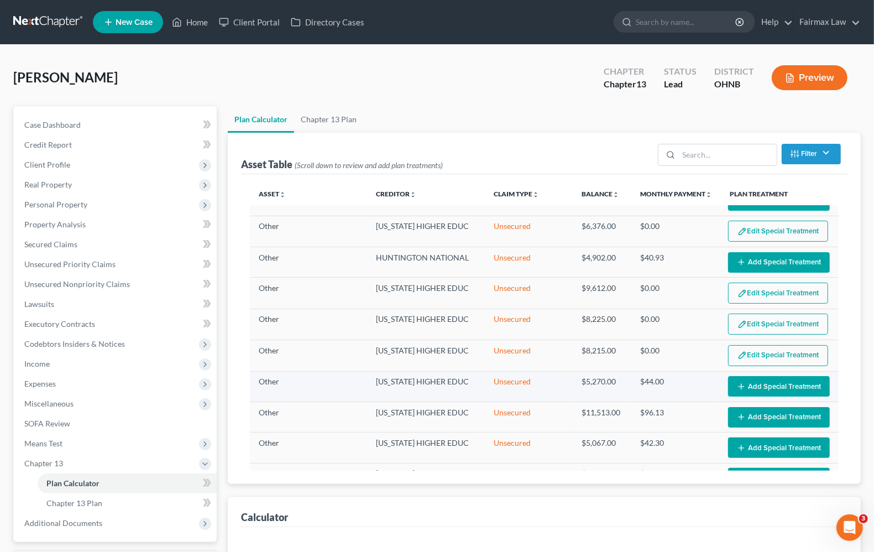
select select "59"
click at [755, 394] on button "Add Special Treatment" at bounding box center [779, 386] width 102 height 20
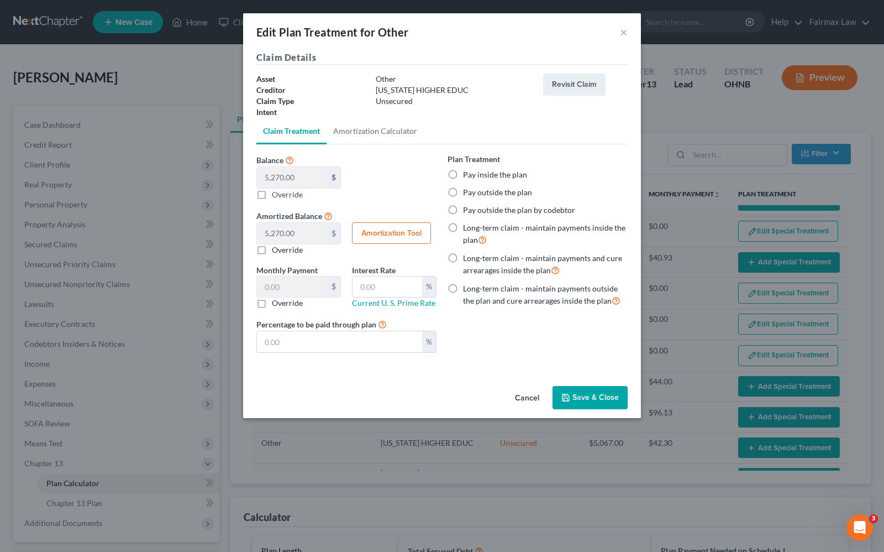
click at [463, 195] on label "Pay outside the plan" at bounding box center [497, 192] width 69 height 11
click at [468, 194] on input "Pay outside the plan" at bounding box center [471, 190] width 7 height 7
radio input "true"
click at [597, 406] on button "Save & Close" at bounding box center [590, 397] width 75 height 23
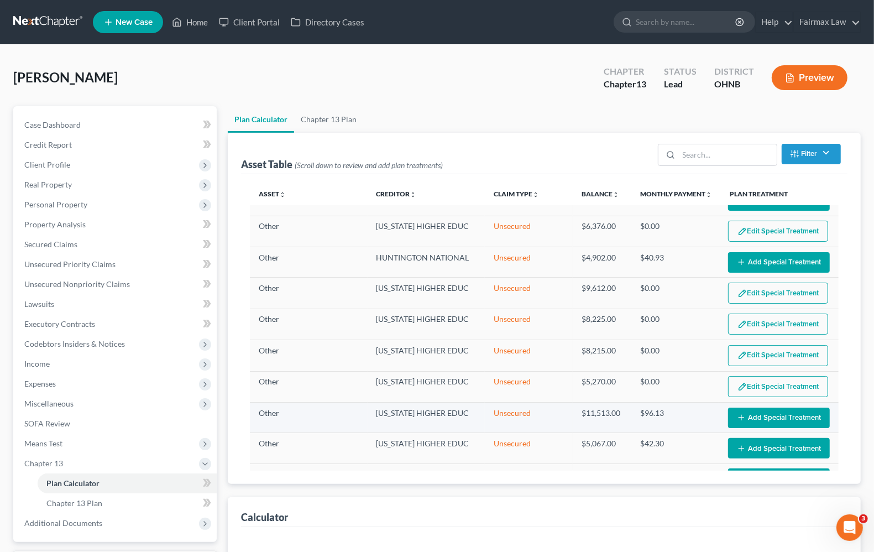
select select "59"
click at [735, 421] on button "Add Special Treatment" at bounding box center [779, 417] width 102 height 20
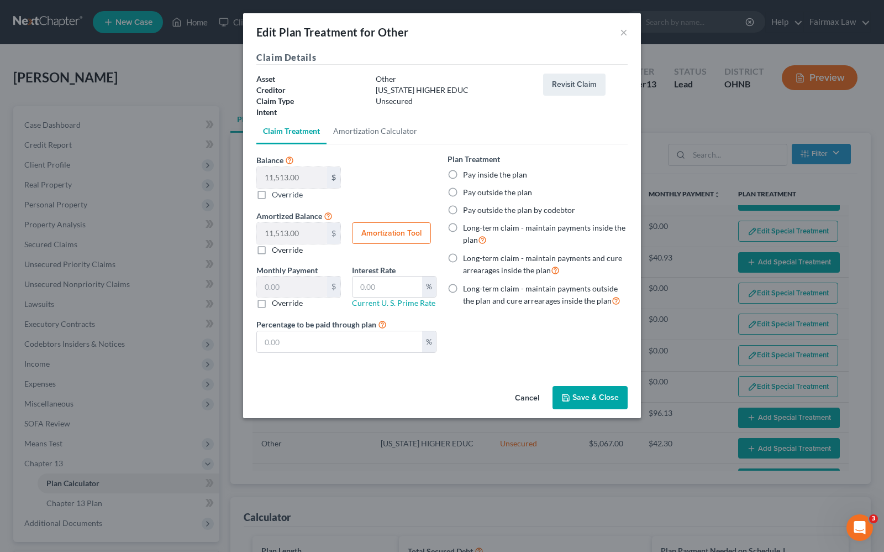
click at [463, 192] on label "Pay outside the plan" at bounding box center [497, 192] width 69 height 11
click at [468, 192] on input "Pay outside the plan" at bounding box center [471, 190] width 7 height 7
radio input "true"
click at [615, 396] on button "Save & Close" at bounding box center [590, 397] width 75 height 23
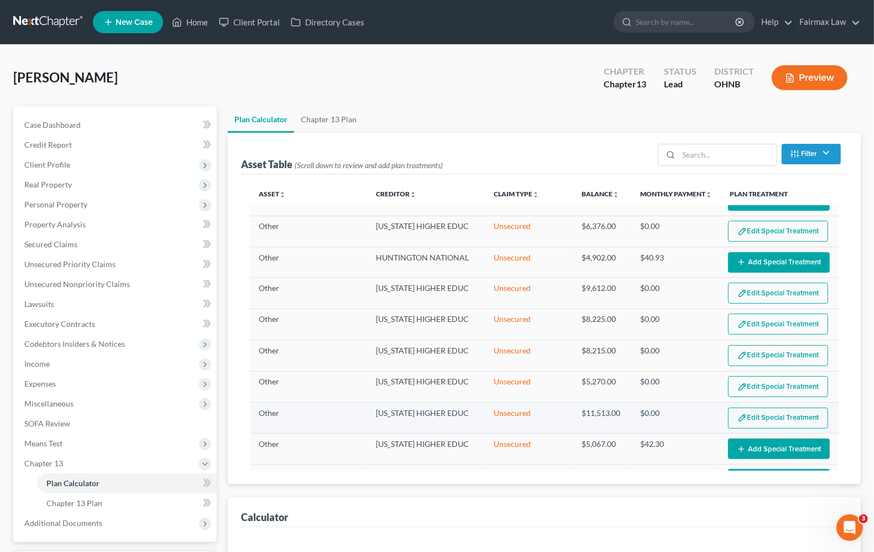
click at [767, 420] on button "Edit Special Treatment" at bounding box center [778, 417] width 100 height 21
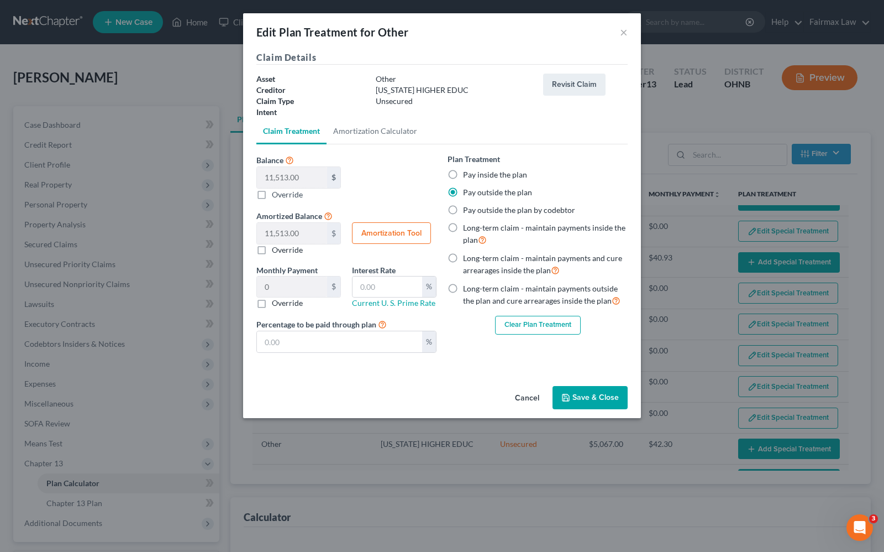
select select "59"
click at [611, 405] on button "Save & Close" at bounding box center [590, 397] width 75 height 23
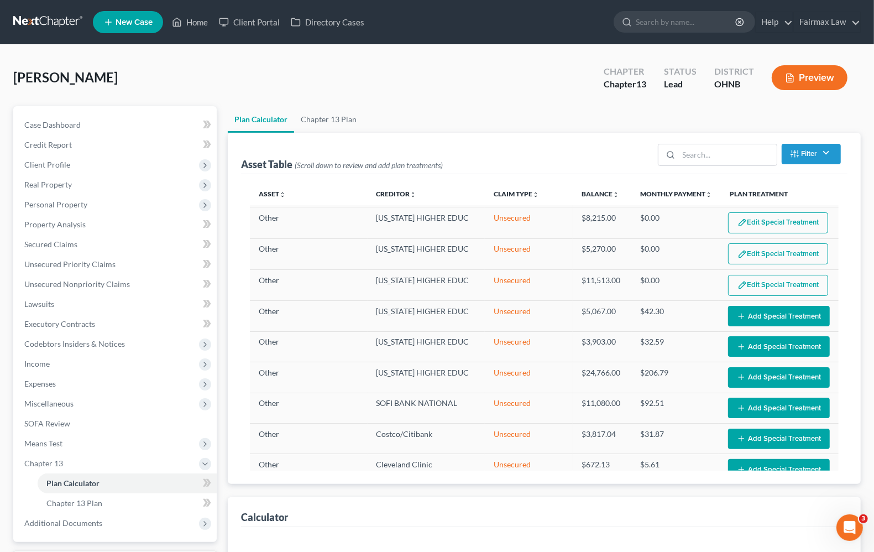
select select "59"
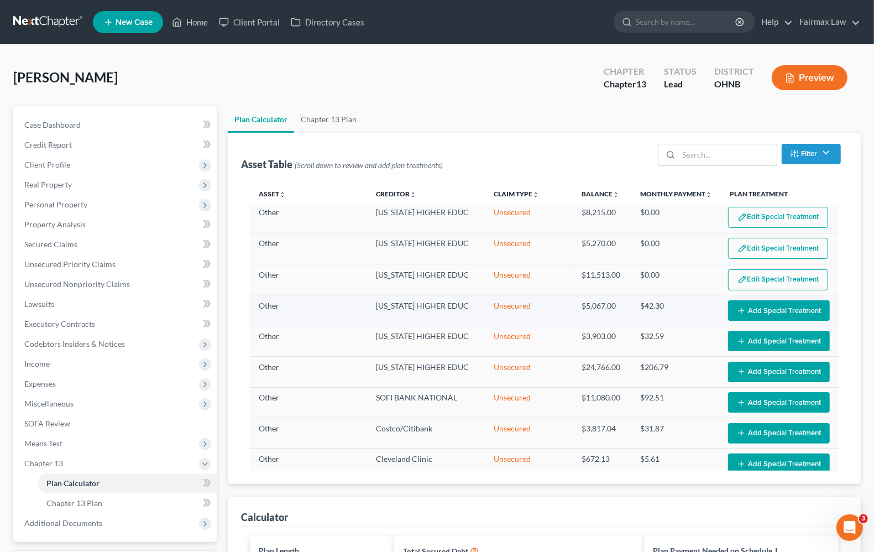
click at [741, 319] on button "Add Special Treatment" at bounding box center [779, 310] width 102 height 20
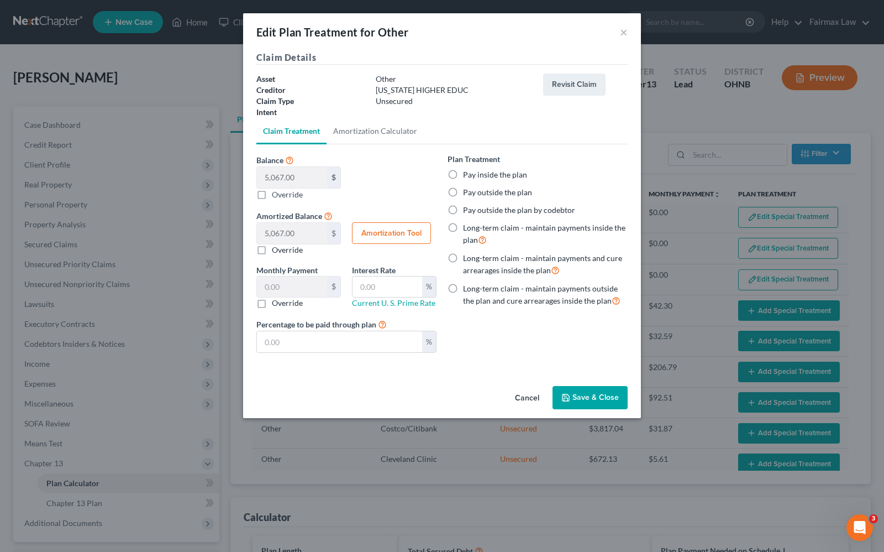
click at [463, 192] on label "Pay outside the plan" at bounding box center [497, 192] width 69 height 11
click at [468, 192] on input "Pay outside the plan" at bounding box center [471, 190] width 7 height 7
radio input "true"
click at [598, 402] on button "Save & Close" at bounding box center [590, 397] width 75 height 23
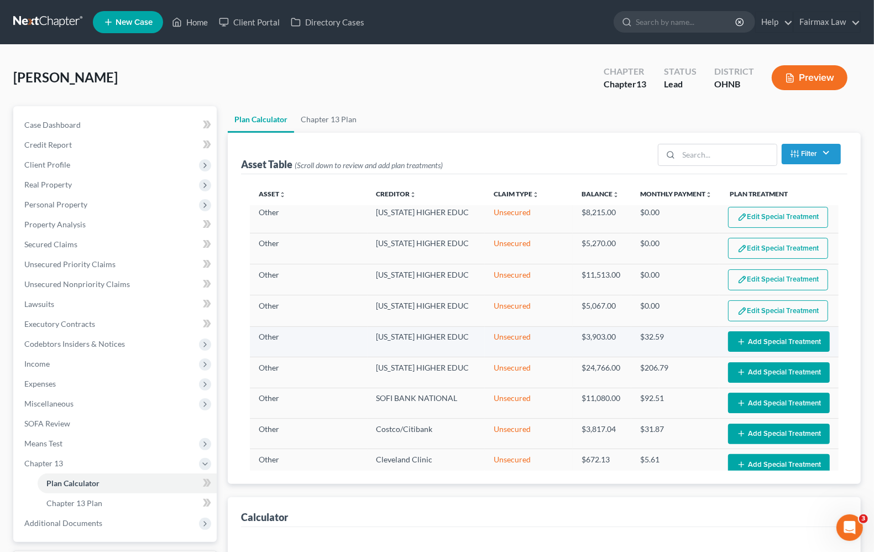
select select "59"
click at [734, 352] on button "Add Special Treatment" at bounding box center [779, 341] width 102 height 20
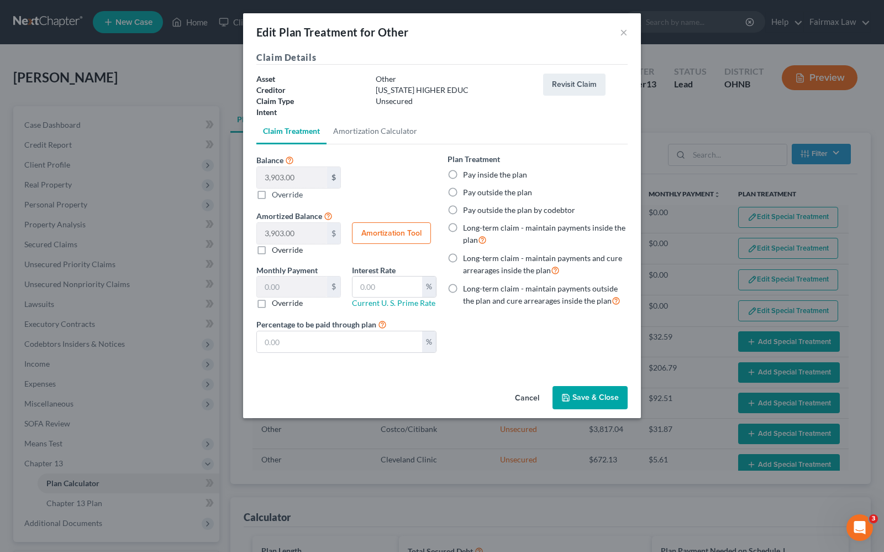
drag, startPoint x: 449, startPoint y: 192, endPoint x: 606, endPoint y: 417, distance: 274.0
click at [463, 193] on label "Pay outside the plan" at bounding box center [497, 192] width 69 height 11
click at [468, 193] on input "Pay outside the plan" at bounding box center [471, 190] width 7 height 7
radio input "true"
click at [606, 396] on button "Save & Close" at bounding box center [590, 397] width 75 height 23
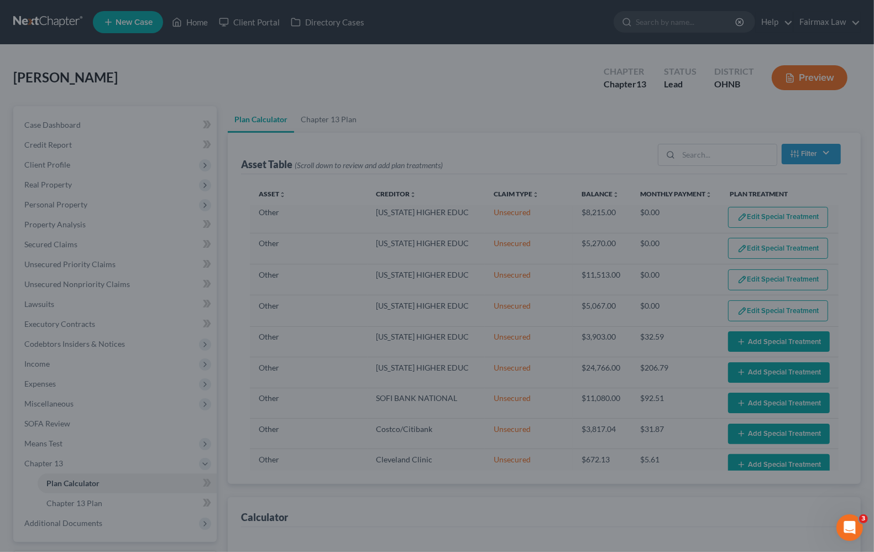
select select "59"
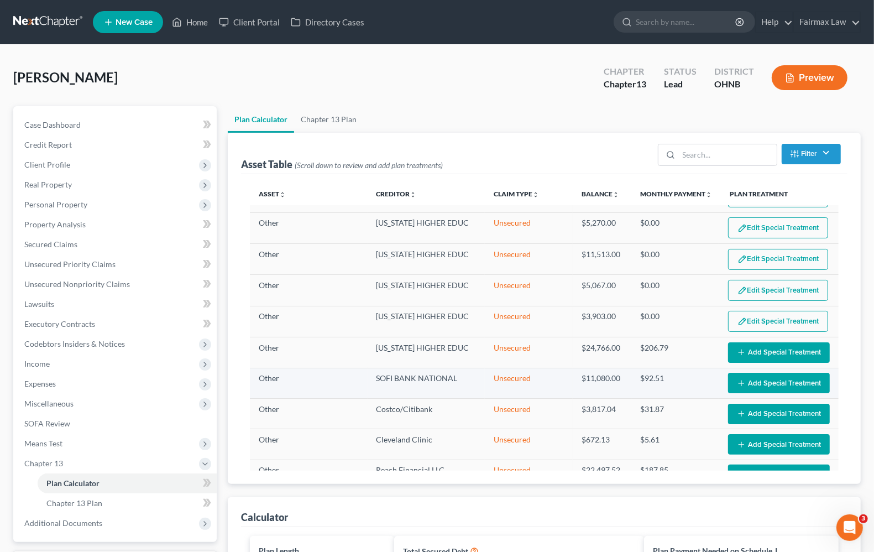
scroll to position [760, 0]
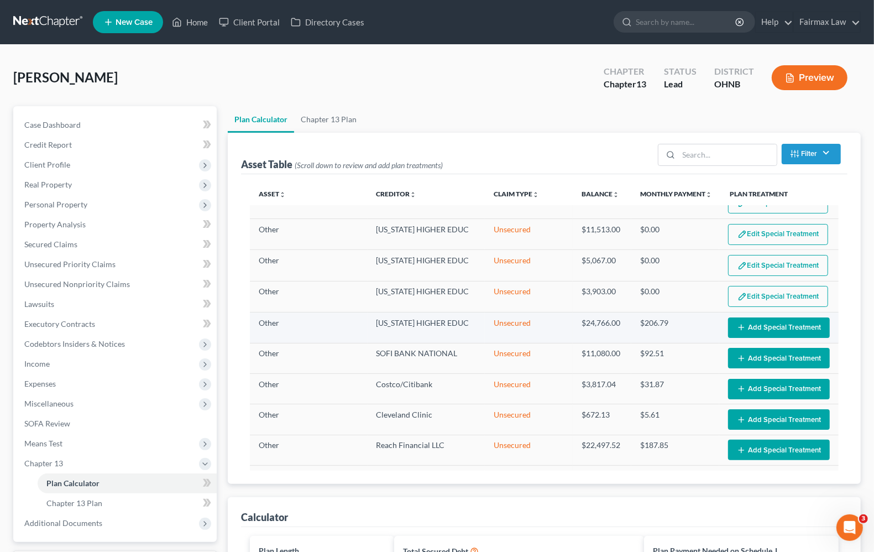
click at [758, 335] on button "Add Special Treatment" at bounding box center [779, 327] width 102 height 20
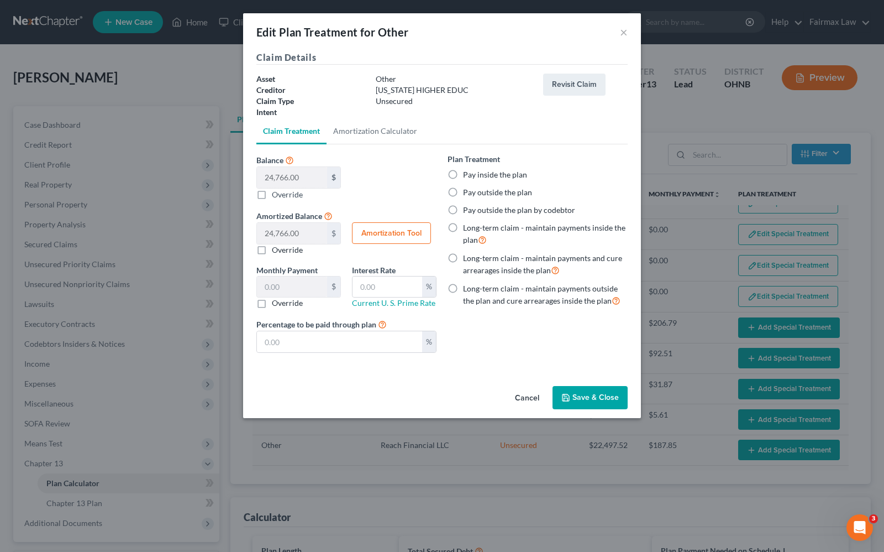
click at [463, 193] on label "Pay outside the plan" at bounding box center [497, 192] width 69 height 11
click at [468, 193] on input "Pay outside the plan" at bounding box center [471, 190] width 7 height 7
radio input "true"
click at [616, 395] on button "Save & Close" at bounding box center [590, 397] width 75 height 23
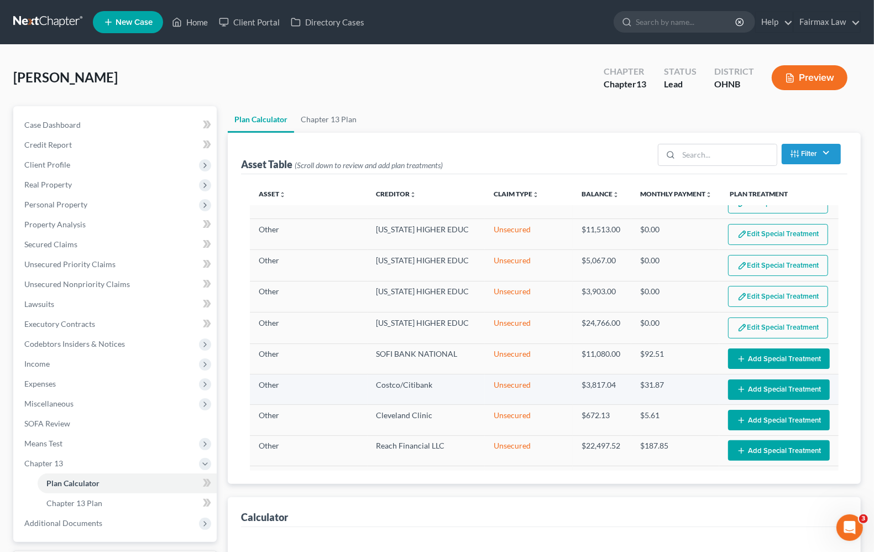
select select "59"
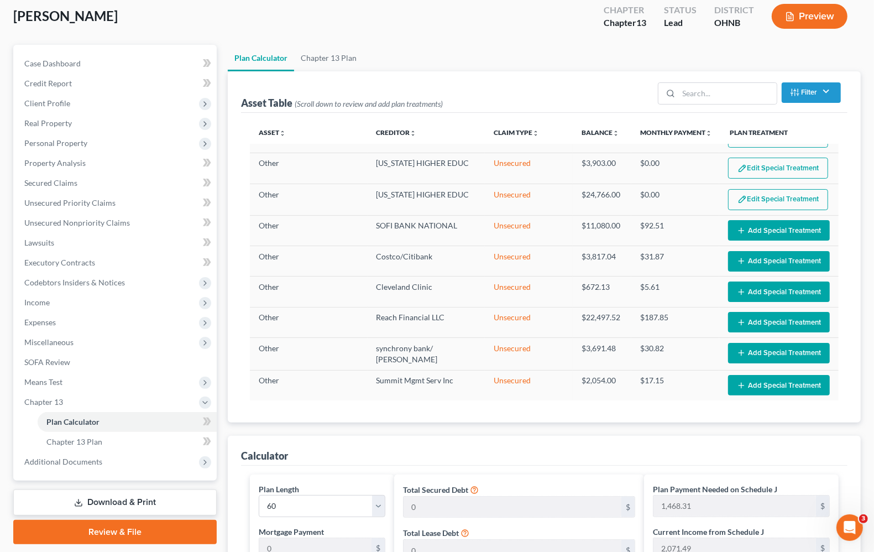
scroll to position [69, 0]
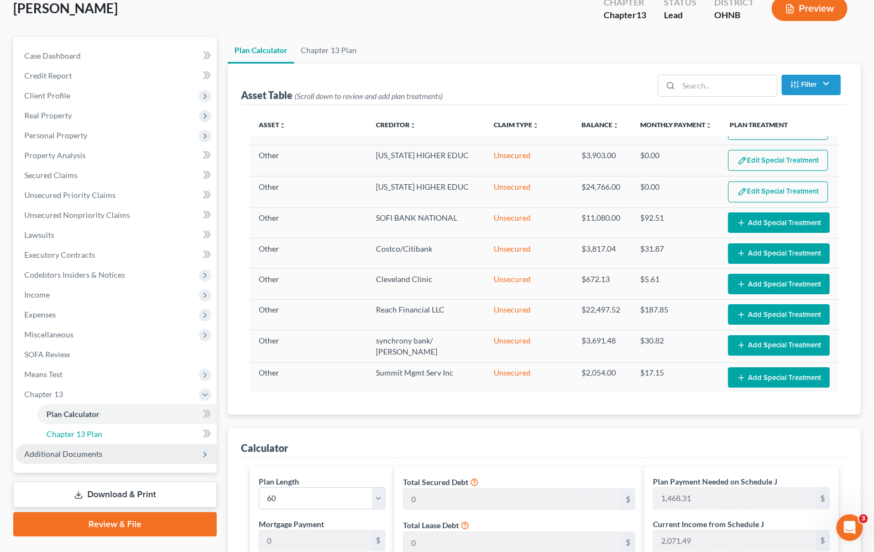
click at [73, 434] on span "Chapter 13 Plan" at bounding box center [74, 433] width 56 height 9
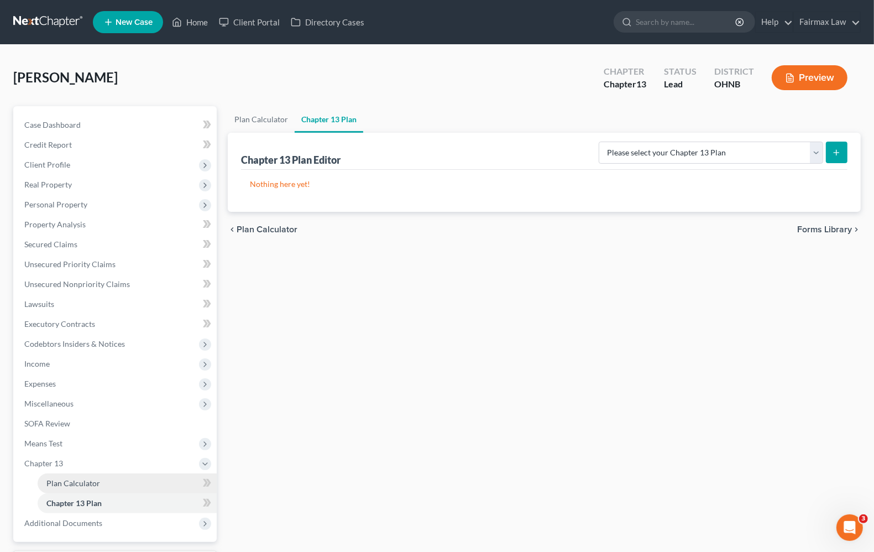
click at [77, 478] on span "Plan Calculator" at bounding box center [73, 482] width 54 height 9
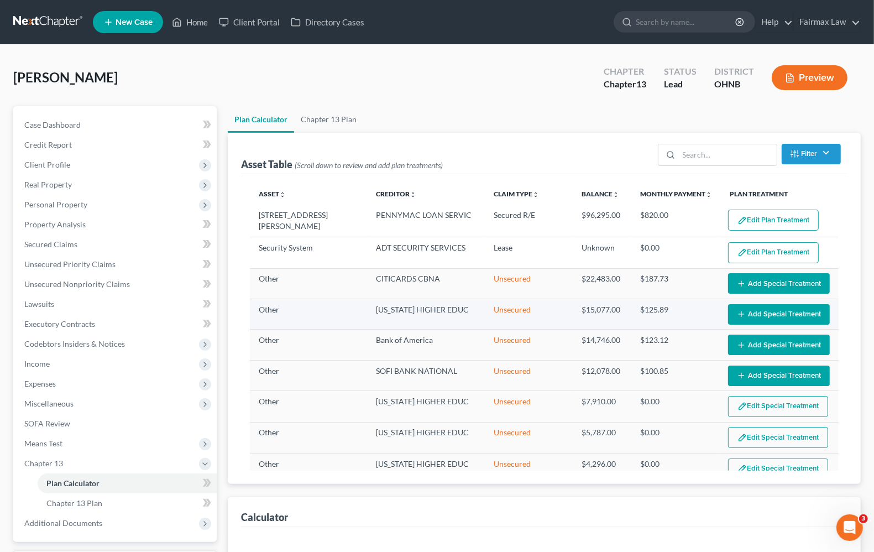
select select "59"
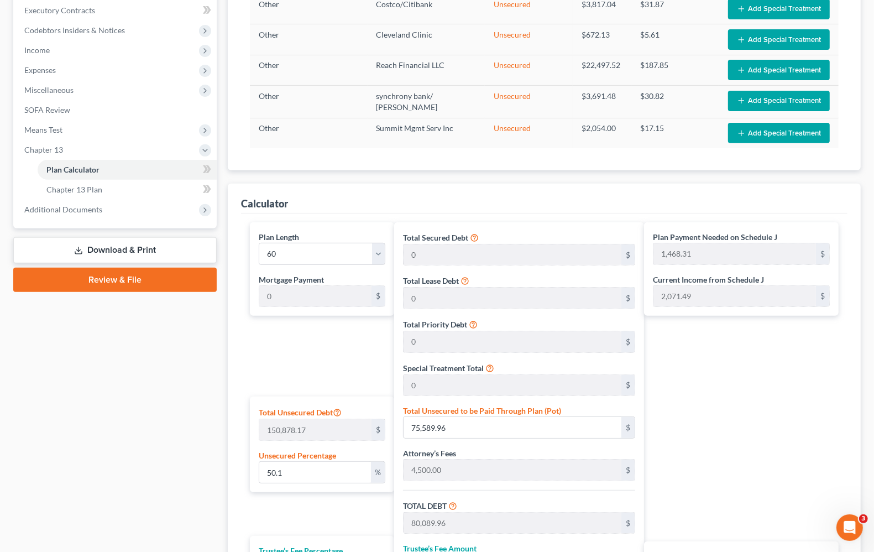
scroll to position [345, 0]
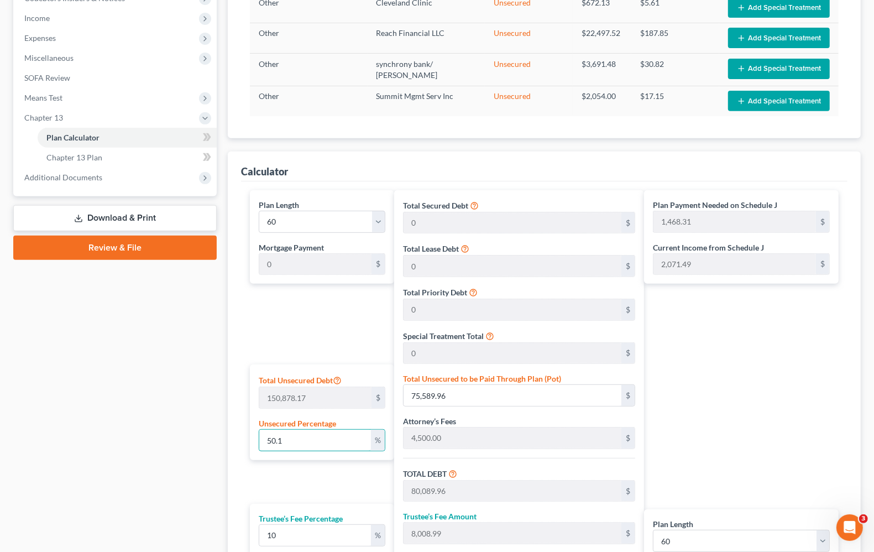
drag, startPoint x: 323, startPoint y: 443, endPoint x: -11, endPoint y: 443, distance: 333.9
click at [0, 443] on html "Home New Case Client Portal Directory Cases Fairmax Law [PERSON_NAME][EMAIL_ADD…" at bounding box center [437, 192] width 874 height 1075
type input "1"
type input "1,508.78"
type input "6,008.78"
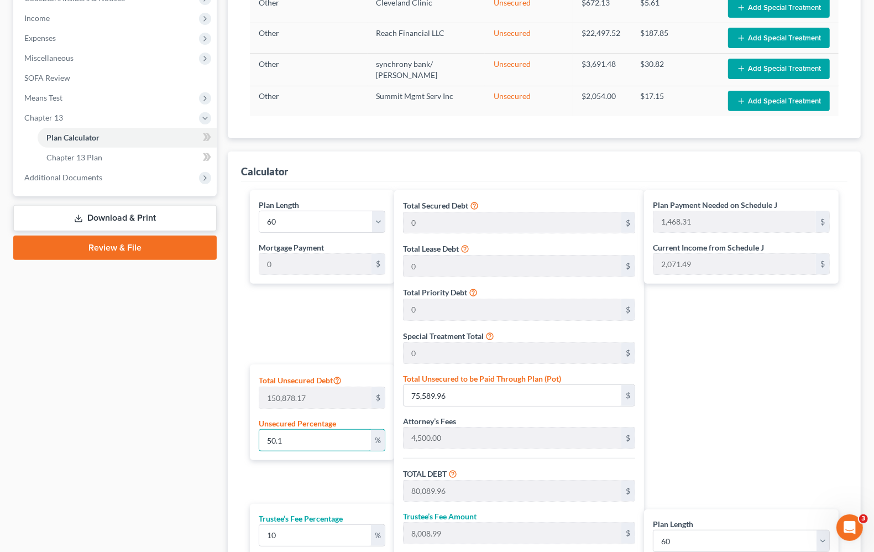
type input "600.87"
type input "6,609.65"
type input "110.16"
type input "10"
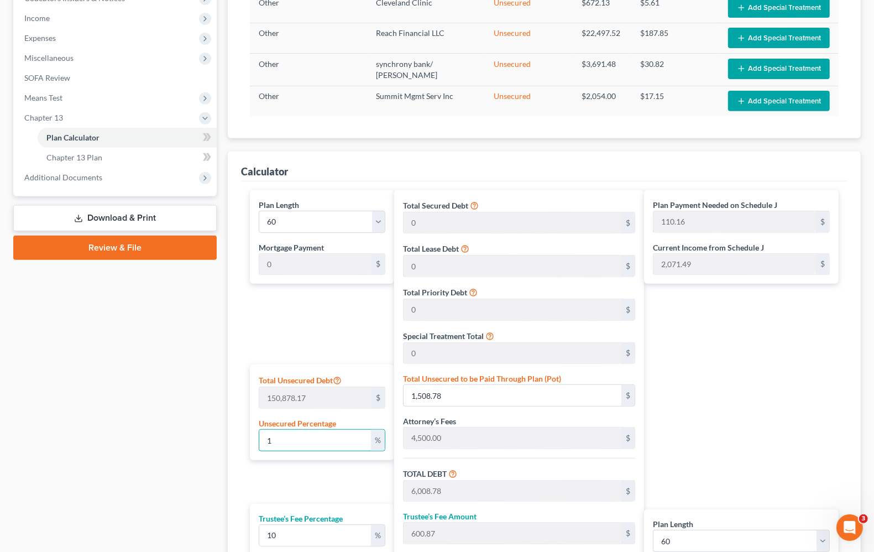
type input "15,087.81"
type input "19,587.81"
type input "1,958.78"
type input "21,546.59"
type input "359.10"
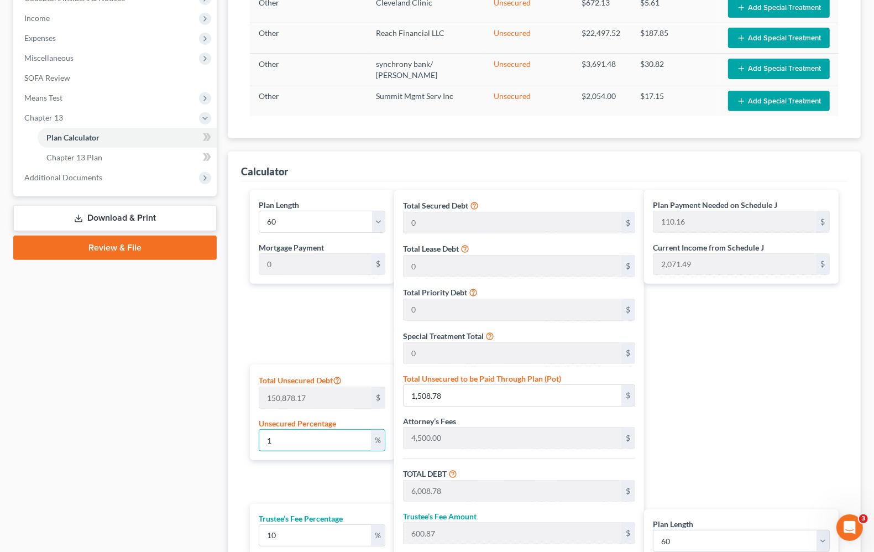
type input "359.10"
type input "100"
type input "150,878.17"
type input "155,378.17"
type input "15,537.81"
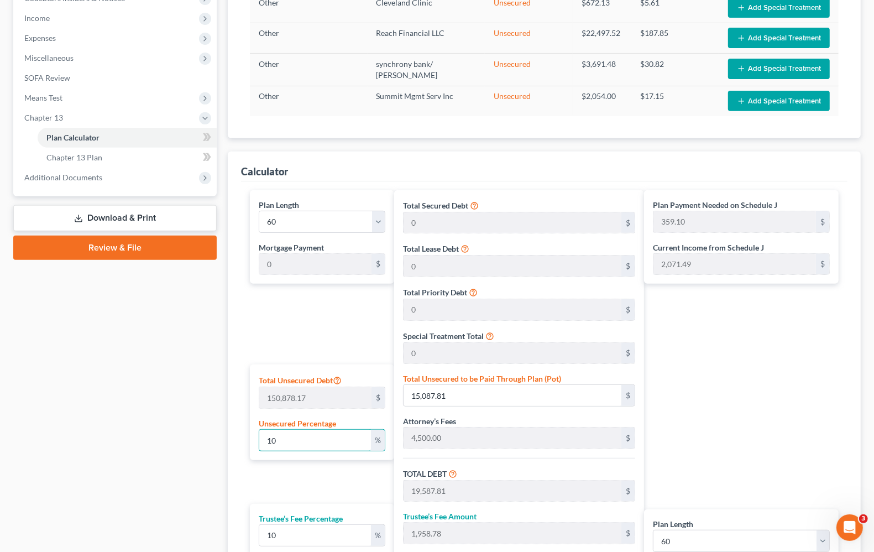
type input "170,915.98"
type input "2,848.59"
type input "100"
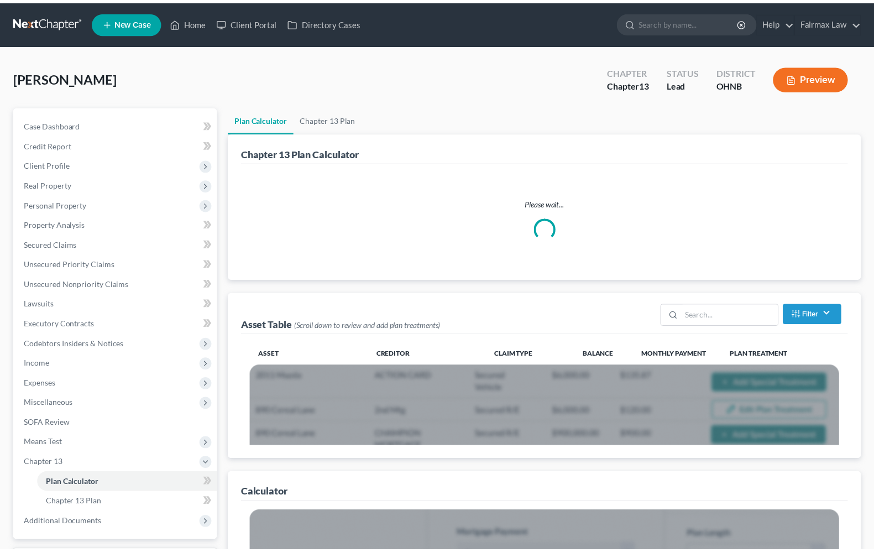
scroll to position [95, 0]
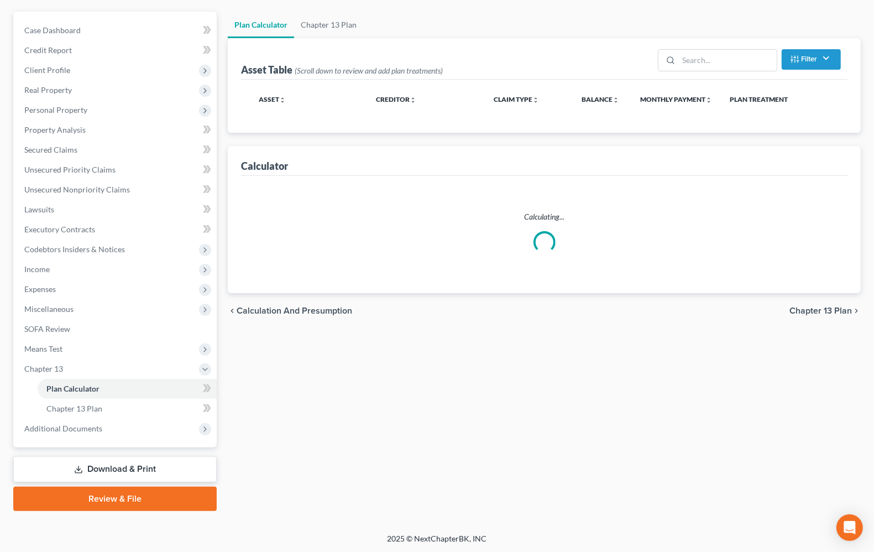
select select "59"
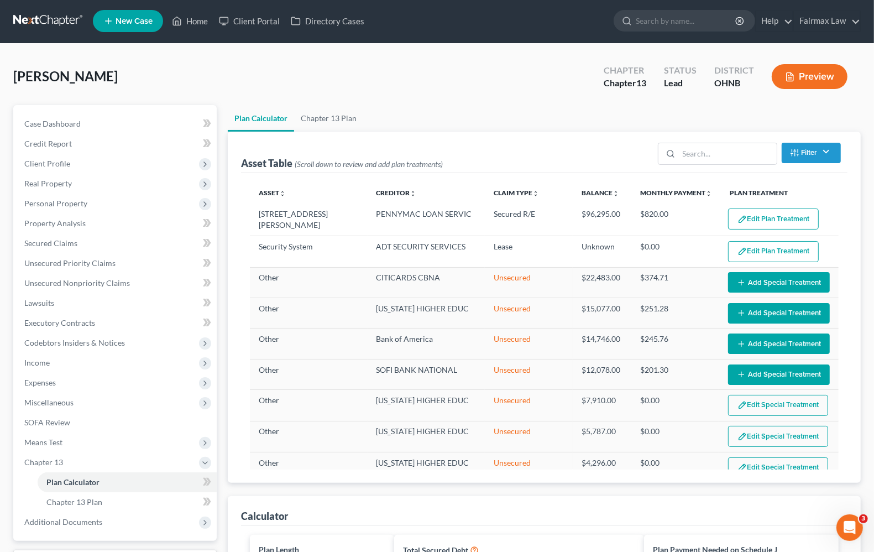
scroll to position [0, 0]
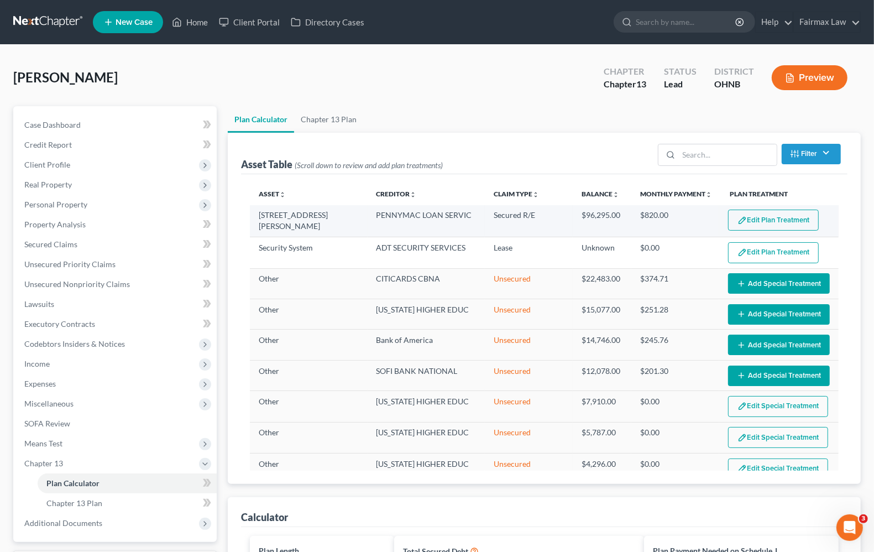
click at [748, 223] on button "Edit Plan Treatment" at bounding box center [773, 219] width 91 height 21
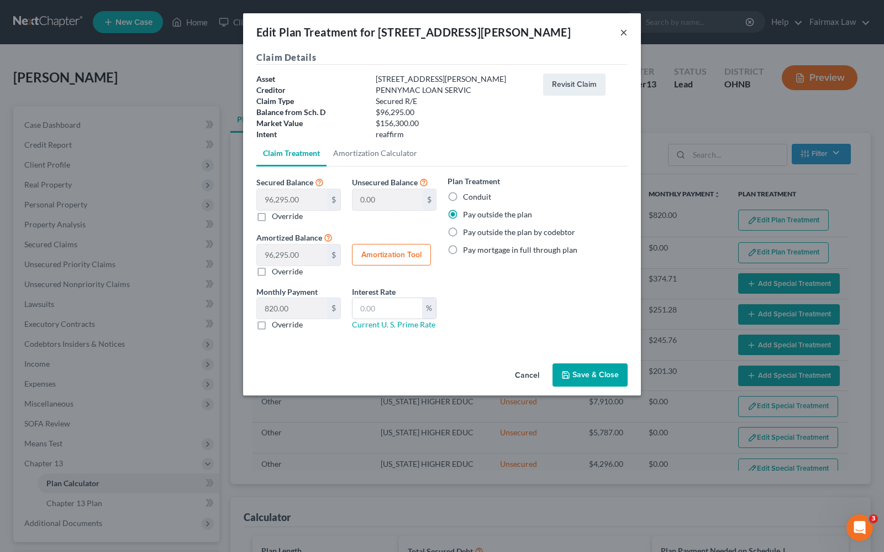
click at [622, 31] on button "×" at bounding box center [624, 31] width 8 height 13
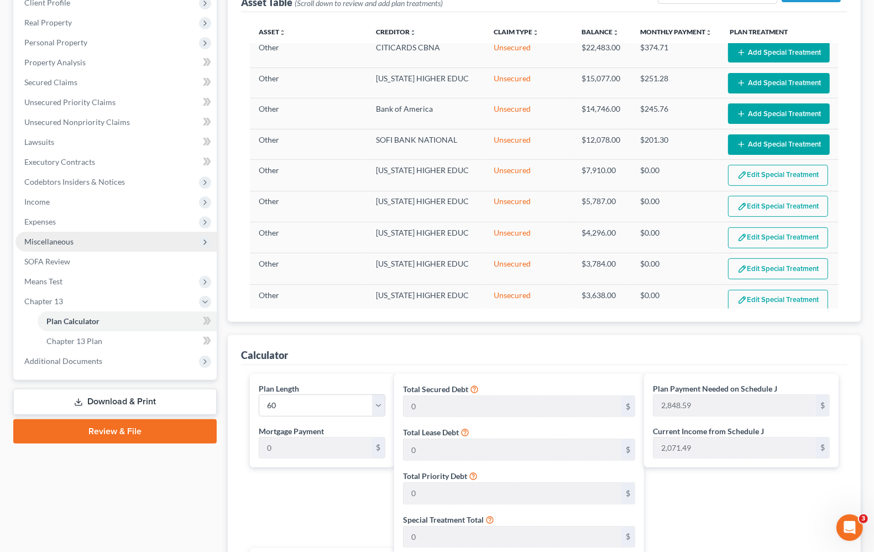
scroll to position [138, 0]
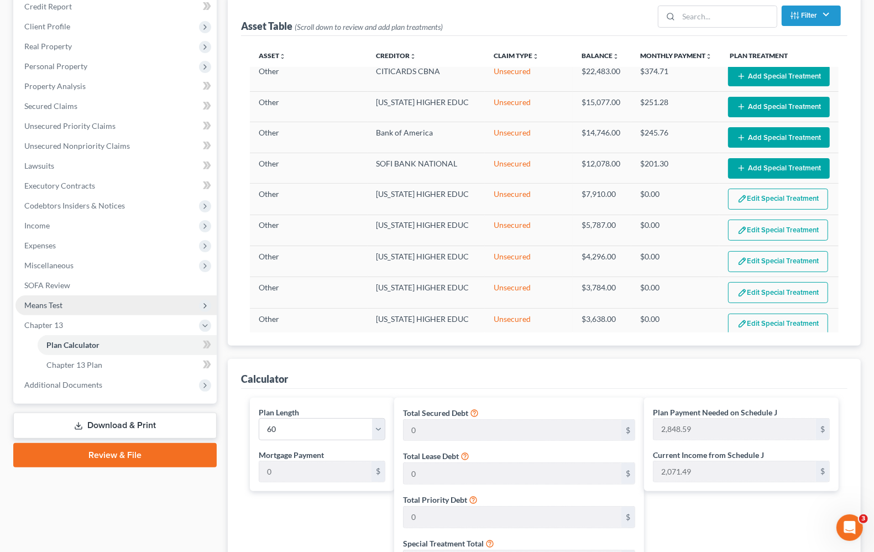
click at [29, 302] on span "Means Test" at bounding box center [43, 304] width 38 height 9
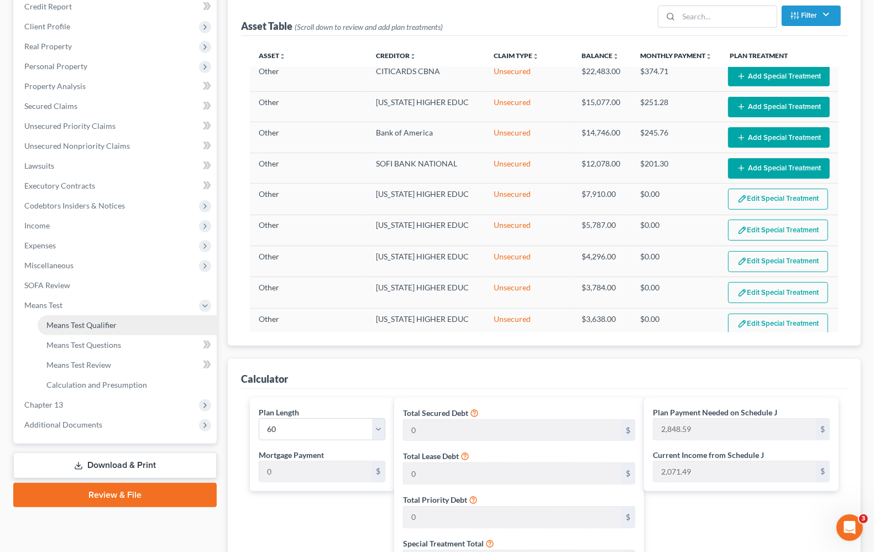
click at [51, 325] on span "Means Test Qualifier" at bounding box center [81, 324] width 70 height 9
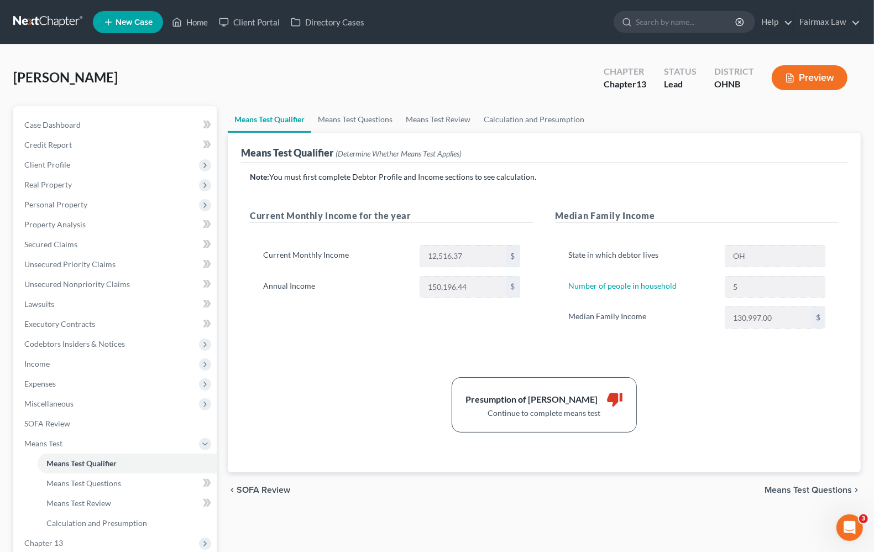
click at [301, 325] on div "Current Monthly Income for the year Current Monthly Income 12,516.37 $ Annual I…" at bounding box center [391, 280] width 305 height 142
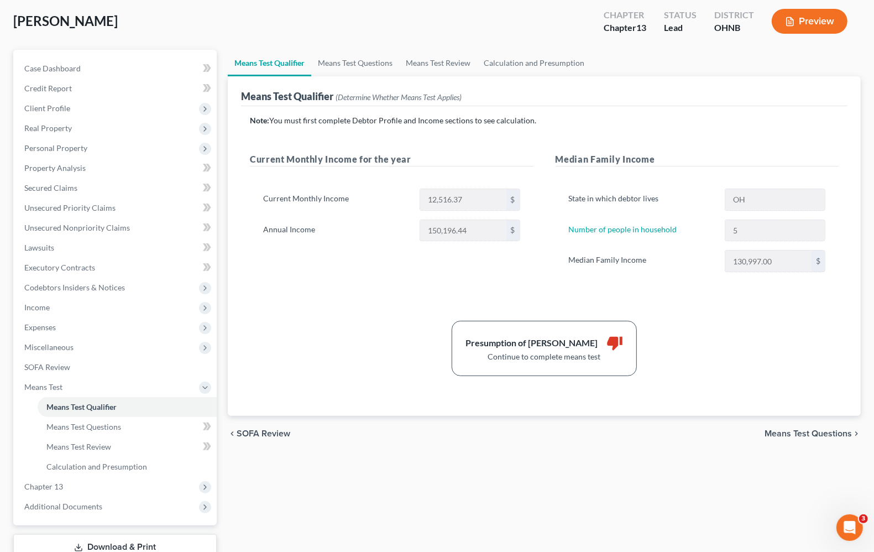
scroll to position [134, 0]
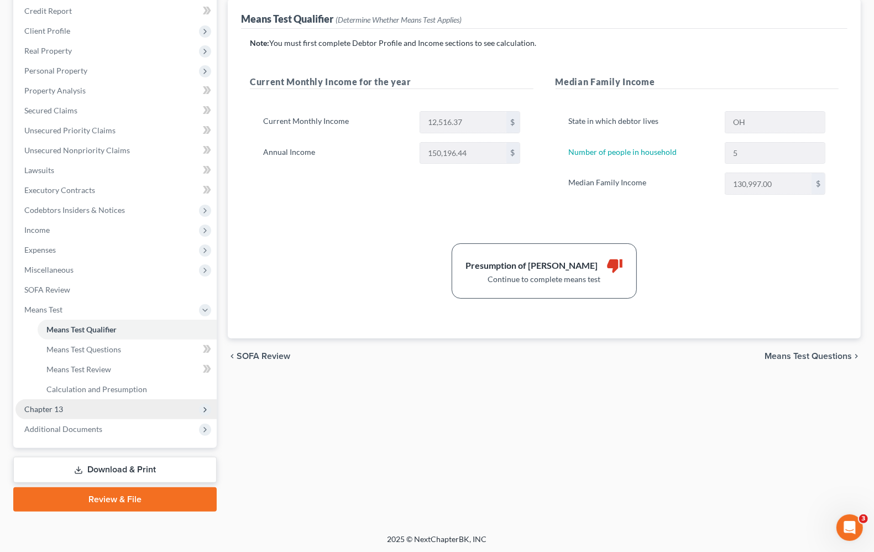
click at [18, 410] on span "Chapter 13" at bounding box center [115, 409] width 201 height 20
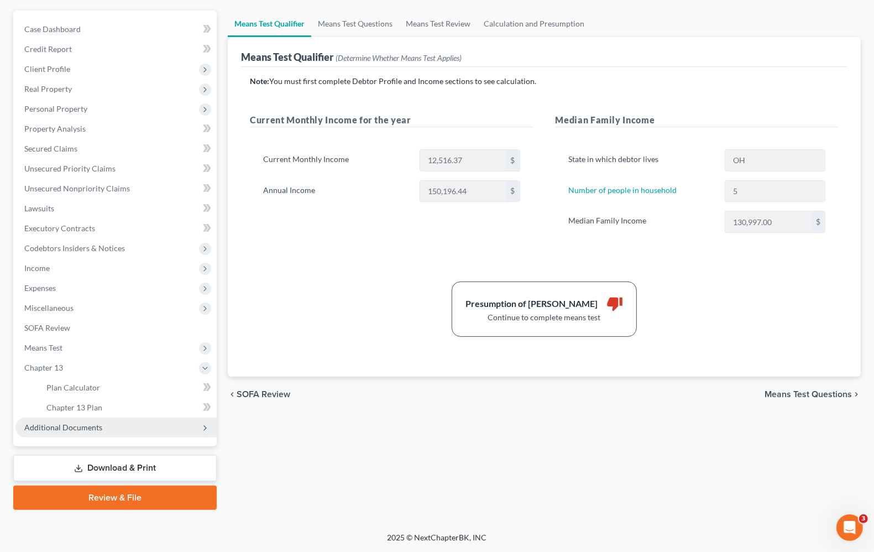
scroll to position [95, 0]
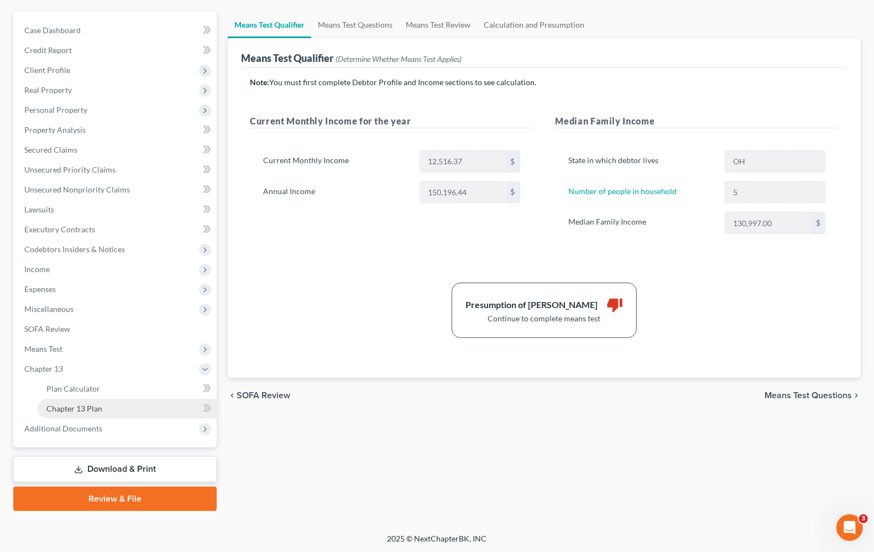
click at [53, 409] on span "Chapter 13 Plan" at bounding box center [74, 408] width 56 height 9
